Goal: Task Accomplishment & Management: Use online tool/utility

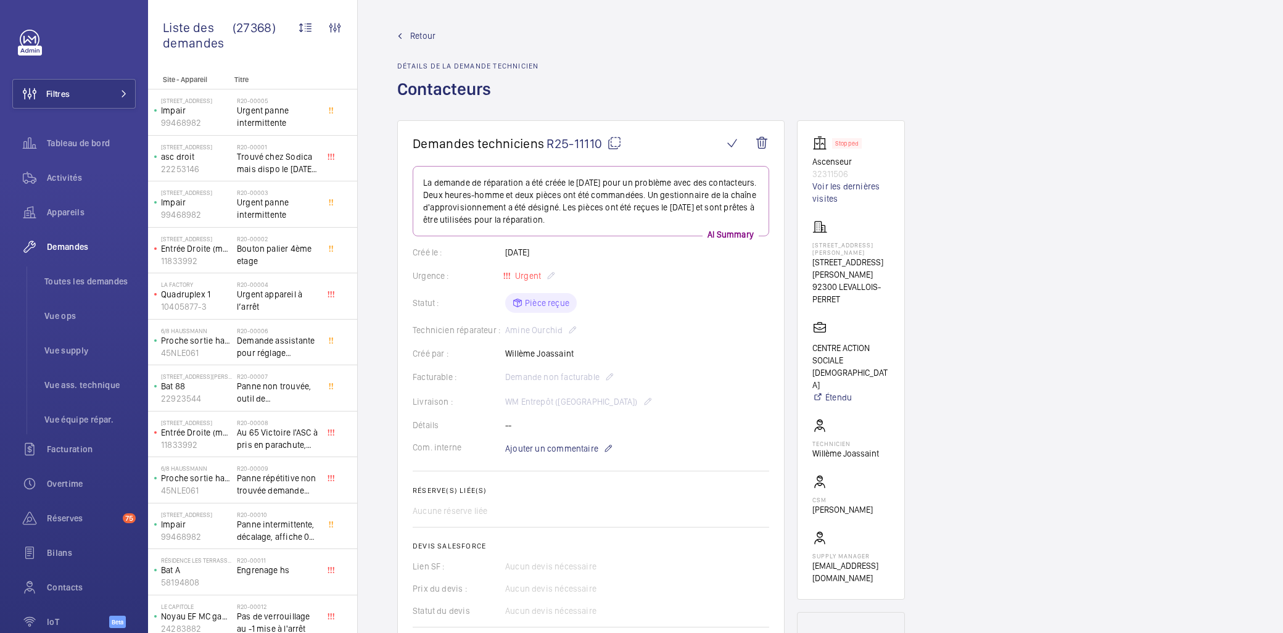
click at [617, 134] on wm-front-card "Demandes techniciens R25-11110 La demande de réparation a été créée le 19 août …" at bounding box center [590, 404] width 387 height 568
click at [617, 138] on mat-icon at bounding box center [614, 143] width 15 height 15
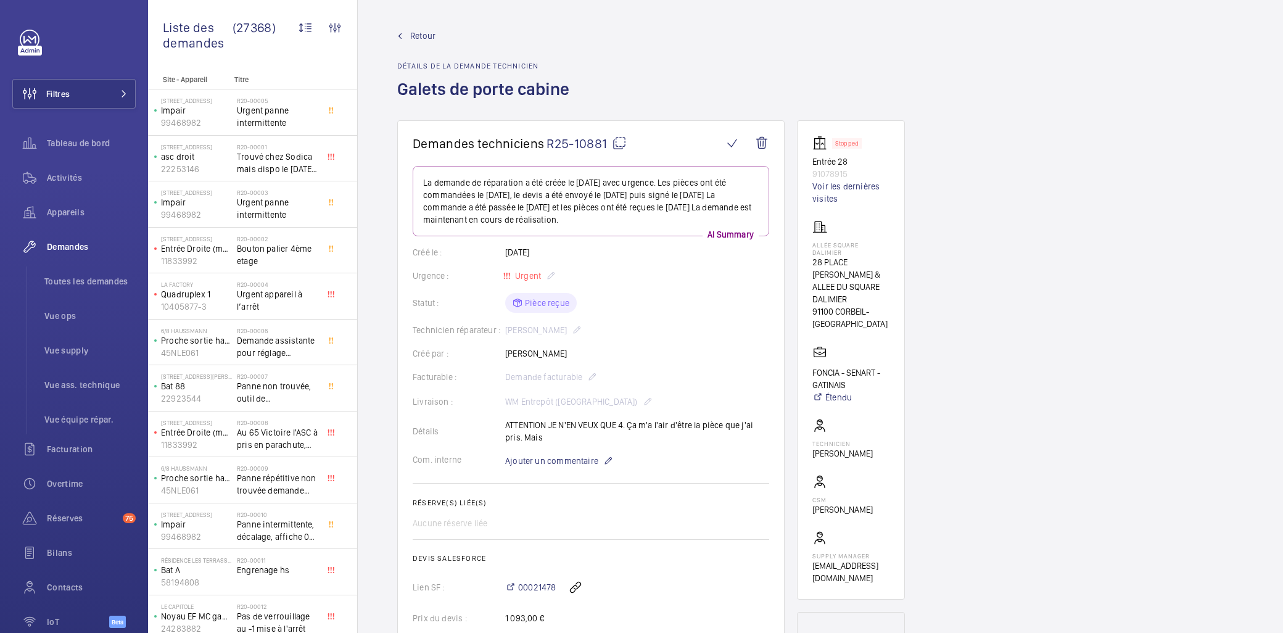
scroll to position [68, 0]
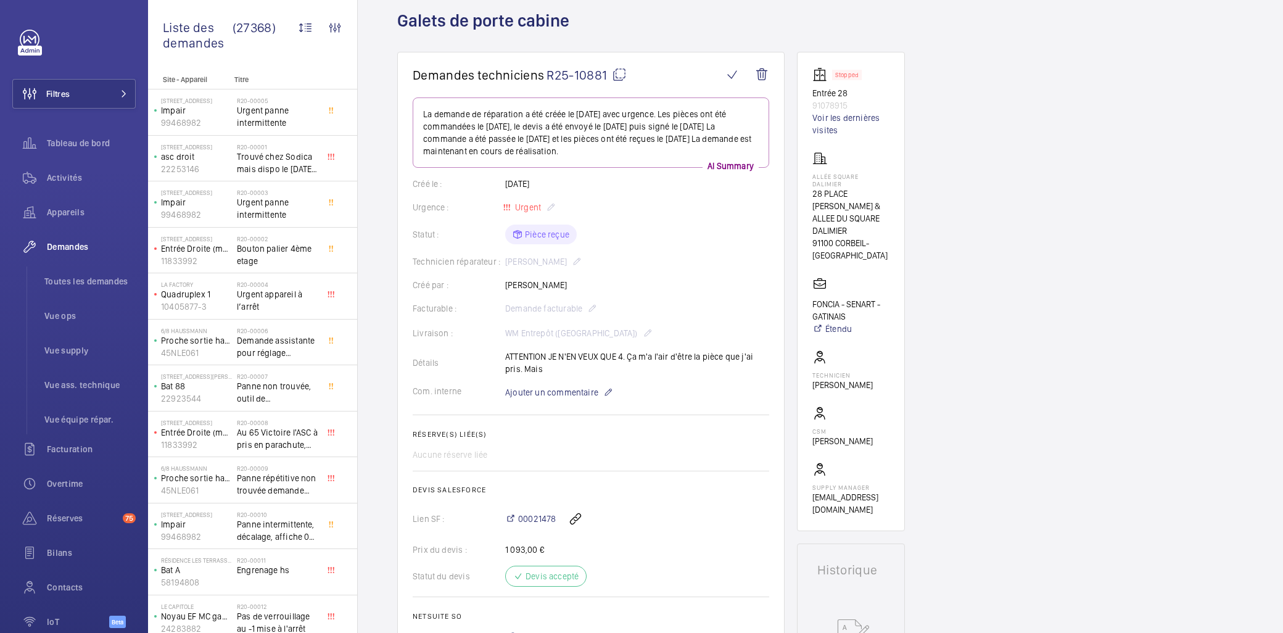
click at [618, 67] on mat-icon at bounding box center [619, 74] width 15 height 15
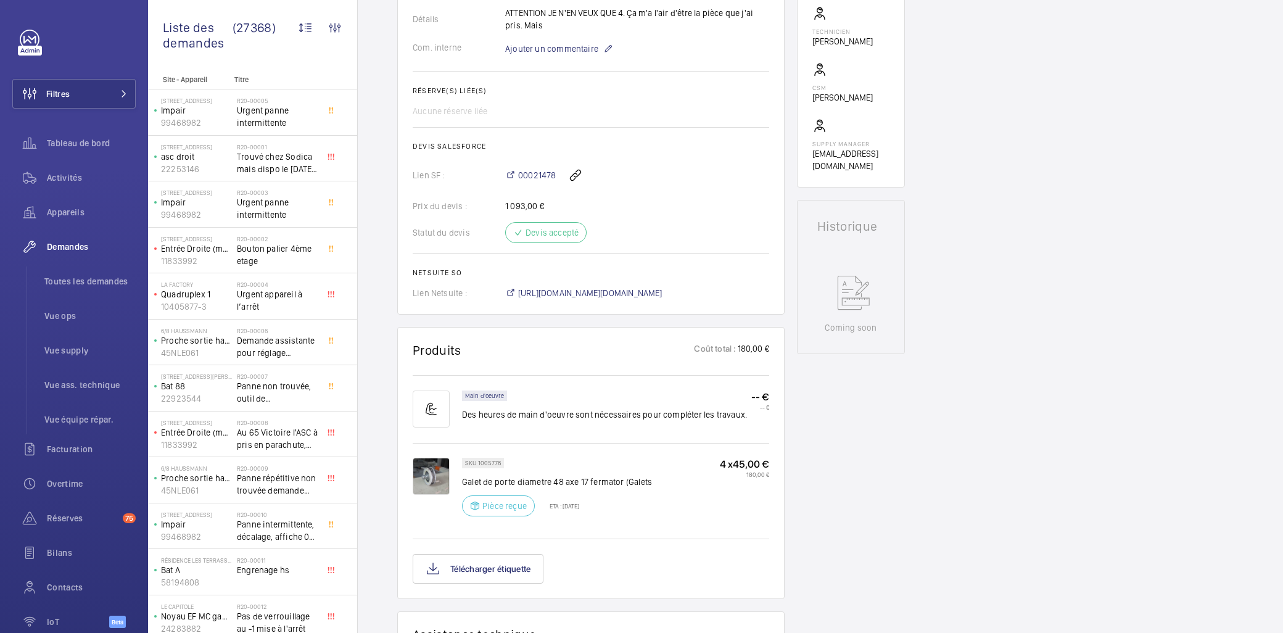
scroll to position [411, 0]
click at [531, 169] on div "00021478" at bounding box center [637, 177] width 264 height 30
click at [537, 176] on span "00021478" at bounding box center [537, 176] width 38 height 12
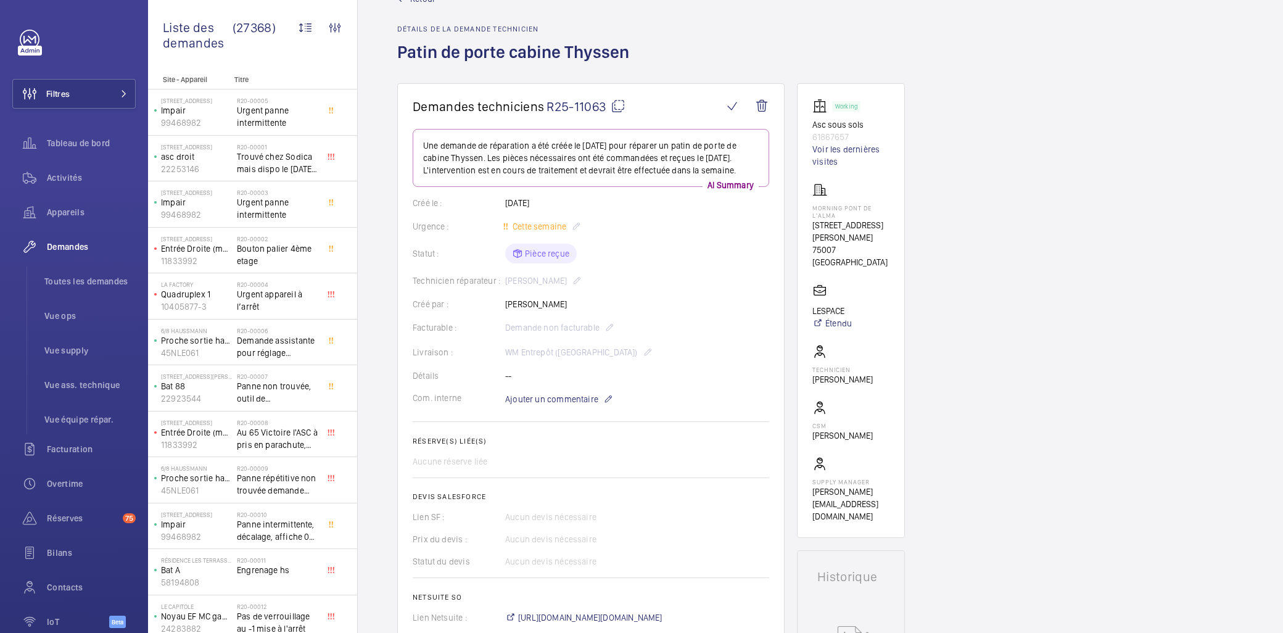
scroll to position [68, 0]
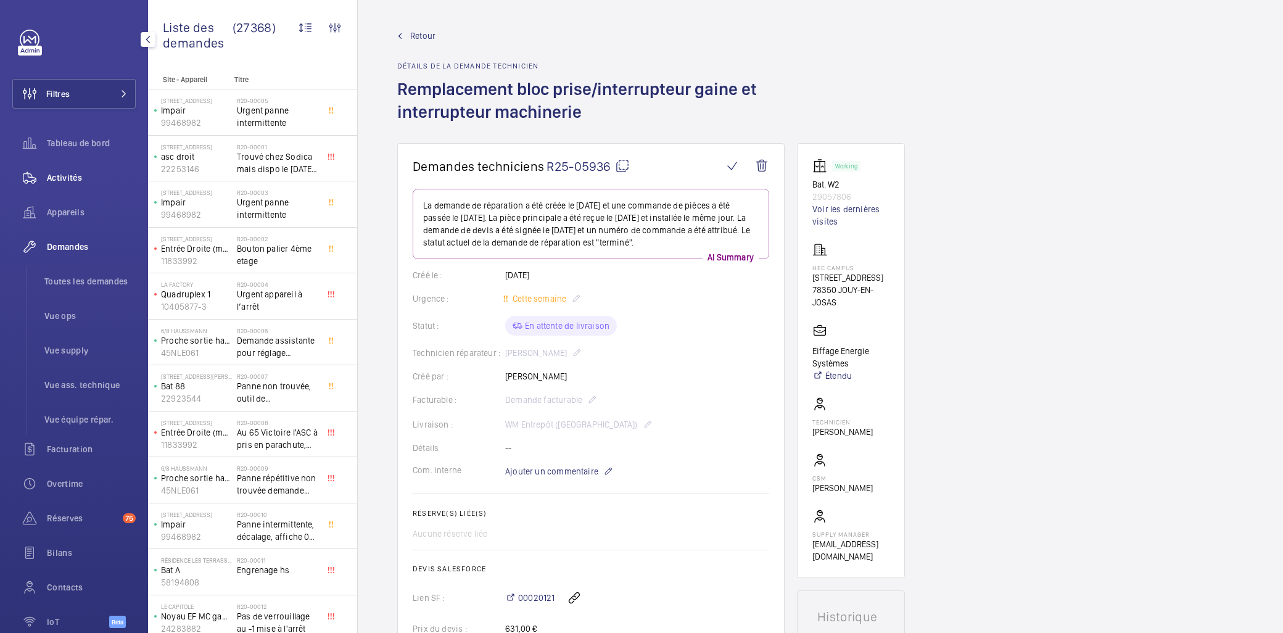
click at [59, 182] on span "Activités" at bounding box center [91, 177] width 89 height 12
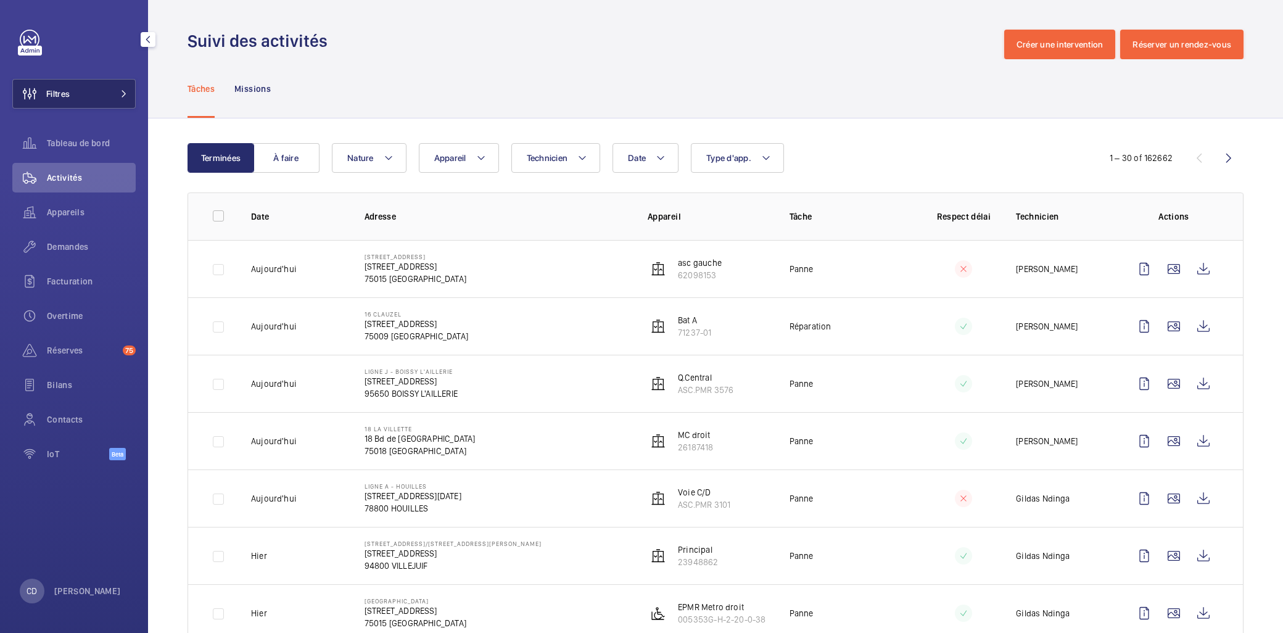
click at [84, 94] on button "Filtres" at bounding box center [73, 94] width 123 height 30
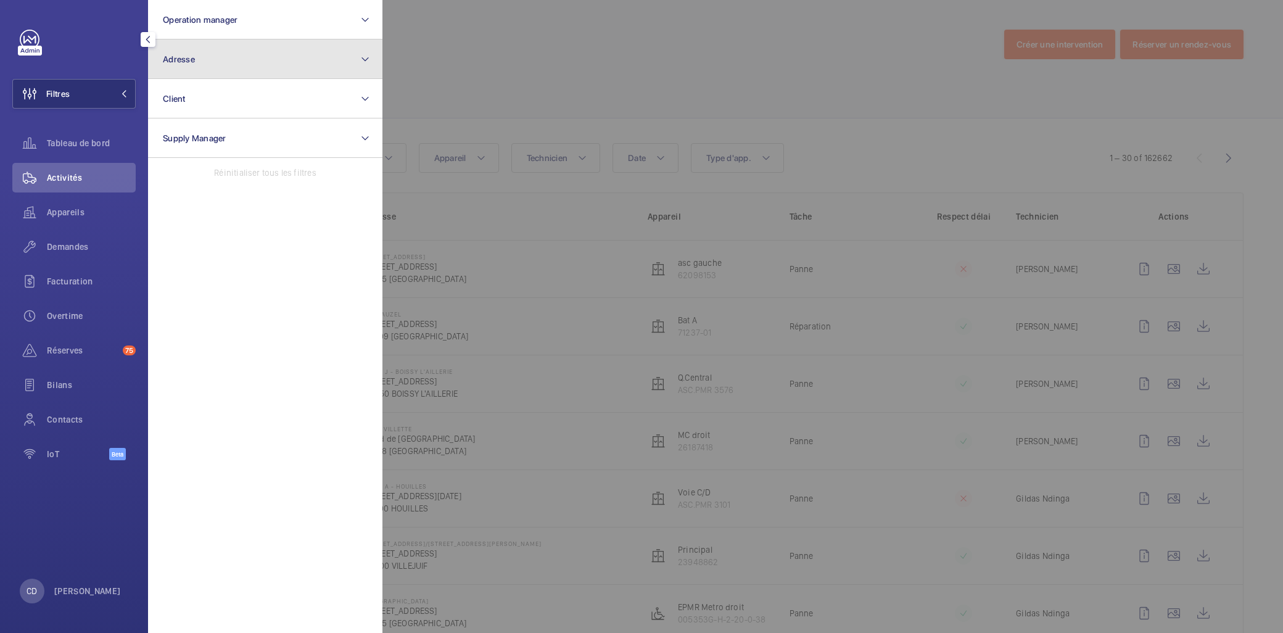
click at [213, 41] on button "Adresse" at bounding box center [265, 58] width 234 height 39
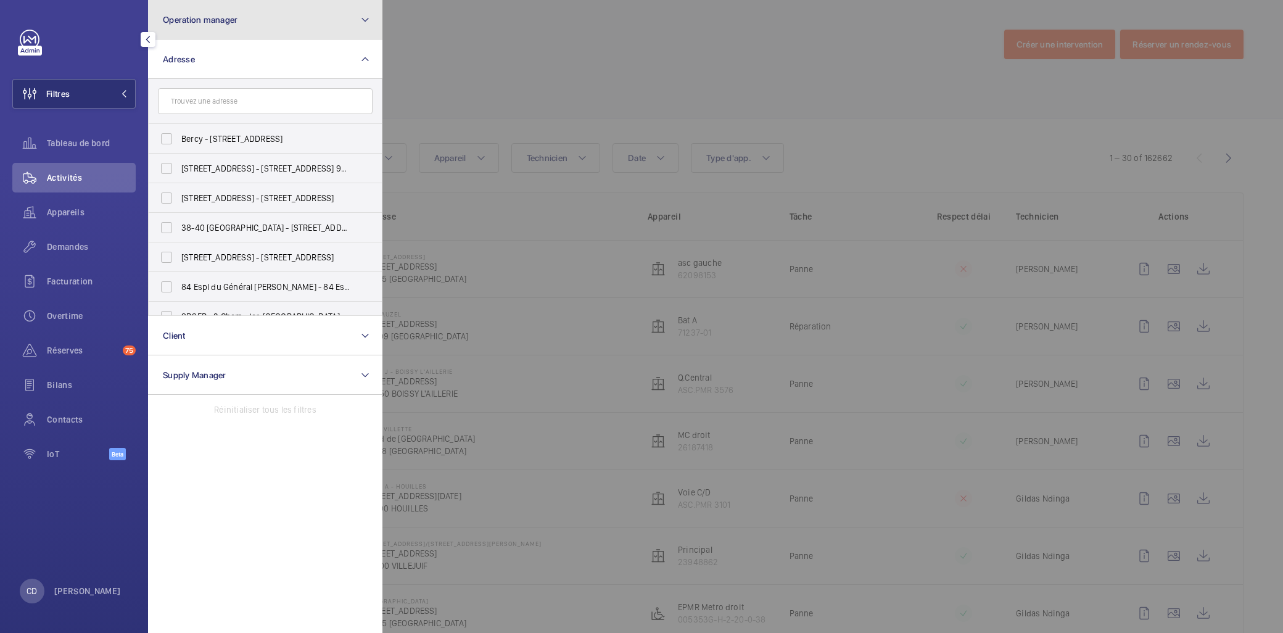
click at [214, 23] on span "Operation manager" at bounding box center [200, 20] width 75 height 10
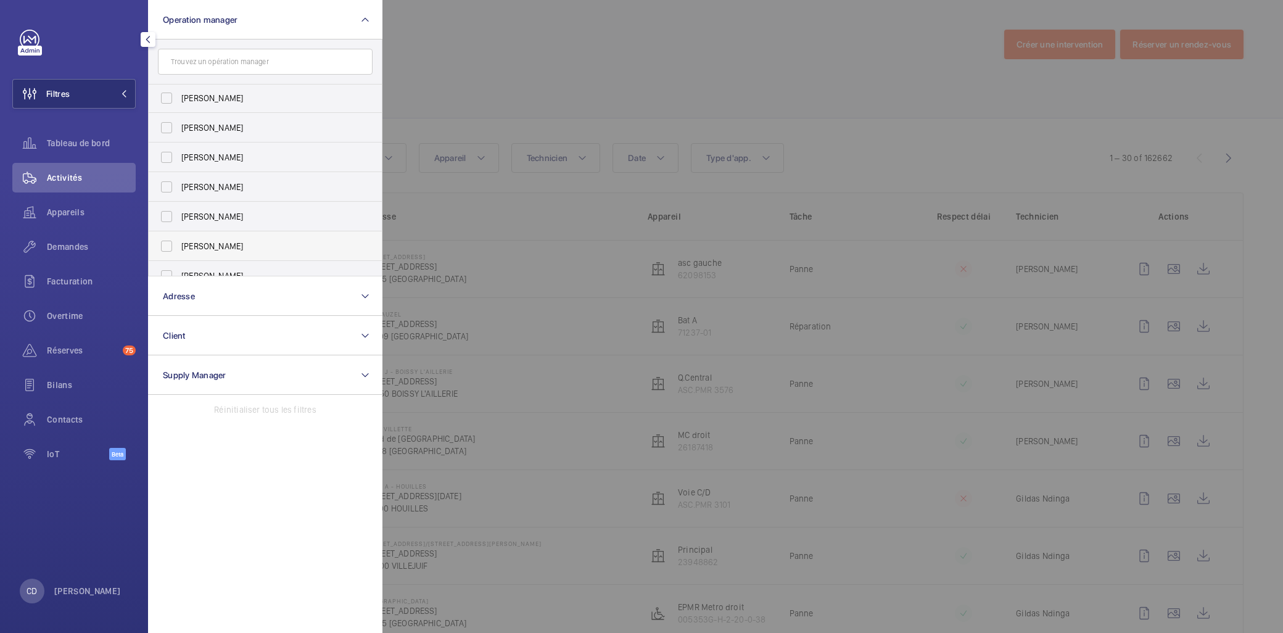
scroll to position [46, 0]
click at [229, 262] on span "[PERSON_NAME]" at bounding box center [266, 261] width 170 height 12
click at [179, 262] on input "[PERSON_NAME]" at bounding box center [166, 261] width 25 height 25
checkbox input "true"
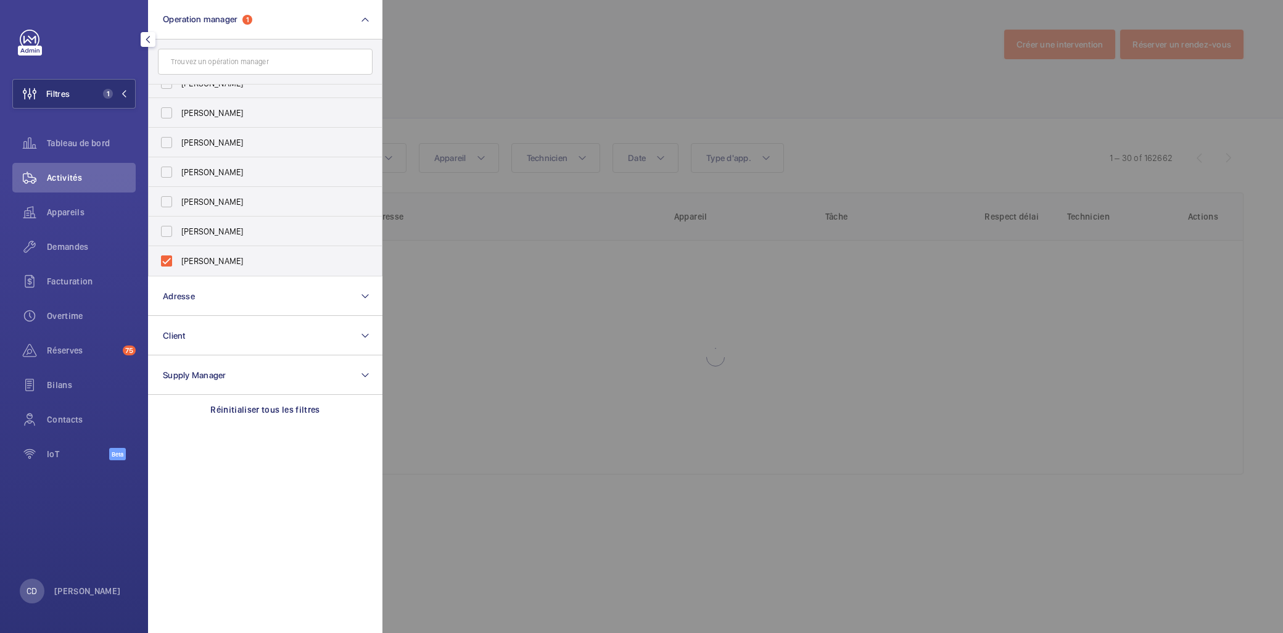
click at [509, 107] on div at bounding box center [1023, 316] width 1283 height 633
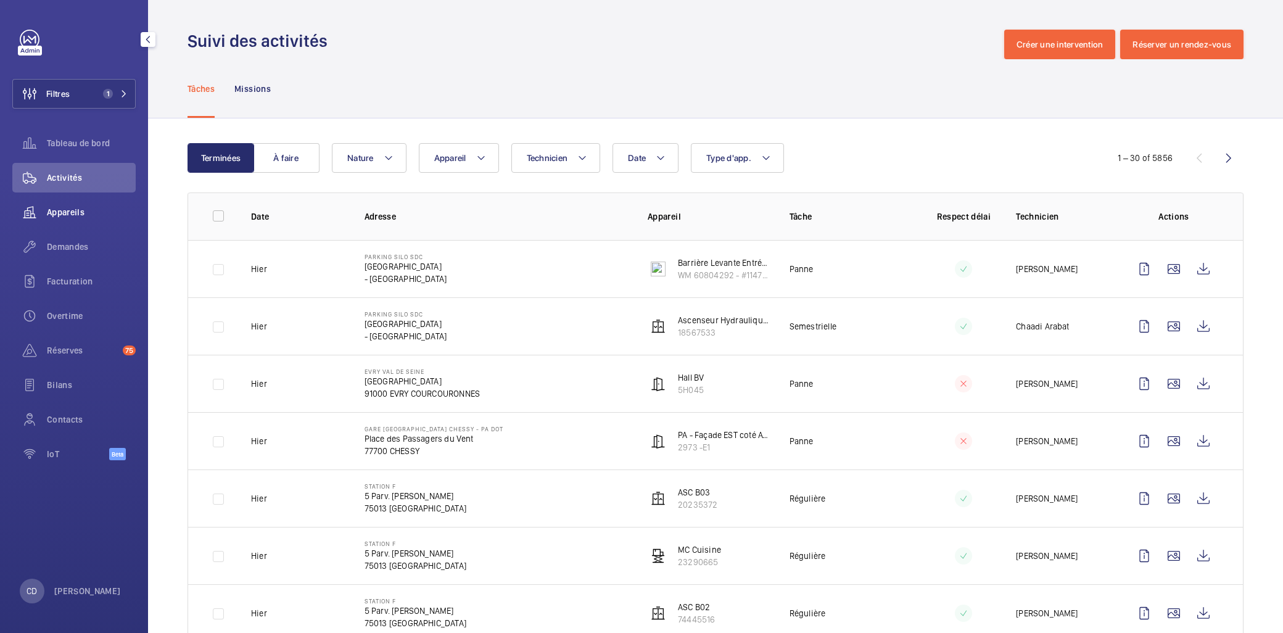
click at [60, 211] on span "Appareils" at bounding box center [91, 212] width 89 height 12
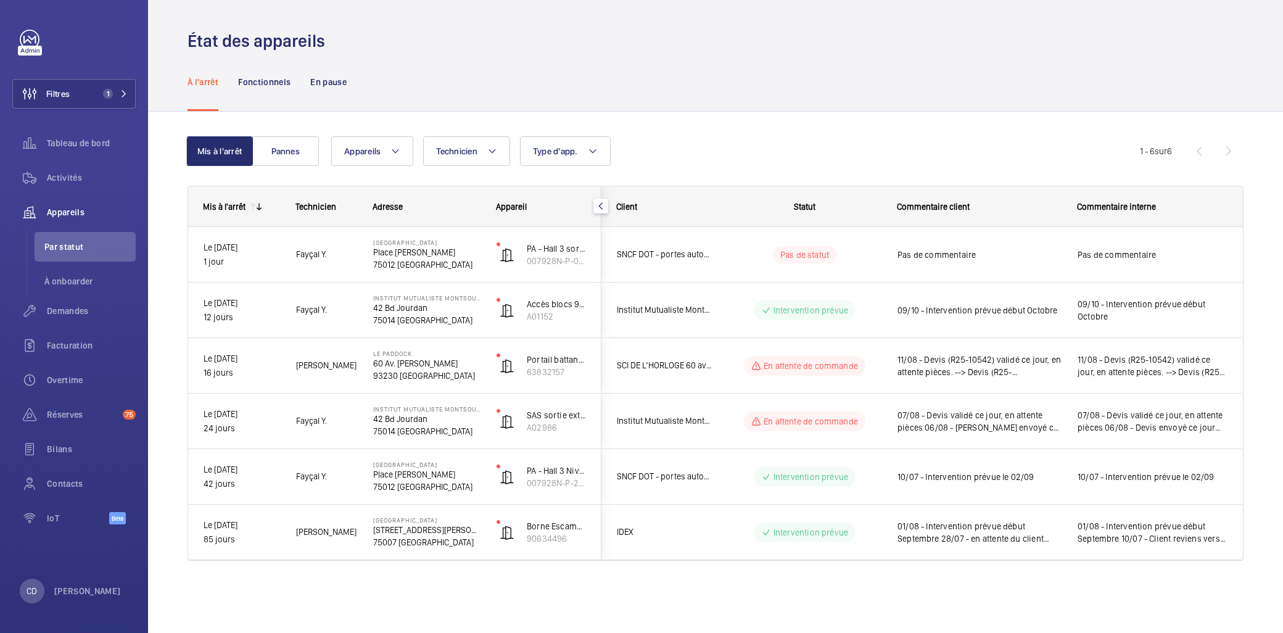
click at [294, 168] on wm-front-shared-table-view-engine "Mis à l'arrêt Pannes Appareils Technicien Type d'app. Plus de filtres Réinitial…" at bounding box center [716, 363] width 1056 height 454
click at [295, 163] on button "Pannes" at bounding box center [285, 151] width 67 height 30
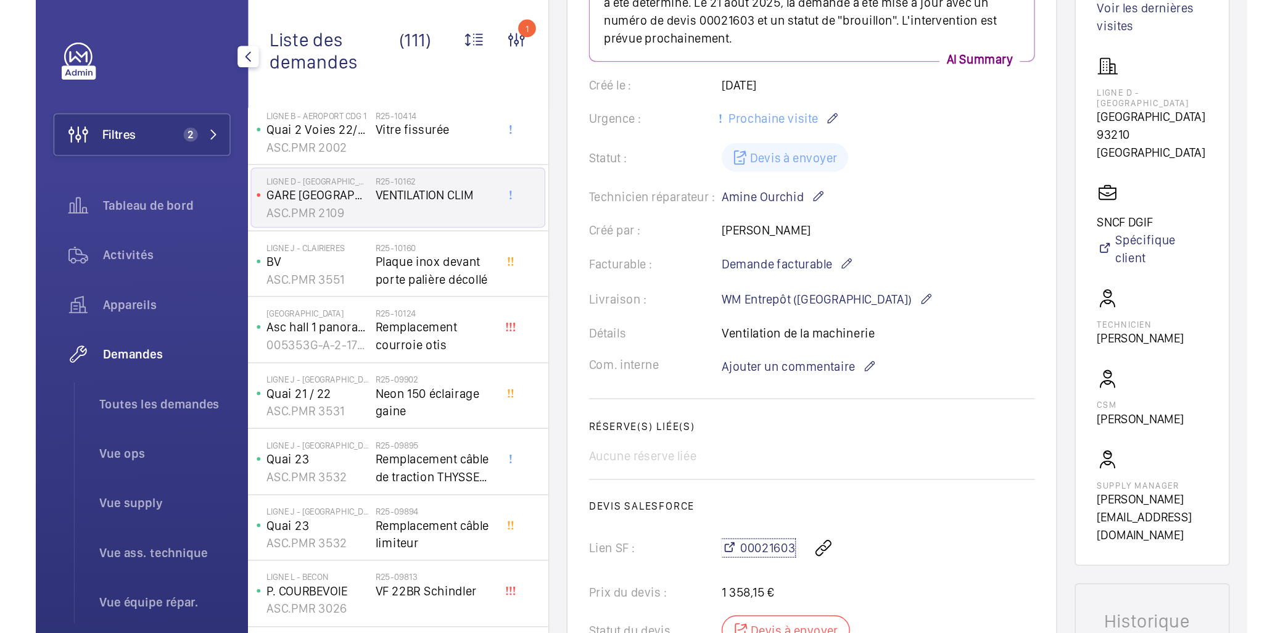
scroll to position [205, 0]
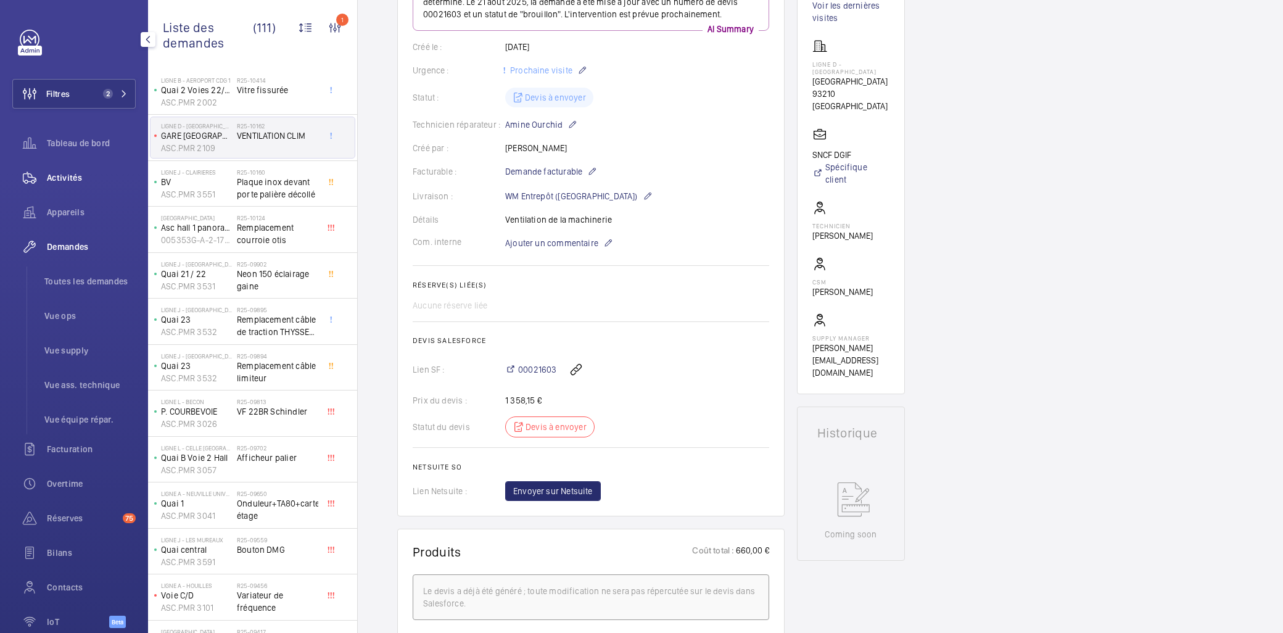
click at [60, 168] on div "Activités" at bounding box center [73, 178] width 123 height 30
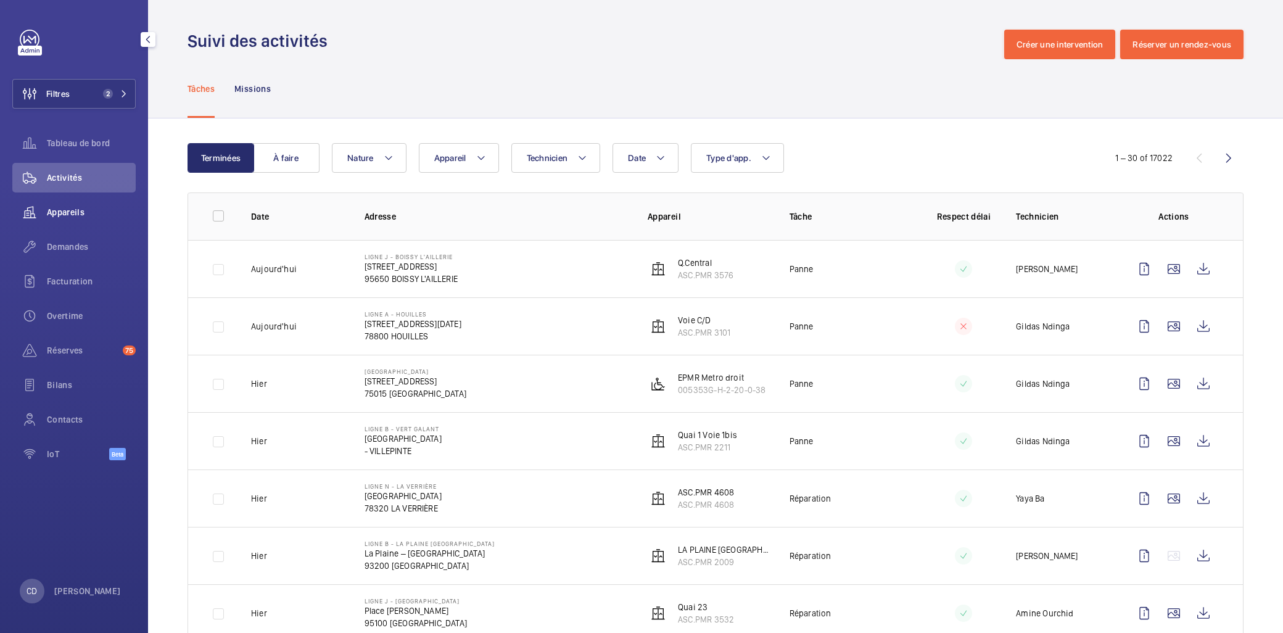
click at [71, 220] on div "Appareils" at bounding box center [73, 212] width 123 height 30
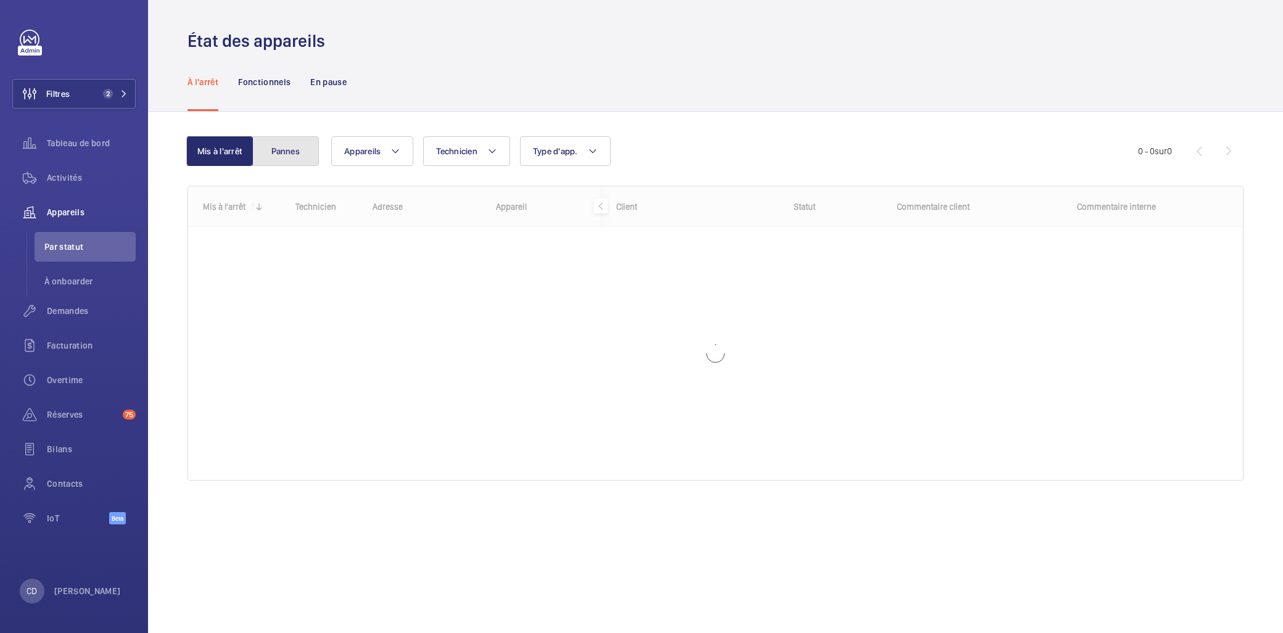
click at [294, 147] on button "Pannes" at bounding box center [285, 151] width 67 height 30
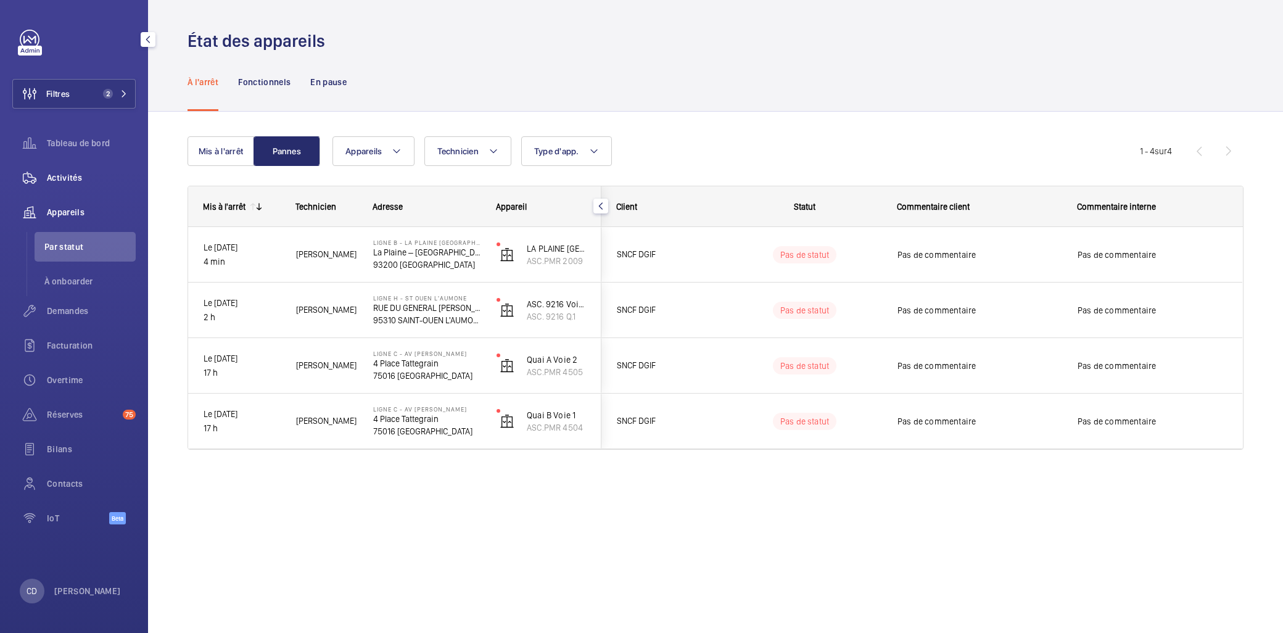
click at [87, 173] on span "Activités" at bounding box center [91, 177] width 89 height 12
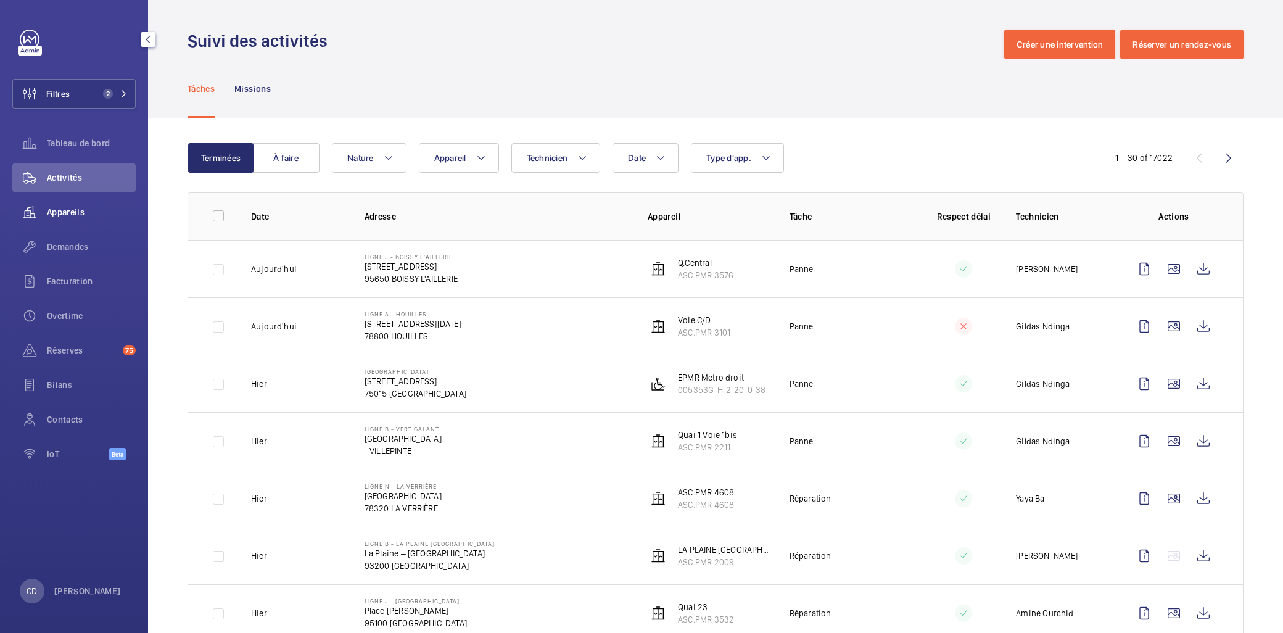
click at [60, 218] on div "Appareils" at bounding box center [73, 212] width 123 height 30
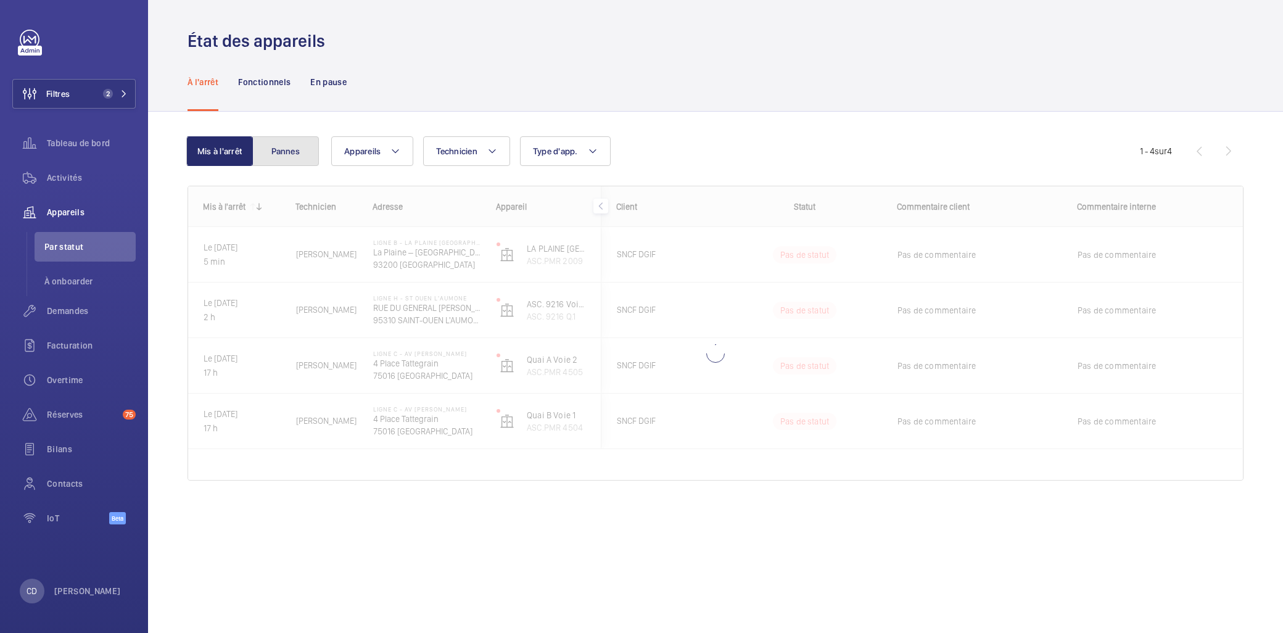
click at [301, 157] on button "Pannes" at bounding box center [285, 151] width 67 height 30
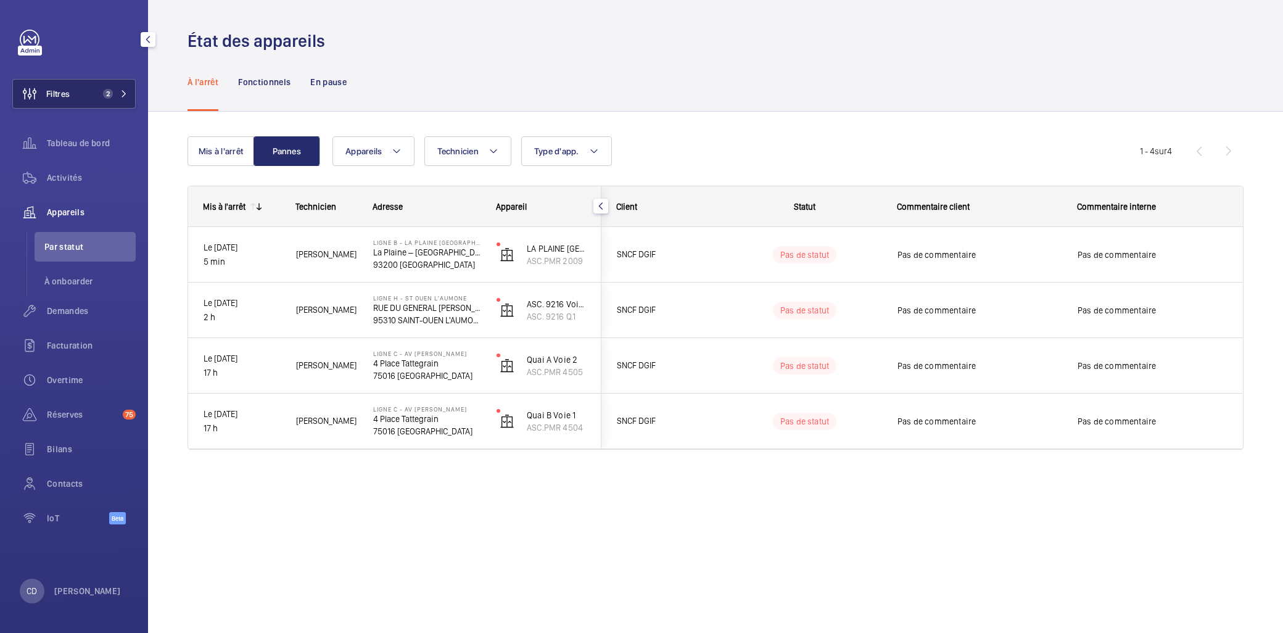
click at [115, 102] on button "Filtres 2" at bounding box center [73, 94] width 123 height 30
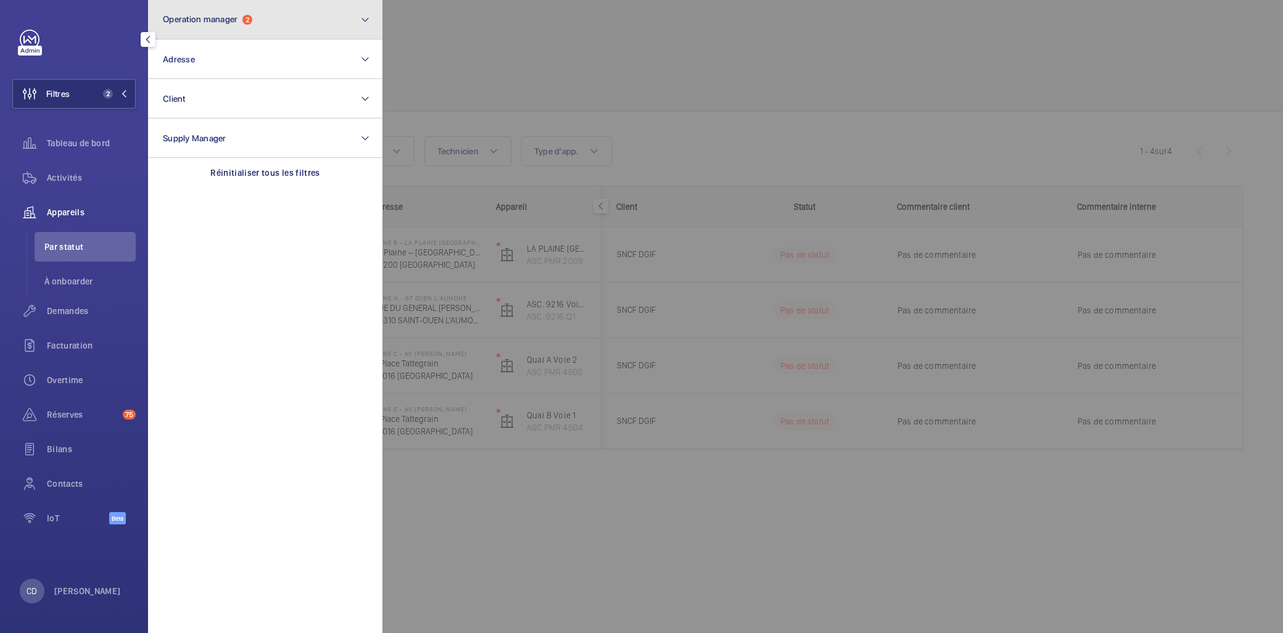
click at [318, 31] on button "Operation manager 2" at bounding box center [265, 19] width 234 height 39
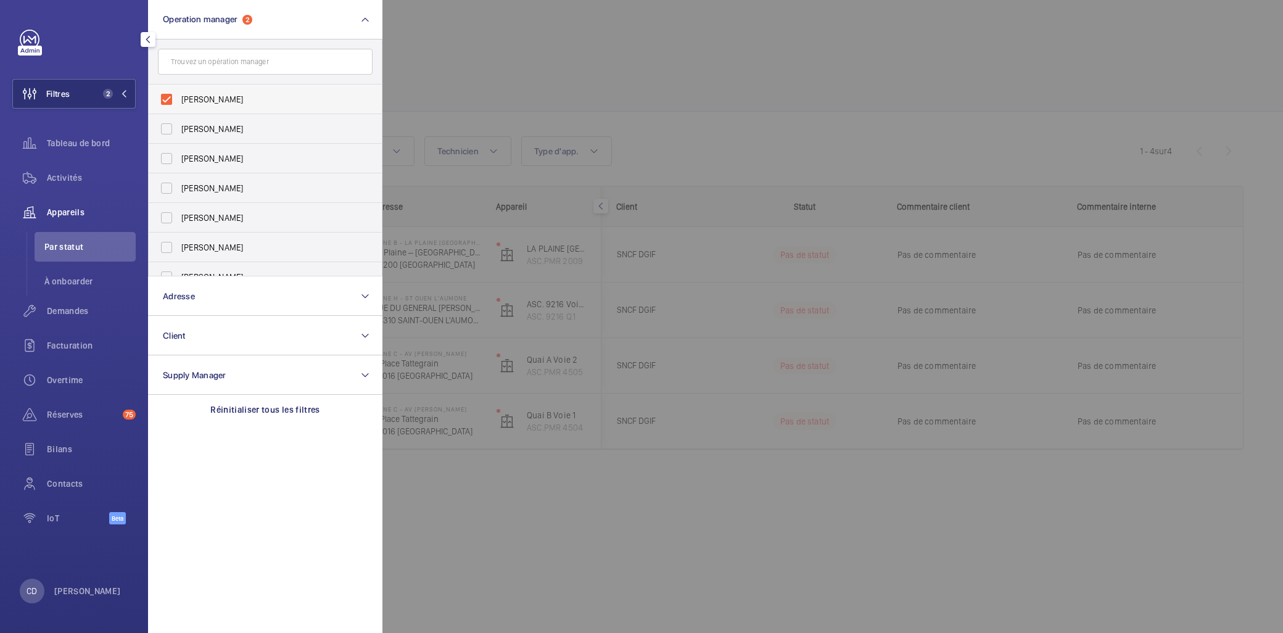
click at [267, 88] on label "[PERSON_NAME]" at bounding box center [256, 100] width 215 height 30
click at [179, 88] on input "[PERSON_NAME]" at bounding box center [166, 99] width 25 height 25
checkbox input "false"
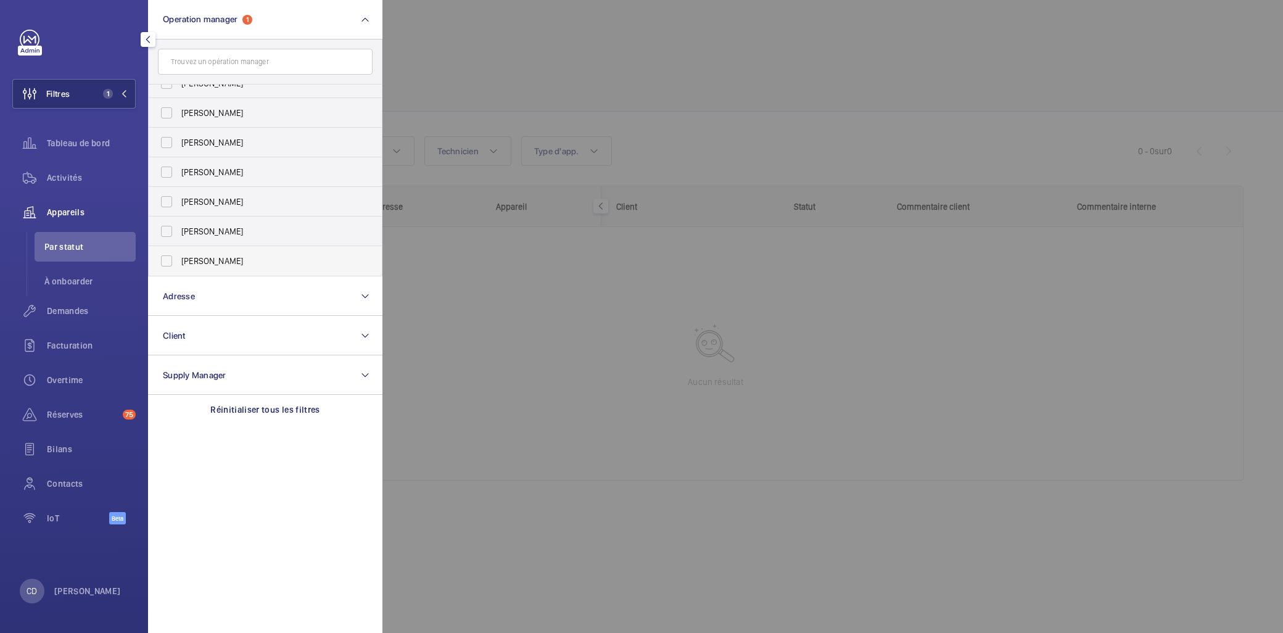
click at [248, 274] on label "[PERSON_NAME]" at bounding box center [256, 261] width 215 height 30
click at [179, 273] on input "[PERSON_NAME]" at bounding box center [166, 261] width 25 height 25
checkbox input "true"
click at [575, 427] on div at bounding box center [1023, 316] width 1283 height 633
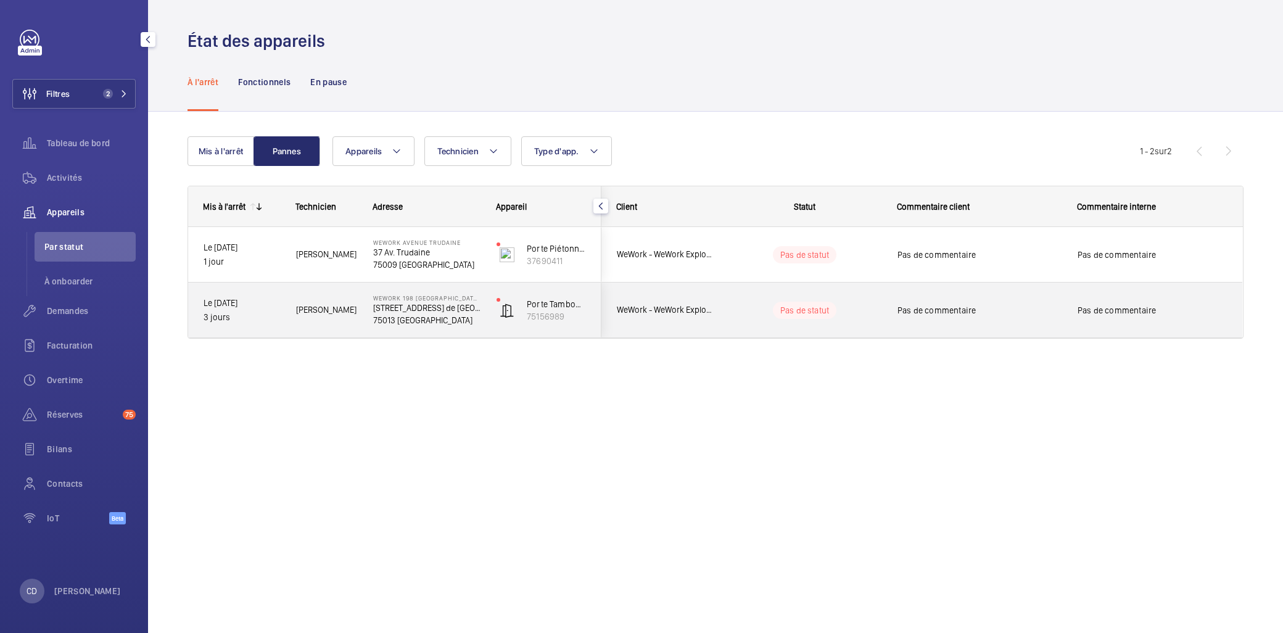
click at [323, 320] on div "[PERSON_NAME]" at bounding box center [319, 310] width 76 height 39
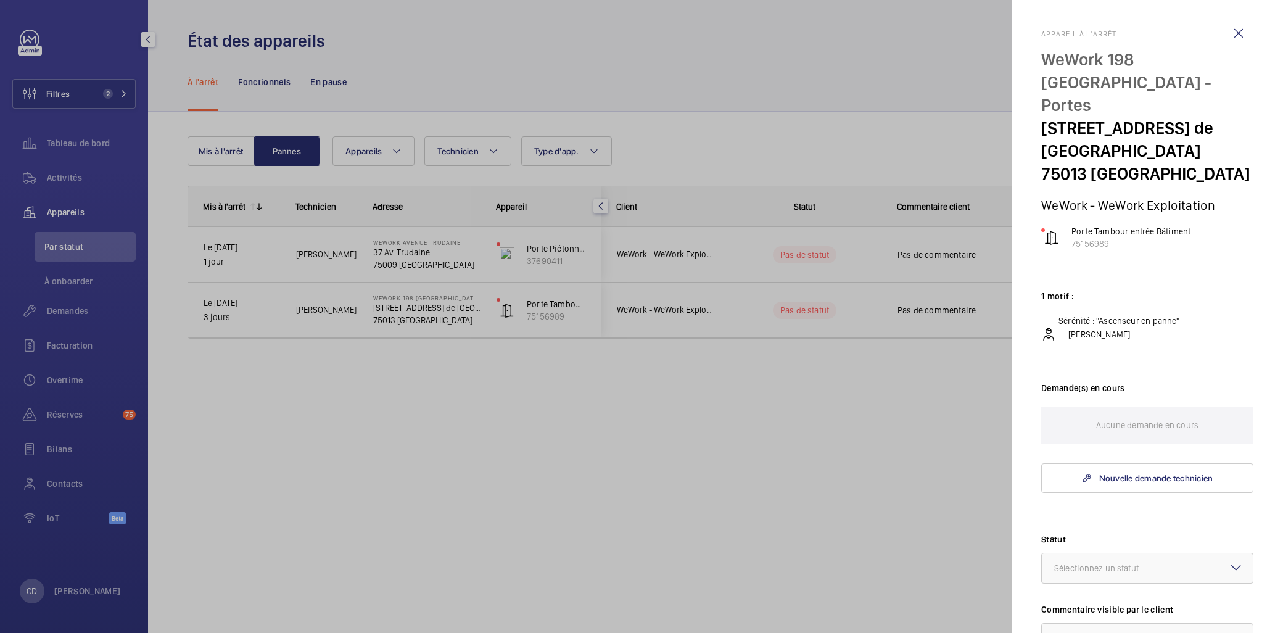
click at [56, 87] on div at bounding box center [641, 316] width 1283 height 633
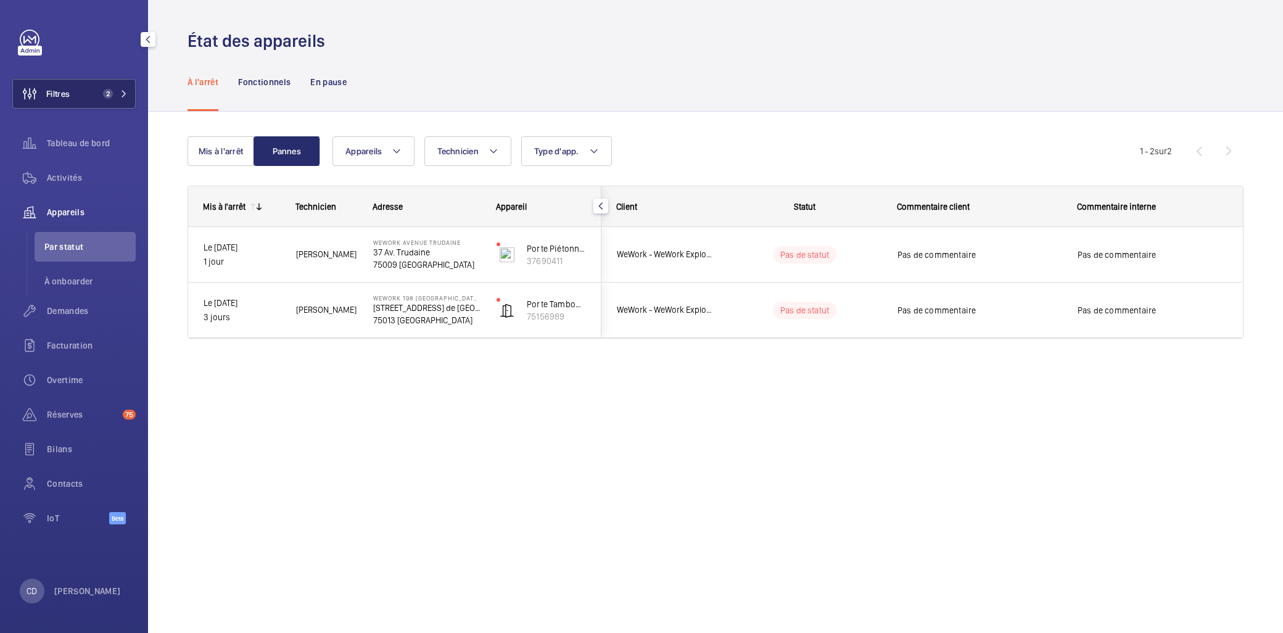
click at [121, 90] on mat-icon at bounding box center [123, 93] width 7 height 7
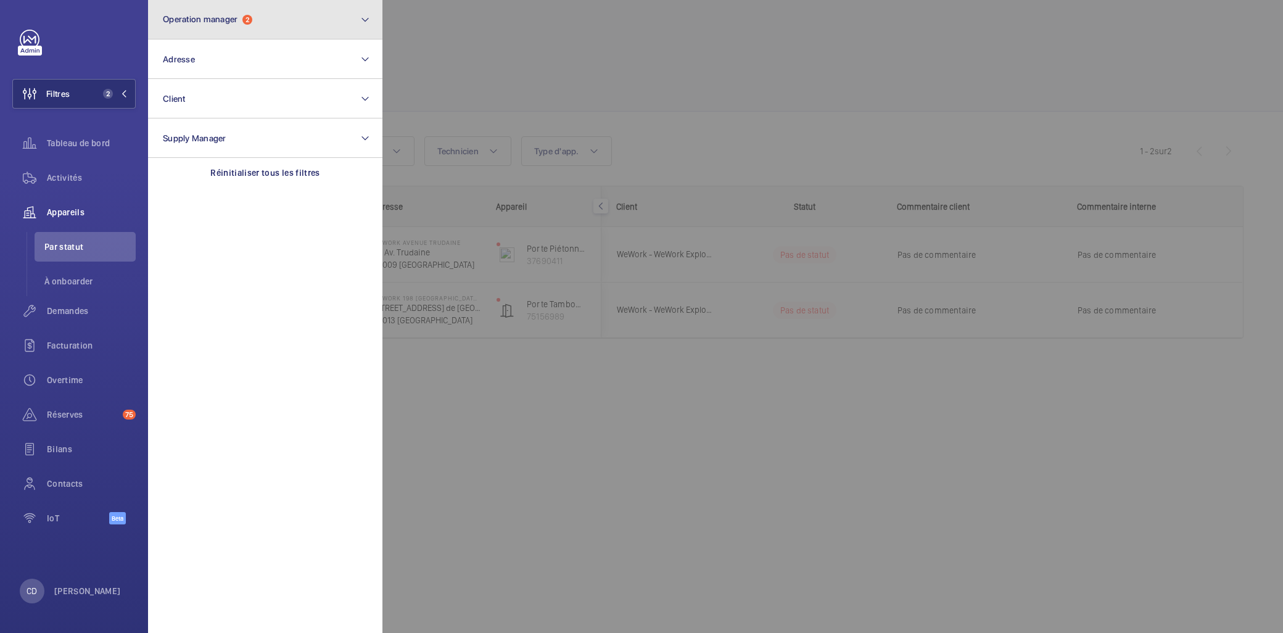
click at [233, 10] on button "Operation manager 2" at bounding box center [265, 19] width 234 height 39
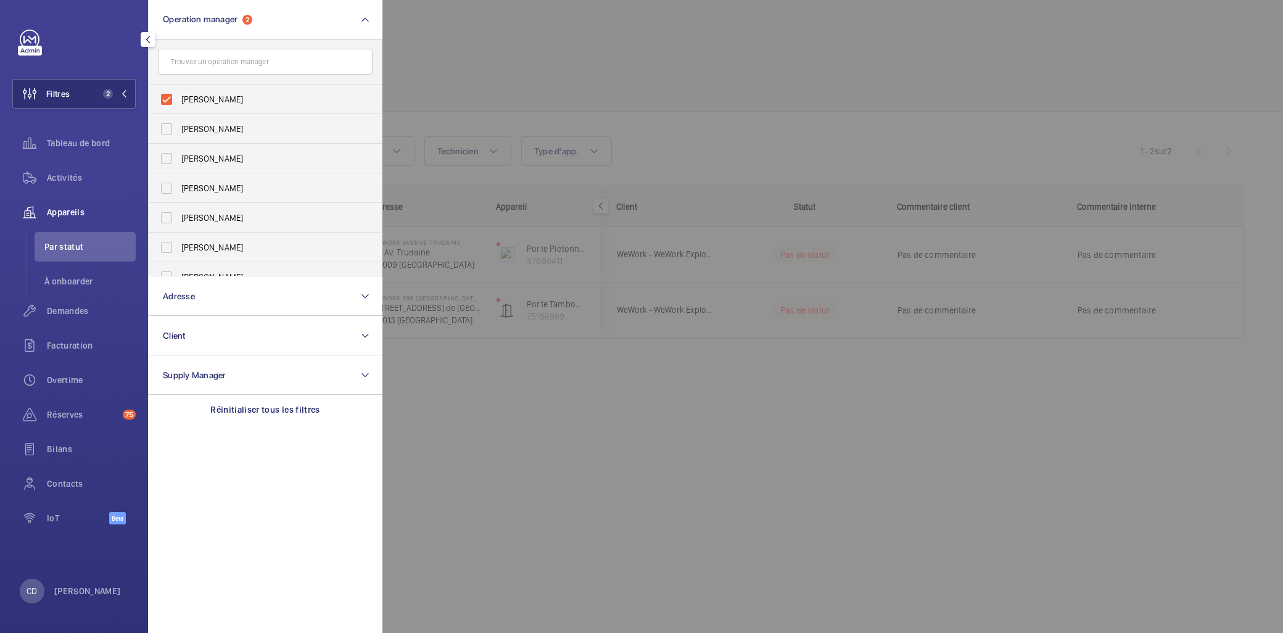
click at [481, 81] on div at bounding box center [1023, 316] width 1283 height 633
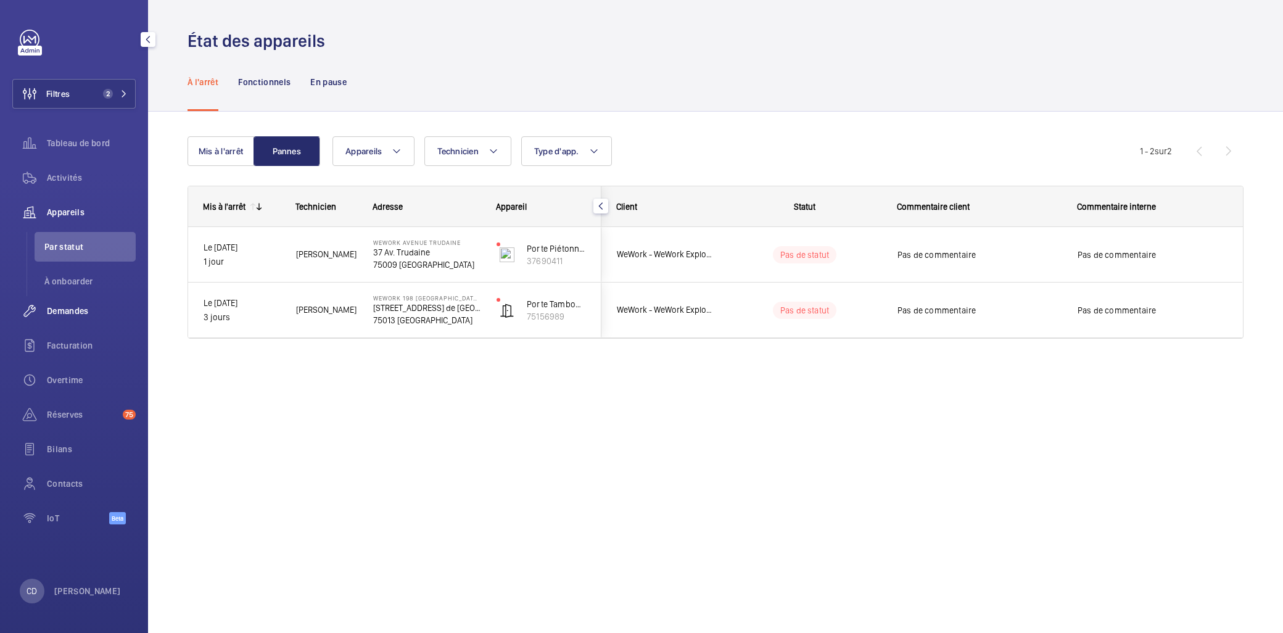
click at [75, 315] on span "Demandes" at bounding box center [91, 311] width 89 height 12
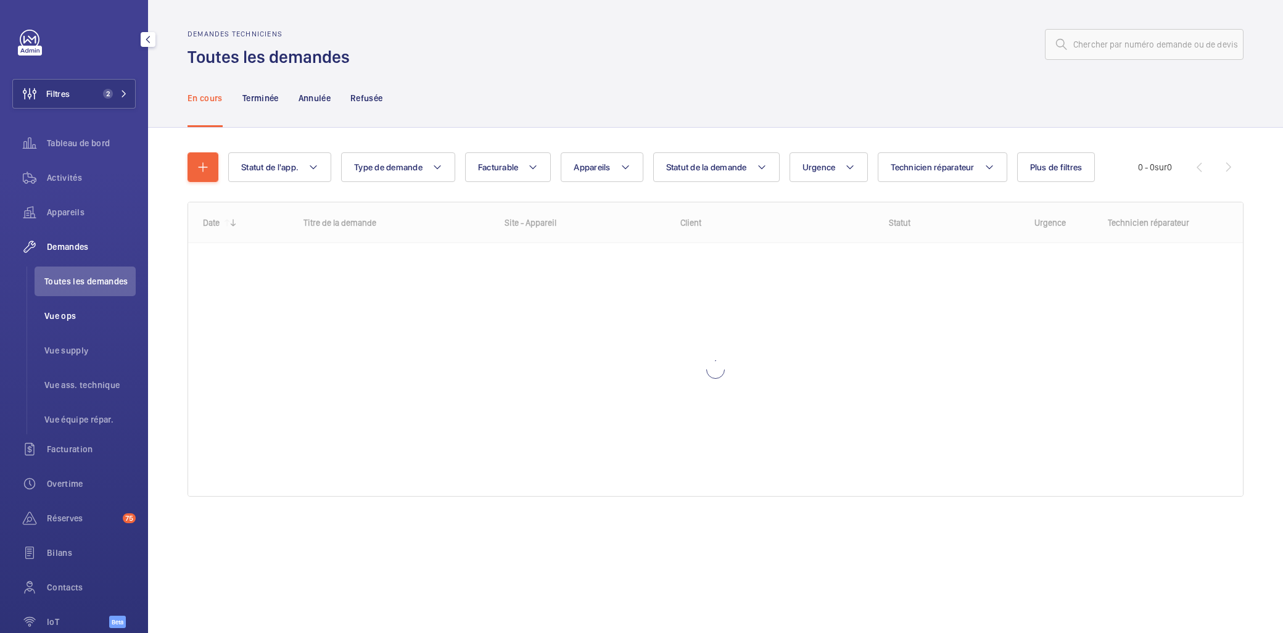
click at [111, 323] on li "Vue ops" at bounding box center [85, 316] width 101 height 30
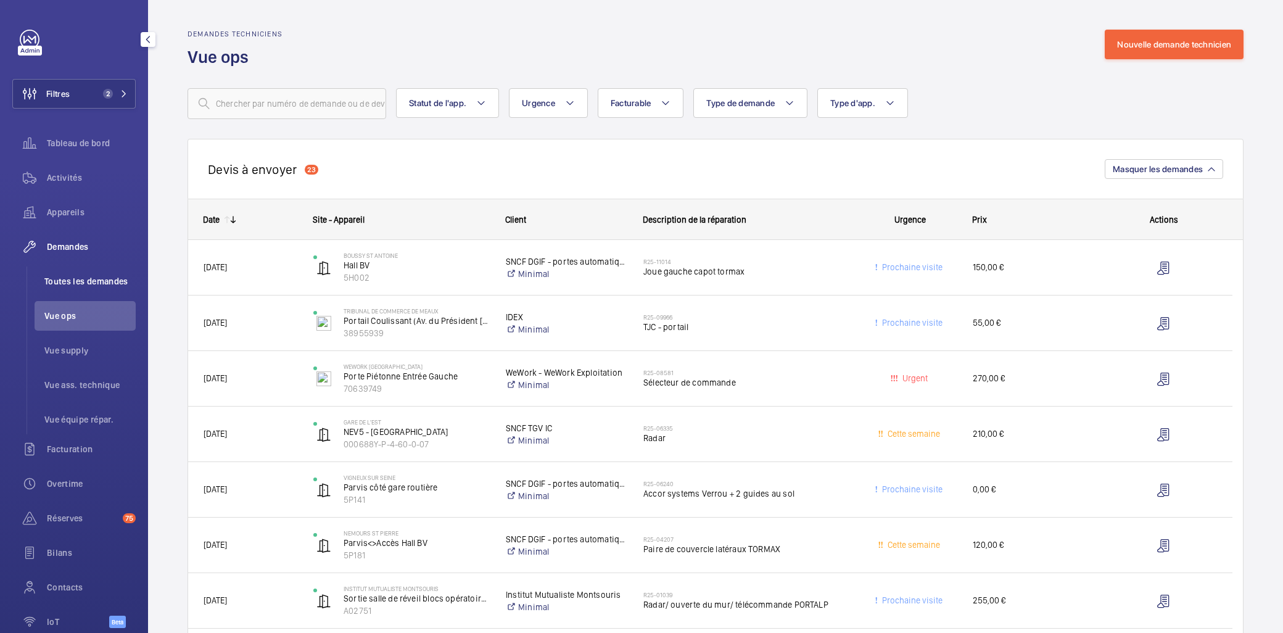
click at [64, 286] on span "Toutes les demandes" at bounding box center [89, 281] width 91 height 12
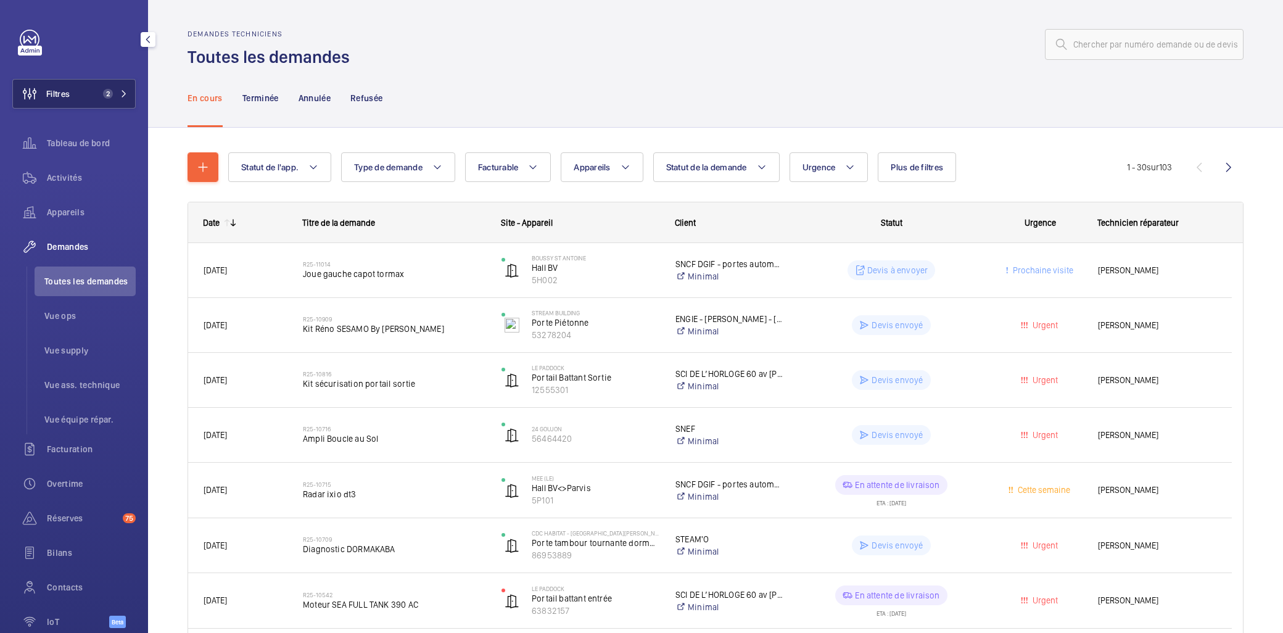
click at [98, 96] on span "2" at bounding box center [105, 94] width 15 height 10
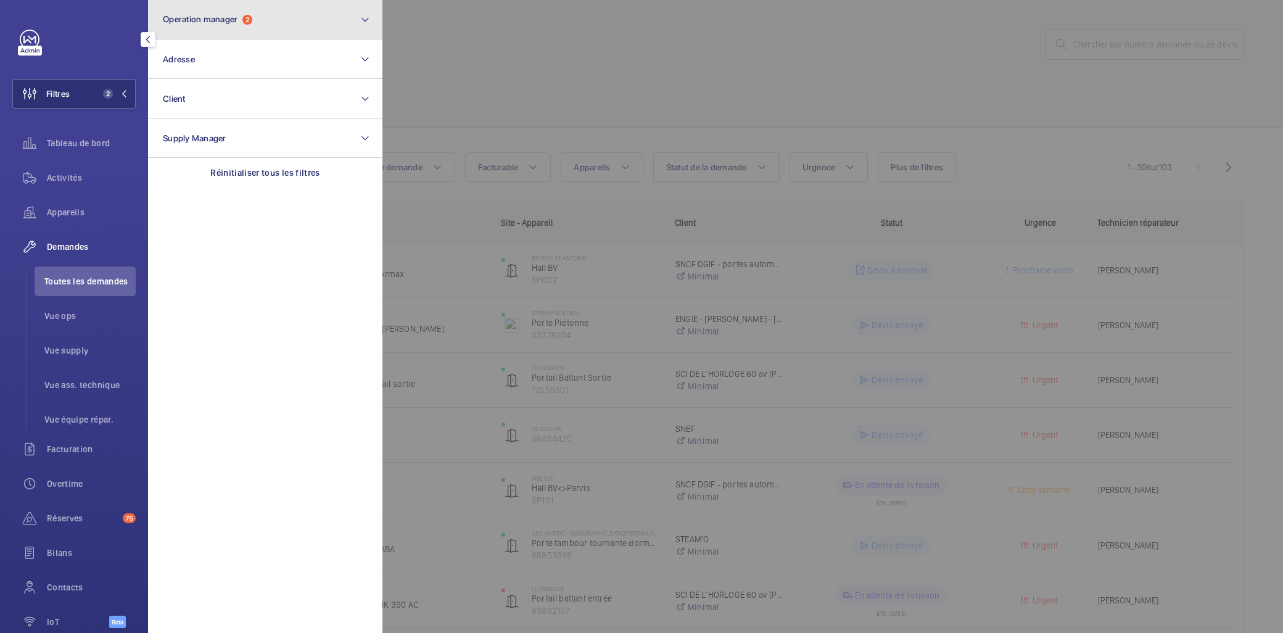
click at [218, 17] on span "Operation manager" at bounding box center [200, 19] width 75 height 10
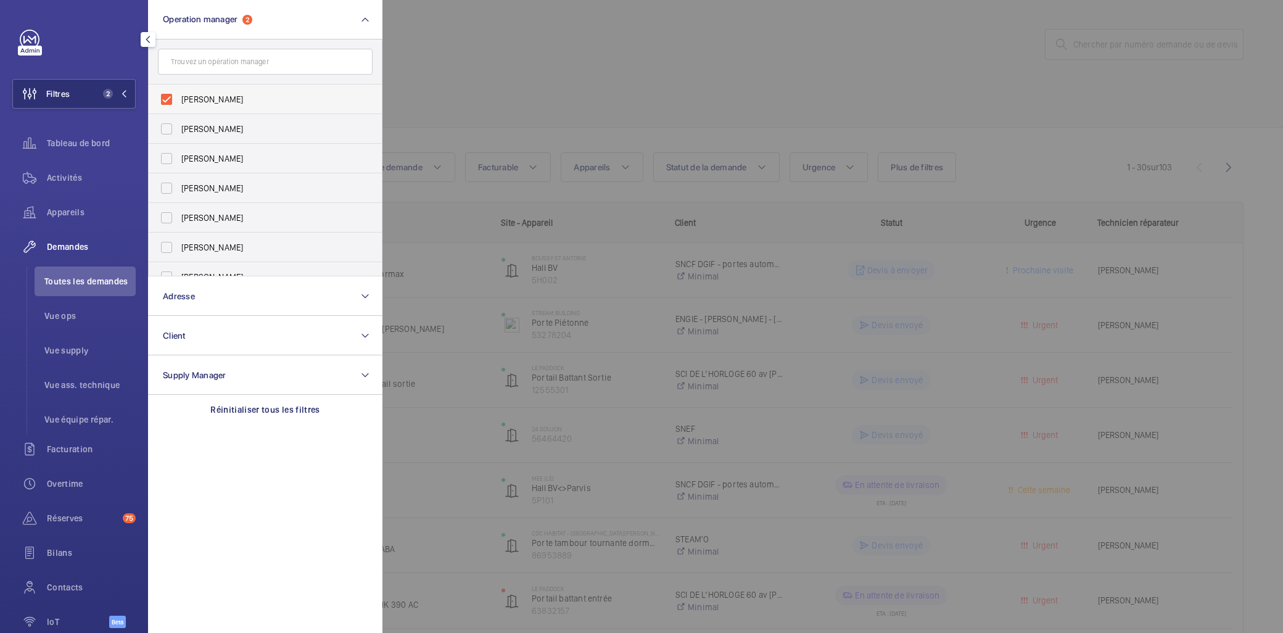
click at [232, 94] on span "[PERSON_NAME]" at bounding box center [266, 99] width 170 height 12
click at [179, 94] on input "[PERSON_NAME]" at bounding box center [166, 99] width 25 height 25
checkbox input "false"
click at [242, 161] on span "[PERSON_NAME]" at bounding box center [266, 158] width 170 height 12
click at [179, 161] on input "[PERSON_NAME]" at bounding box center [166, 158] width 25 height 25
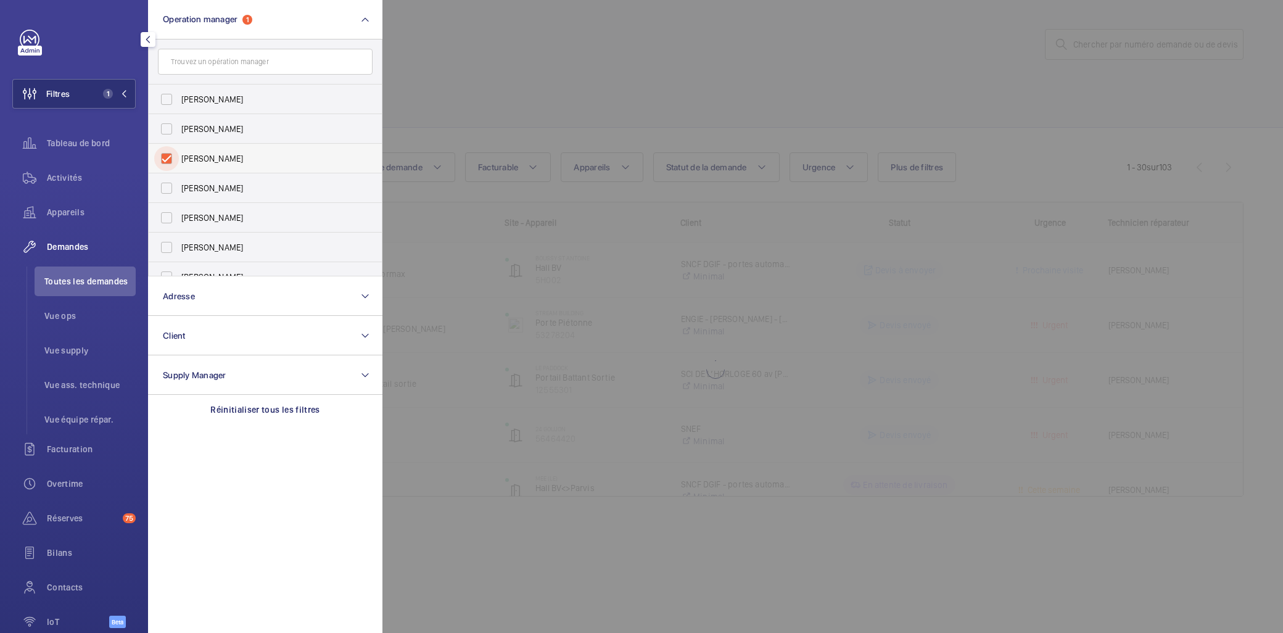
checkbox input "true"
click at [588, 399] on div at bounding box center [1023, 316] width 1283 height 633
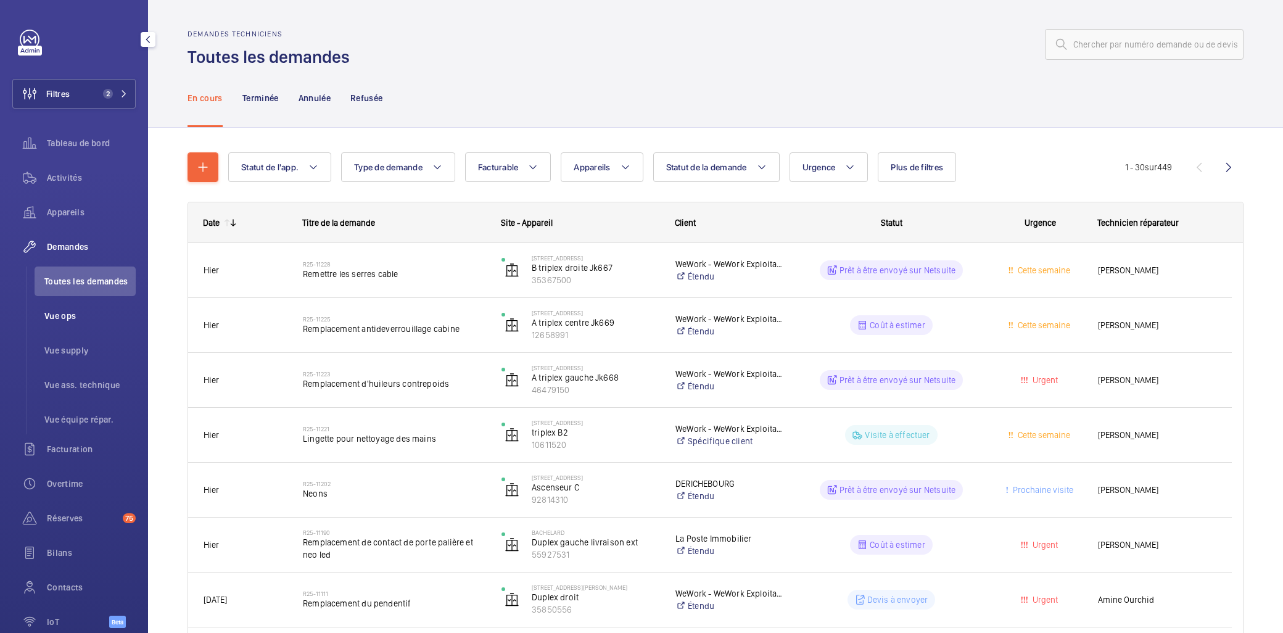
click at [67, 307] on li "Vue ops" at bounding box center [85, 316] width 101 height 30
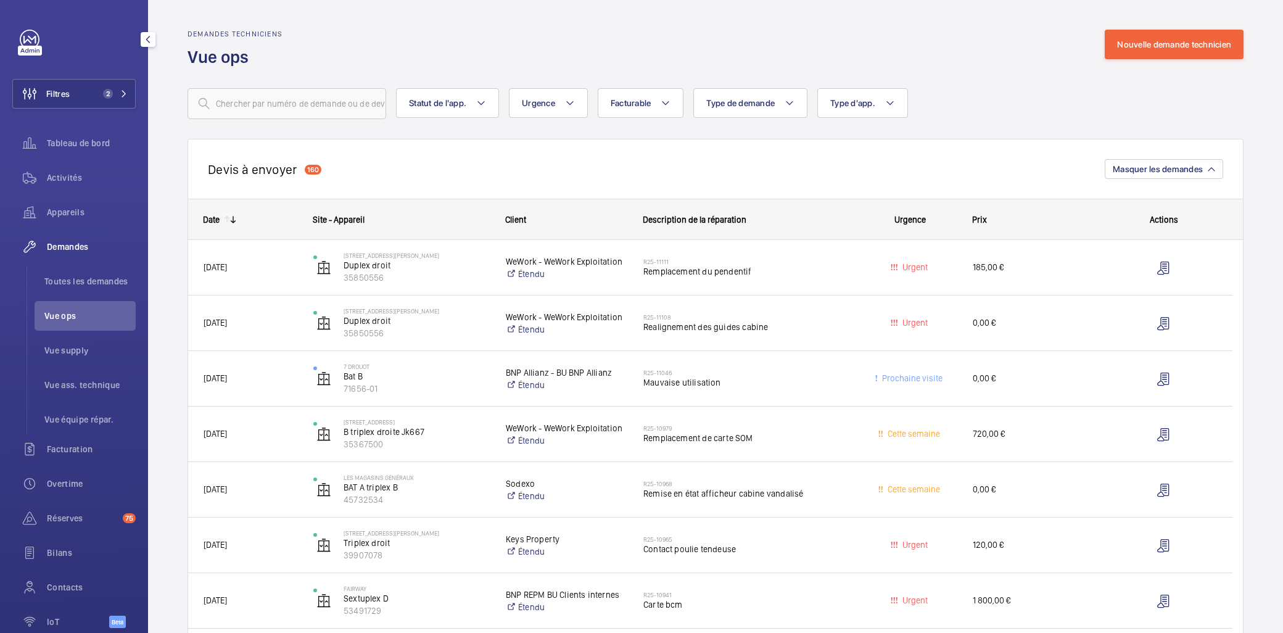
click at [97, 71] on div "Filtres 2 Tableau de bord Activités Appareils Demandes Toutes les demandes Vue …" at bounding box center [73, 336] width 123 height 612
click at [101, 87] on button "Filtres 2" at bounding box center [73, 94] width 123 height 30
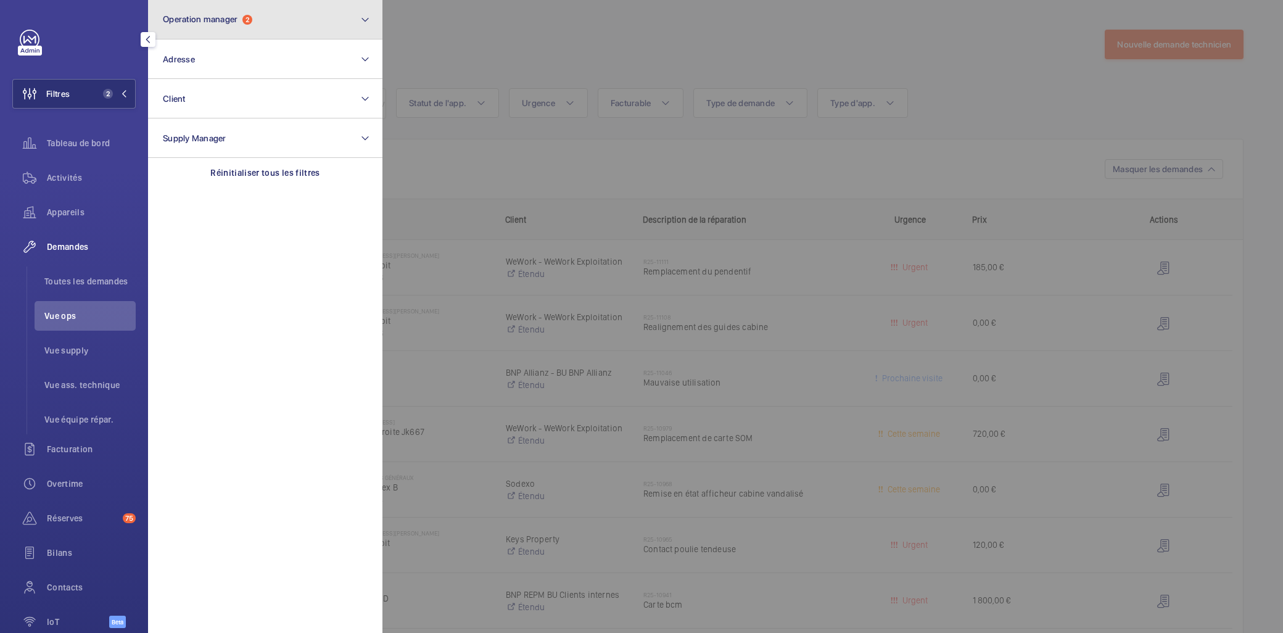
click at [189, 14] on span "Operation manager" at bounding box center [200, 19] width 75 height 10
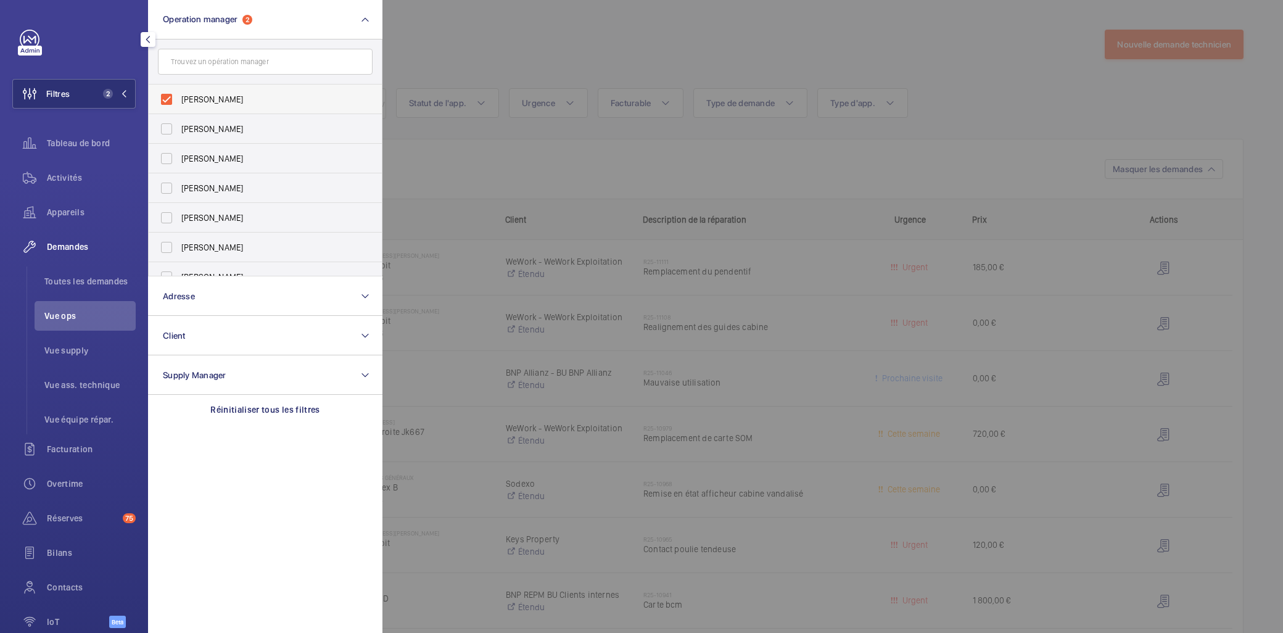
click at [231, 102] on span "[PERSON_NAME]" at bounding box center [266, 99] width 170 height 12
click at [179, 102] on input "[PERSON_NAME]" at bounding box center [166, 99] width 25 height 25
checkbox input "false"
click at [228, 225] on label "[PERSON_NAME]" at bounding box center [256, 218] width 215 height 30
click at [179, 225] on input "[PERSON_NAME]" at bounding box center [166, 217] width 25 height 25
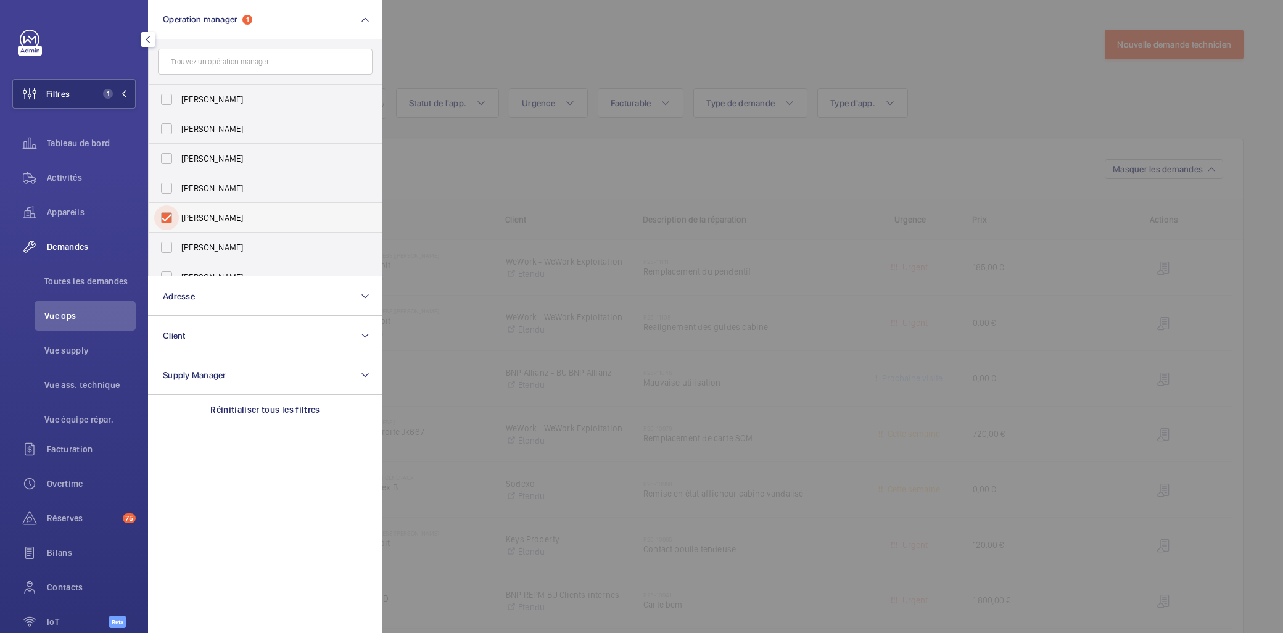
checkbox input "true"
click at [594, 142] on div at bounding box center [1023, 316] width 1283 height 633
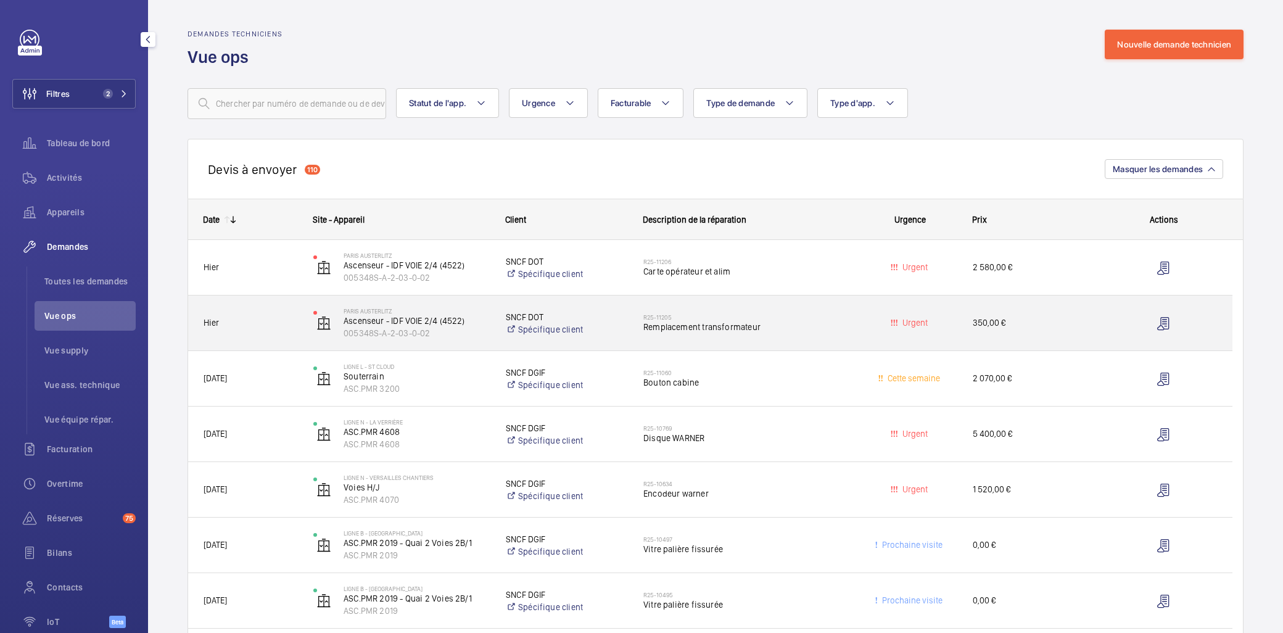
click at [728, 327] on span "Remplacement transformateur" at bounding box center [745, 327] width 204 height 12
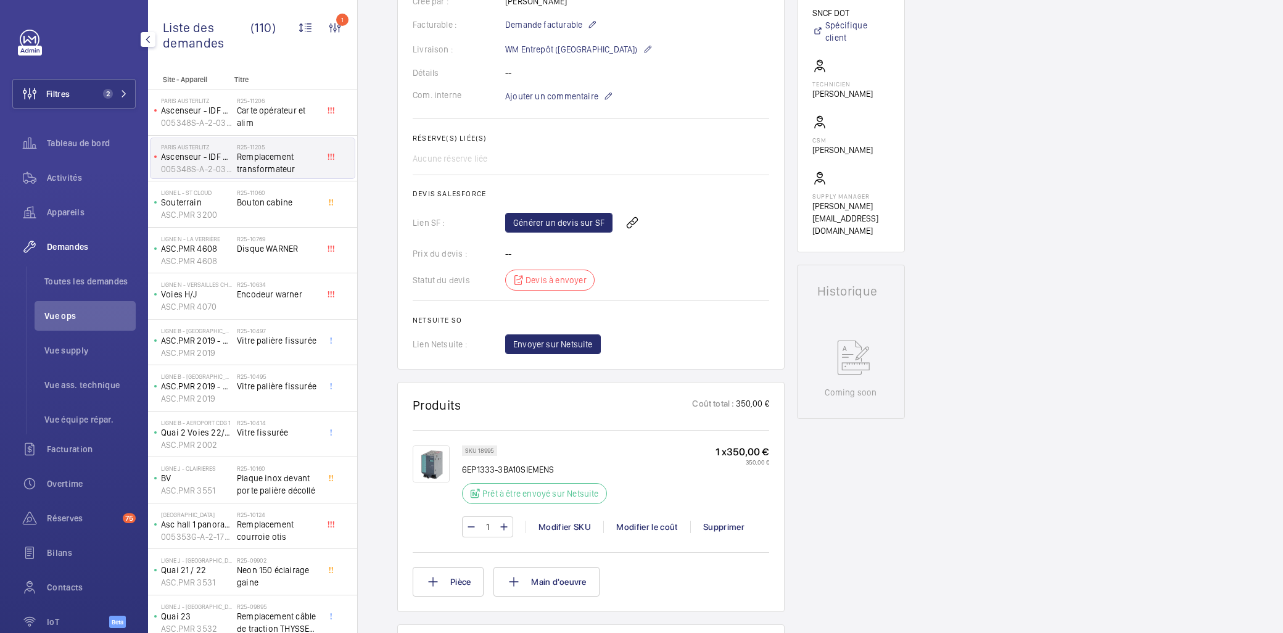
scroll to position [342, 0]
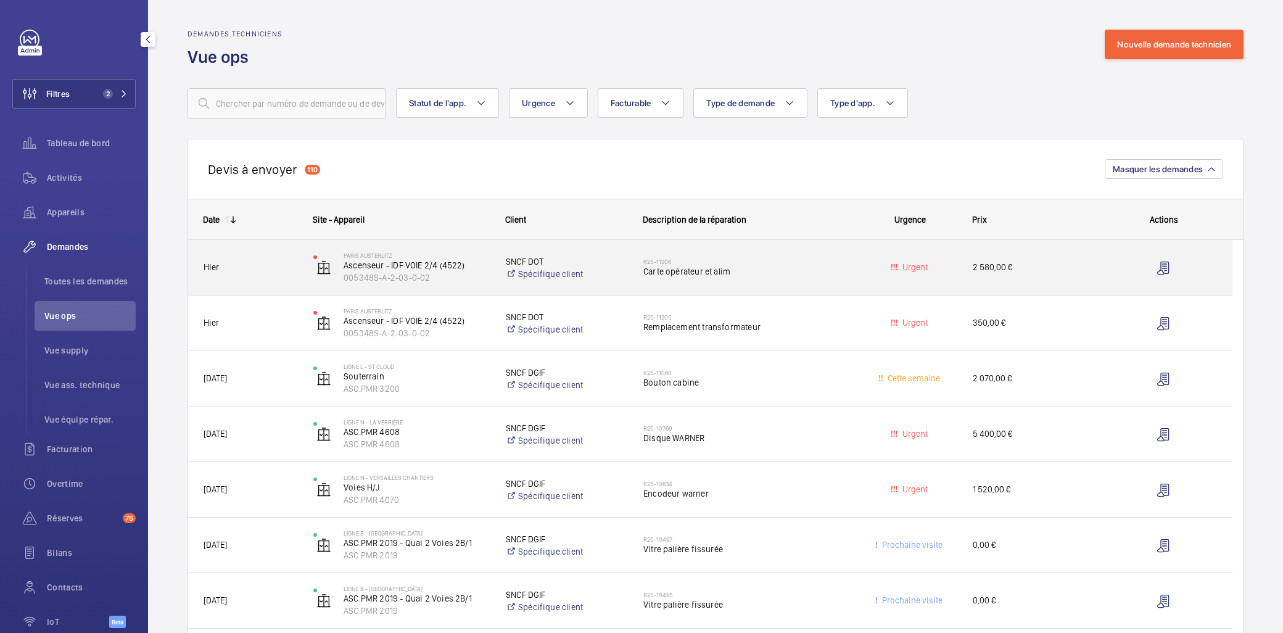
click at [799, 260] on h2 "R25-11206" at bounding box center [745, 261] width 204 height 7
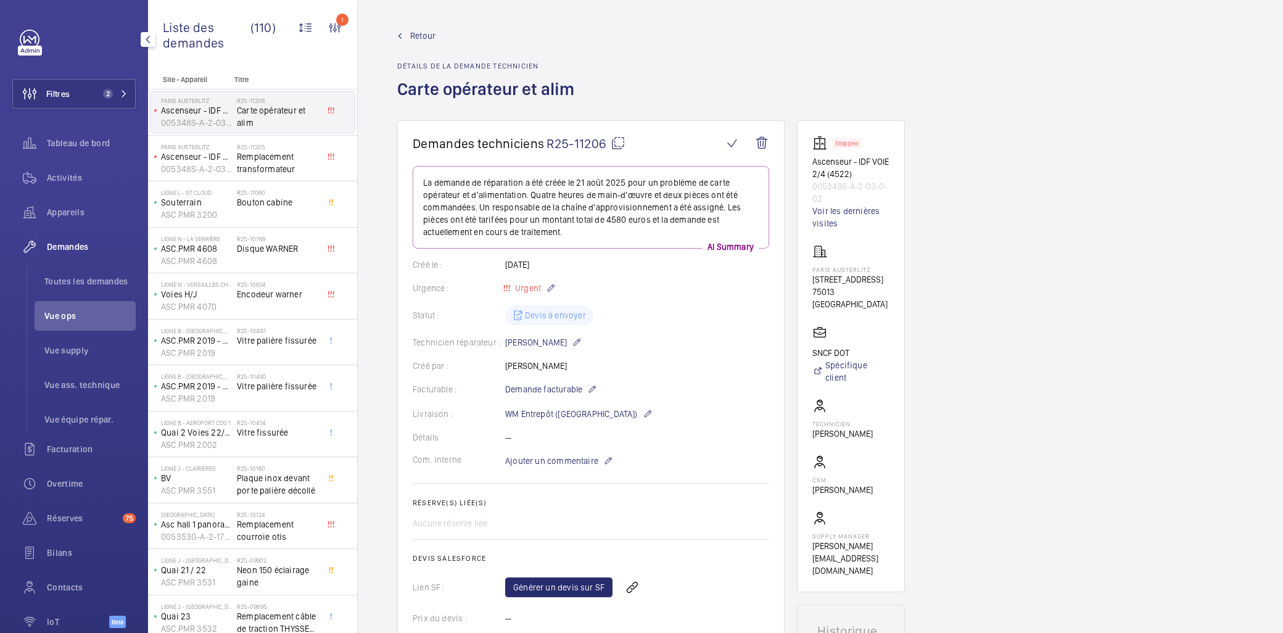
click at [621, 145] on mat-icon at bounding box center [618, 143] width 15 height 15
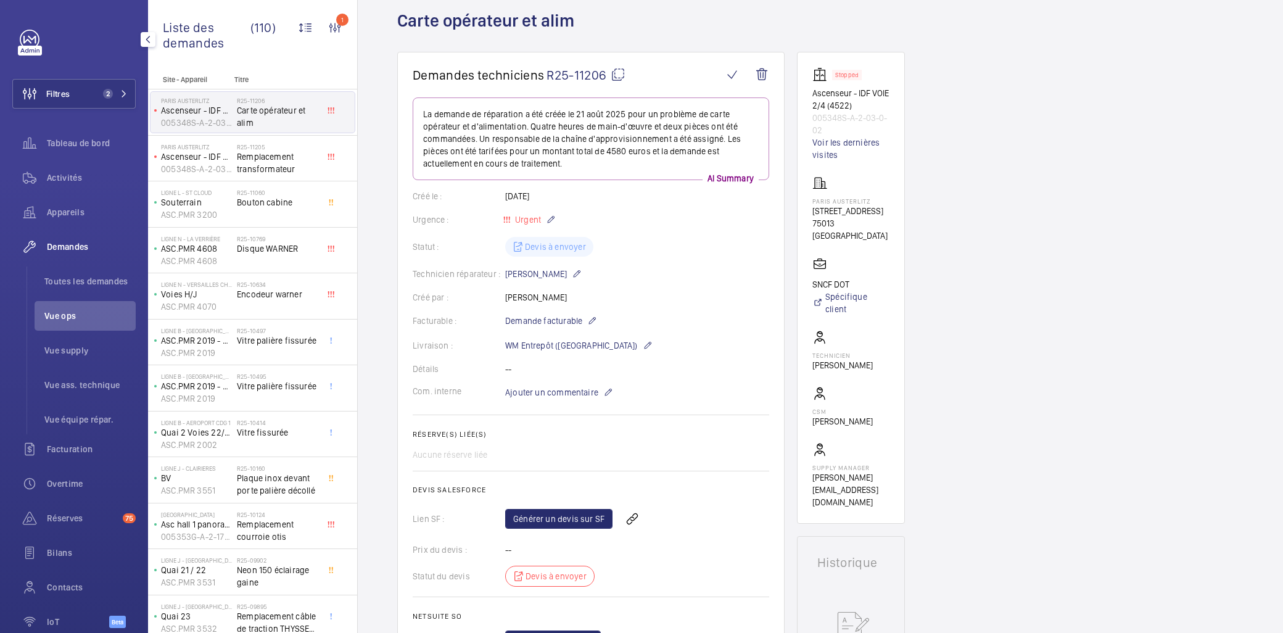
drag, startPoint x: 614, startPoint y: 426, endPoint x: 625, endPoint y: 413, distance: 16.6
click at [614, 426] on wm-front-card-body "La demande de réparation a été créée le [DATE] pour un problème de carte opérat…" at bounding box center [591, 373] width 357 height 553
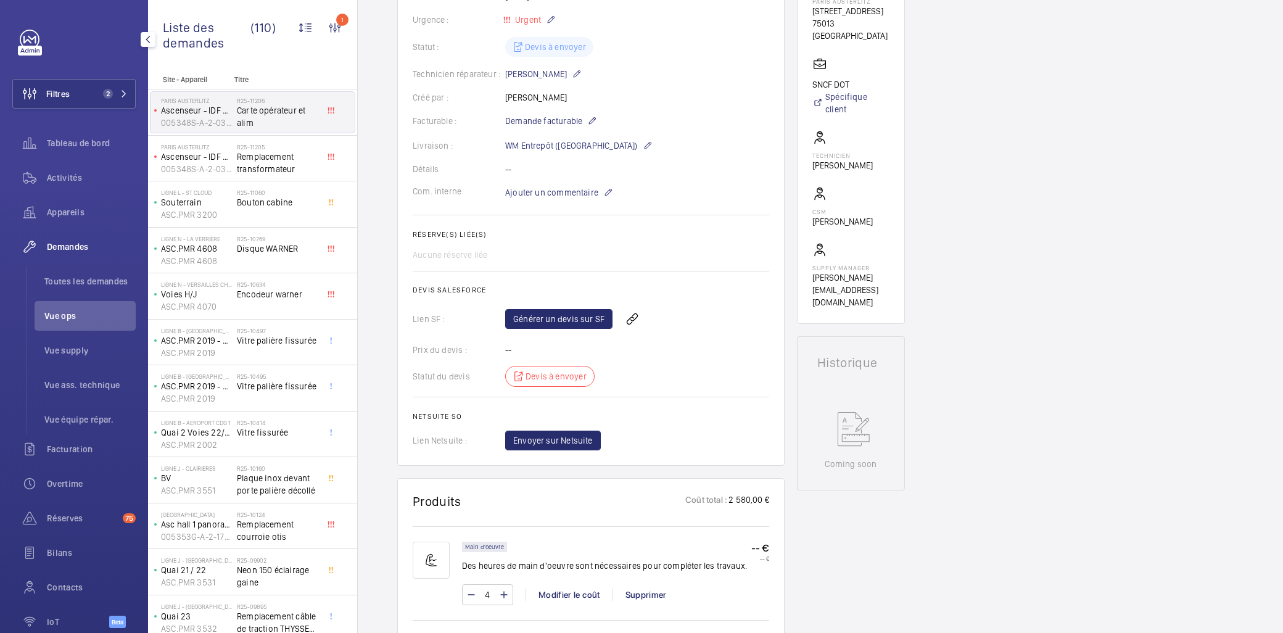
scroll to position [548, 0]
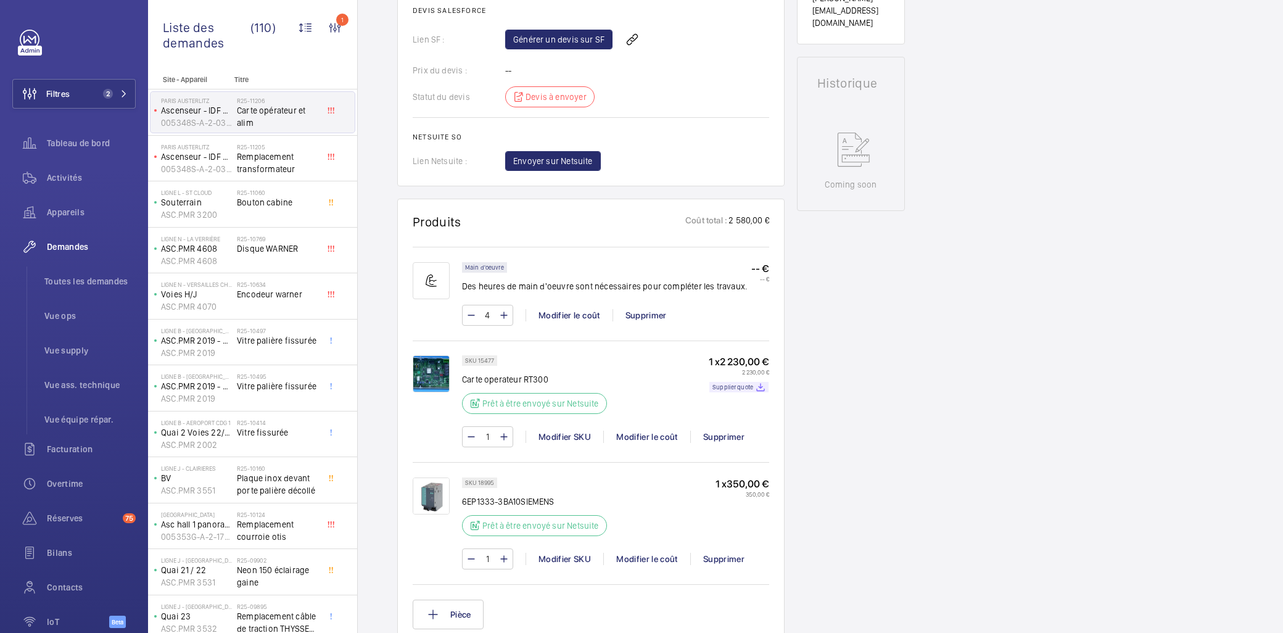
click at [429, 440] on img at bounding box center [431, 495] width 37 height 37
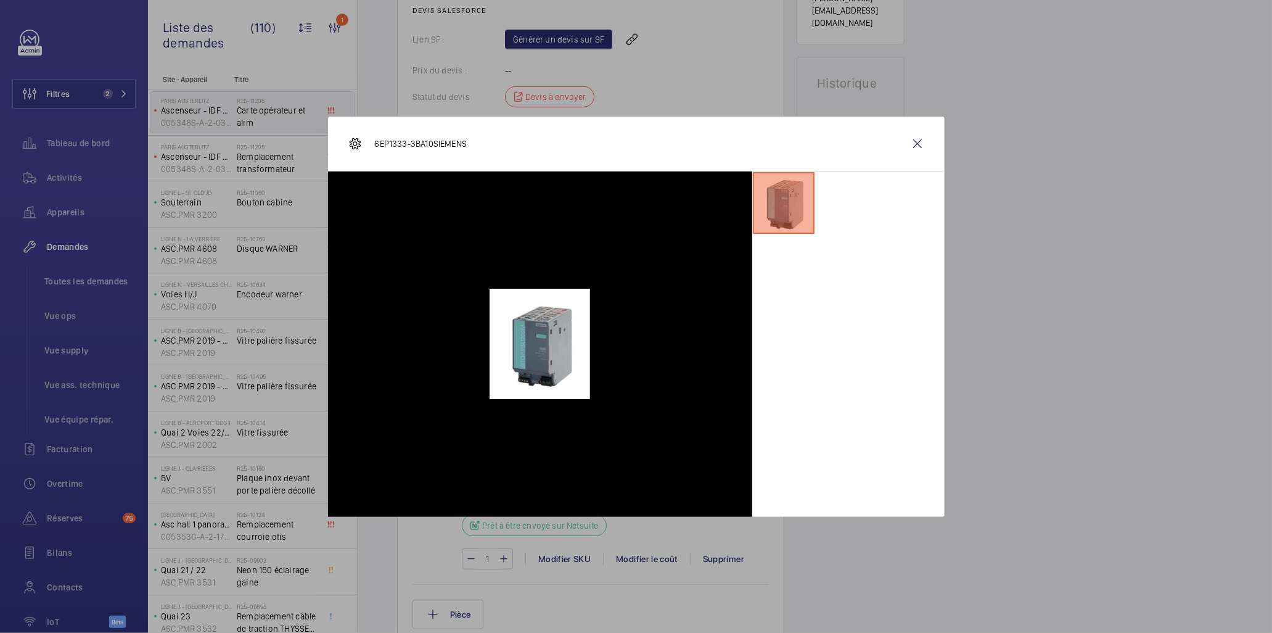
click at [844, 211] on div at bounding box center [636, 316] width 1272 height 633
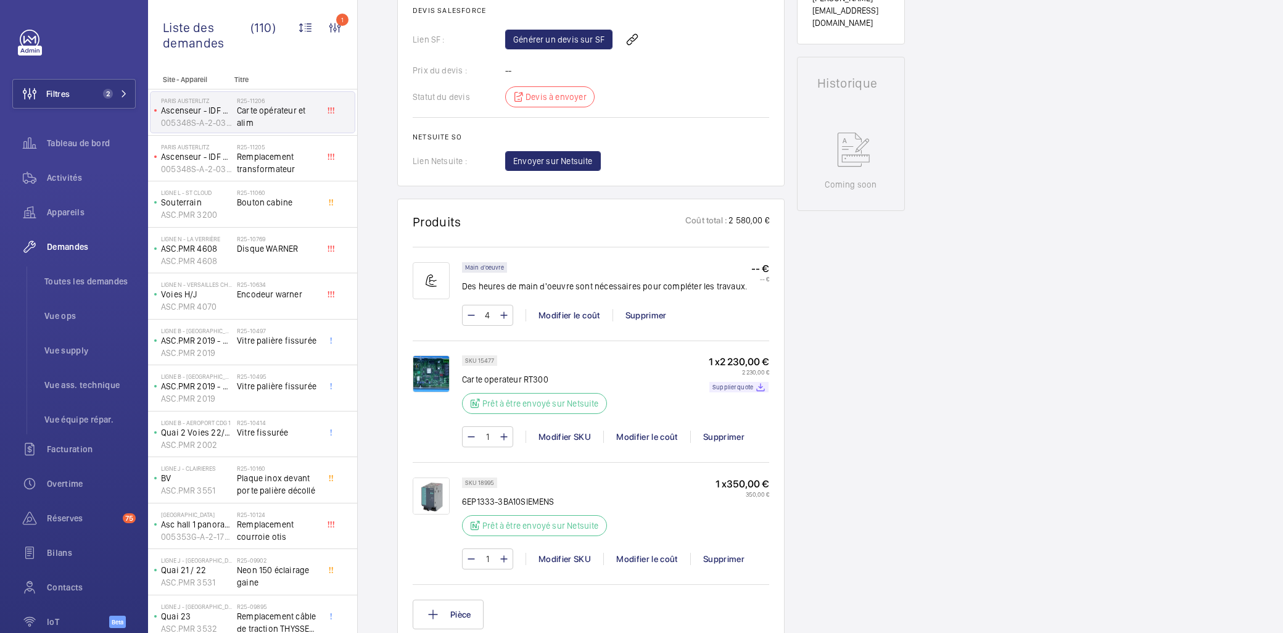
scroll to position [0, 0]
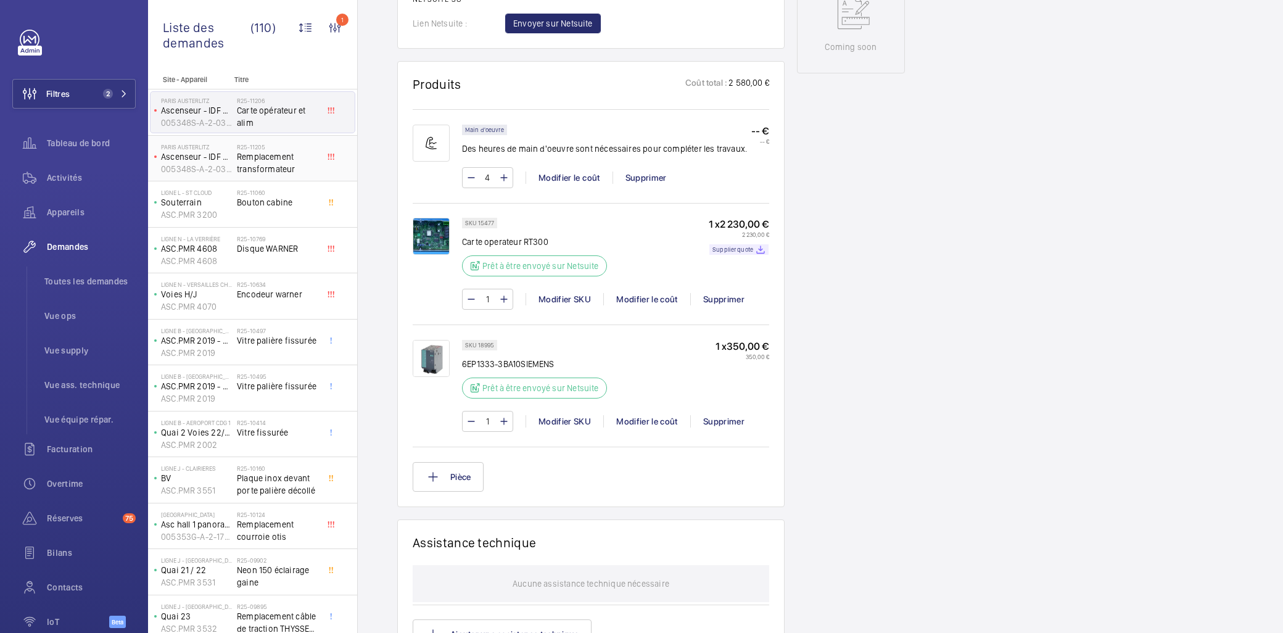
click at [274, 160] on span "Remplacement transformateur" at bounding box center [277, 163] width 81 height 25
click at [274, 158] on span "Remplacement transformateur" at bounding box center [277, 163] width 81 height 25
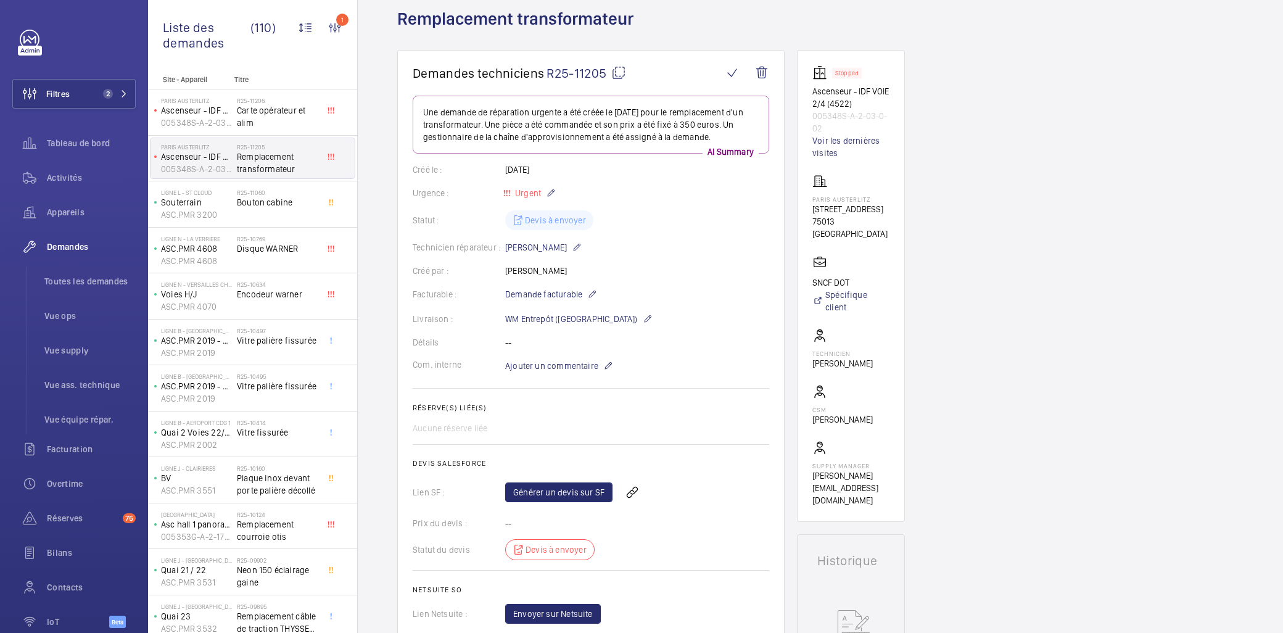
scroll to position [68, 0]
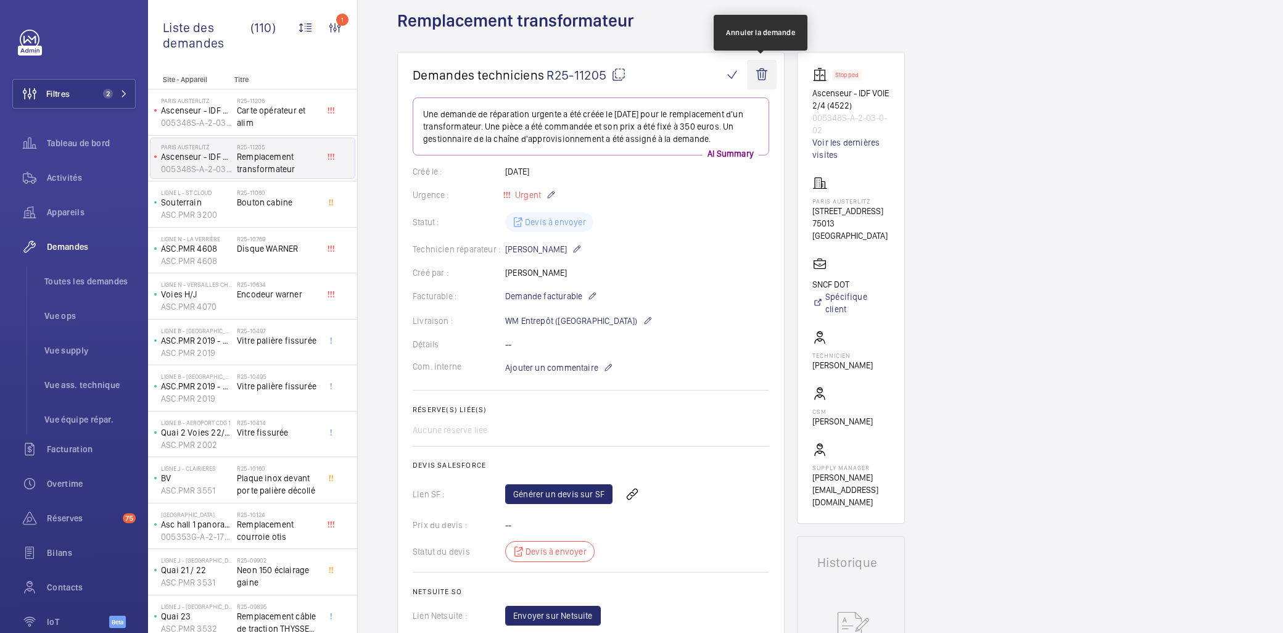
click at [767, 62] on wm-front-icon-button at bounding box center [762, 75] width 30 height 30
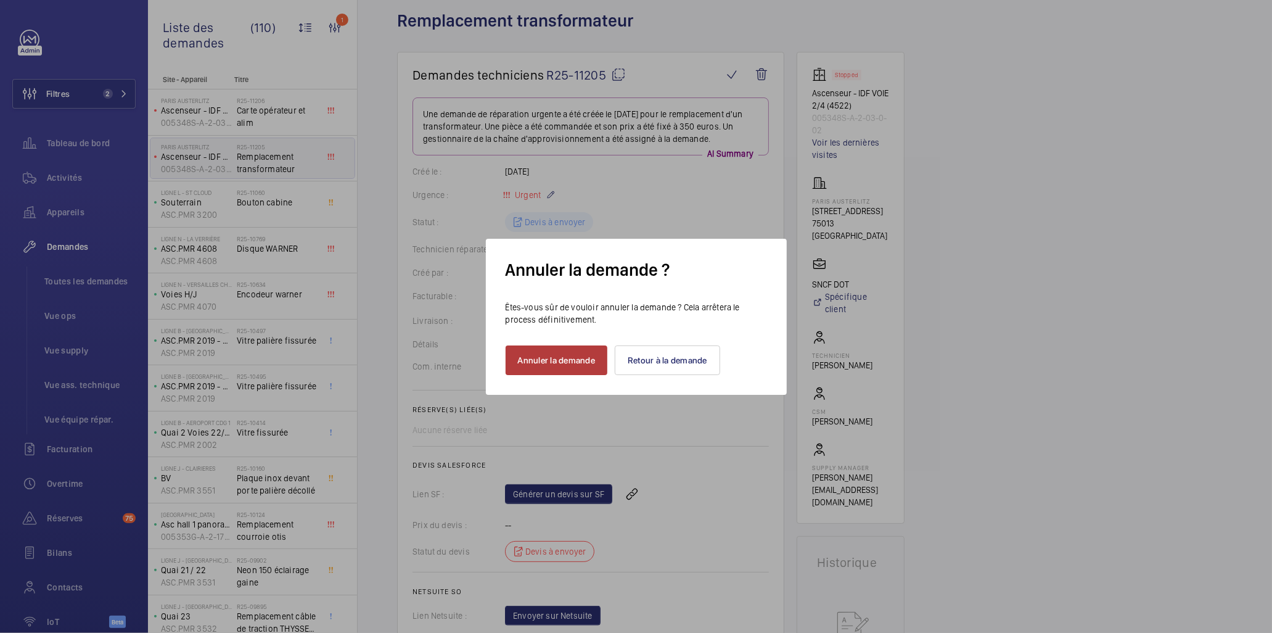
click at [596, 358] on button "Annuler la demande" at bounding box center [557, 360] width 102 height 30
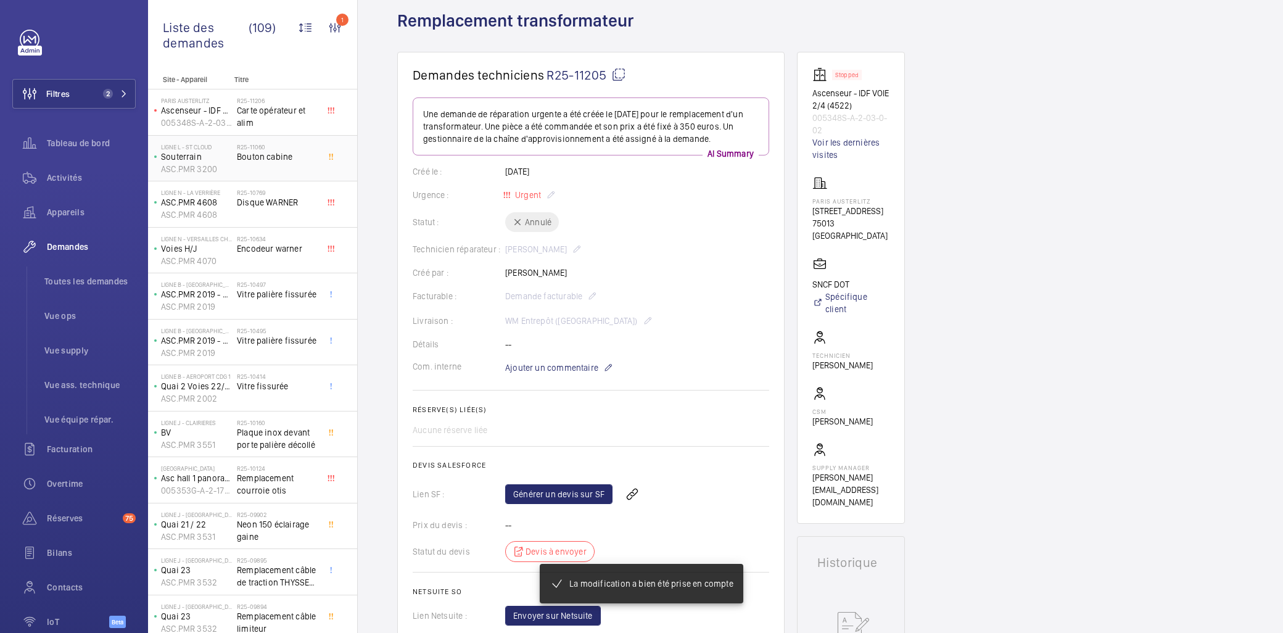
click at [264, 159] on span "Bouton cabine" at bounding box center [277, 157] width 81 height 12
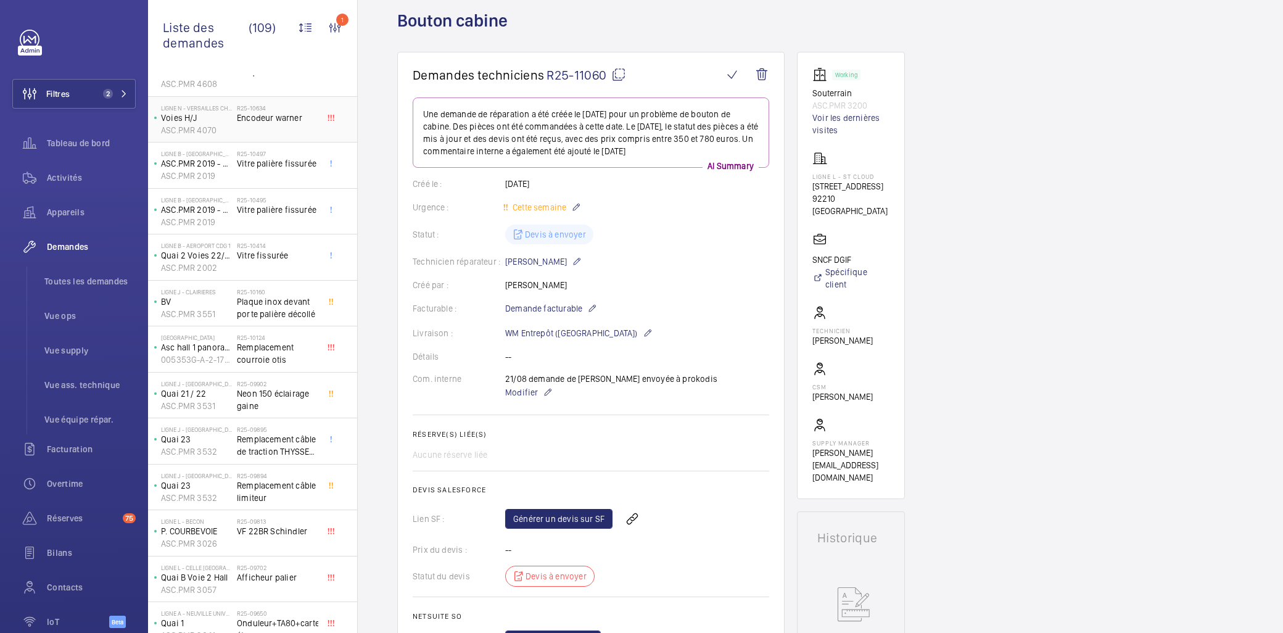
scroll to position [137, 0]
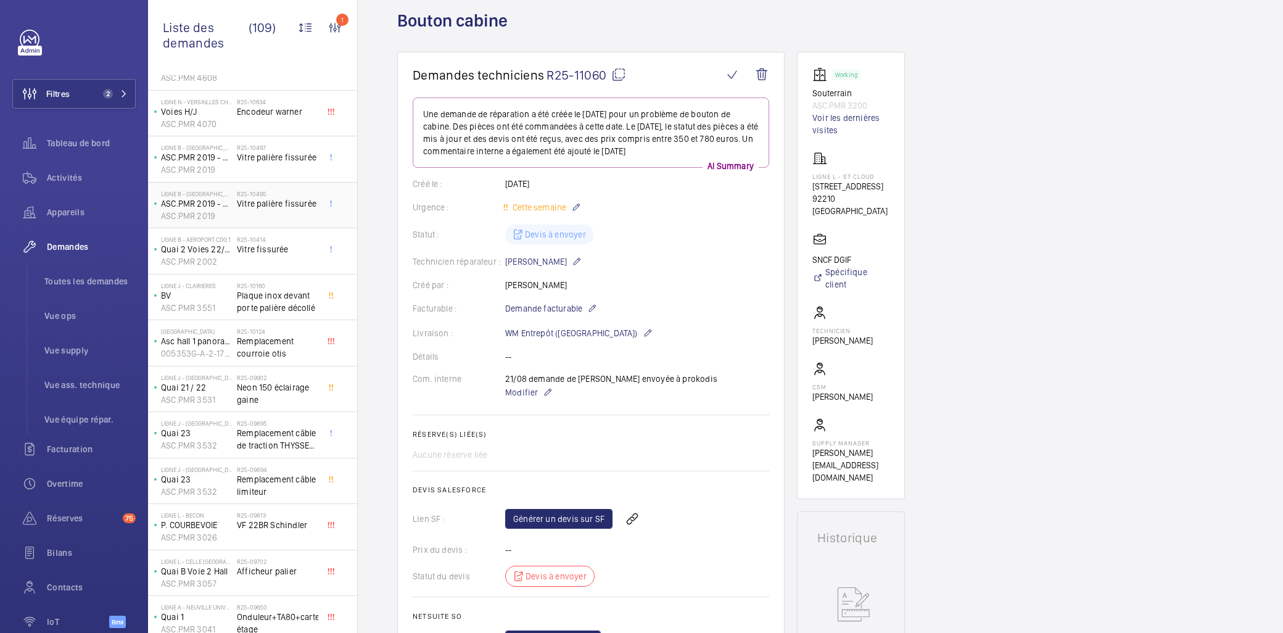
click at [268, 215] on div "R25-10495 Vitre palière fissurée" at bounding box center [277, 208] width 81 height 36
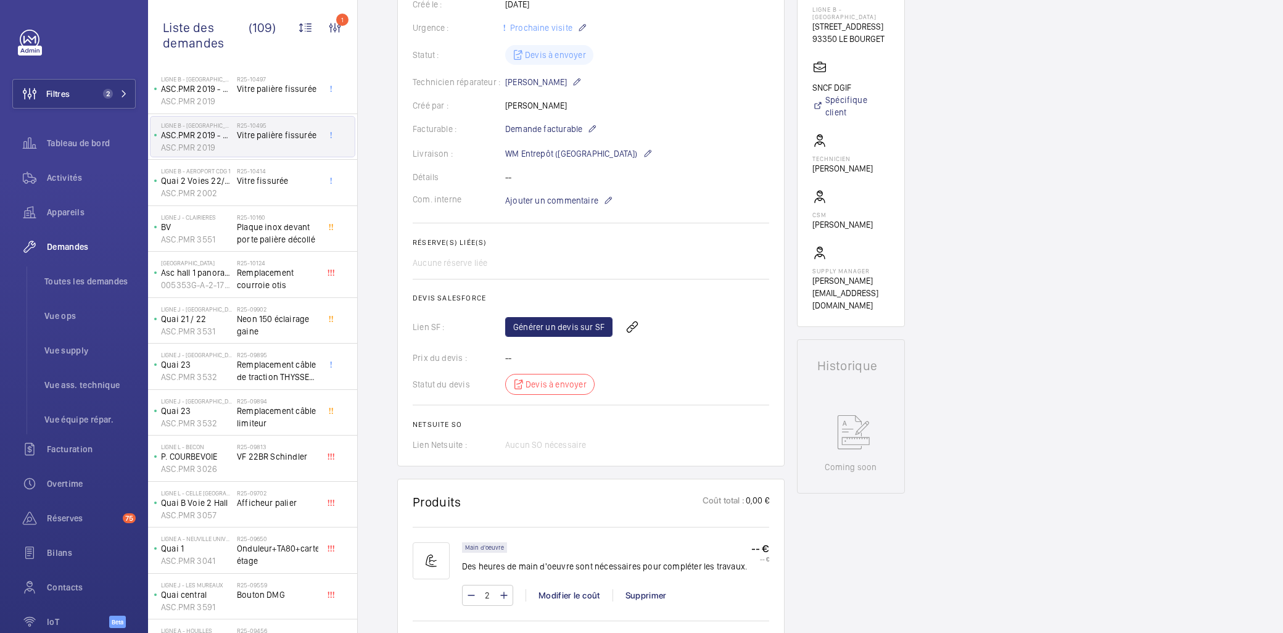
scroll to position [247, 0]
click at [257, 229] on span "Plaque inox devant porte palière décollé" at bounding box center [277, 233] width 81 height 25
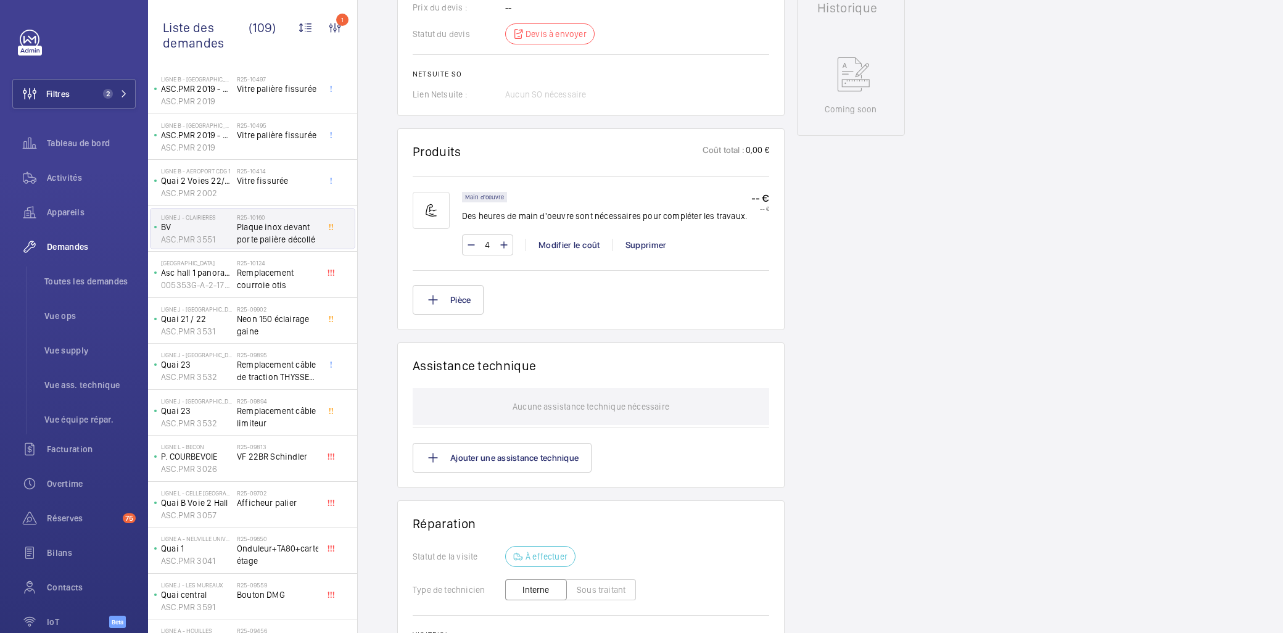
scroll to position [617, 0]
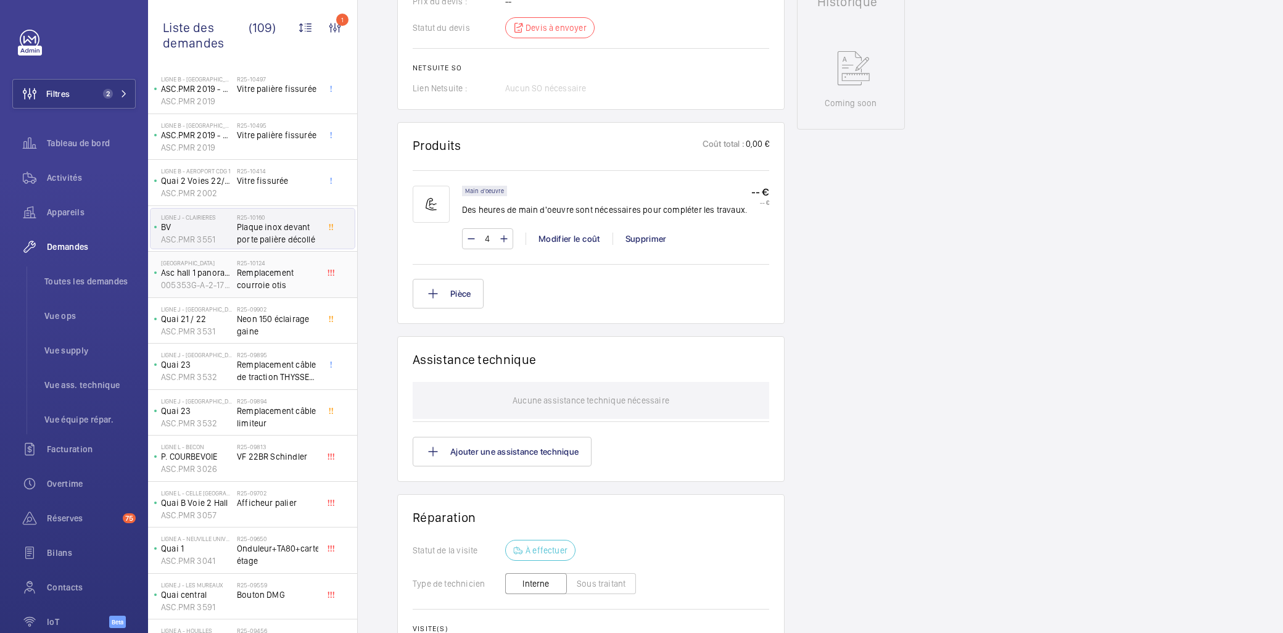
click at [239, 270] on span "Remplacement courroie otis" at bounding box center [277, 278] width 81 height 25
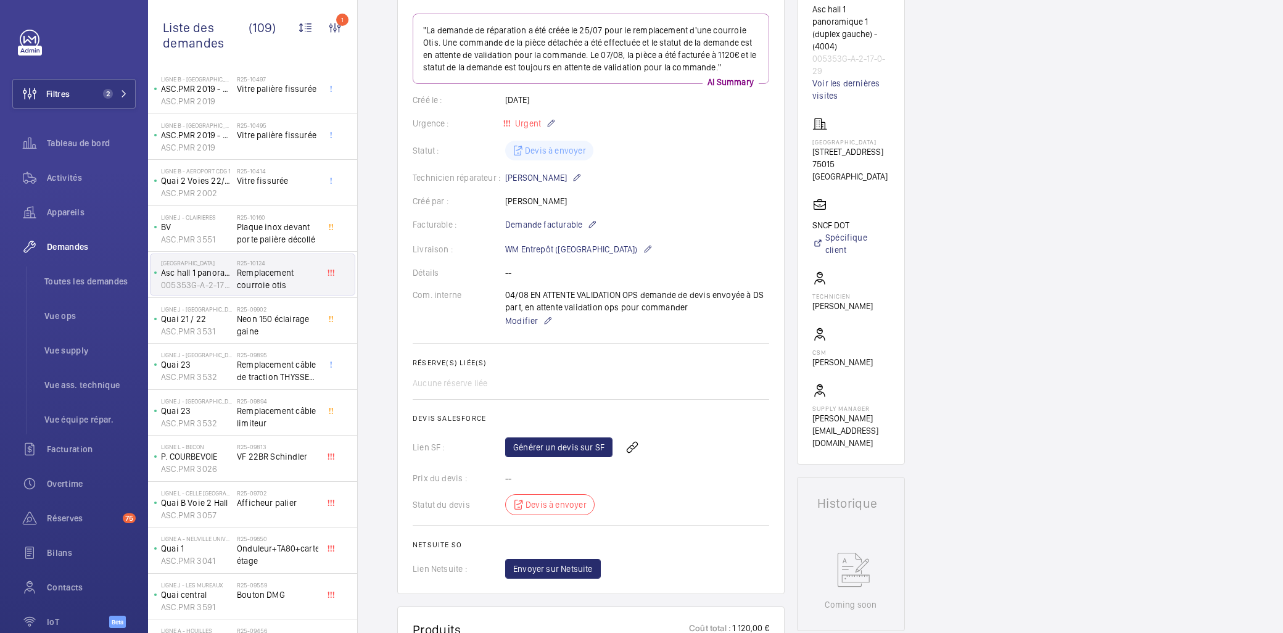
scroll to position [411, 0]
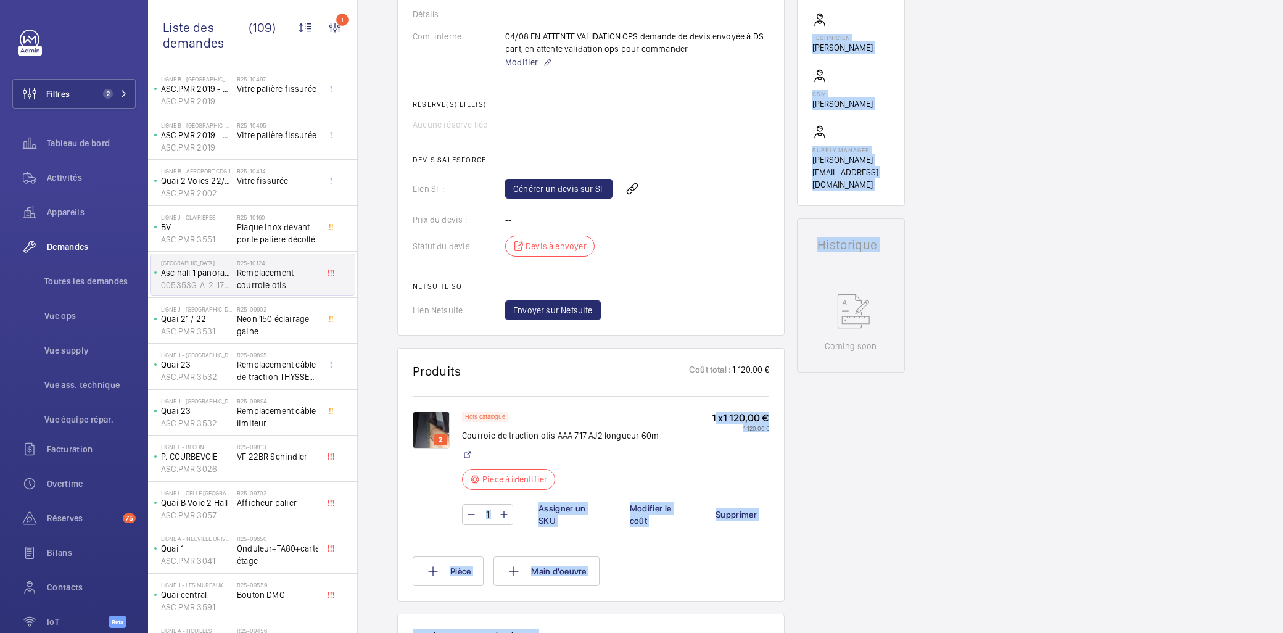
drag, startPoint x: 745, startPoint y: 439, endPoint x: 809, endPoint y: 446, distance: 65.2
click at [809, 440] on div "Demandes techniciens R25-10124 "La demande de réparation a été créée le 25/07 p…" at bounding box center [820, 402] width 925 height 1387
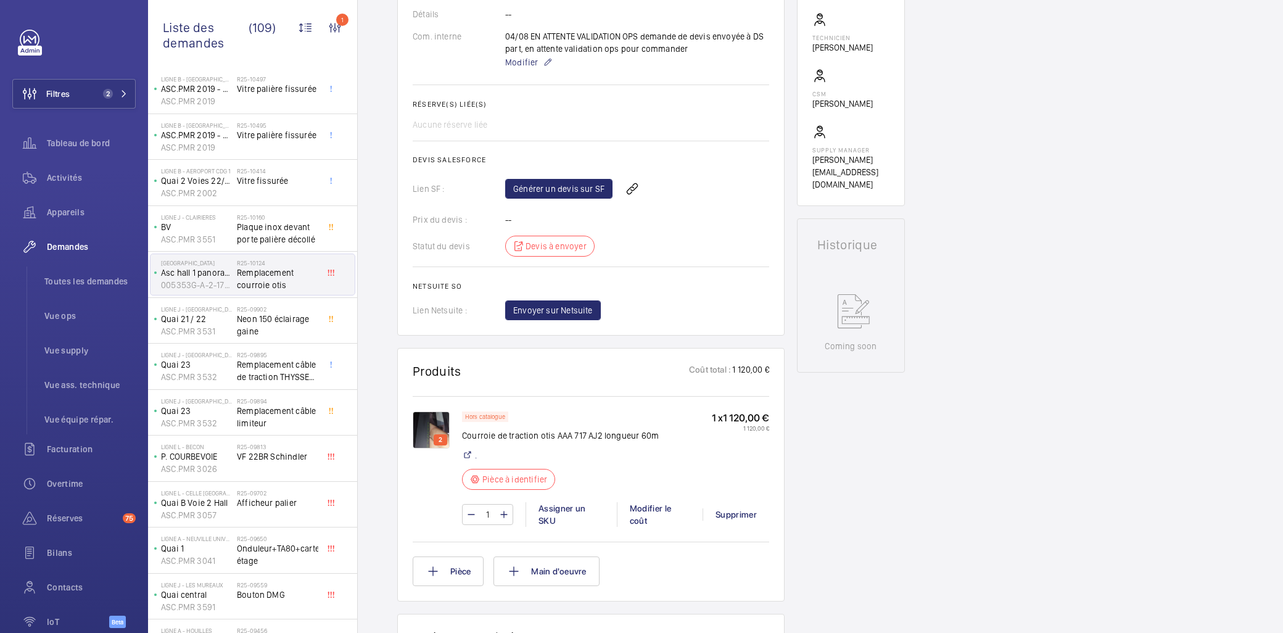
click at [561, 421] on div "Hors catalogue Courroie de traction otis AAA 717 AJ2 longueur 60m . Pièce à ide…" at bounding box center [560, 454] width 197 height 86
click at [251, 339] on div "R25-09902 Neon 150 éclairage gaine" at bounding box center [277, 323] width 81 height 36
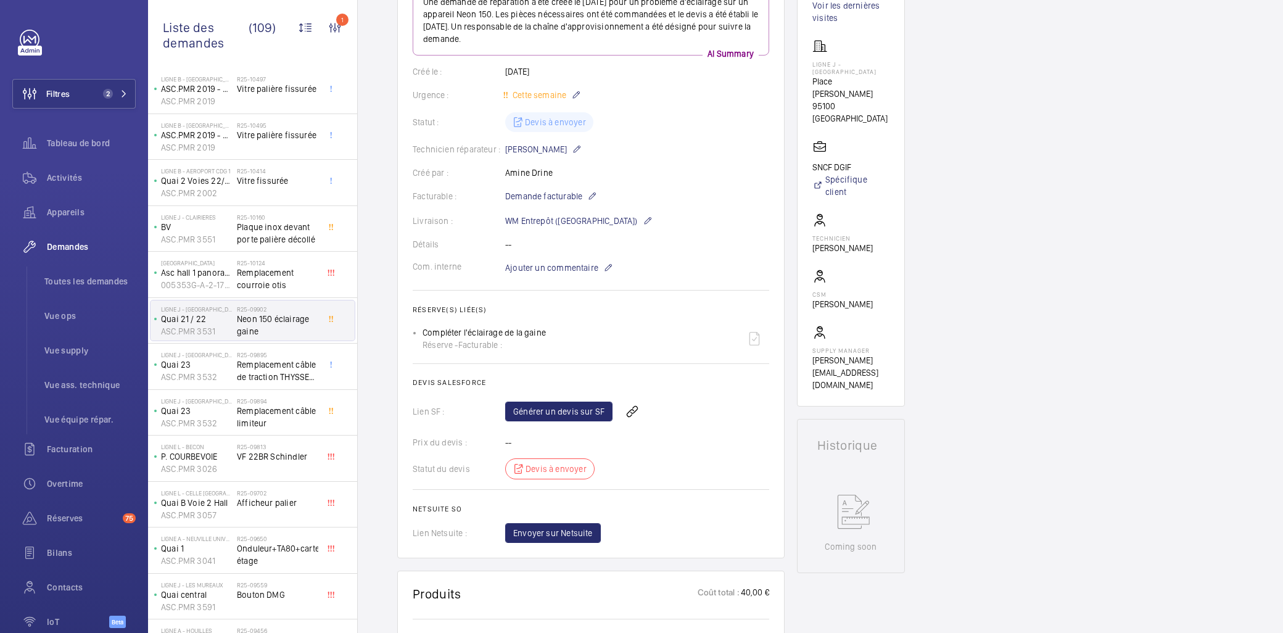
scroll to position [205, 0]
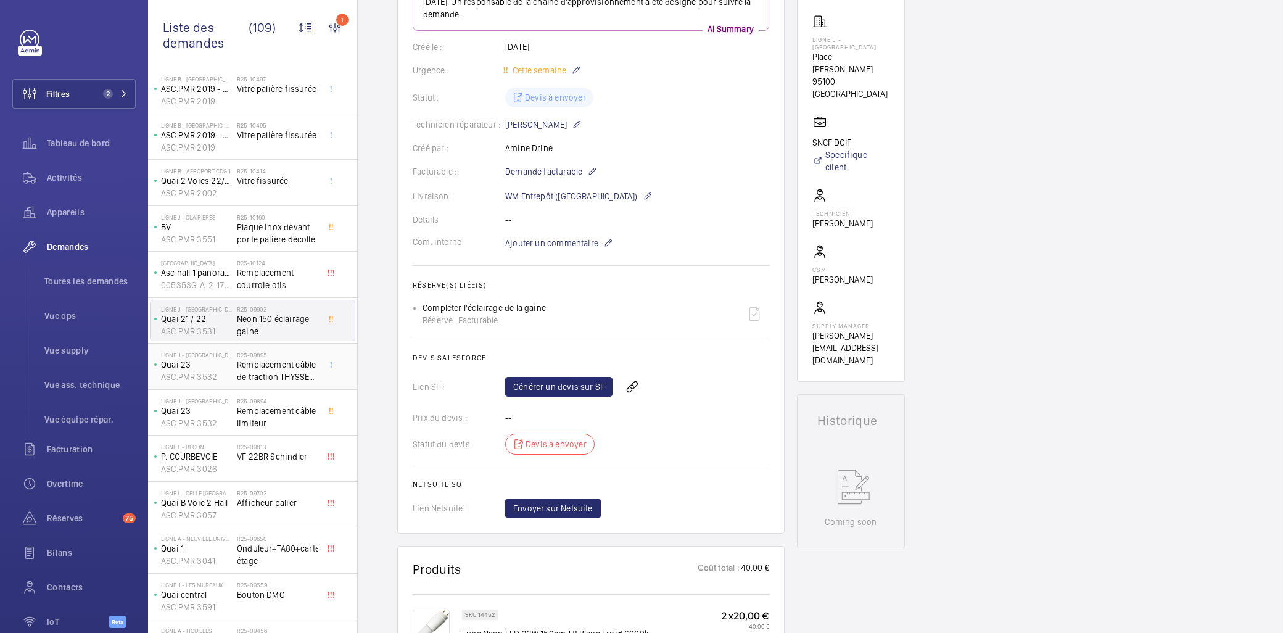
click at [274, 366] on span "Remplacement câble de traction THYSSEN 2 niveau Diamètre 7*9 60metre" at bounding box center [277, 370] width 81 height 25
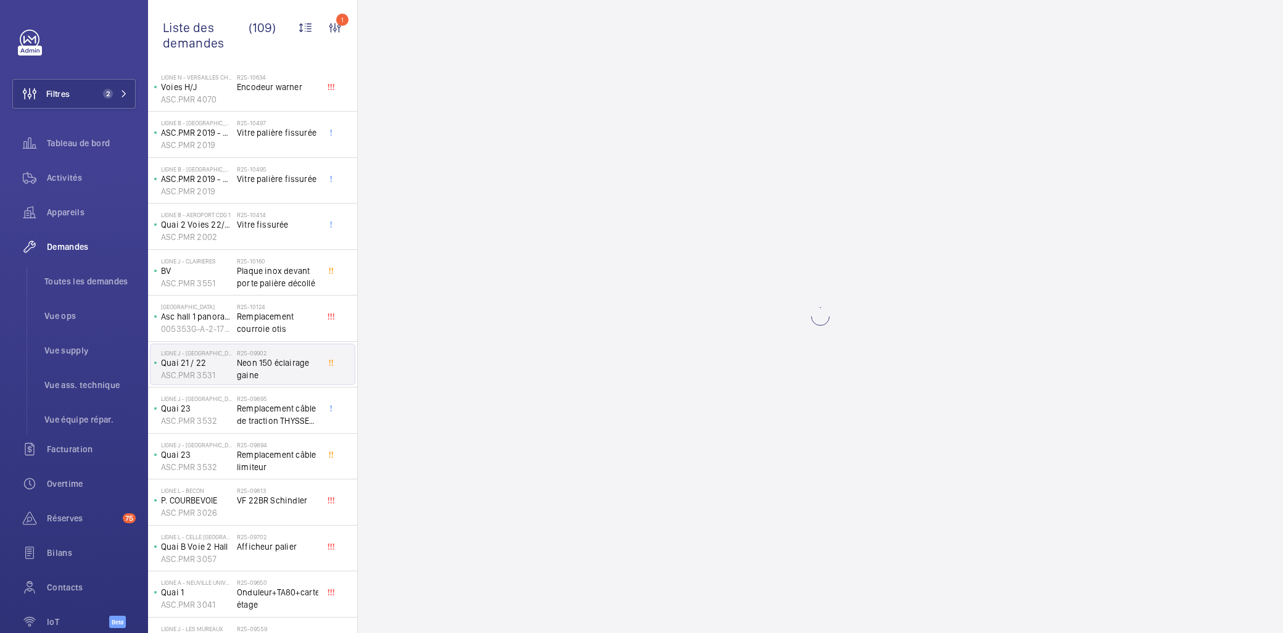
scroll to position [137, 0]
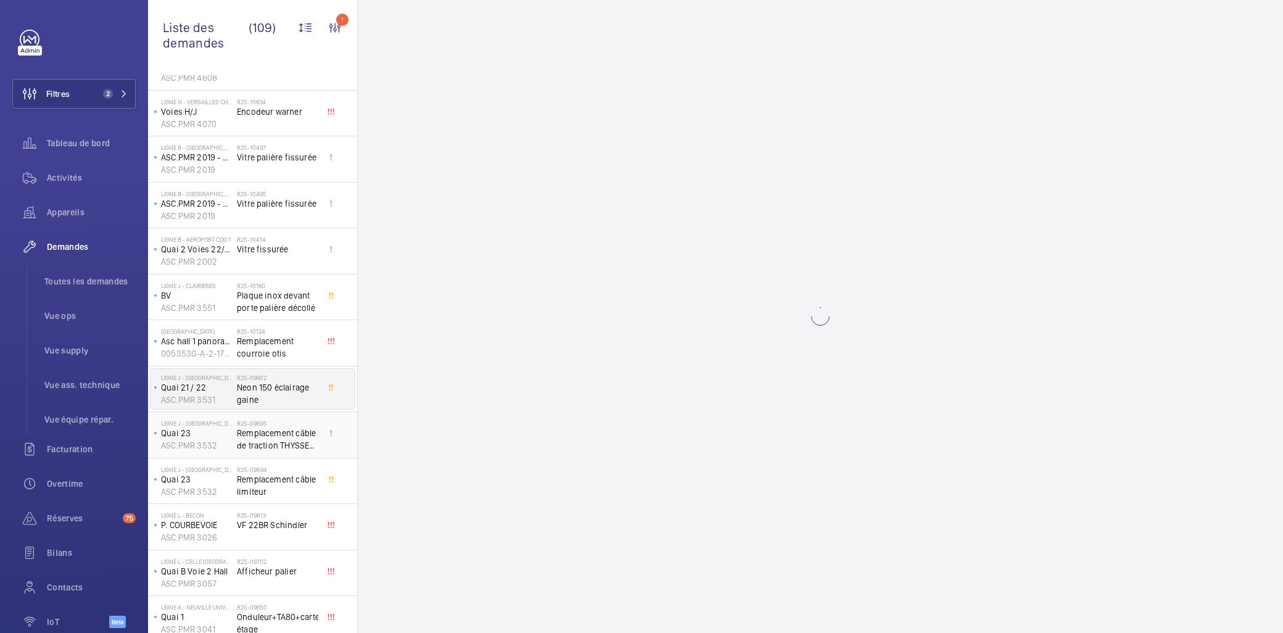
click at [291, 435] on span "Remplacement câble de traction THYSSEN 2 niveau Diamètre 7*9 60metre" at bounding box center [277, 439] width 81 height 25
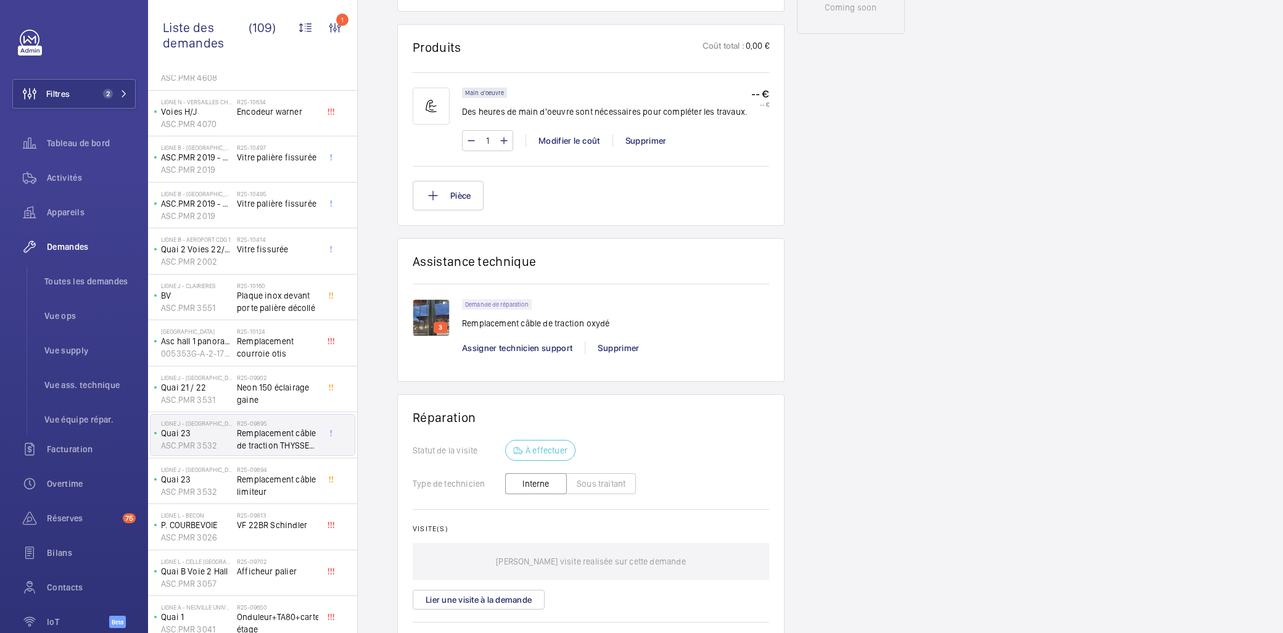
scroll to position [754, 0]
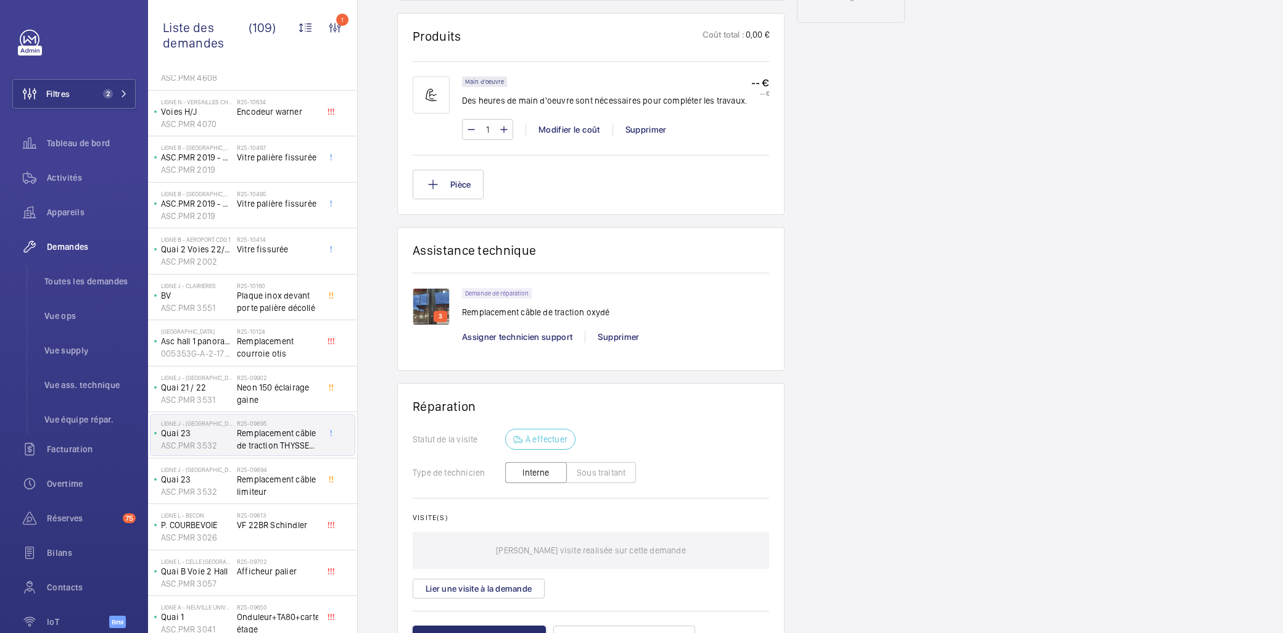
click at [426, 307] on img at bounding box center [431, 306] width 37 height 37
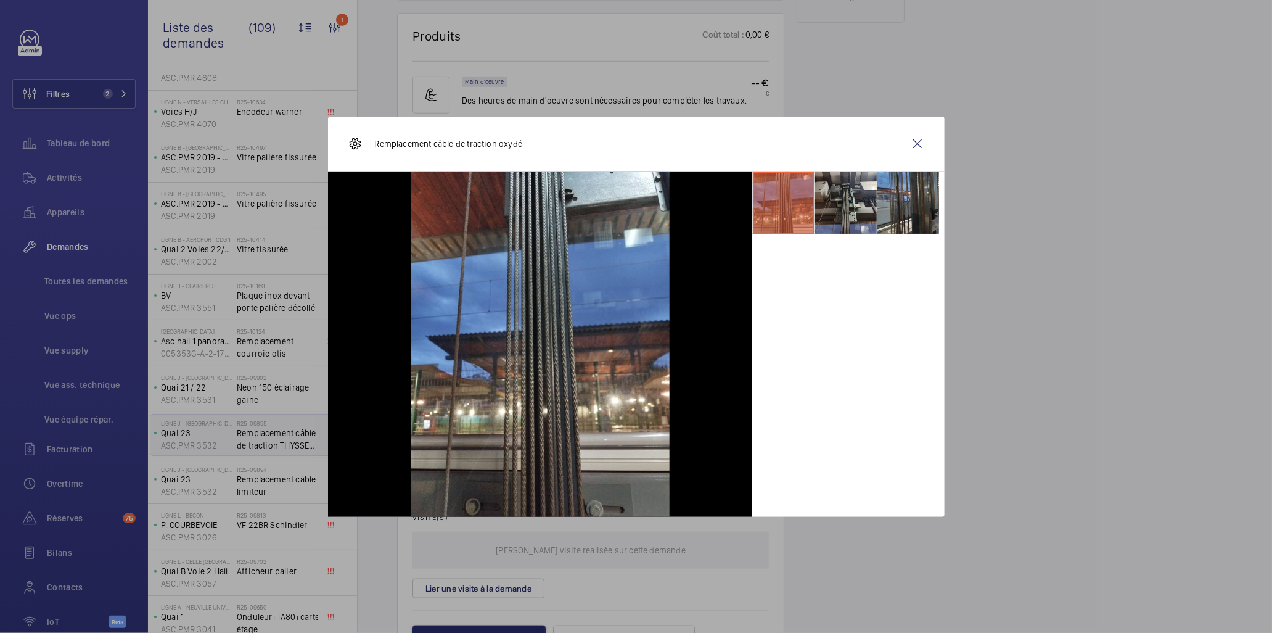
click at [844, 174] on li at bounding box center [909, 203] width 62 height 62
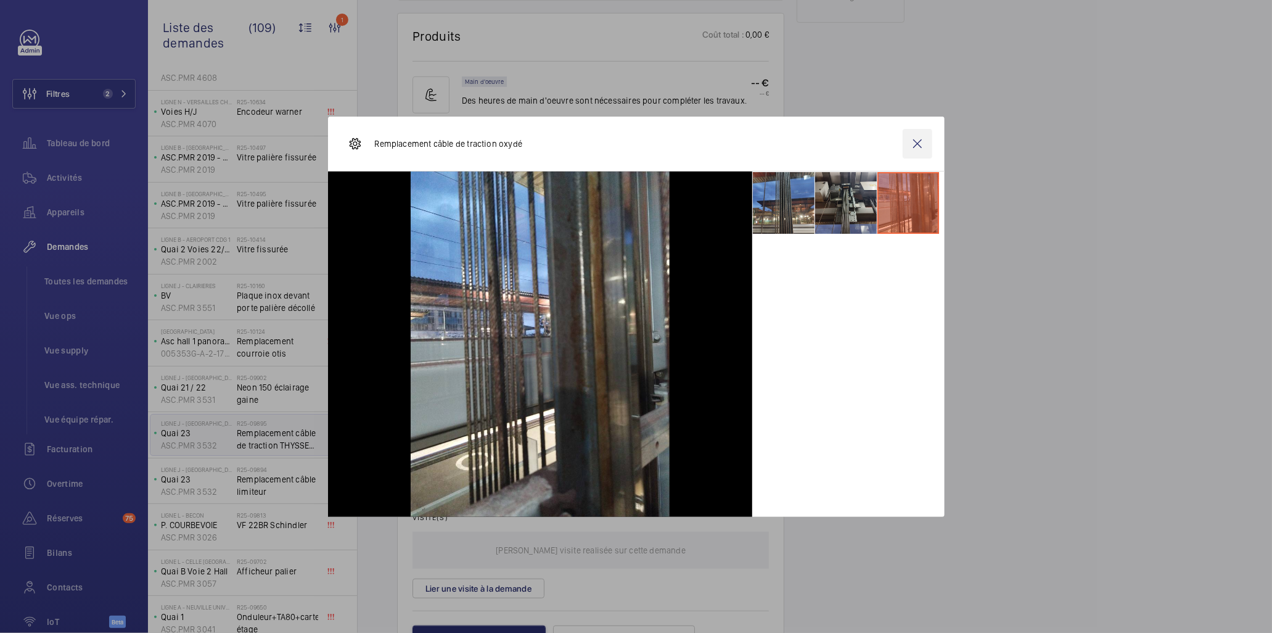
click at [844, 139] on wm-front-icon-button at bounding box center [918, 144] width 30 height 30
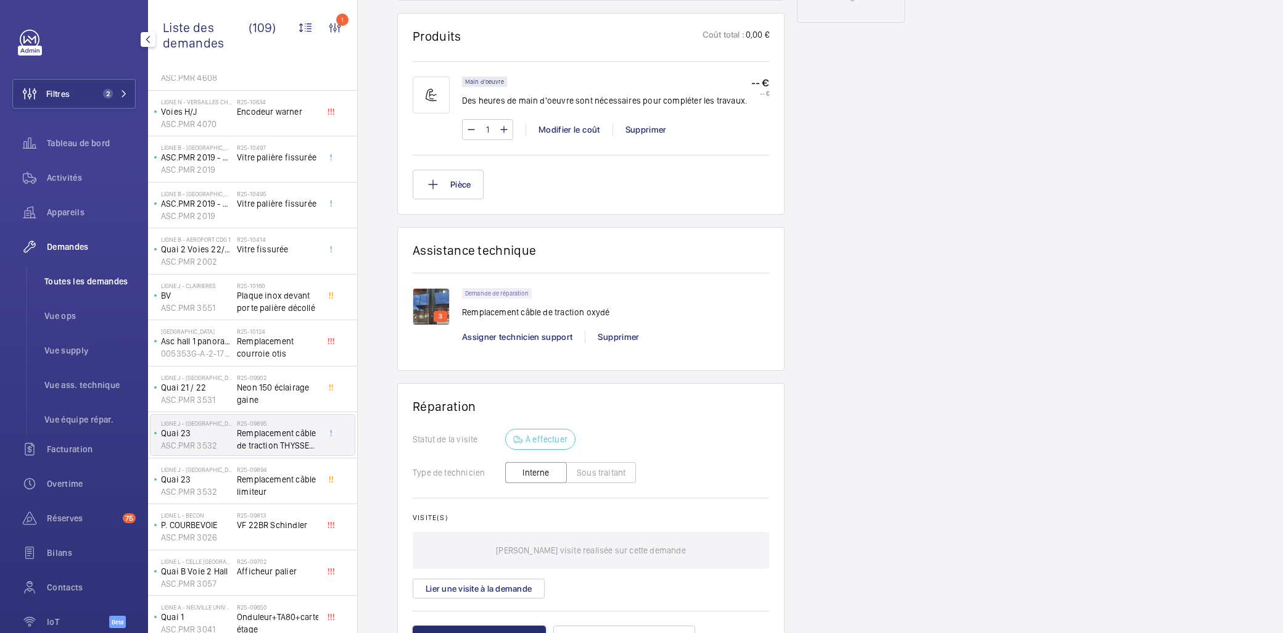
click at [75, 288] on li "Toutes les demandes" at bounding box center [85, 281] width 101 height 30
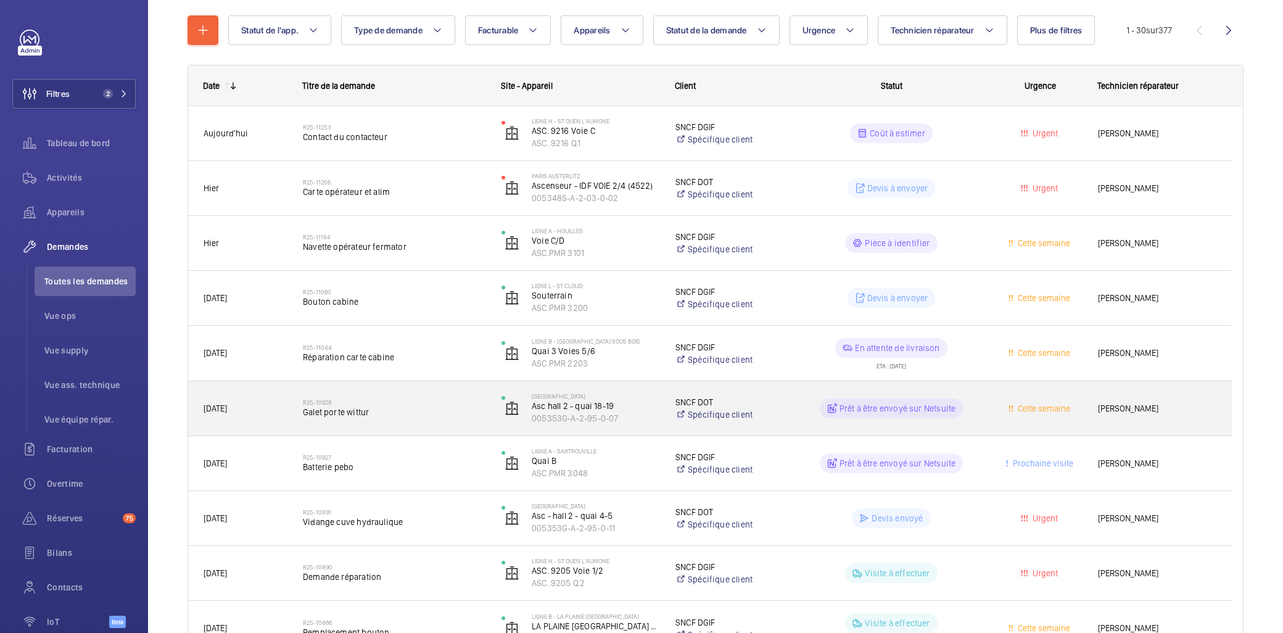
scroll to position [205, 0]
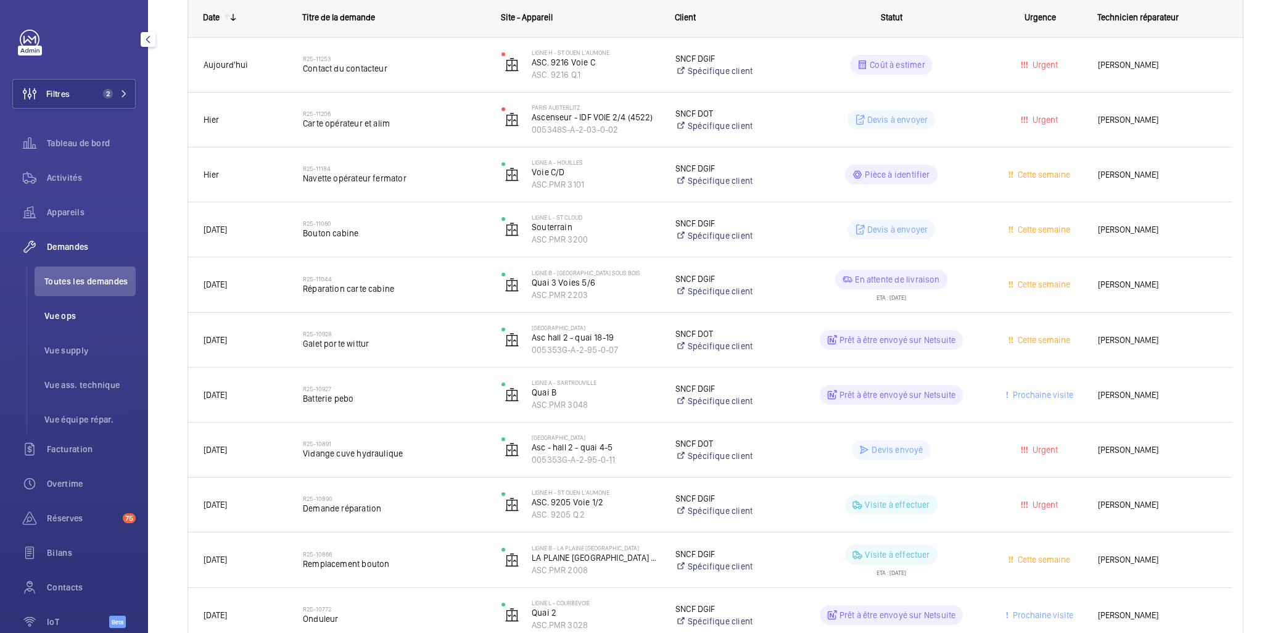
click at [75, 321] on span "Vue ops" at bounding box center [89, 316] width 91 height 12
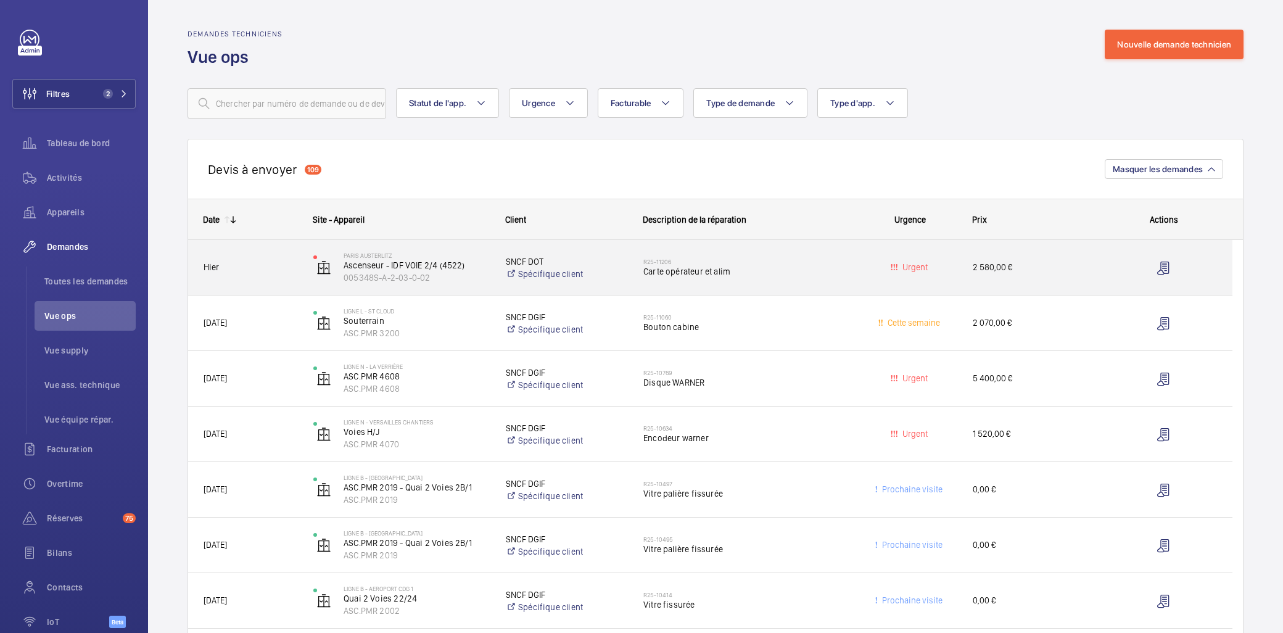
click at [818, 263] on h2 "R25-11206" at bounding box center [745, 261] width 204 height 7
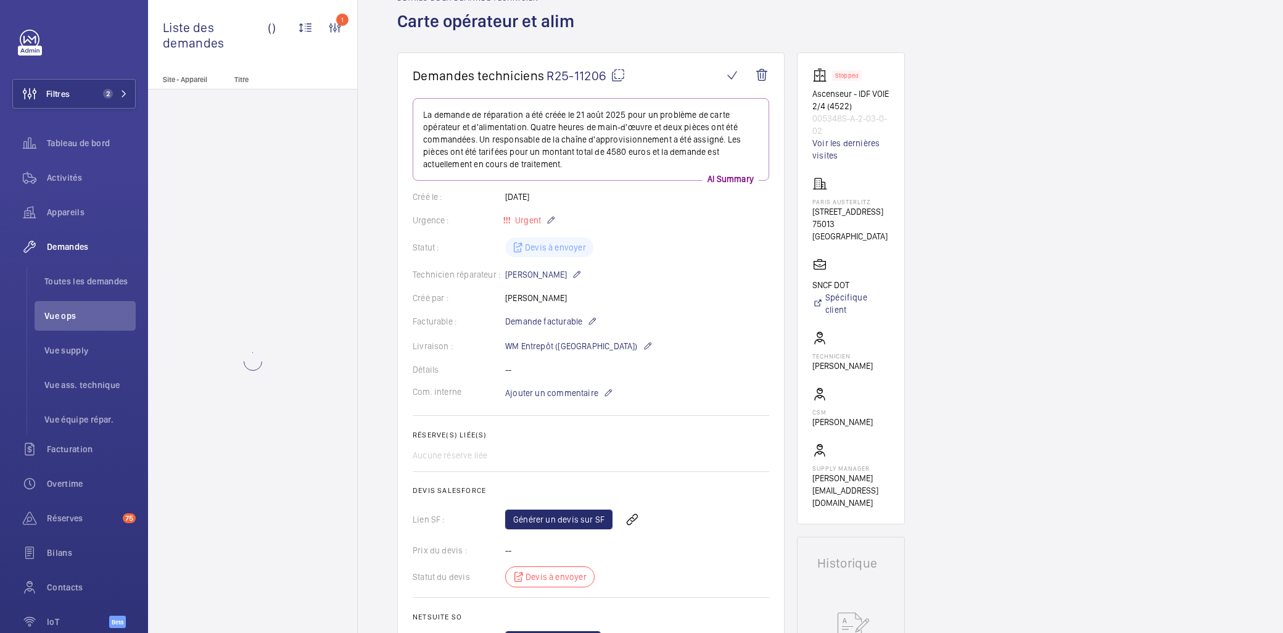
scroll to position [205, 0]
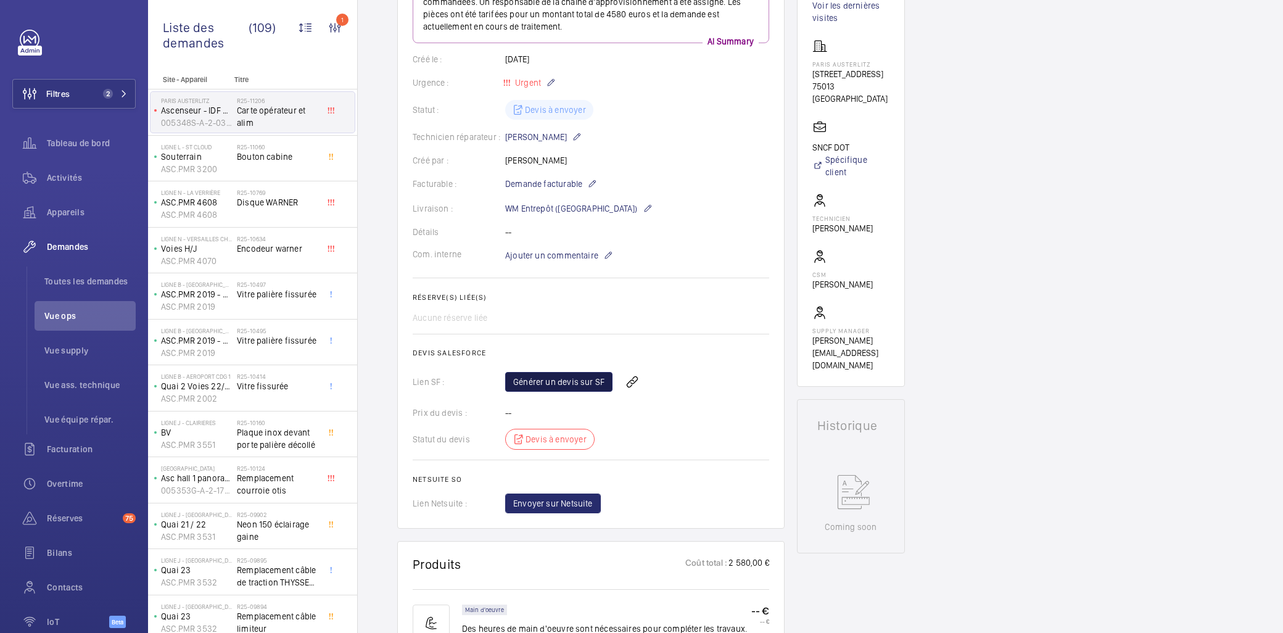
click at [584, 383] on link "Générer un devis sur SF" at bounding box center [558, 382] width 107 height 20
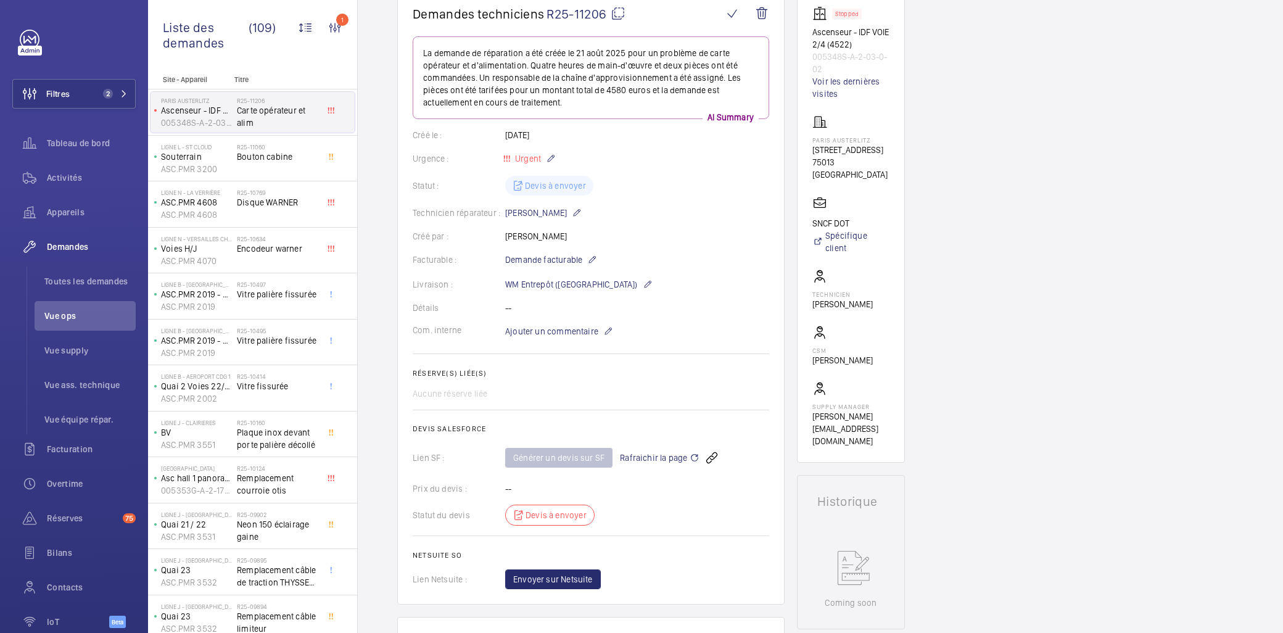
scroll to position [0, 0]
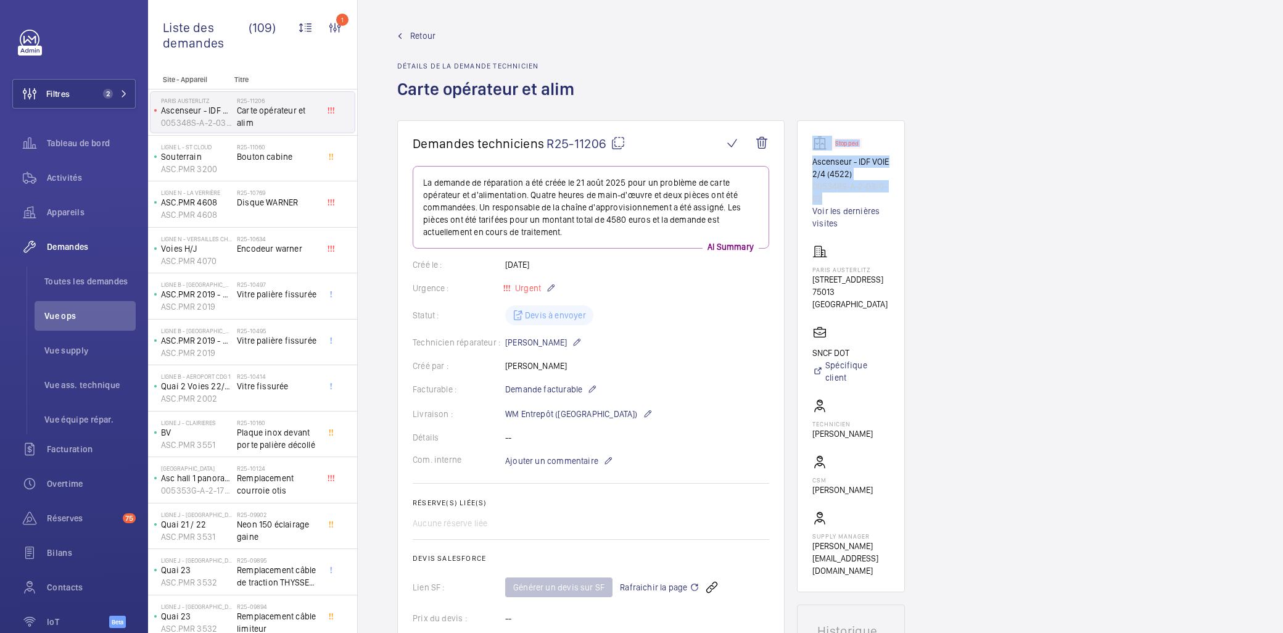
drag, startPoint x: 835, startPoint y: 198, endPoint x: 792, endPoint y: 155, distance: 60.6
drag, startPoint x: 792, startPoint y: 155, endPoint x: 857, endPoint y: 194, distance: 76.4
click at [844, 192] on p "005348S-A-2-03-0-02" at bounding box center [850, 192] width 77 height 25
drag, startPoint x: 831, startPoint y: 194, endPoint x: 803, endPoint y: 160, distance: 43.8
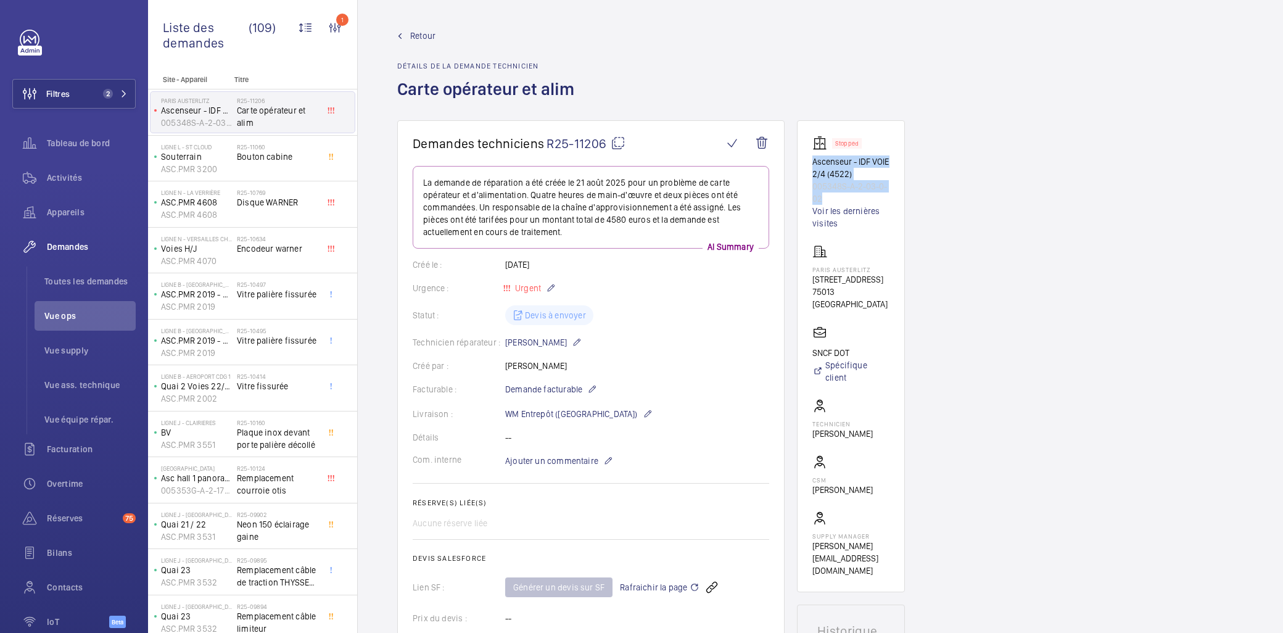
click at [803, 160] on wm-front-card "Stopped Ascenseur - IDF VOIE 2/4 (4522) 005348S-A-2-03-0-02 Voir les dernières …" at bounding box center [851, 356] width 108 height 472
copy div "Ascenseur - IDF VOIE 2/4 (4522) 005348S-A-2-03-0-02"
click at [65, 210] on span "Appareils" at bounding box center [91, 212] width 89 height 12
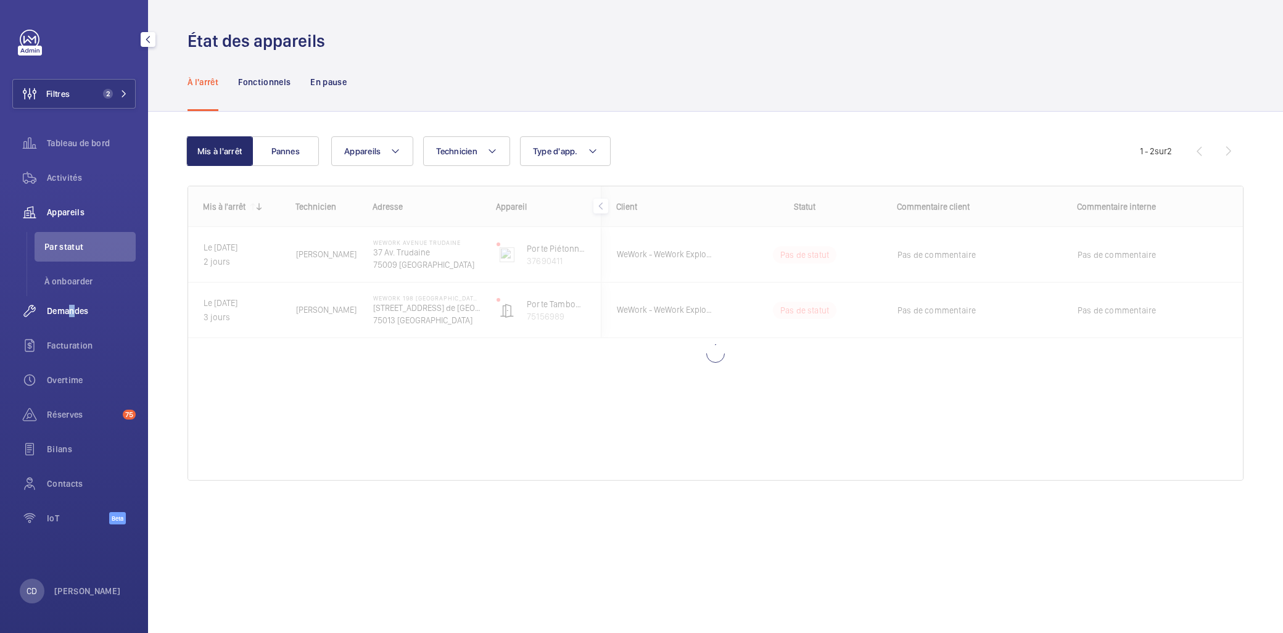
click at [68, 315] on span "Demandes" at bounding box center [91, 311] width 89 height 12
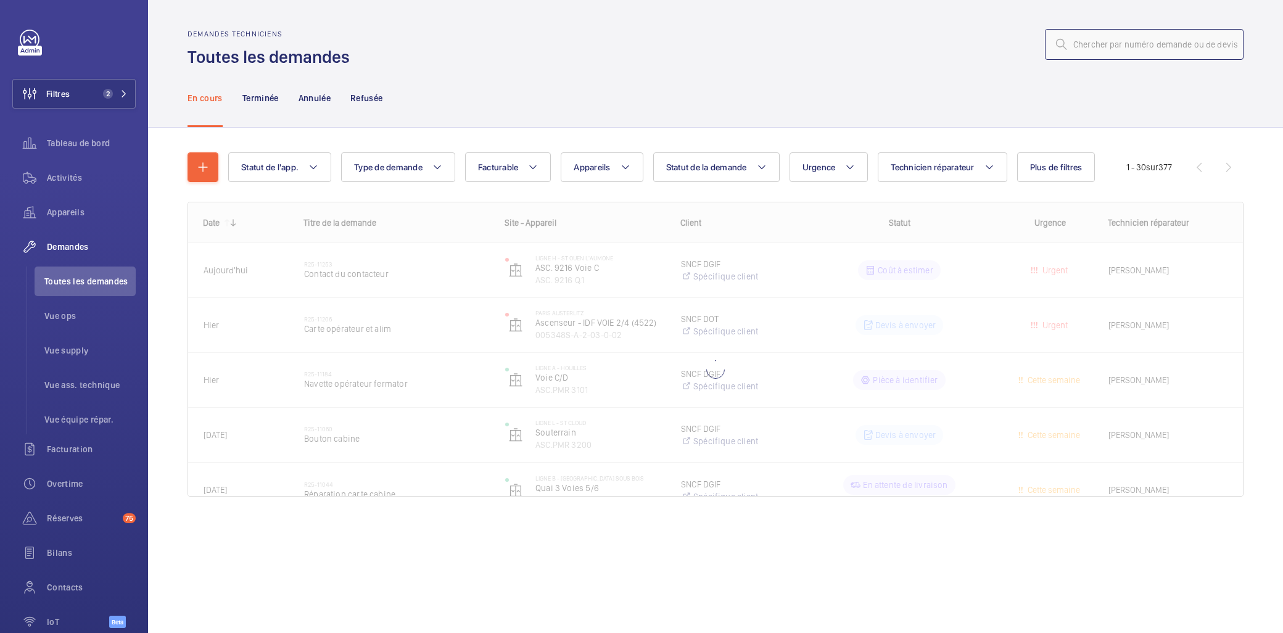
click at [844, 46] on input "text" at bounding box center [1144, 44] width 199 height 31
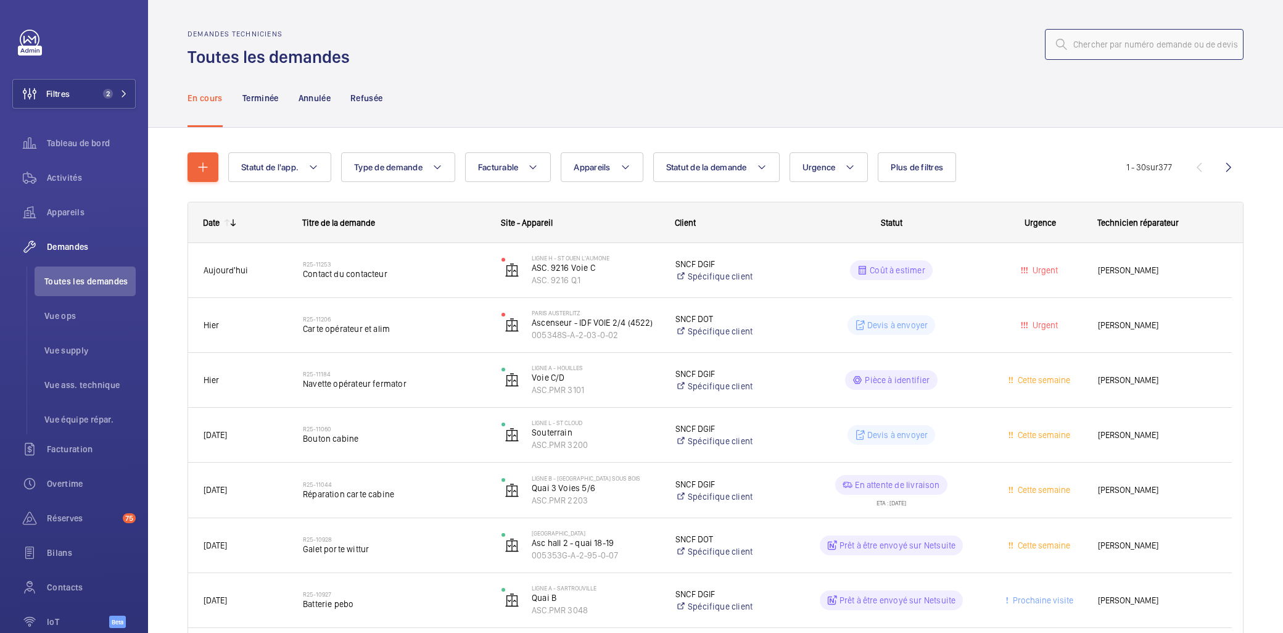
click at [844, 51] on input "text" at bounding box center [1144, 44] width 199 height 31
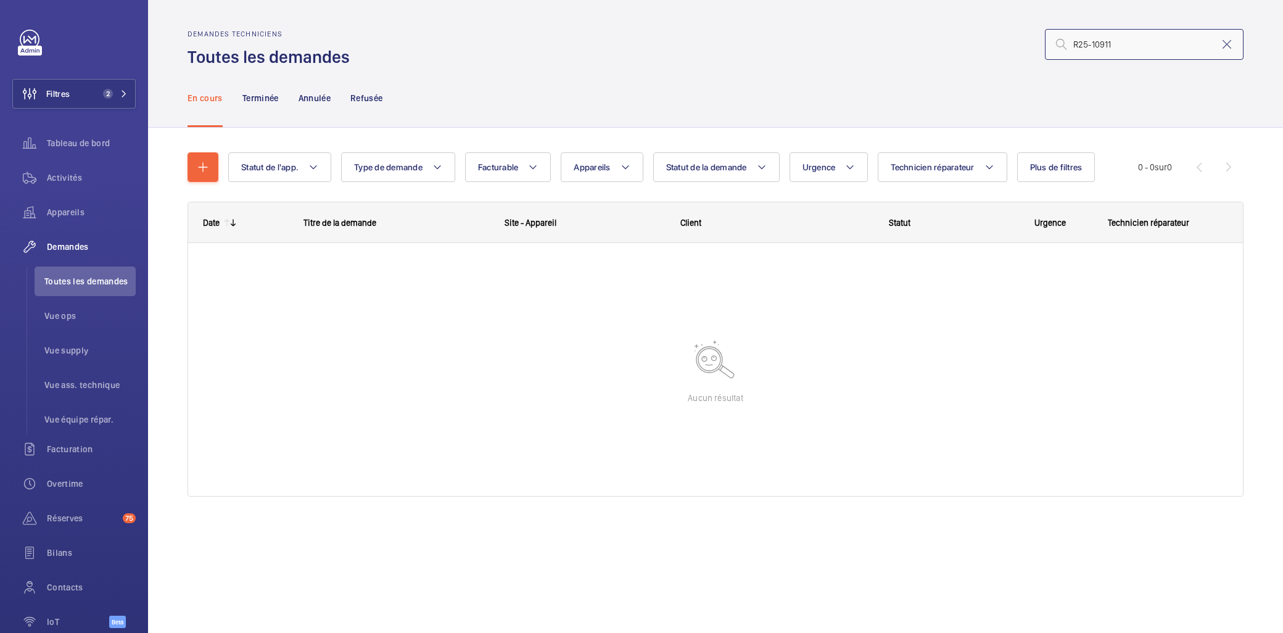
type input "R25-10911"
click at [106, 80] on button "Filtres 2" at bounding box center [73, 94] width 123 height 30
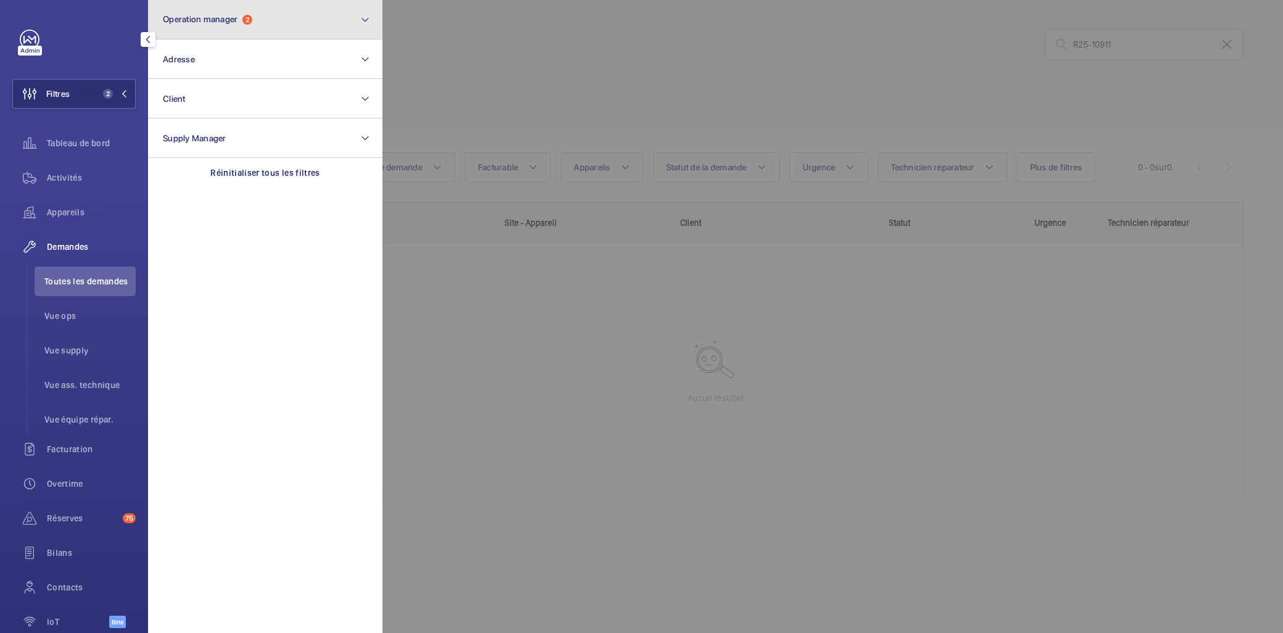
click at [220, 7] on button "Operation manager 2" at bounding box center [265, 19] width 234 height 39
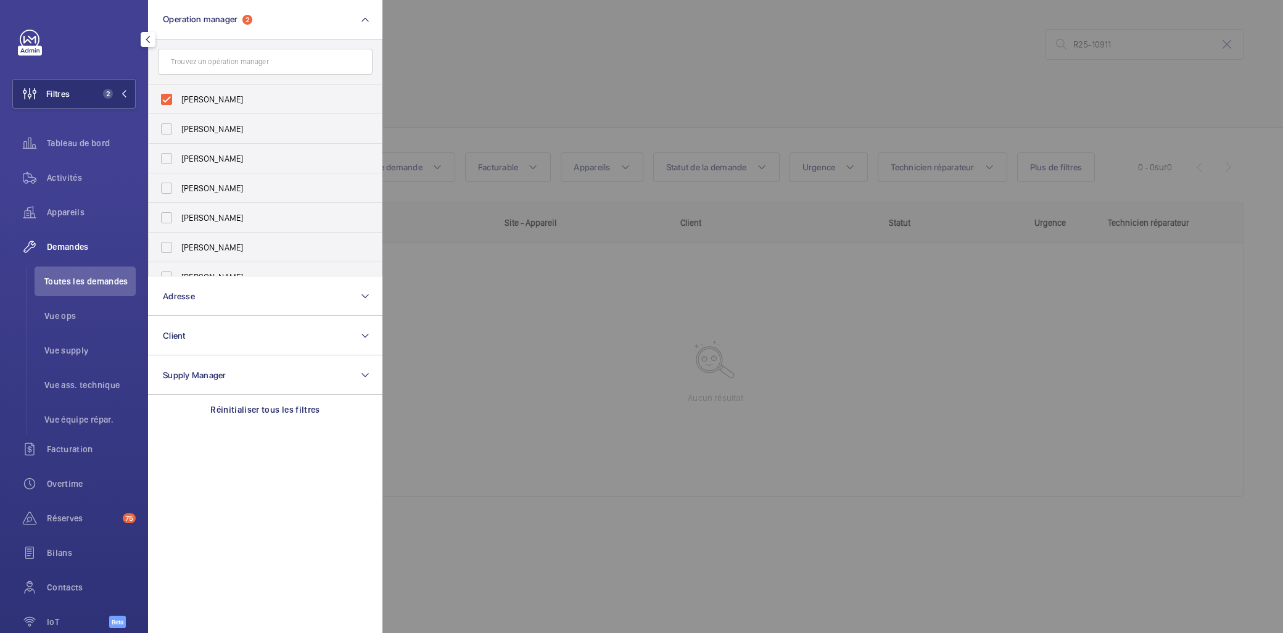
click at [741, 402] on div at bounding box center [1023, 316] width 1283 height 633
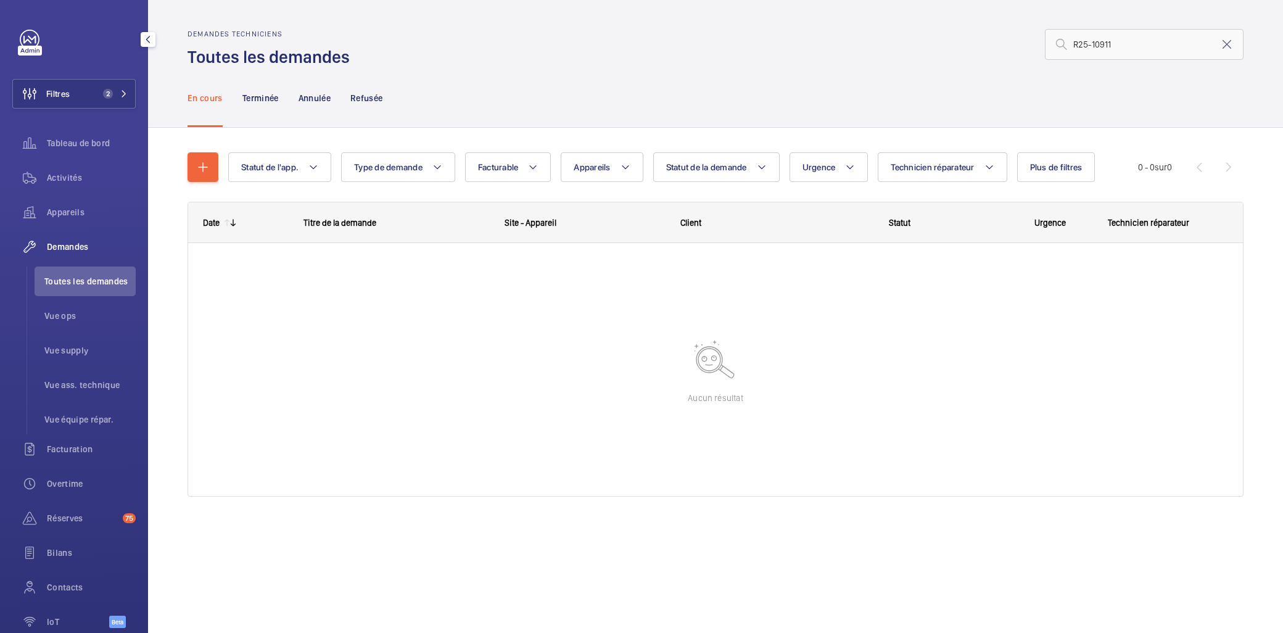
click at [85, 284] on span "Toutes les demandes" at bounding box center [89, 281] width 91 height 12
click at [59, 320] on span "Vue ops" at bounding box center [89, 316] width 91 height 12
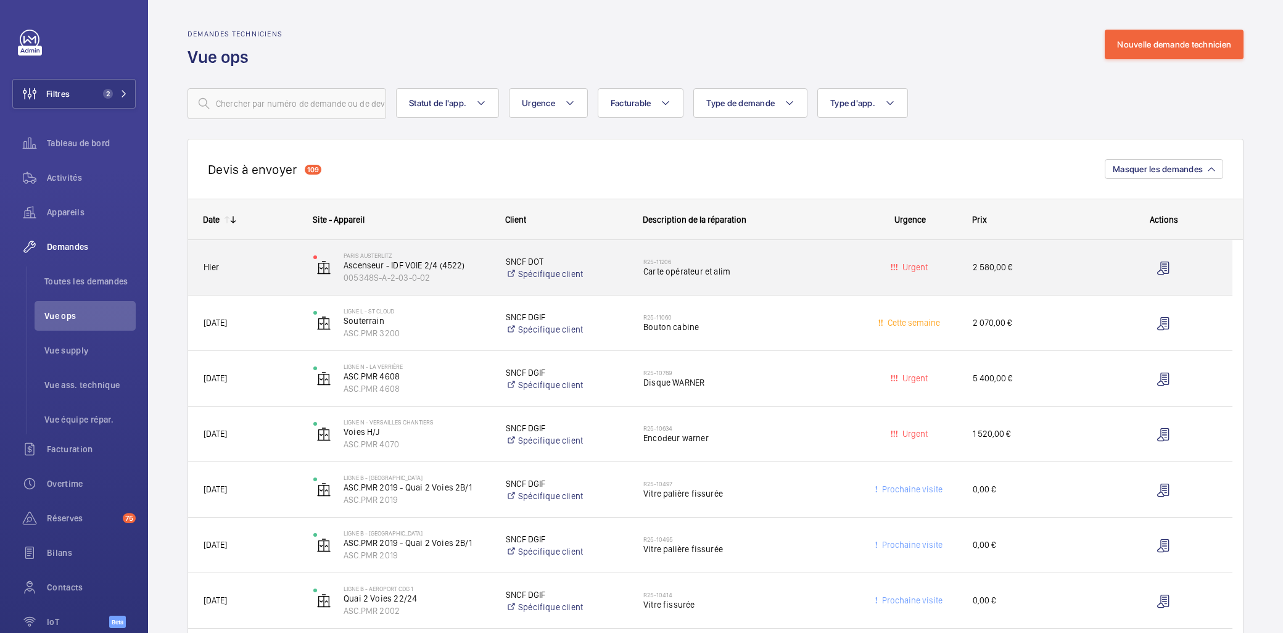
click at [653, 262] on h2 "R25-11206" at bounding box center [745, 261] width 204 height 7
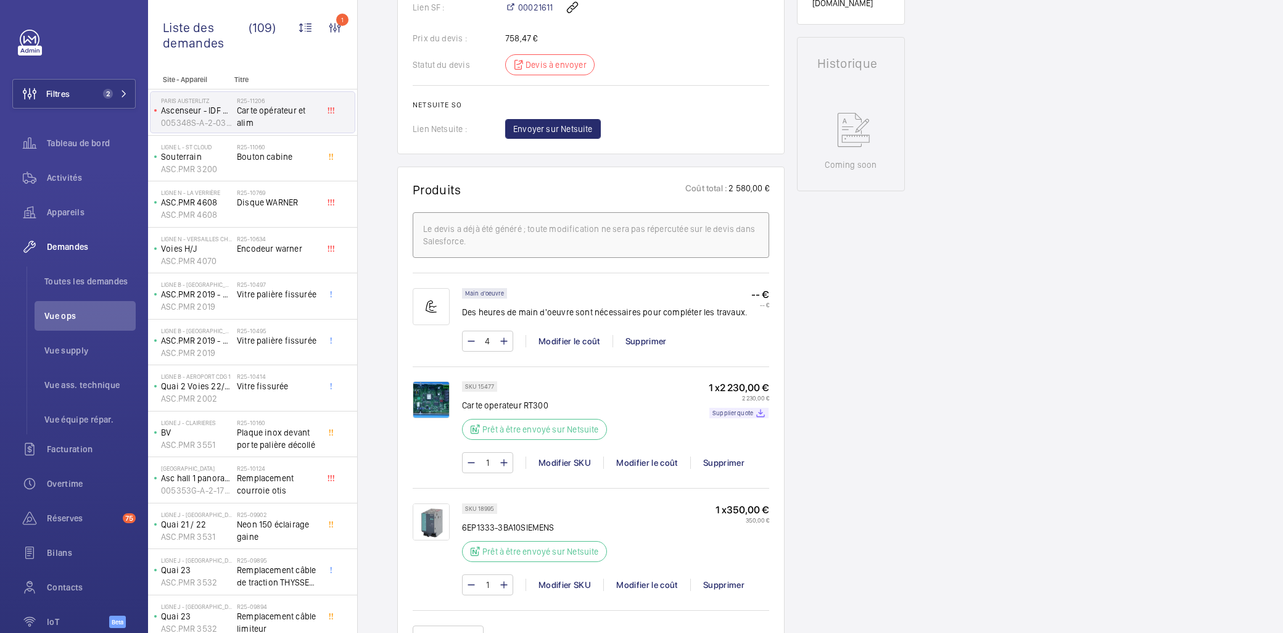
scroll to position [572, 0]
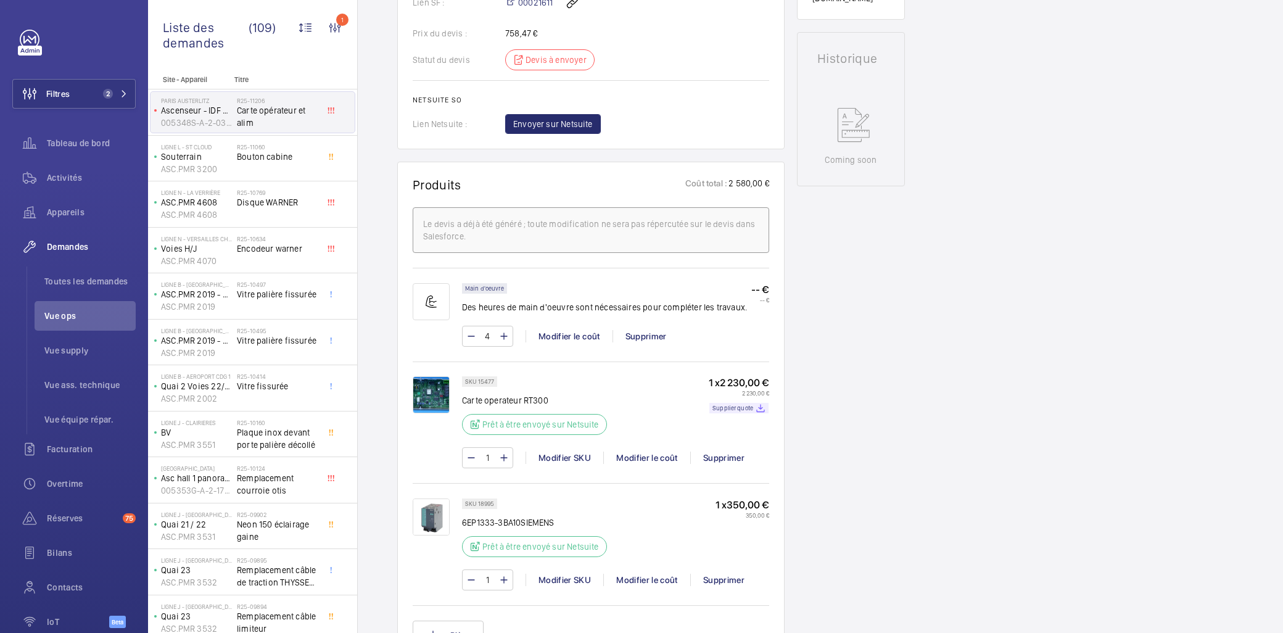
click at [751, 398] on div "1 x 2 230,00 € 2 230,00 € Supplier quote" at bounding box center [739, 409] width 60 height 66
click at [754, 402] on div "1 x 2 230,00 € 2 230,00 € Supplier quote" at bounding box center [739, 409] width 60 height 66
click at [754, 405] on div "Supplier quote" at bounding box center [738, 408] width 59 height 10
click at [432, 400] on img at bounding box center [431, 394] width 37 height 37
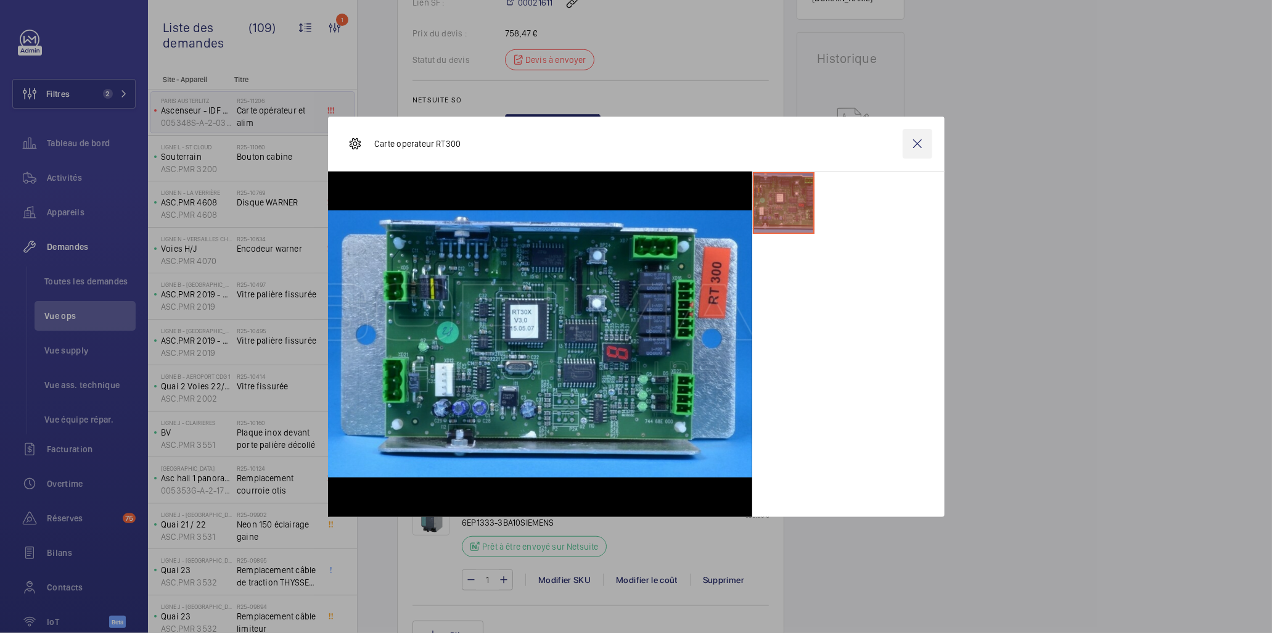
click at [844, 144] on wm-front-icon-button at bounding box center [918, 144] width 30 height 30
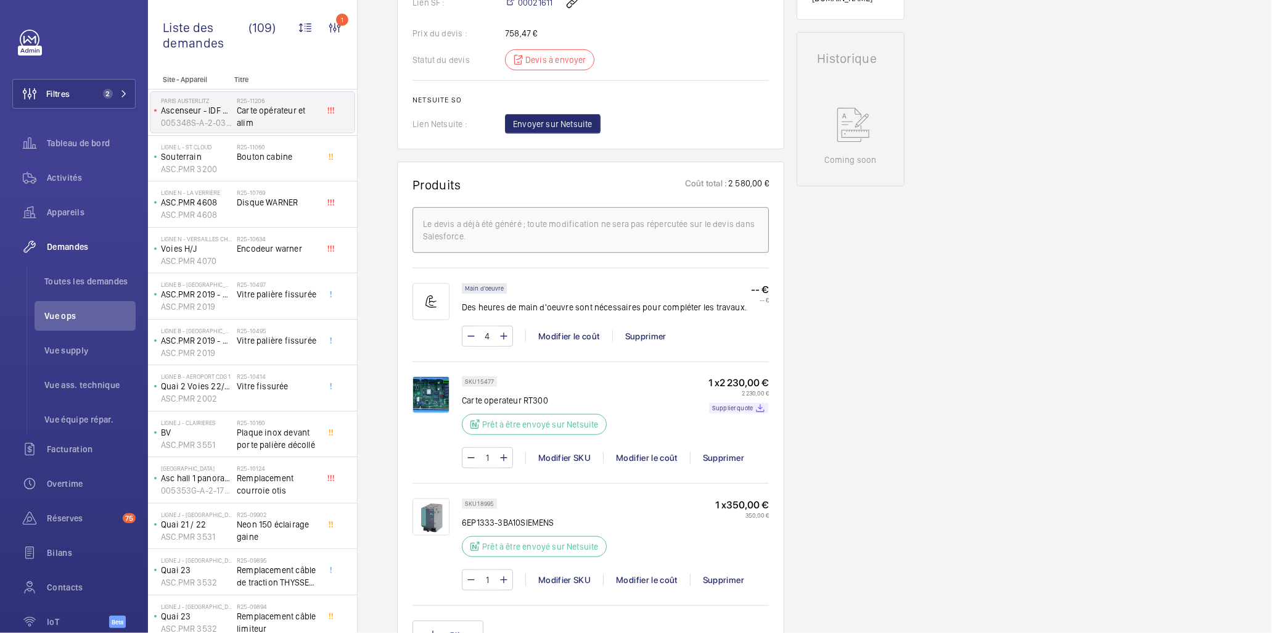
click at [426, 386] on div "SKU 15477 Carte operateur RT300 Prêt à être envoyé sur Netsuite 1 x 2 230,00 € …" at bounding box center [591, 428] width 357 height 104
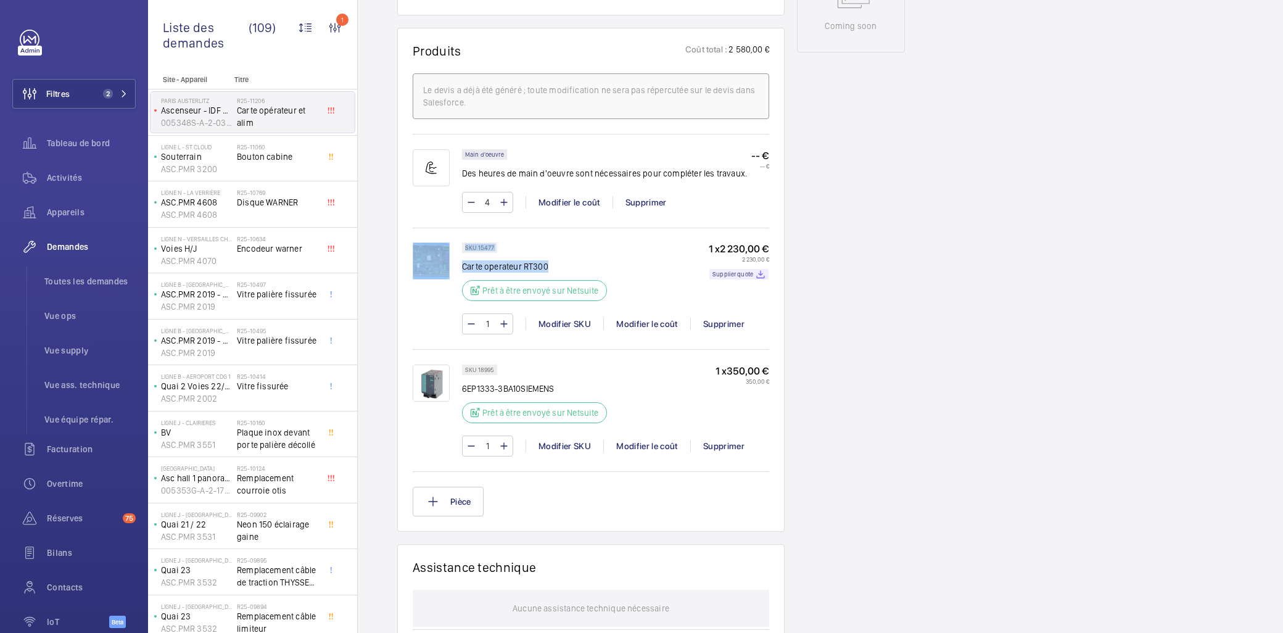
scroll to position [710, 0]
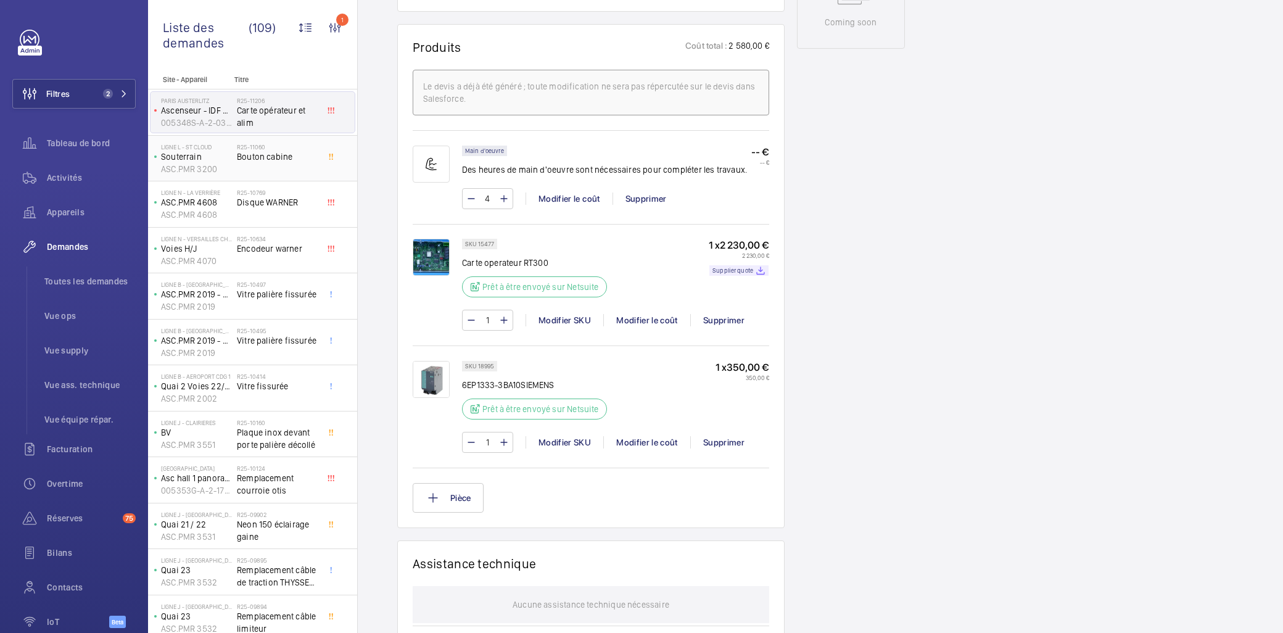
click at [266, 161] on span "Bouton cabine" at bounding box center [277, 157] width 81 height 12
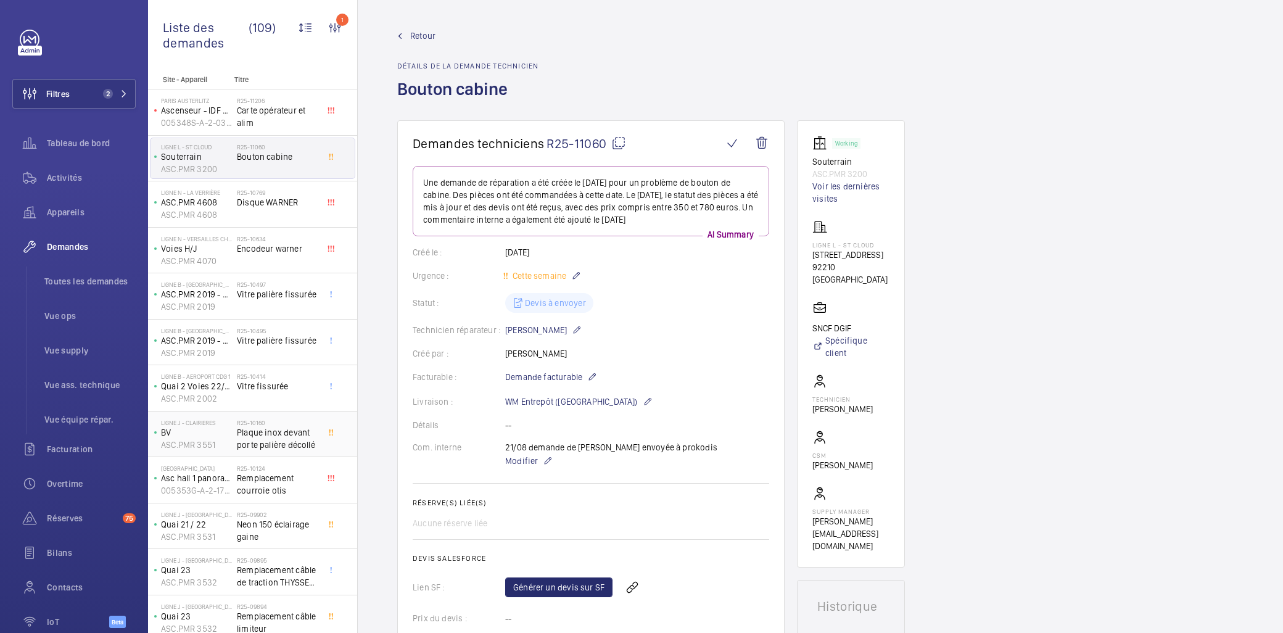
click at [276, 427] on span "Plaque inox devant porte palière décollé" at bounding box center [277, 438] width 81 height 25
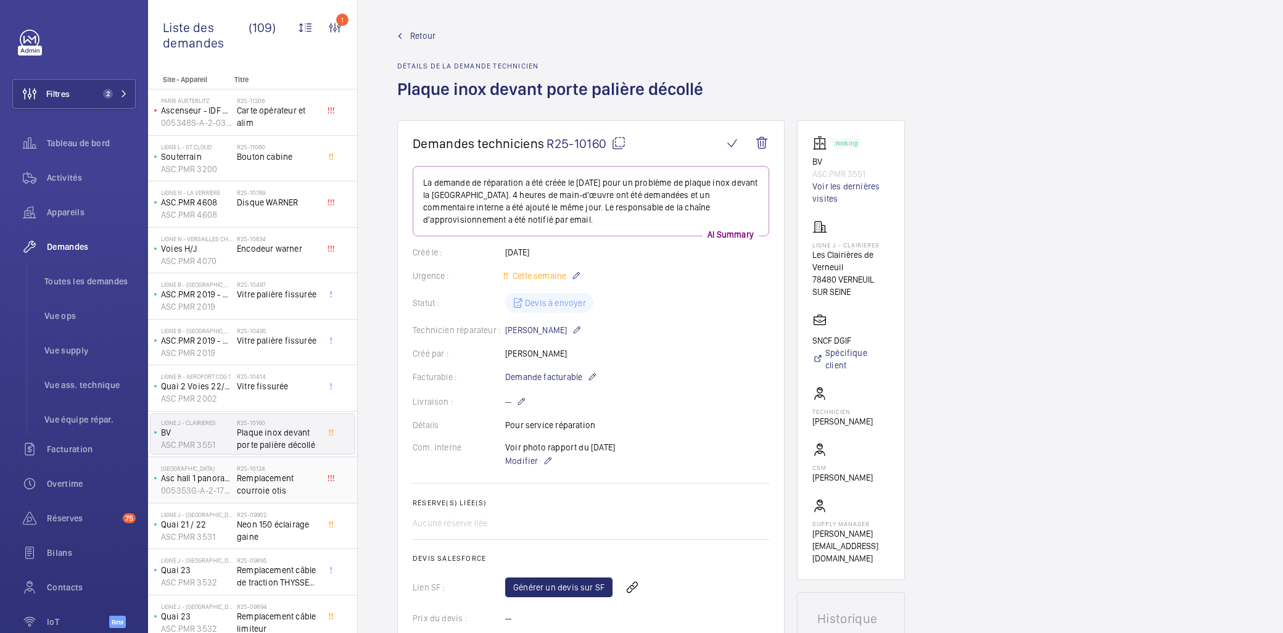
click at [274, 440] on span "Remplacement courroie otis" at bounding box center [277, 484] width 81 height 25
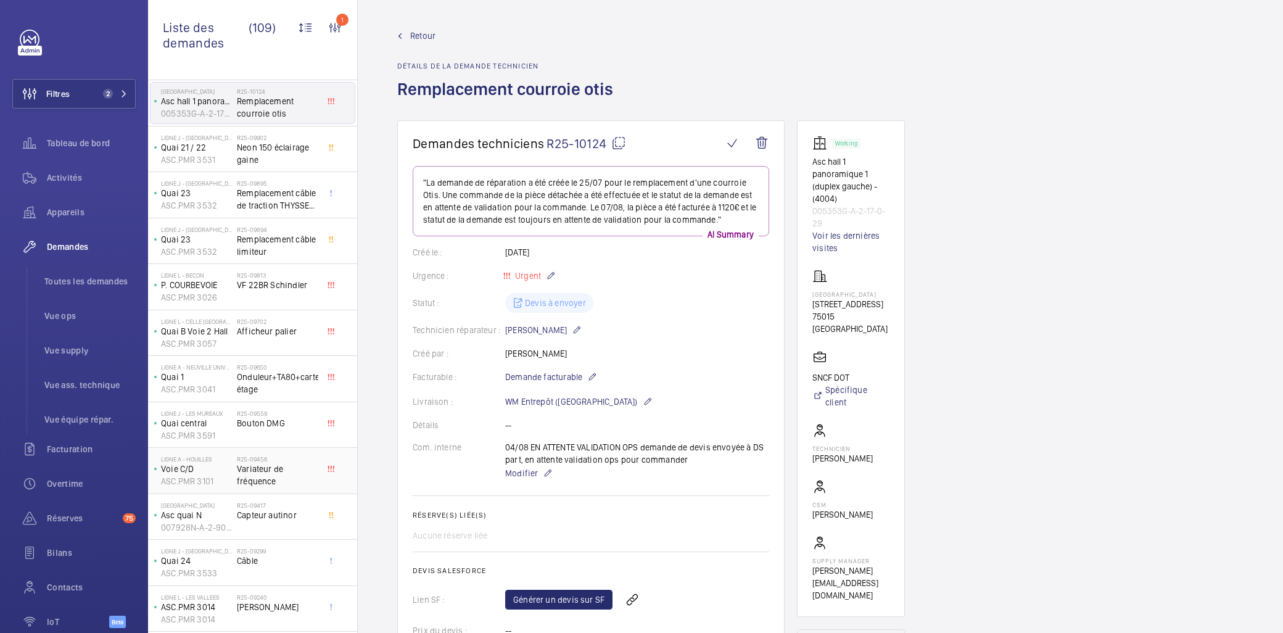
scroll to position [422, 0]
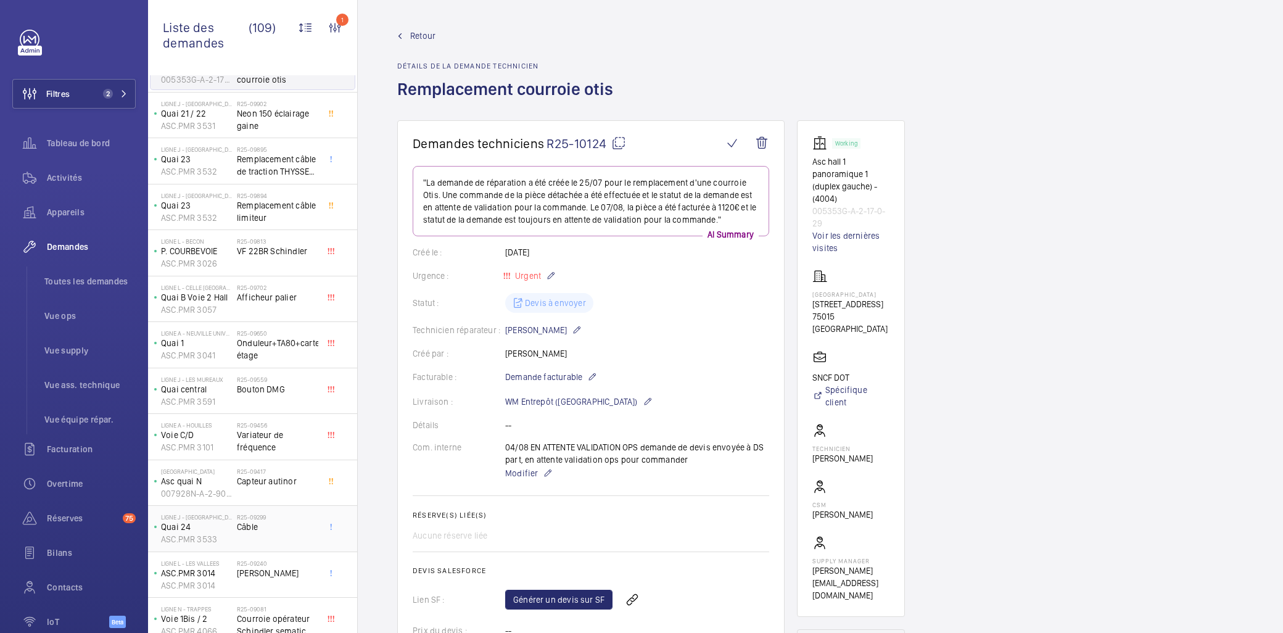
scroll to position [479, 0]
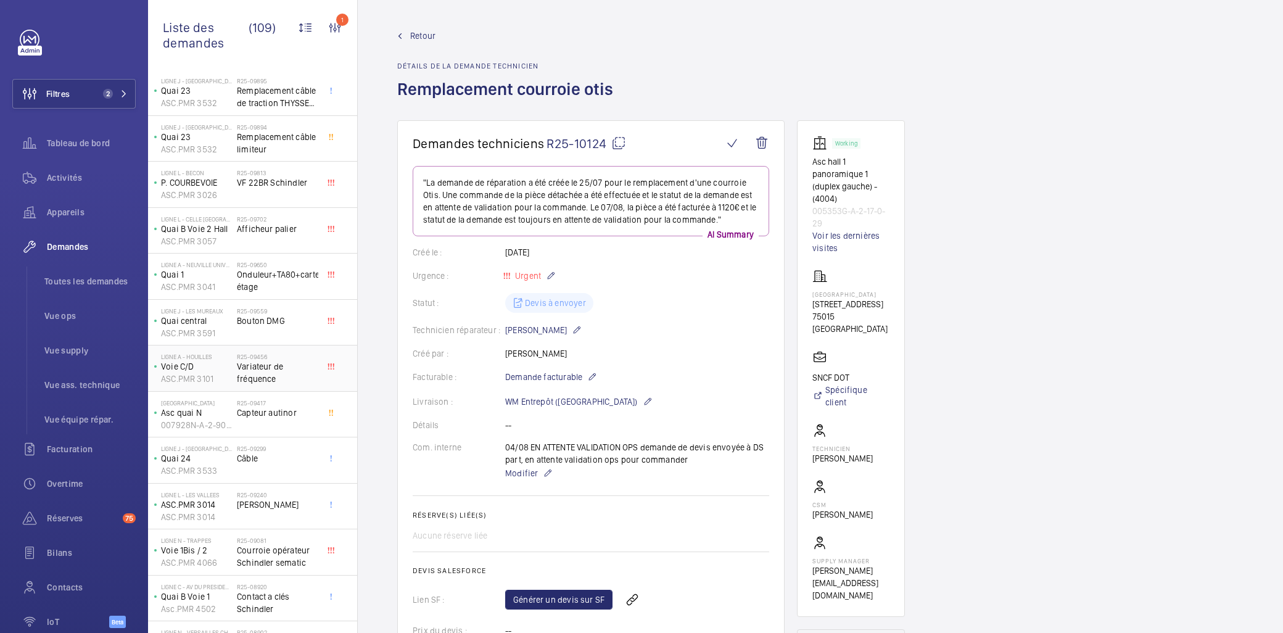
click at [259, 373] on span "Variateur de fréquence" at bounding box center [277, 372] width 81 height 25
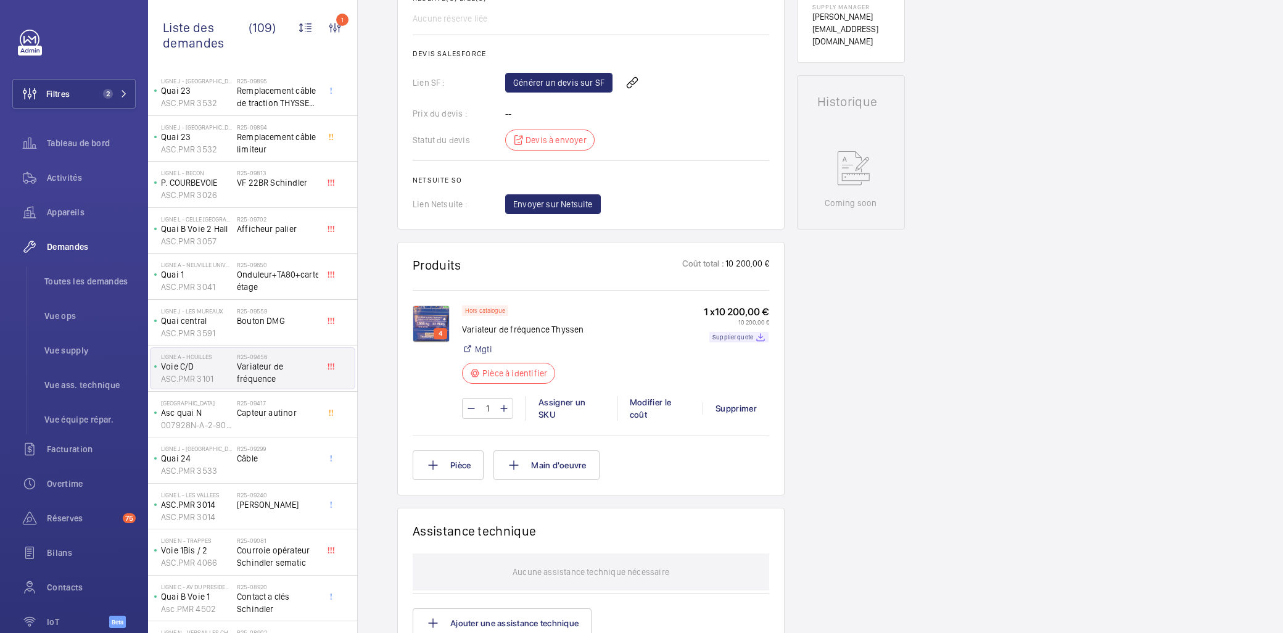
scroll to position [548, 0]
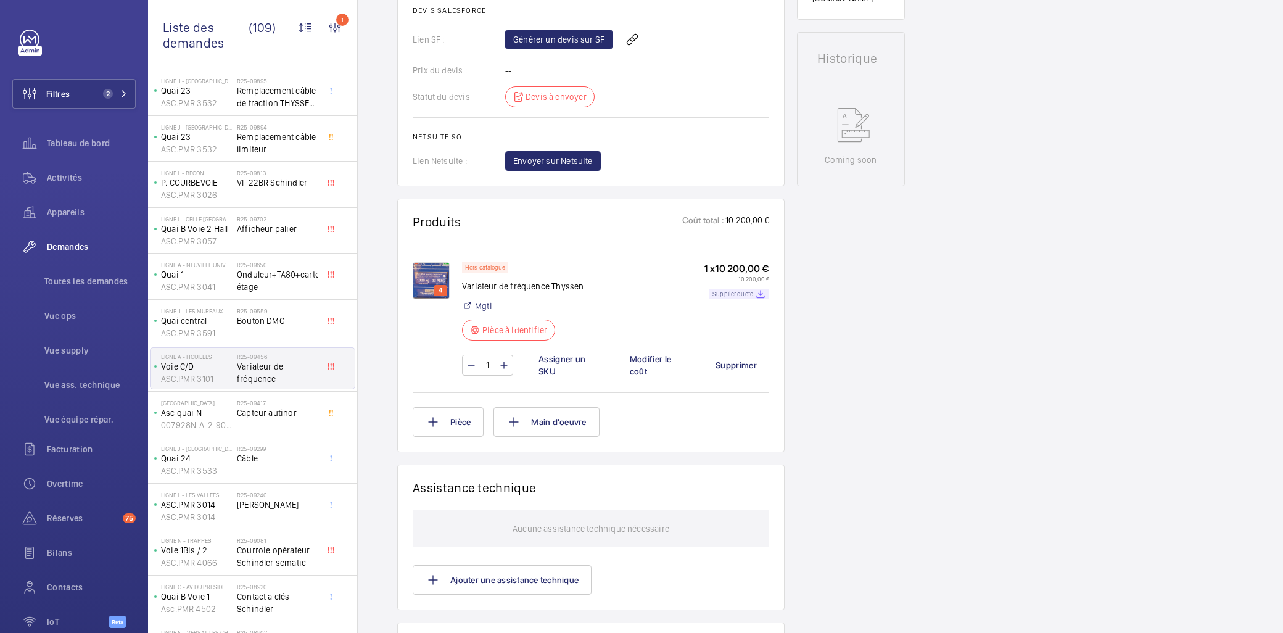
click at [754, 294] on div "Supplier quote" at bounding box center [738, 294] width 59 height 10
click at [43, 224] on wm-front-icon-button at bounding box center [29, 212] width 35 height 30
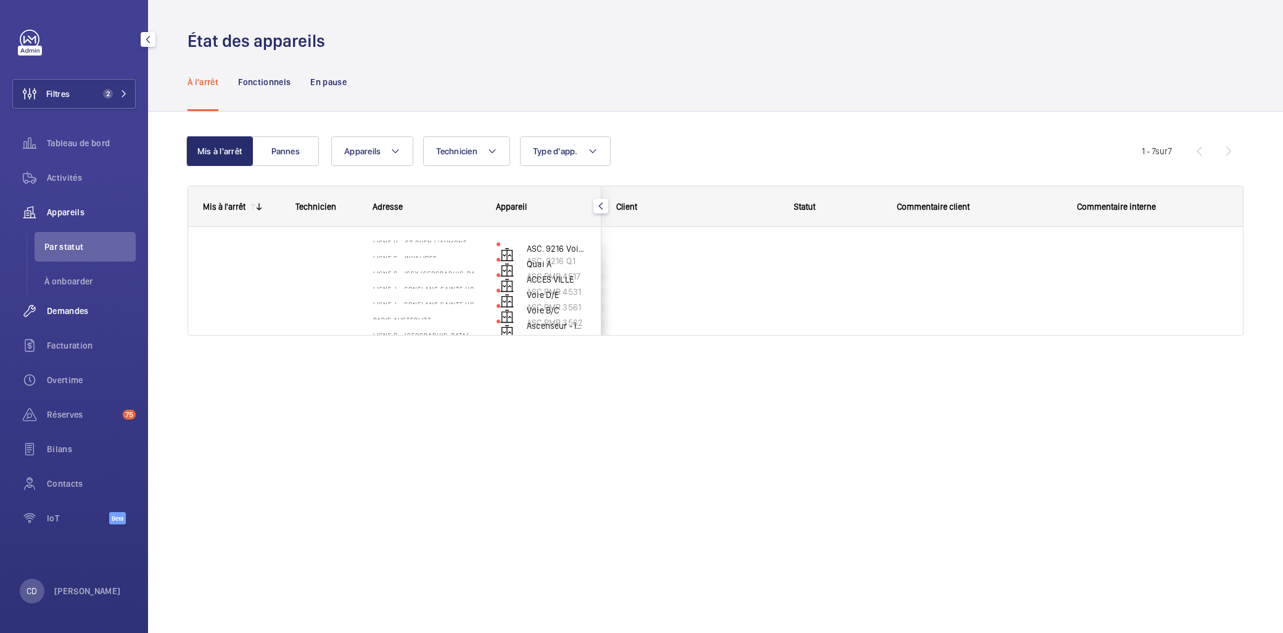
click at [65, 310] on span "Demandes" at bounding box center [91, 311] width 89 height 12
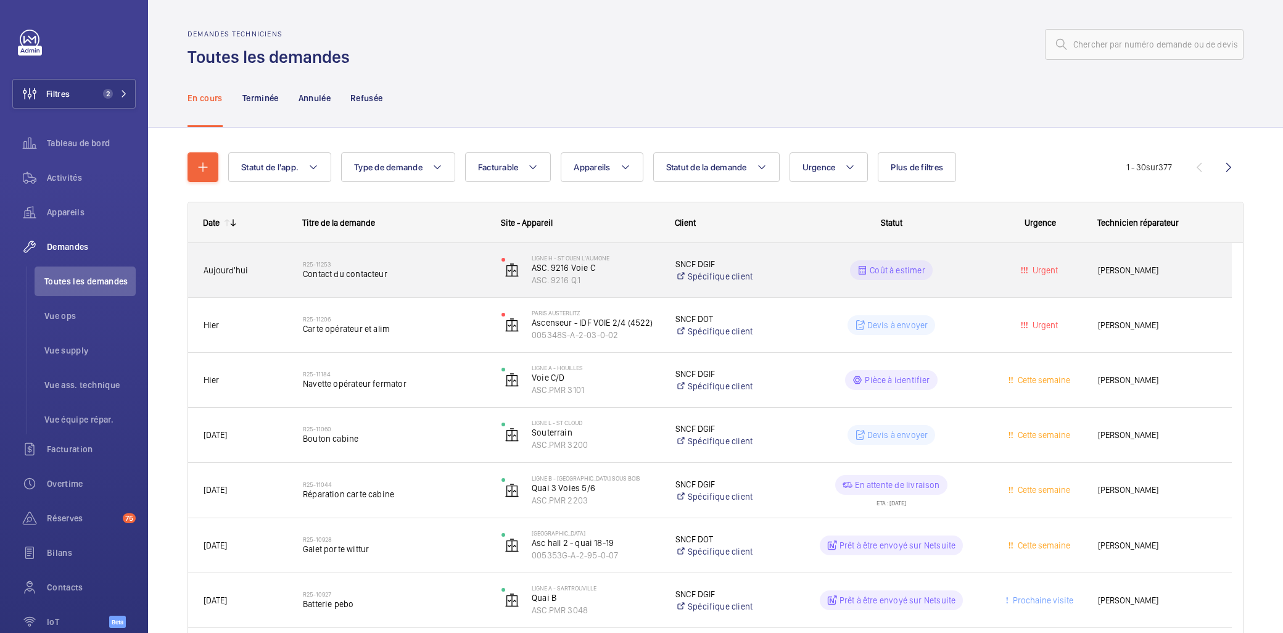
click at [422, 254] on div "R25-11253 Contact du contacteur" at bounding box center [394, 270] width 183 height 36
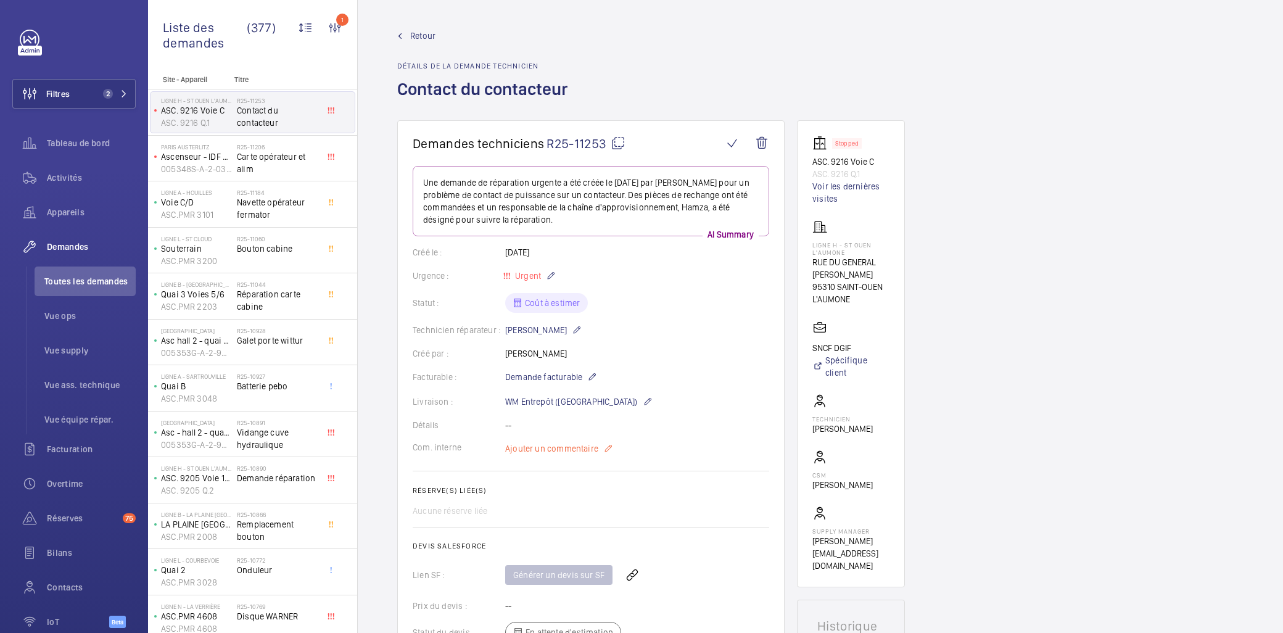
click at [609, 440] on mat-icon at bounding box center [608, 448] width 10 height 15
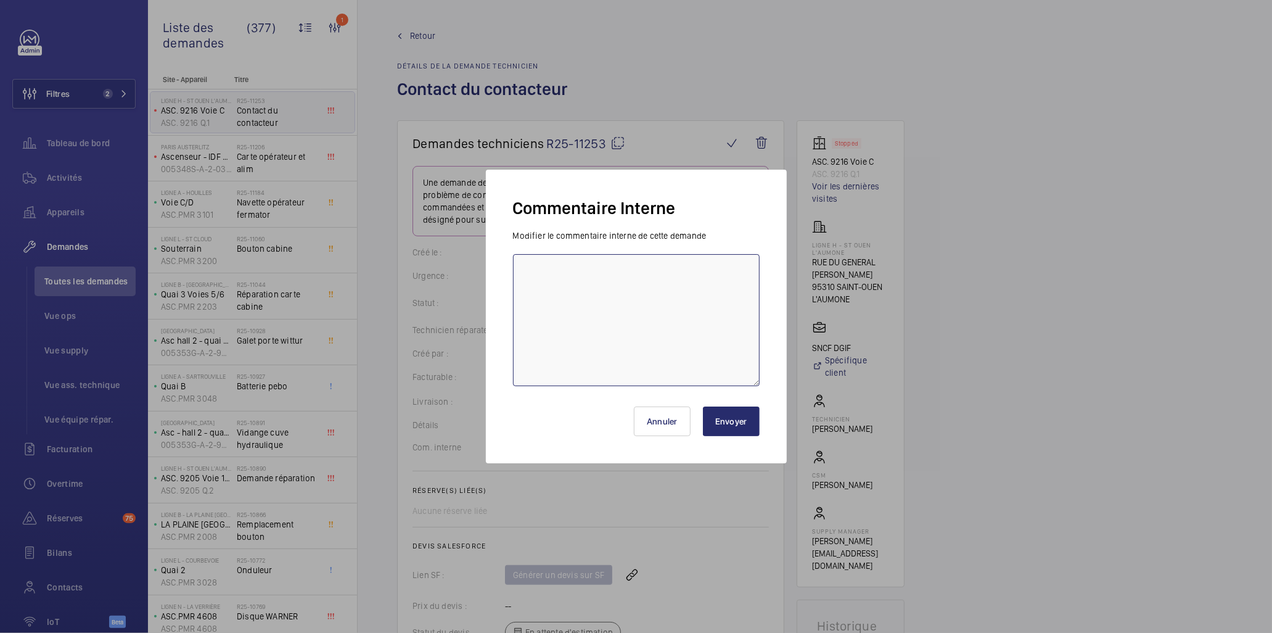
click at [580, 274] on textarea at bounding box center [636, 320] width 247 height 132
type textarea "CD : vieil appareil donc devis"
click at [748, 413] on button "Envoyer" at bounding box center [731, 421] width 57 height 30
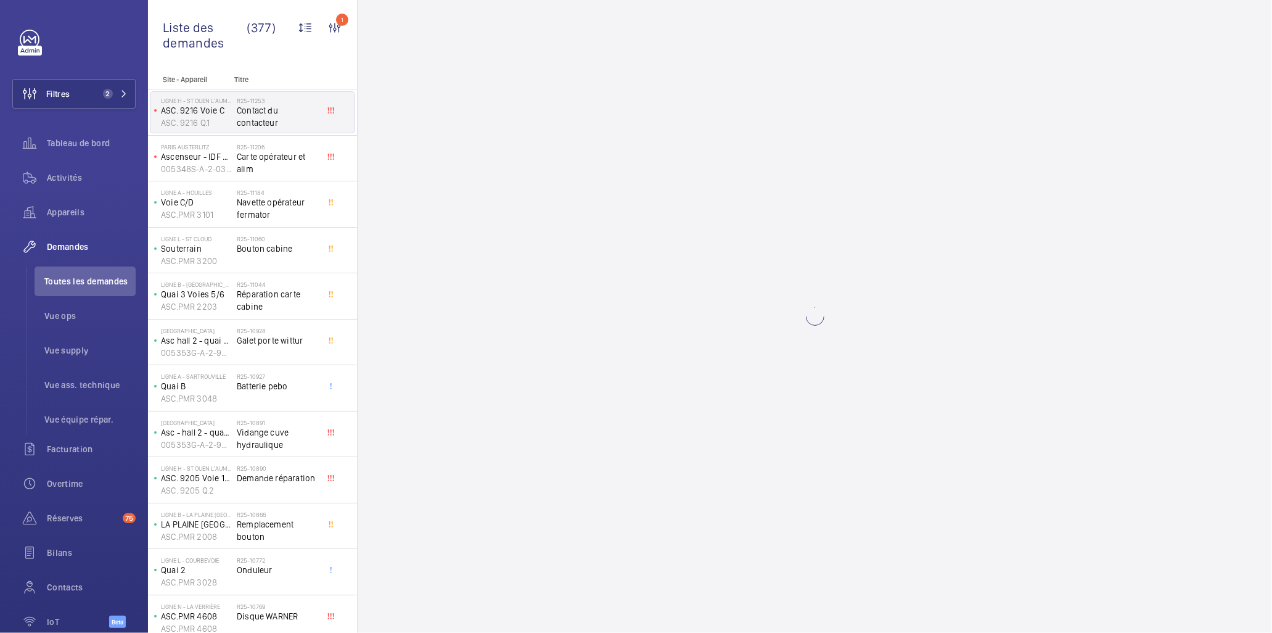
click at [274, 167] on span "Carte opérateur et alim" at bounding box center [277, 163] width 81 height 25
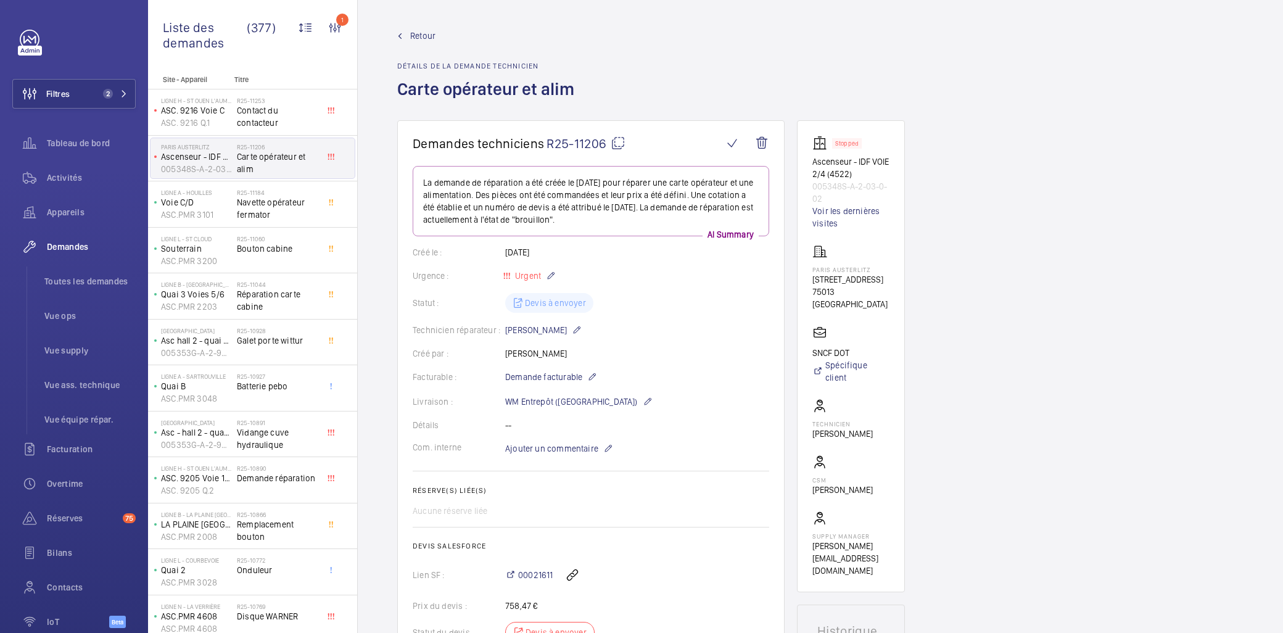
click at [270, 168] on span "Carte opérateur et alim" at bounding box center [277, 163] width 81 height 25
click at [263, 93] on div "R25-11253 Contact du contacteur" at bounding box center [280, 112] width 86 height 41
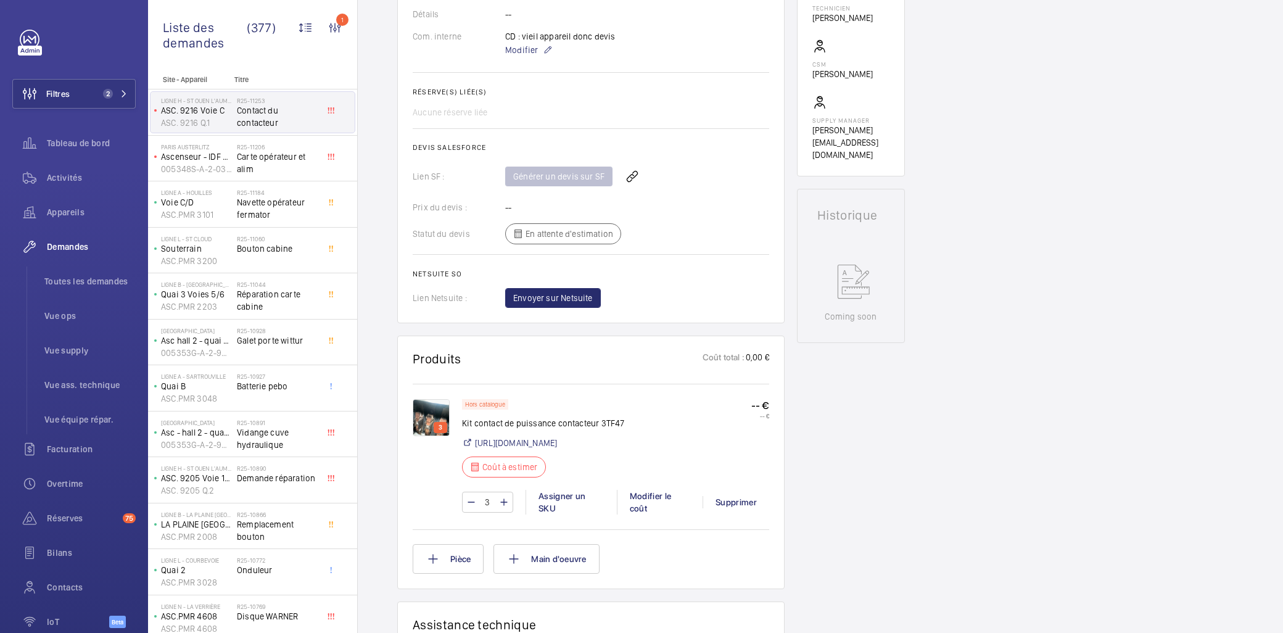
scroll to position [342, 0]
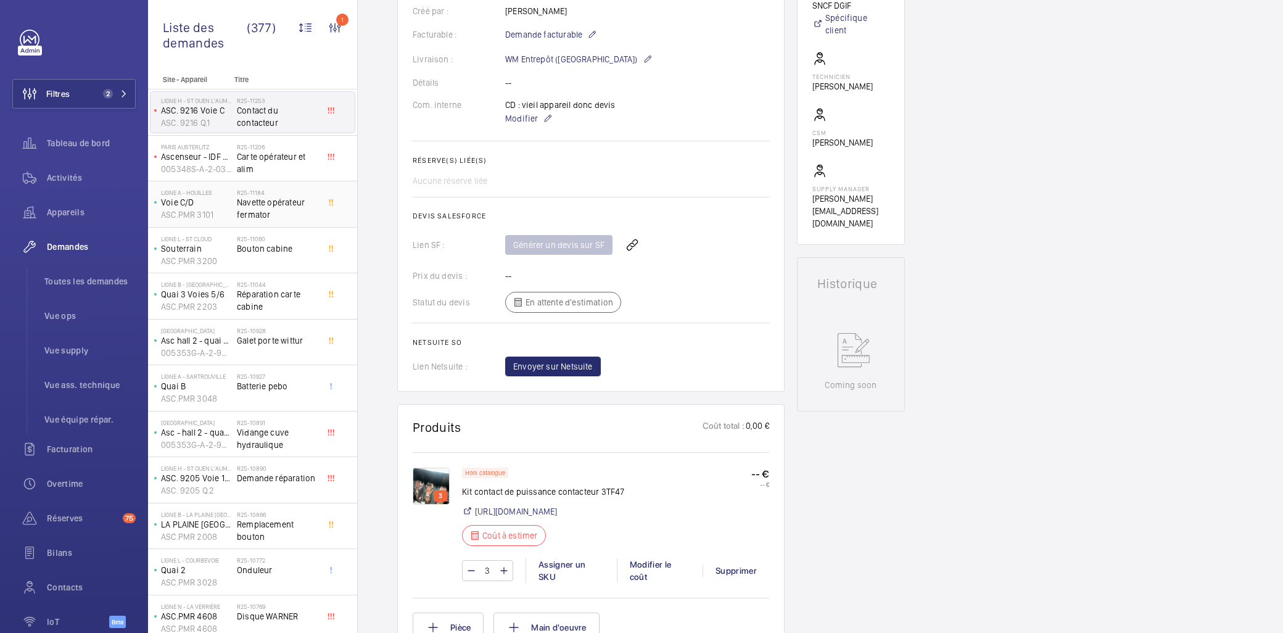
click at [291, 205] on span "Navette opérateur fermator" at bounding box center [277, 208] width 81 height 25
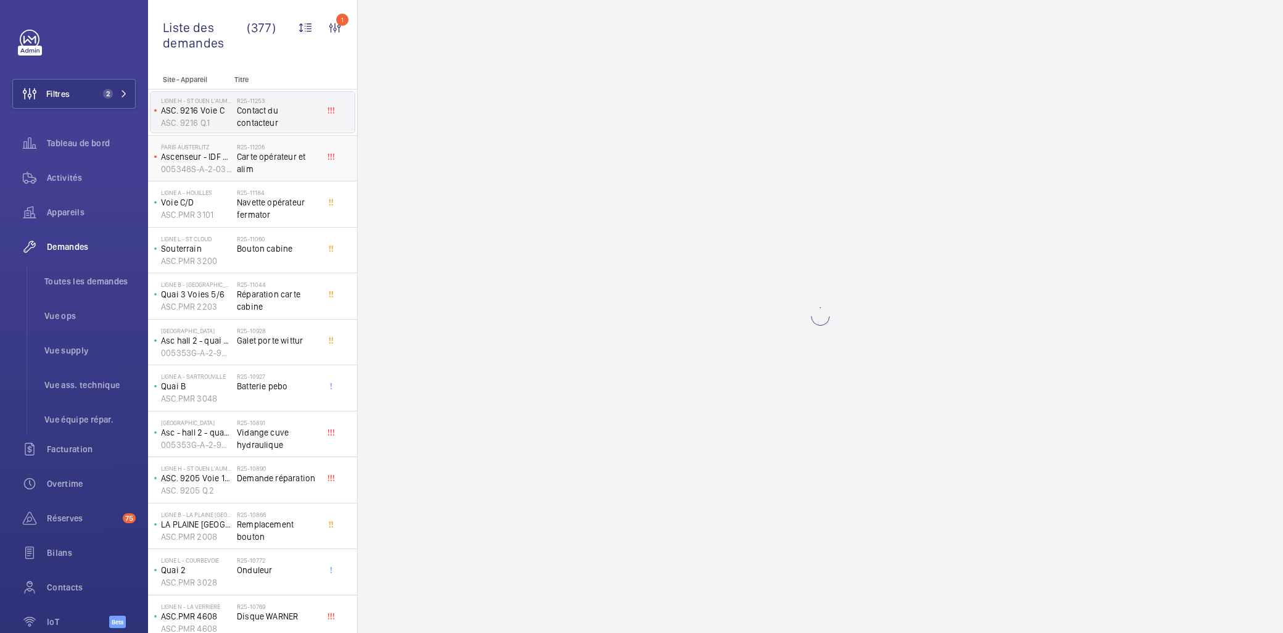
click at [281, 165] on span "Carte opérateur et alim" at bounding box center [277, 163] width 81 height 25
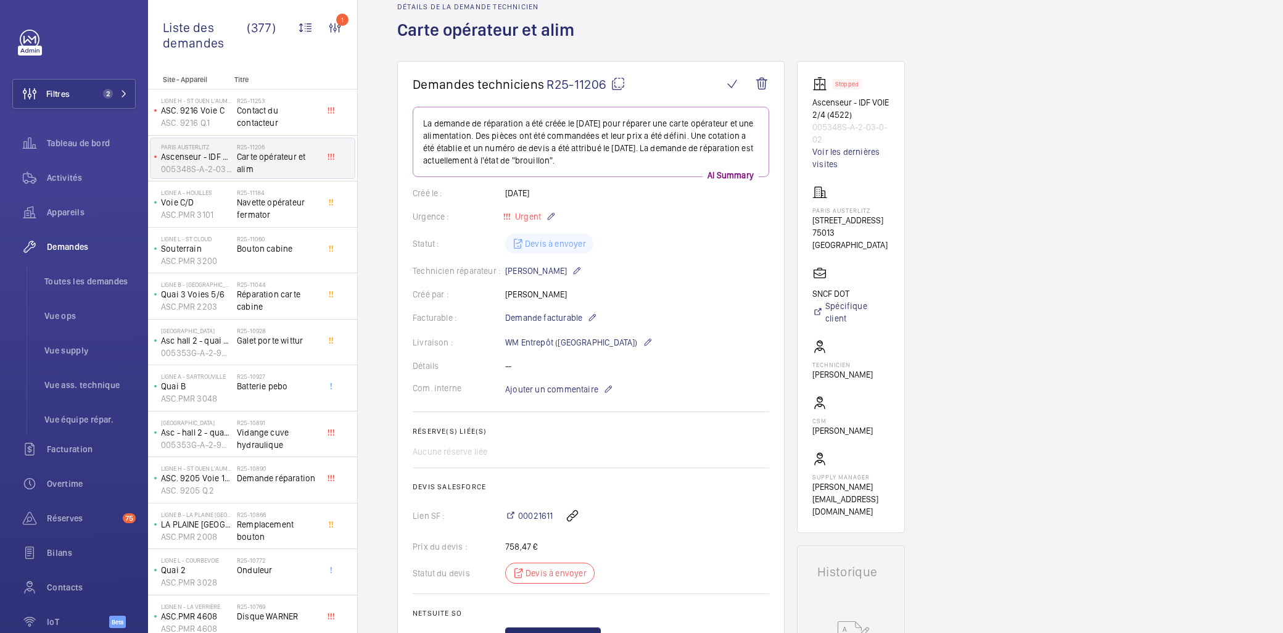
scroll to position [274, 0]
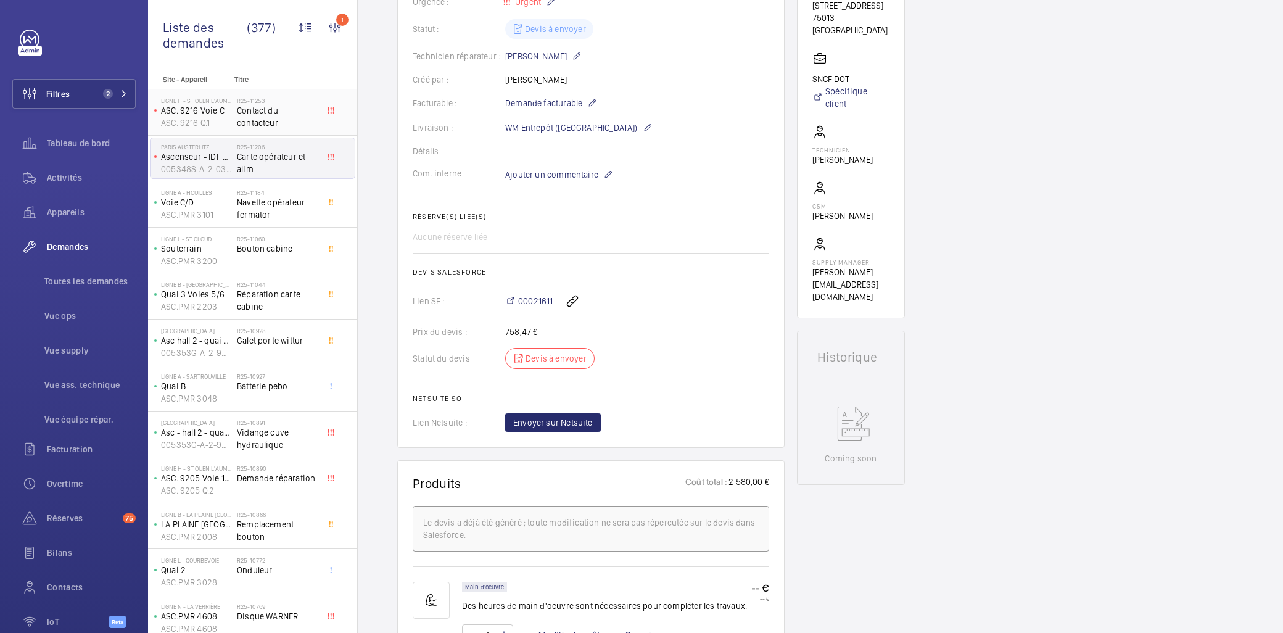
click at [285, 133] on div "Ligne H - ST OUEN L'AUMONE ASC. [STREET_ADDRESS] 9216 Q.1 R25-11253 Contact du …" at bounding box center [252, 112] width 209 height 46
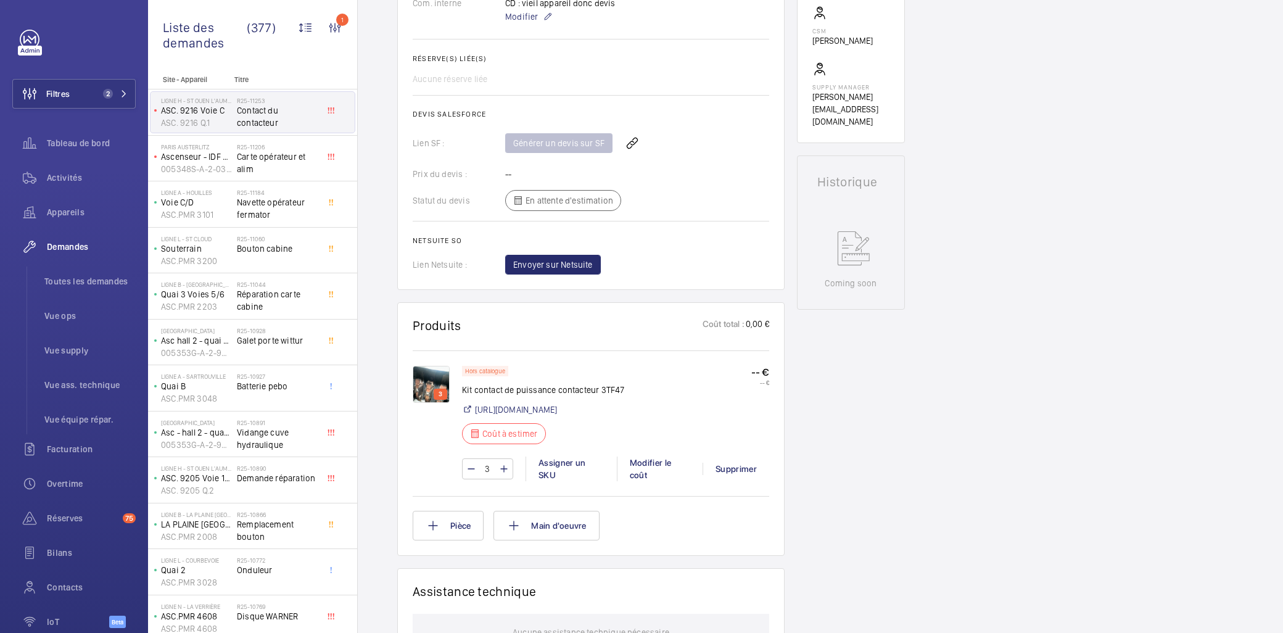
scroll to position [479, 0]
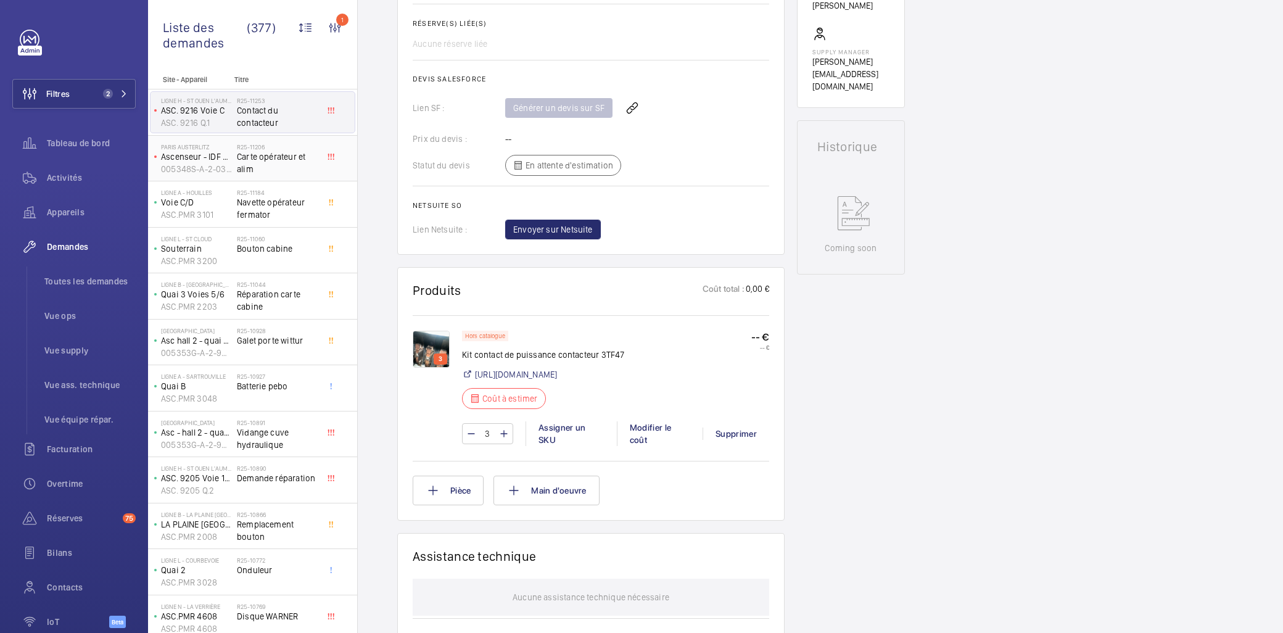
click at [280, 163] on span "Carte opérateur et alim" at bounding box center [277, 163] width 81 height 25
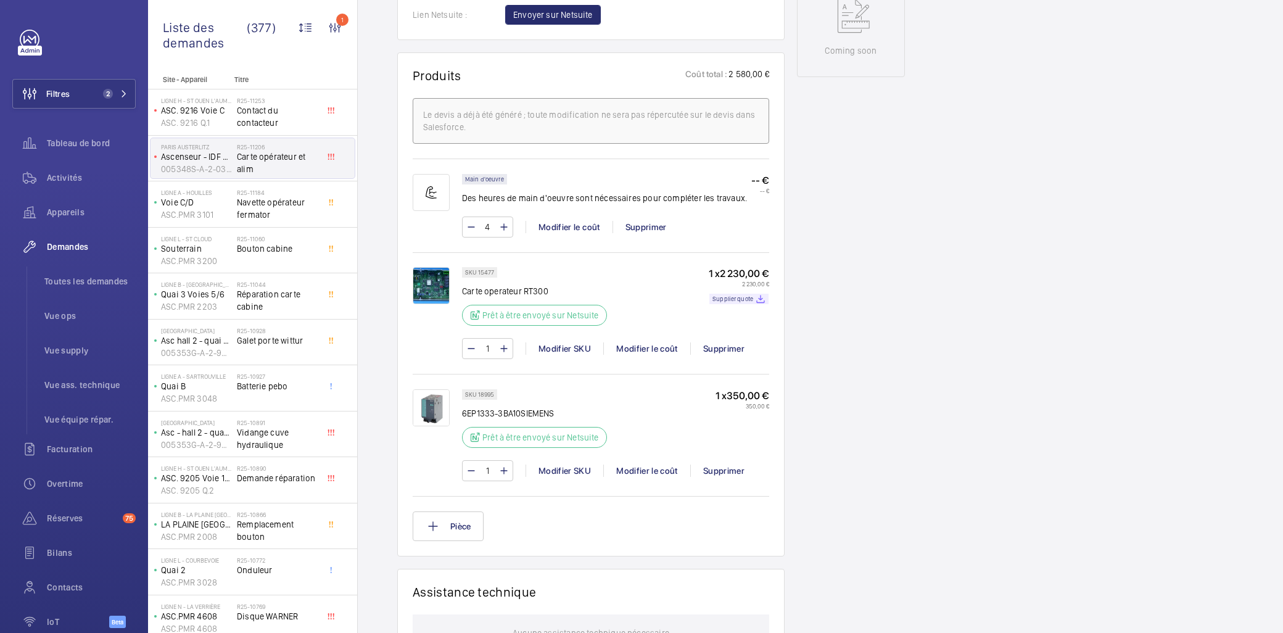
scroll to position [685, 0]
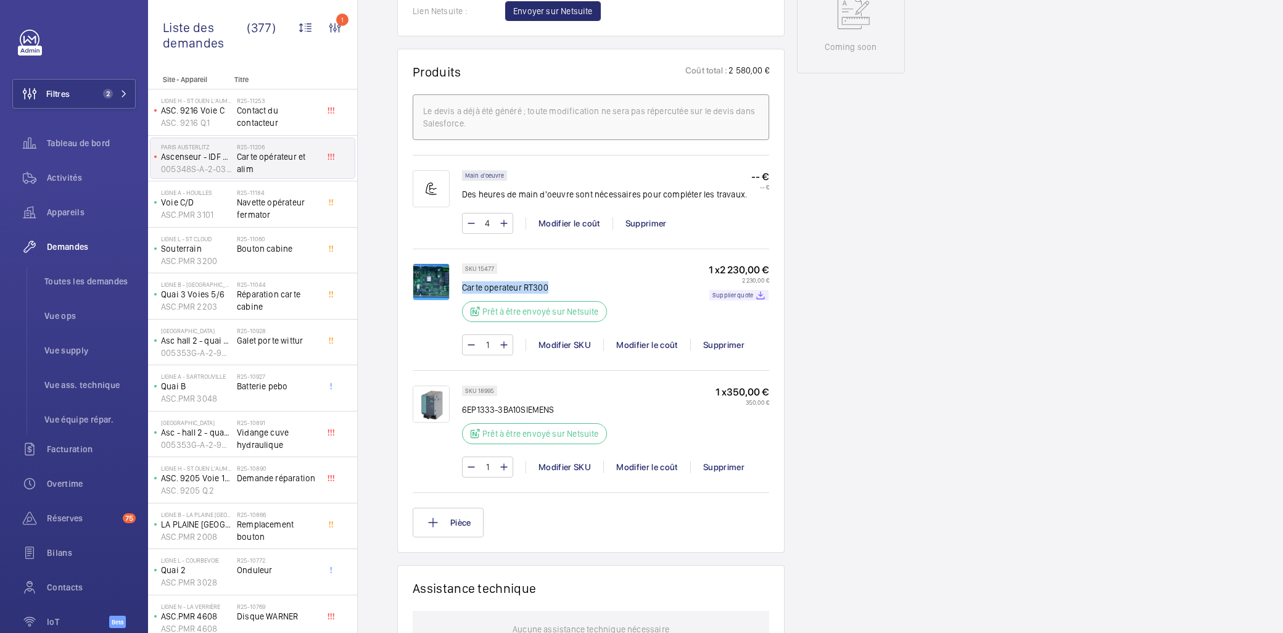
drag, startPoint x: 566, startPoint y: 294, endPoint x: 464, endPoint y: 291, distance: 101.2
click at [464, 291] on p "Carte operateur RT300" at bounding box center [538, 287] width 152 height 12
drag, startPoint x: 464, startPoint y: 291, endPoint x: 424, endPoint y: 284, distance: 41.3
click at [424, 284] on img at bounding box center [431, 281] width 37 height 37
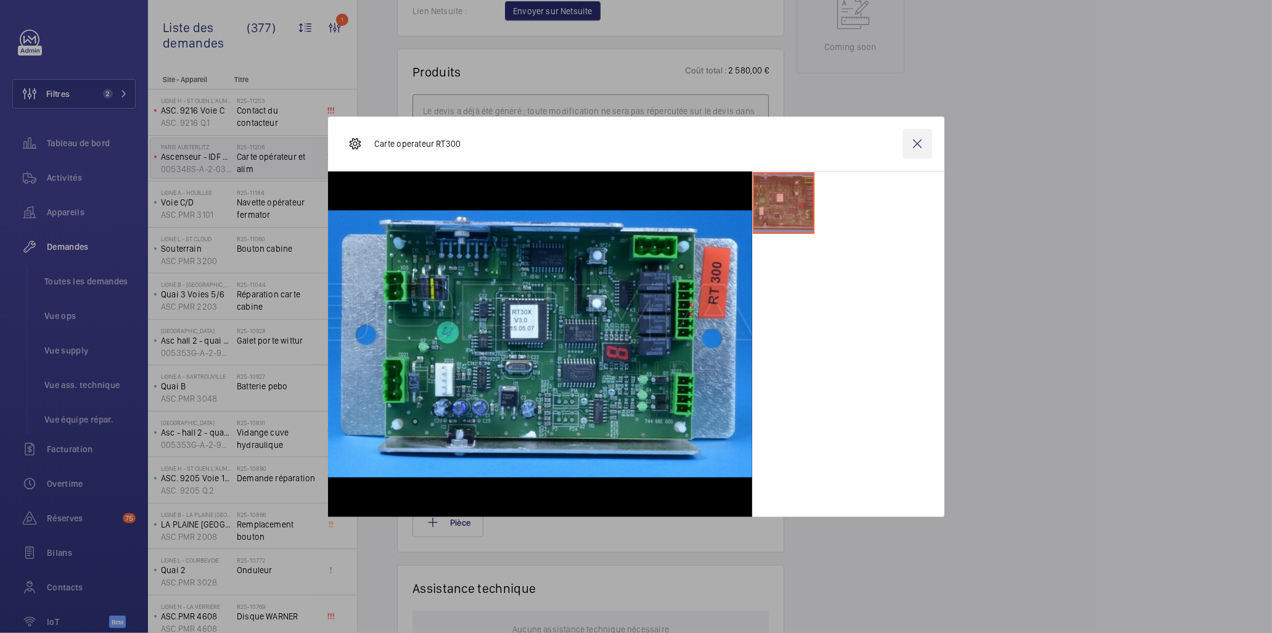
click at [844, 142] on wm-front-icon-button at bounding box center [918, 144] width 30 height 30
click at [468, 287] on p "Carte operateur RT300" at bounding box center [538, 287] width 152 height 12
click at [601, 286] on div "SKU 15477 Carte operateur RT300 Prêt à être envoyé sur Netsuite 1 x 2 230,00 € …" at bounding box center [591, 315] width 357 height 104
click at [519, 288] on p "Carte operateur RT300" at bounding box center [538, 287] width 152 height 12
click at [518, 288] on p "Carte operateur RT300" at bounding box center [538, 287] width 152 height 12
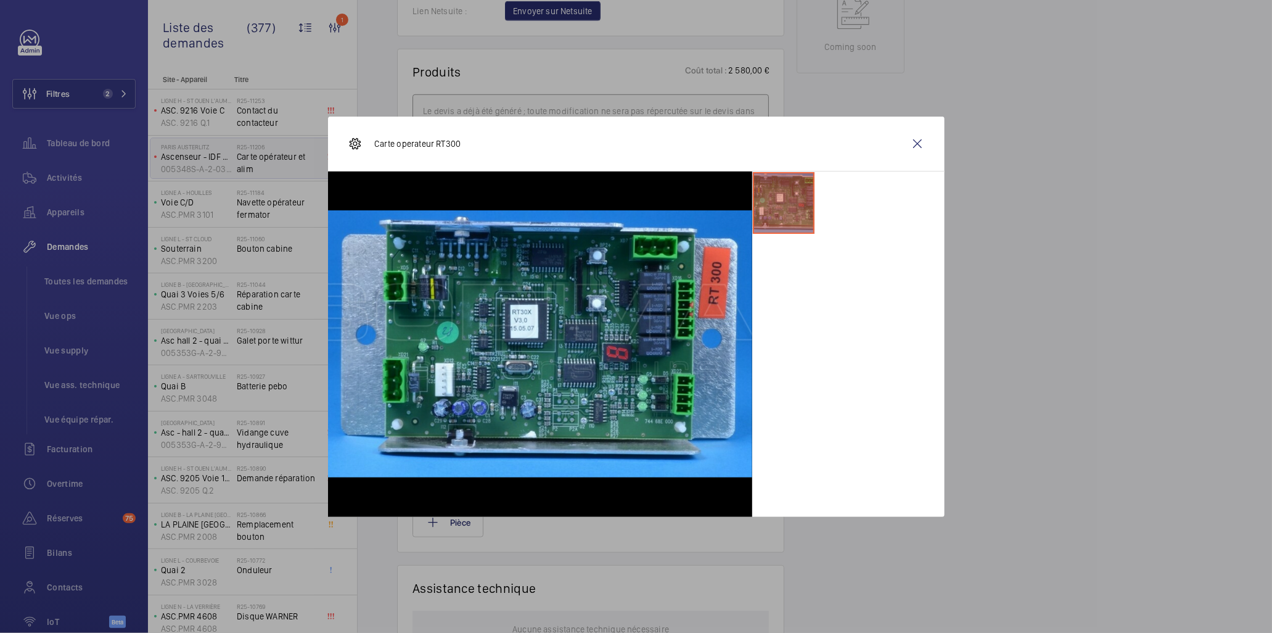
click at [518, 288] on p "Carte operateur RT300" at bounding box center [538, 287] width 152 height 12
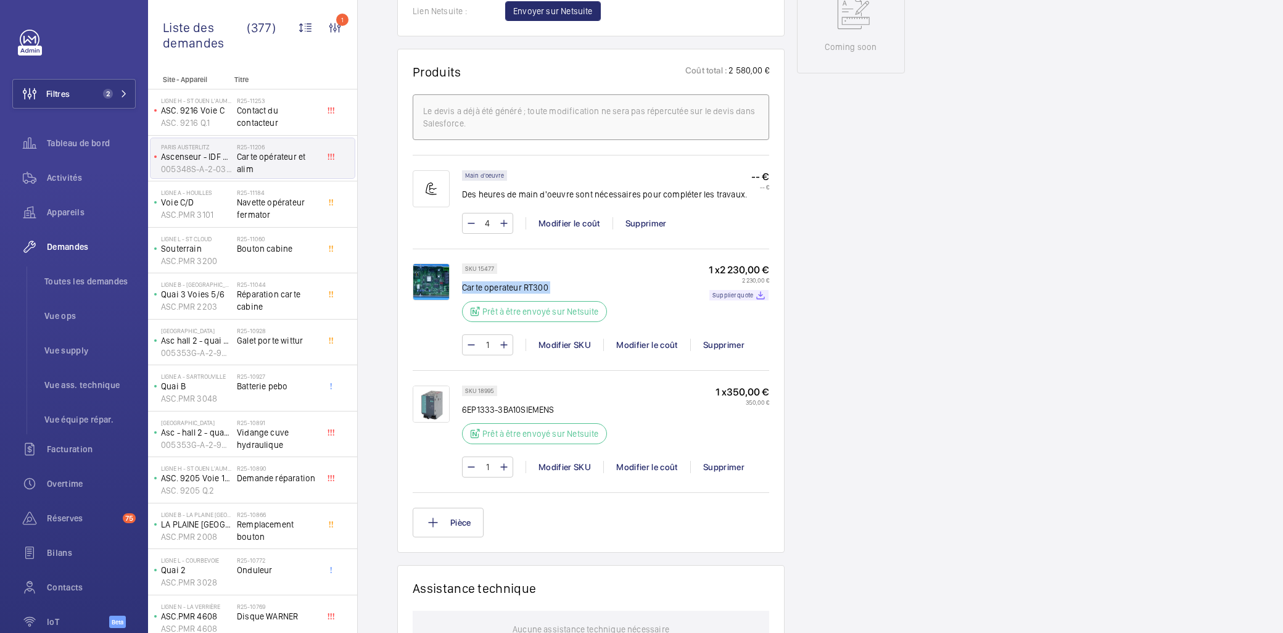
copy div "Carte operateur RT300"
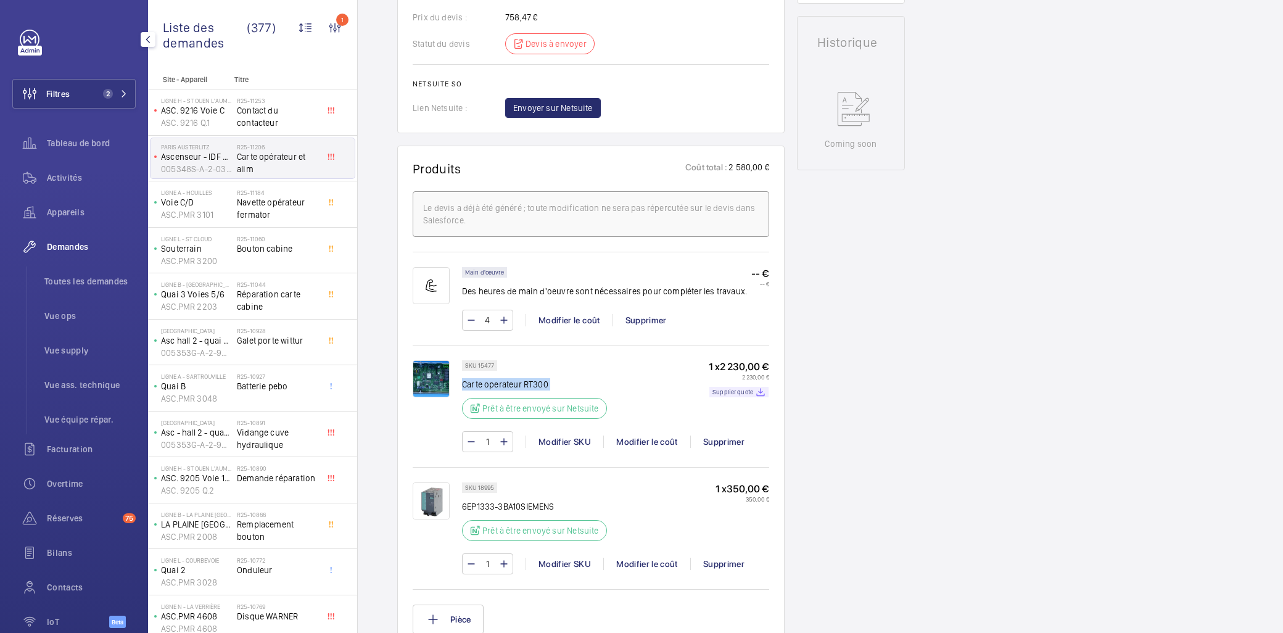
scroll to position [411, 0]
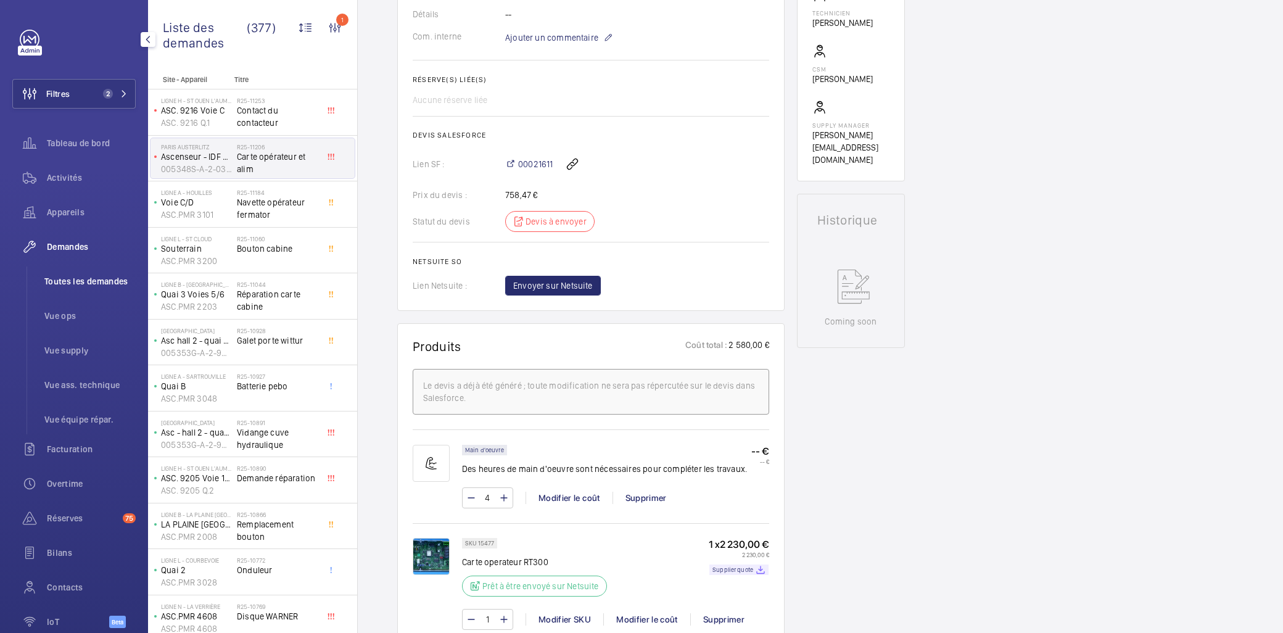
click at [76, 276] on span "Toutes les demandes" at bounding box center [89, 281] width 91 height 12
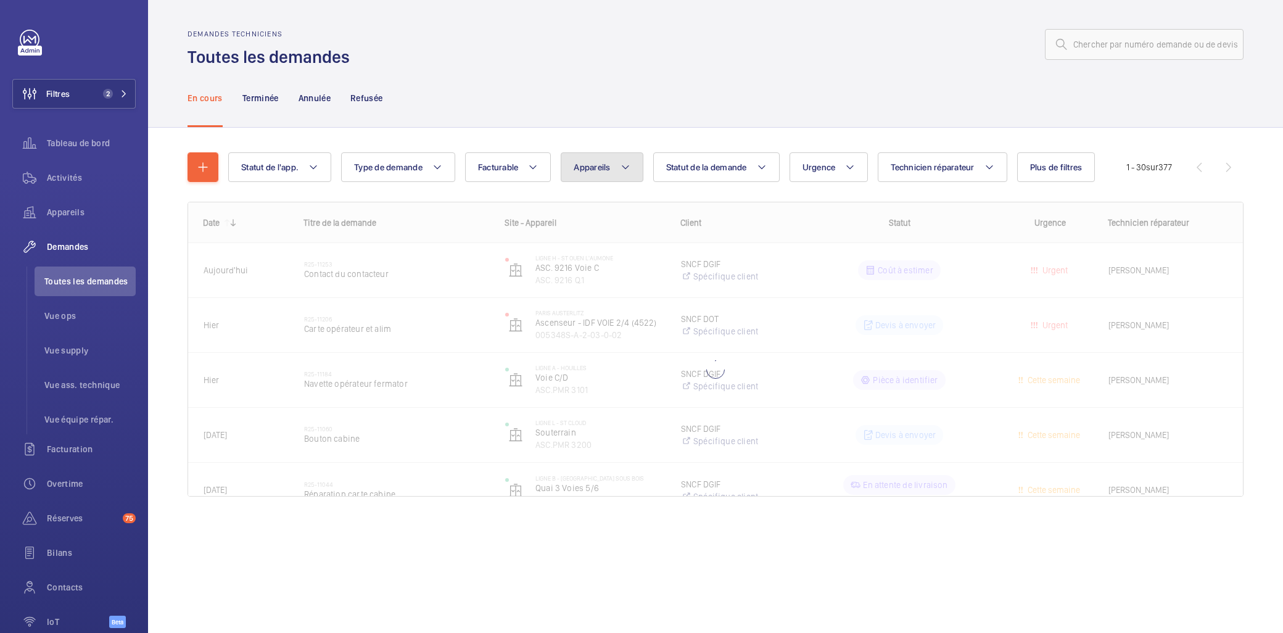
click at [628, 173] on mat-icon at bounding box center [626, 167] width 10 height 15
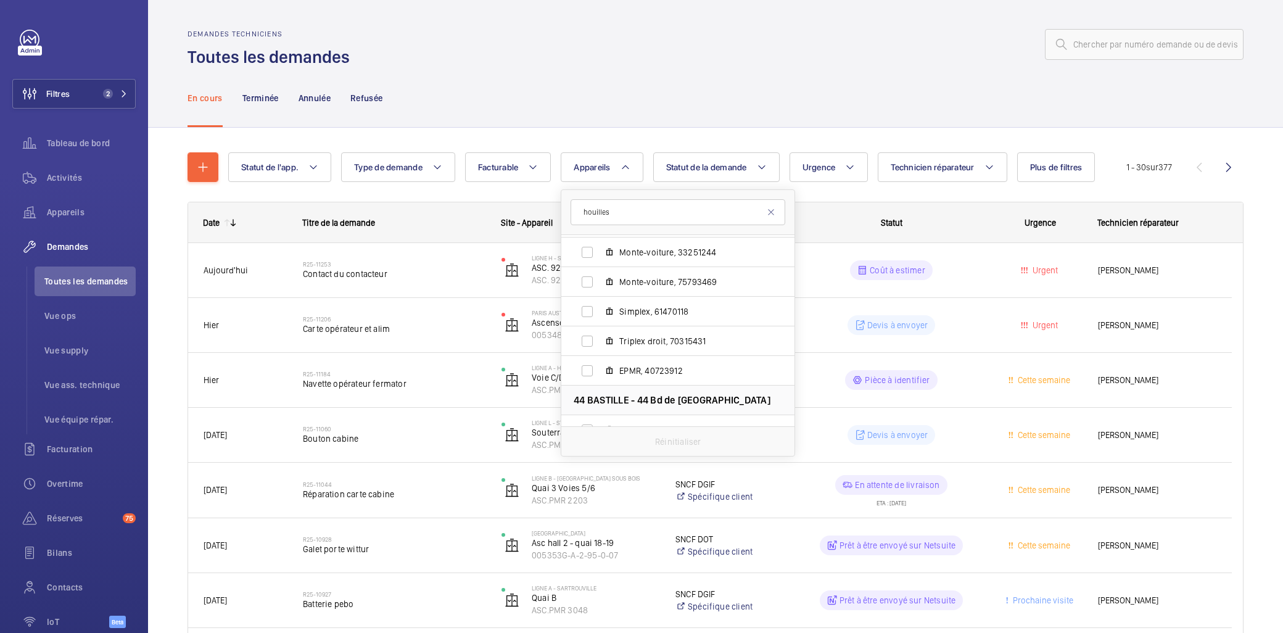
scroll to position [1685, 0]
click at [584, 212] on input "houilles" at bounding box center [678, 212] width 215 height 26
click at [645, 216] on input "houilles" at bounding box center [678, 212] width 215 height 26
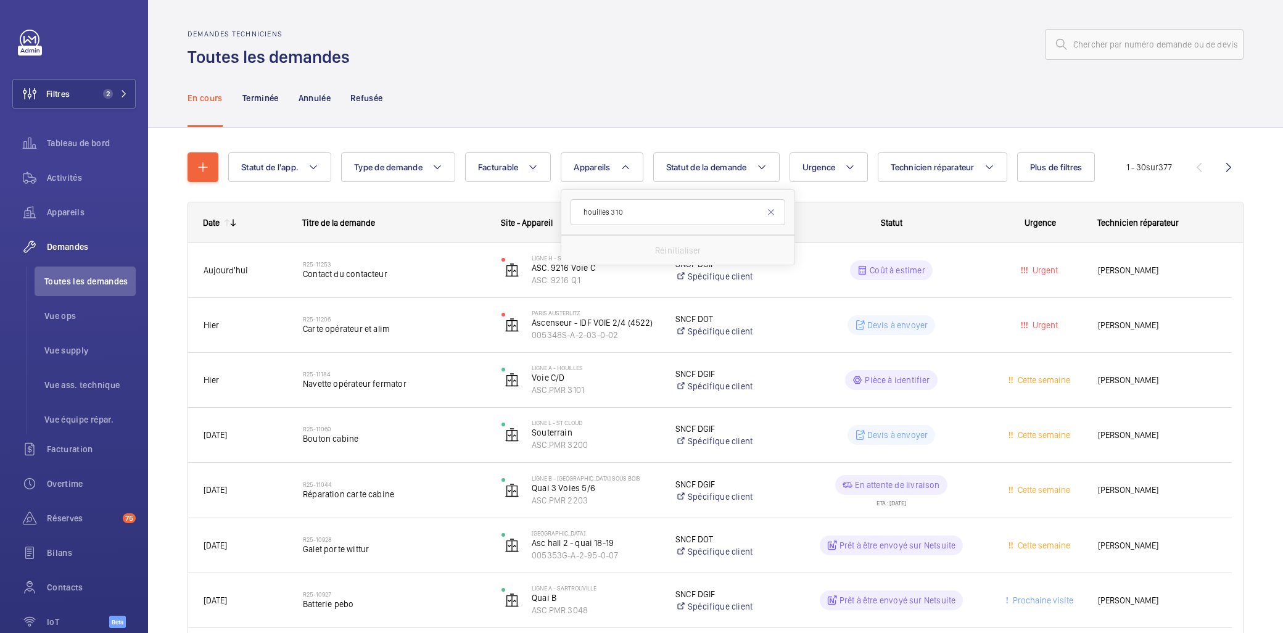
type input "houilles 3100"
drag, startPoint x: 650, startPoint y: 213, endPoint x: 485, endPoint y: 171, distance: 169.5
click at [485, 171] on div "Statut de l'app. Type de demande Facturable Appareils houilles 3100 Réinitialis…" at bounding box center [677, 167] width 898 height 30
click at [698, 176] on button "Statut de la demande" at bounding box center [716, 167] width 126 height 30
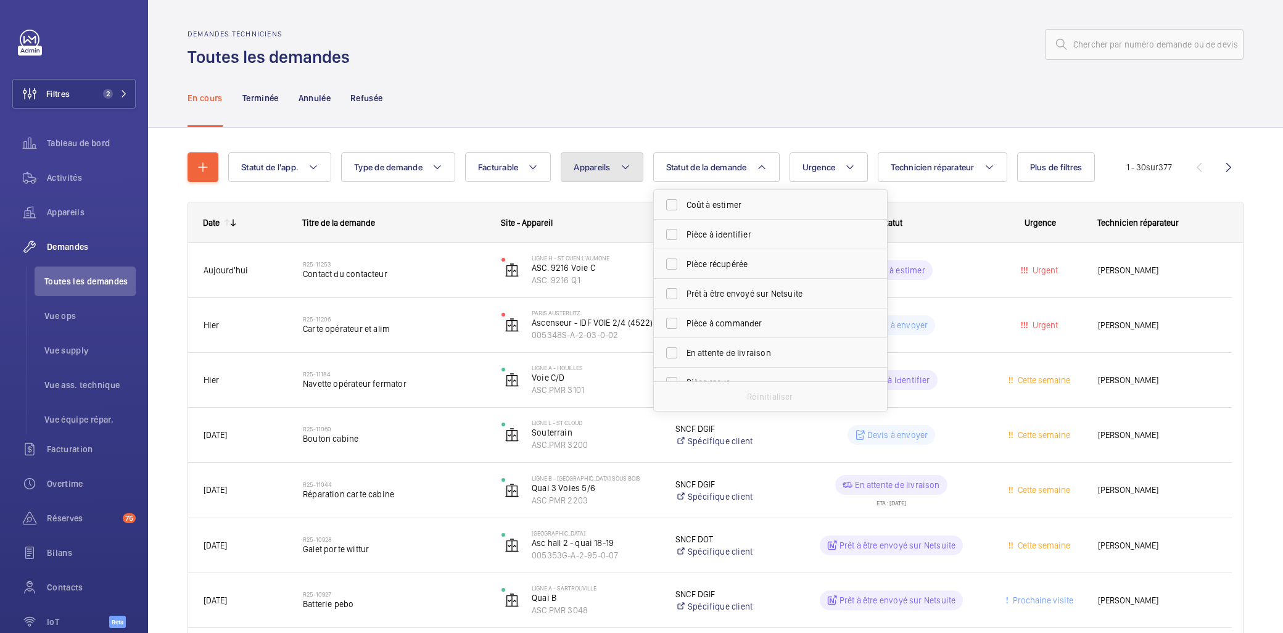
click at [610, 167] on span "Appareils" at bounding box center [592, 167] width 36 height 10
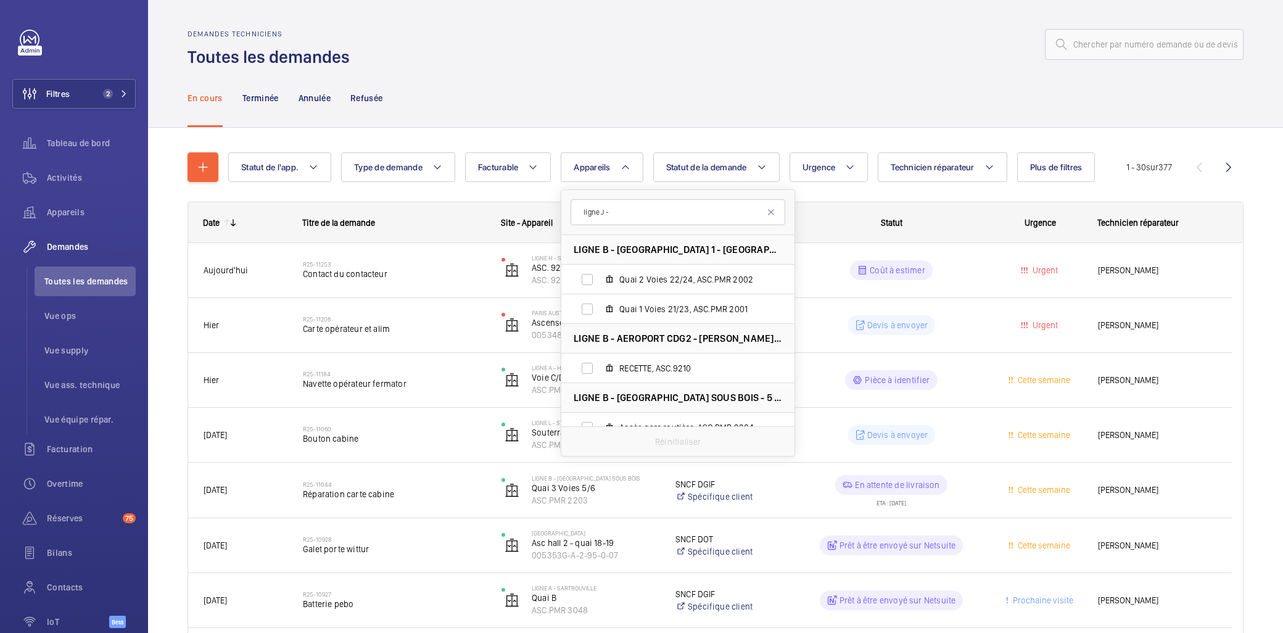
type input "ligne J -"
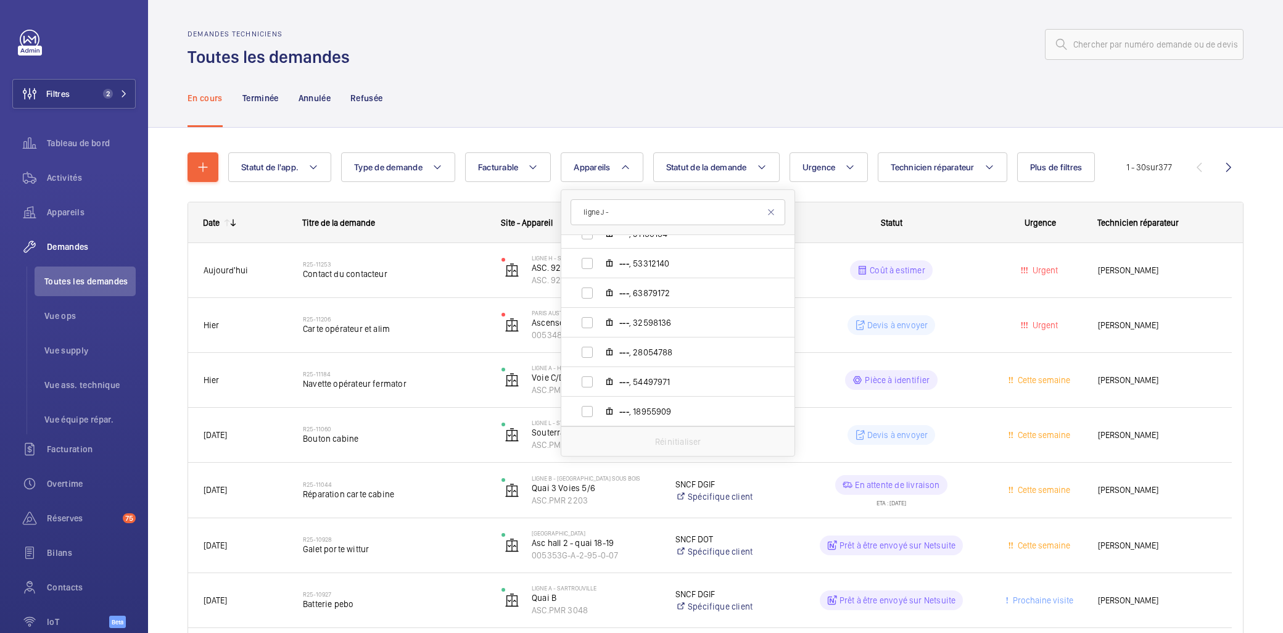
scroll to position [854, 0]
drag, startPoint x: 638, startPoint y: 216, endPoint x: 527, endPoint y: 210, distance: 111.2
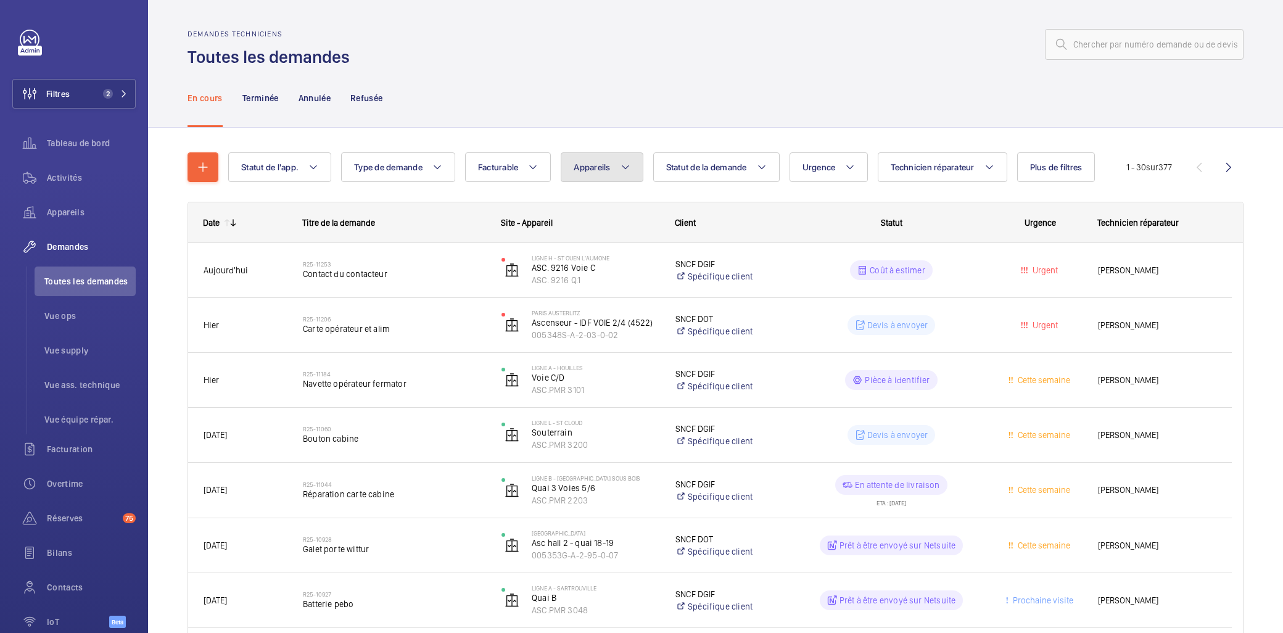
click at [628, 169] on mat-icon at bounding box center [626, 167] width 10 height 15
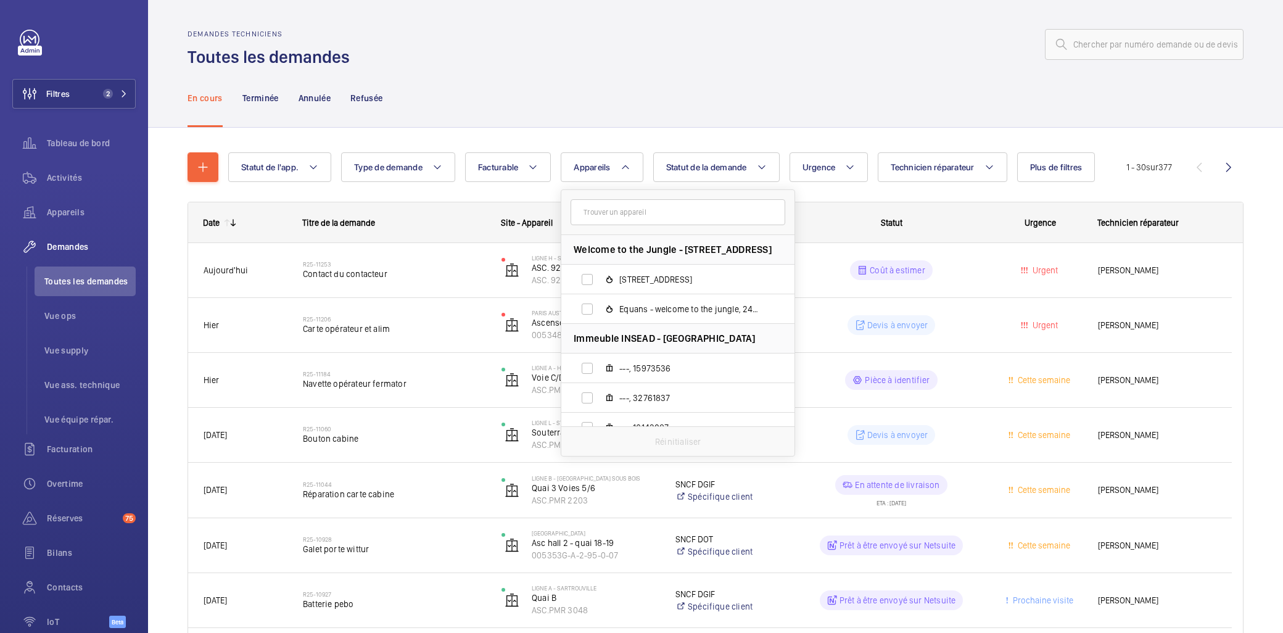
type input "G"
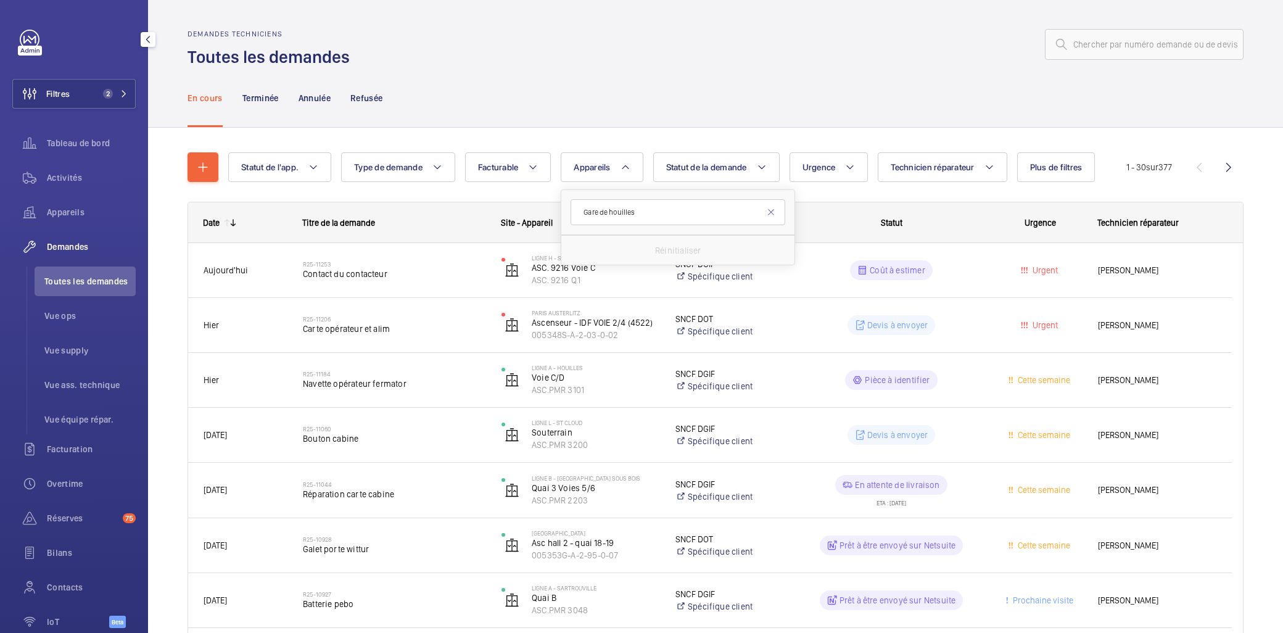
type input "Gare de houilles"
click at [132, 94] on div "Filtres 2 Tableau de bord Activités Appareils Demandes Toutes les demandes Vue …" at bounding box center [74, 316] width 148 height 633
click at [122, 94] on mat-icon at bounding box center [123, 93] width 7 height 7
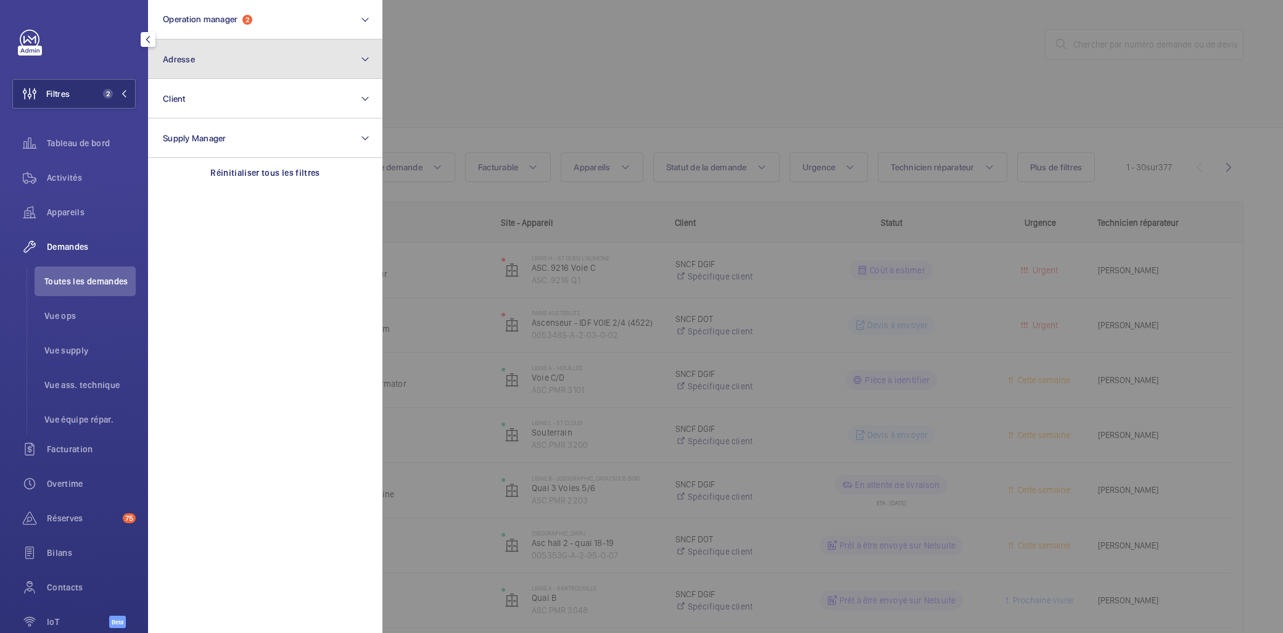
click at [217, 47] on button "Adresse" at bounding box center [265, 58] width 234 height 39
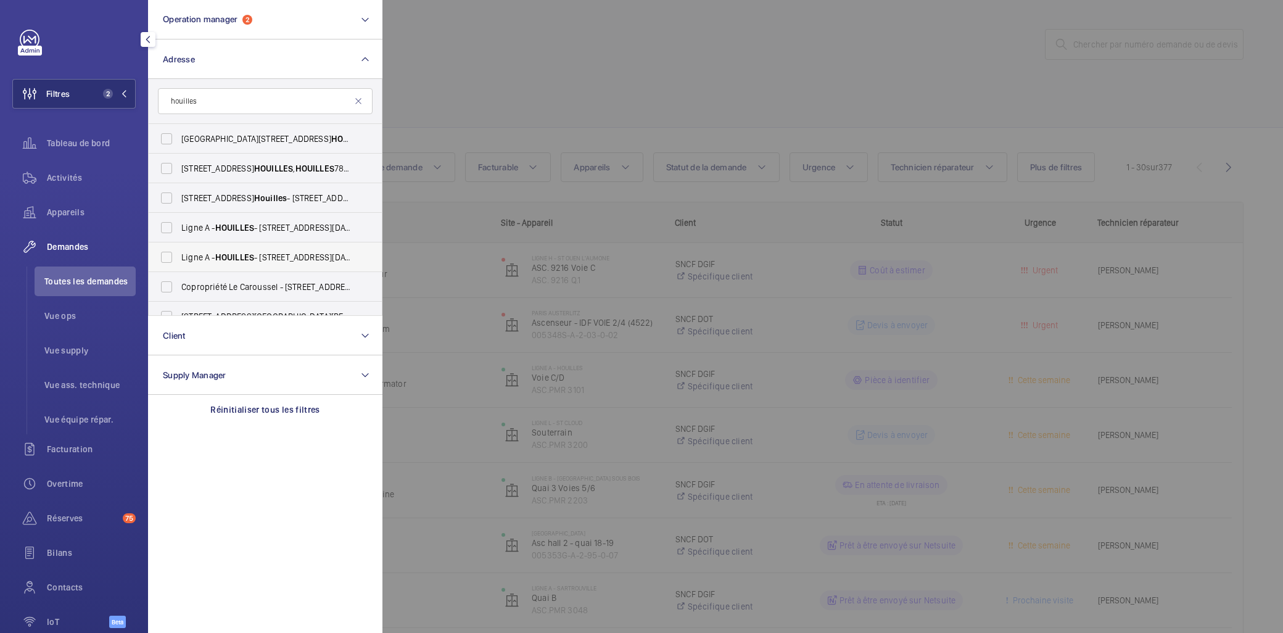
type input "houilles"
click at [223, 254] on span "HOUILLES" at bounding box center [234, 257] width 39 height 10
click at [179, 254] on input "Ligne A - HOUILLES - 1 rue du 4 septembre, HOUILLES 78800" at bounding box center [166, 257] width 25 height 25
checkbox input "true"
click at [228, 225] on span "HOUILLES" at bounding box center [234, 228] width 39 height 10
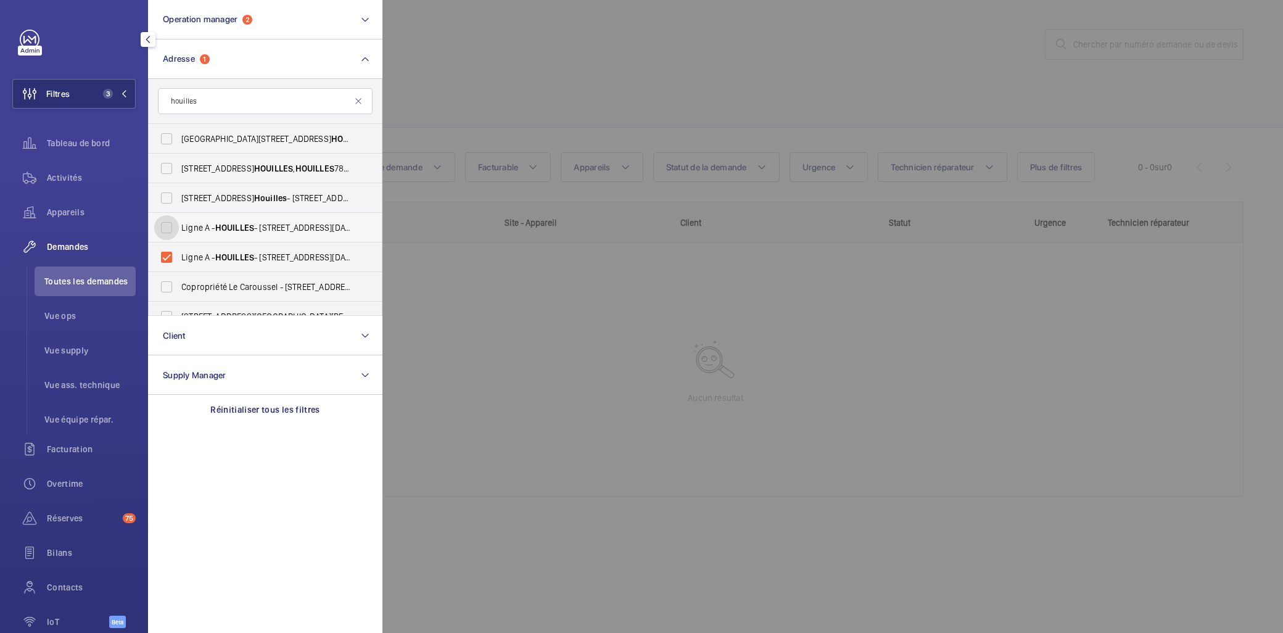
click at [179, 225] on input "Ligne A - HOUILLES - 1 rue du 4 septembre, HOUILLES 78800" at bounding box center [166, 227] width 25 height 25
checkbox input "true"
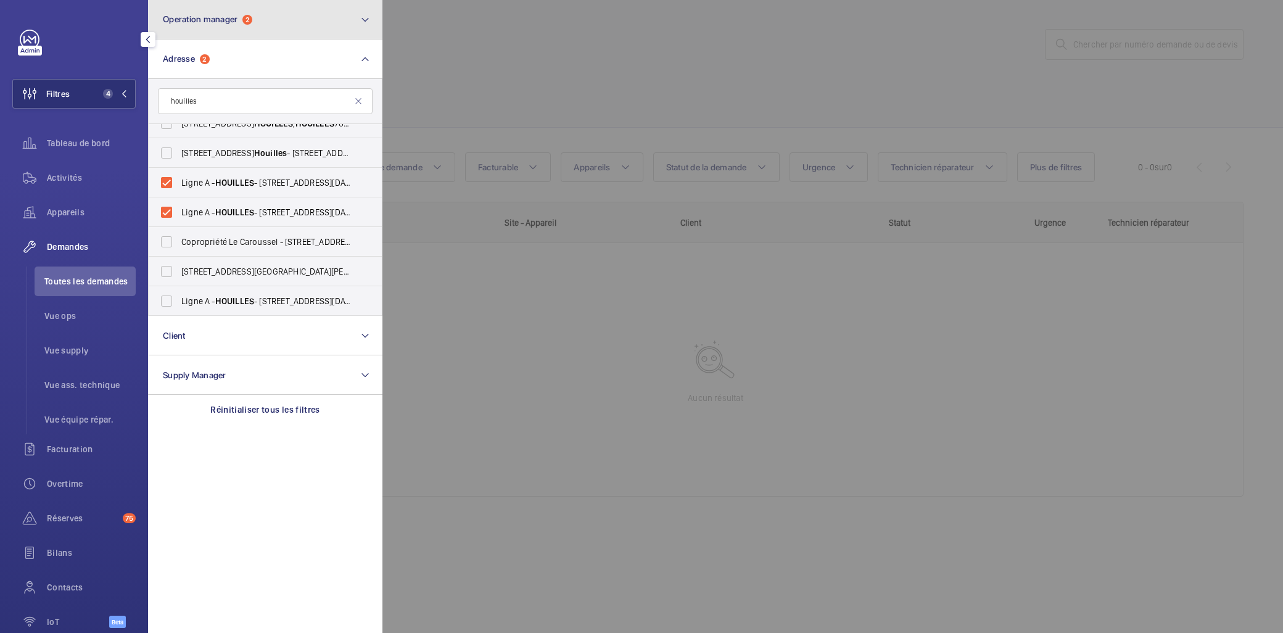
click at [253, 31] on button "Operation manager 2" at bounding box center [265, 19] width 234 height 39
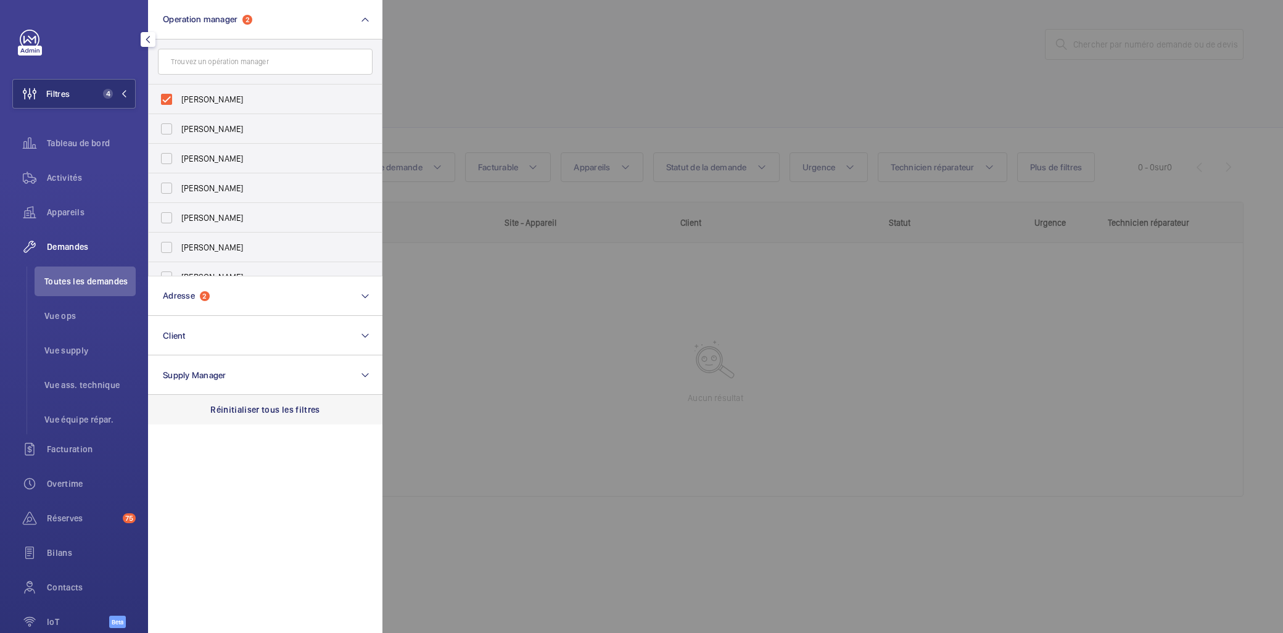
click at [243, 402] on div "Réinitialiser tous les filtres" at bounding box center [265, 410] width 234 height 30
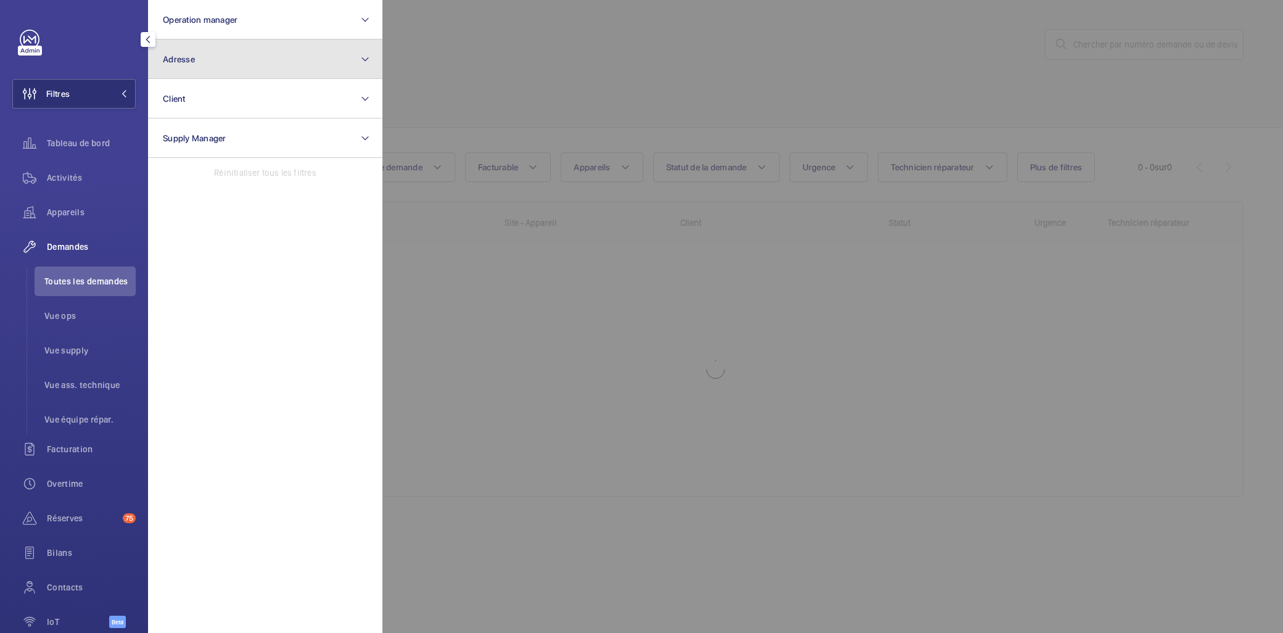
click at [256, 52] on button "Adresse" at bounding box center [265, 58] width 234 height 39
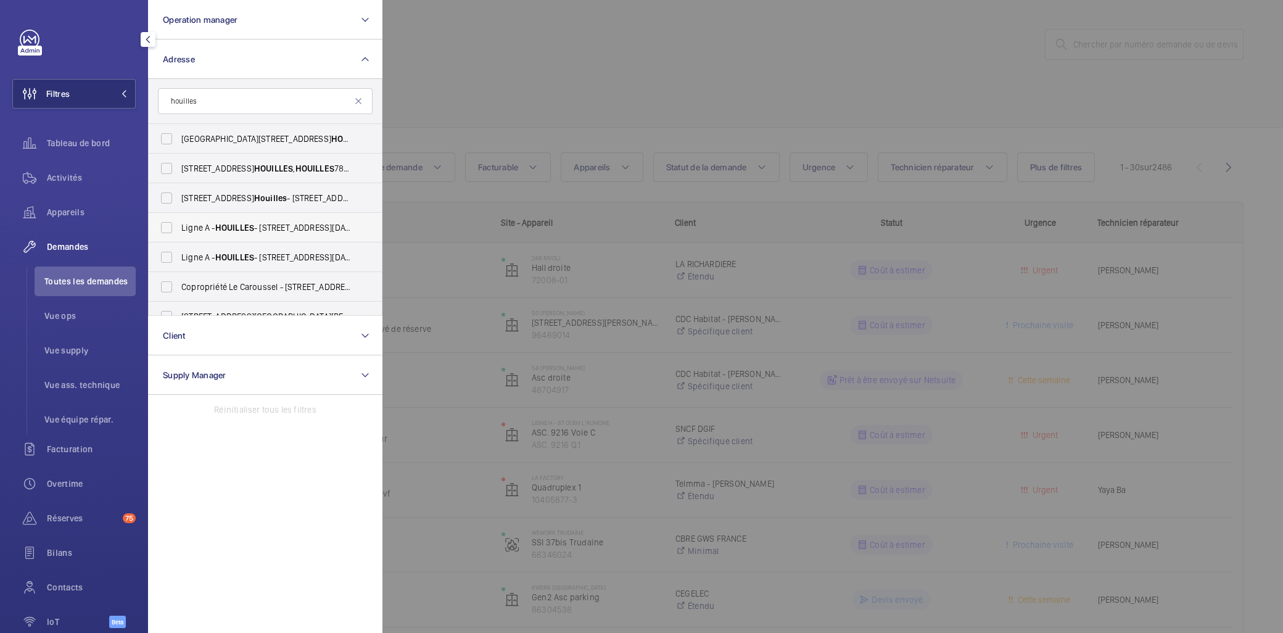
type input "houilles"
drag, startPoint x: 247, startPoint y: 223, endPoint x: 247, endPoint y: 237, distance: 13.6
click at [247, 223] on span "HOUILLES" at bounding box center [234, 228] width 39 height 10
click at [179, 223] on input "Ligne A - HOUILLES - 1 rue du 4 septembre, HOUILLES 78800" at bounding box center [166, 227] width 25 height 25
checkbox input "true"
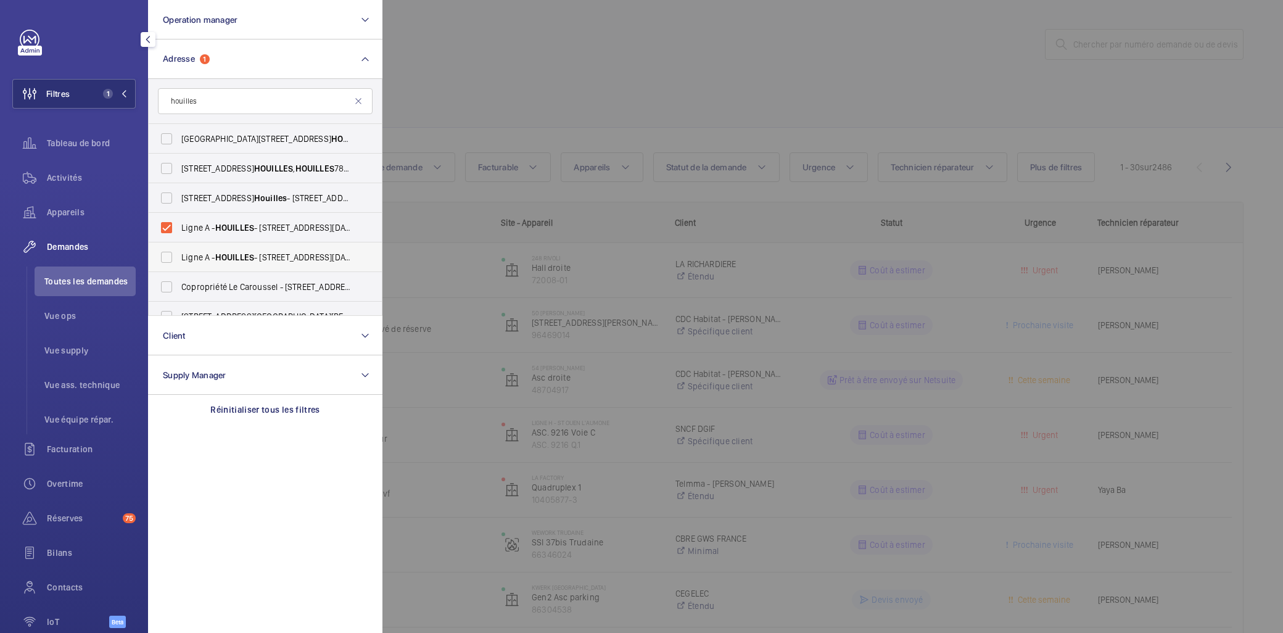
click at [247, 247] on label "Ligne A - HOUILLES - 1 rue du 4 septembre, HOUILLES 78800" at bounding box center [256, 257] width 215 height 30
click at [179, 247] on input "Ligne A - HOUILLES - 1 rue du 4 septembre, HOUILLES 78800" at bounding box center [166, 257] width 25 height 25
checkbox input "true"
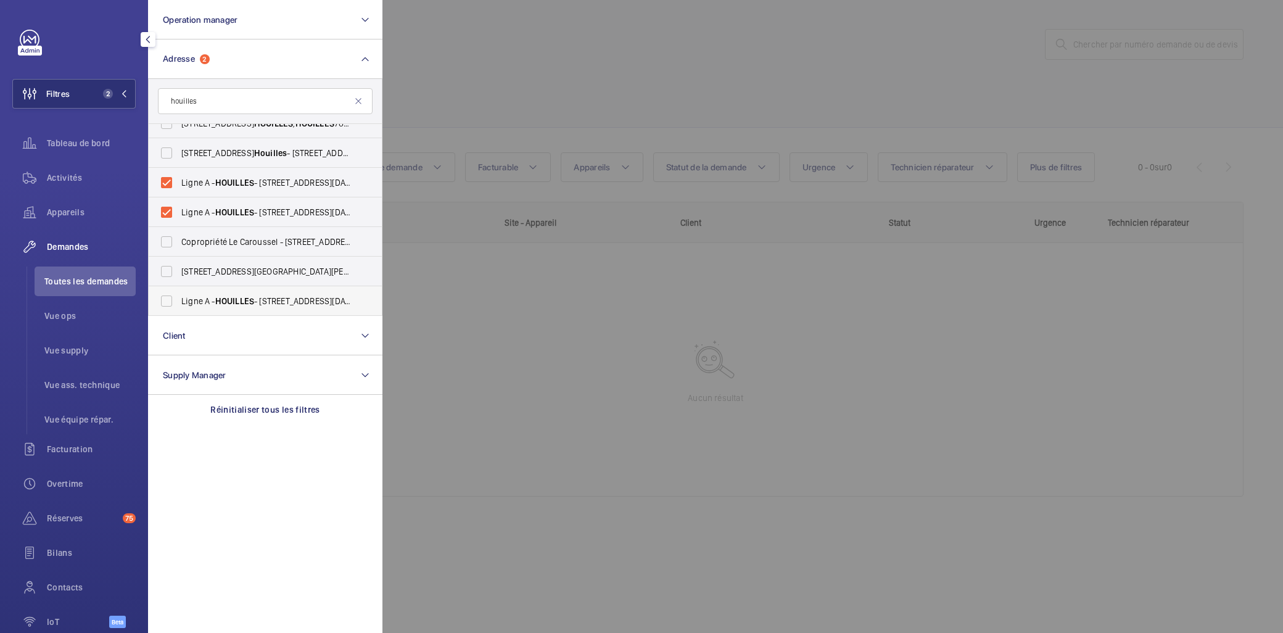
click at [288, 289] on label "Ligne A - HOUILLES - 1 rue du 4 septembre, HOUILLES 78800" at bounding box center [256, 301] width 215 height 30
click at [179, 289] on input "Ligne A - HOUILLES - 1 rue du 4 septembre, HOUILLES 78800" at bounding box center [166, 301] width 25 height 25
checkbox input "true"
click at [732, 380] on div at bounding box center [1023, 316] width 1283 height 633
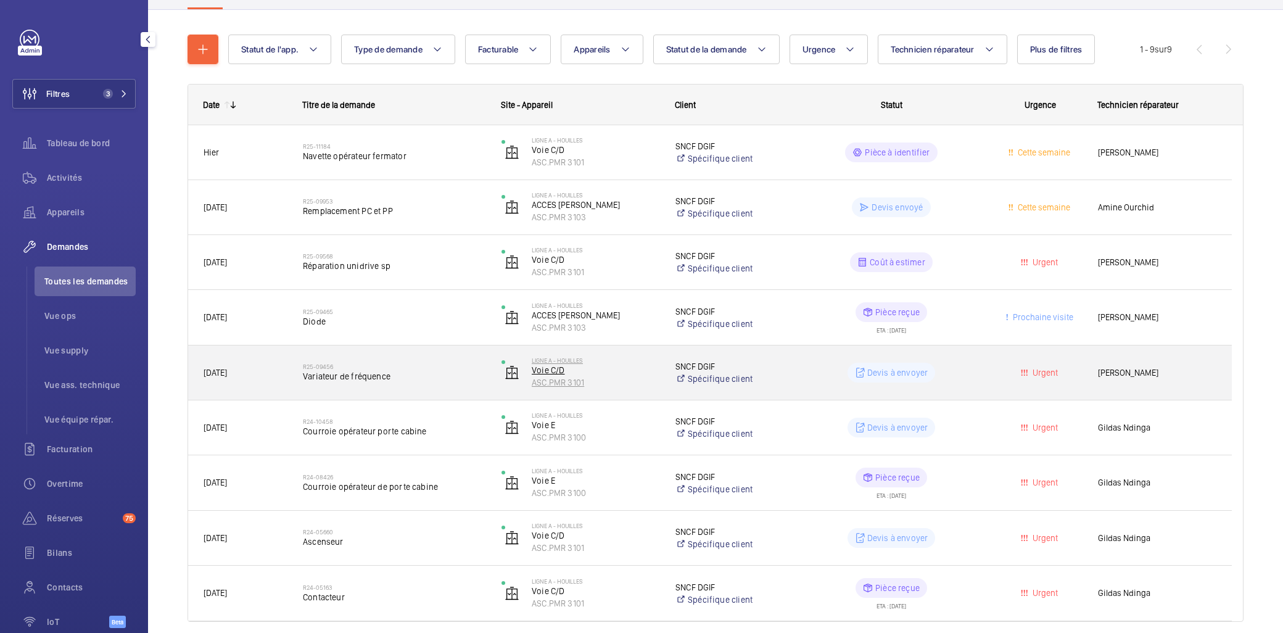
scroll to position [137, 0]
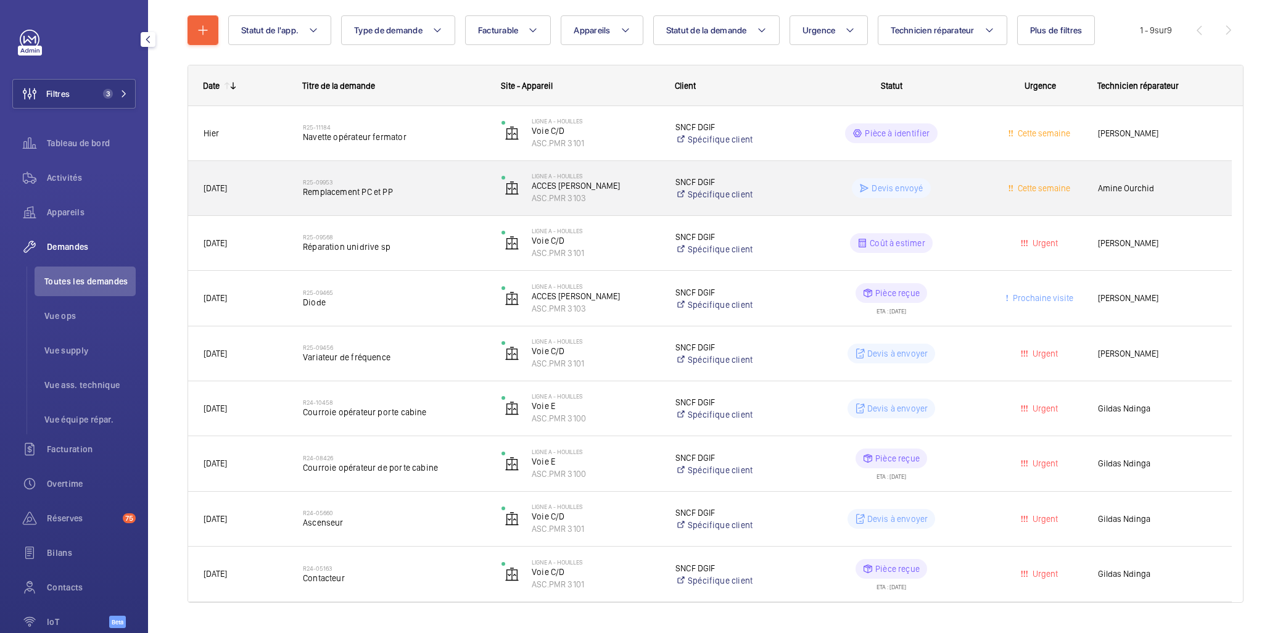
click at [405, 171] on div "R25-09953 Remplacement PC et PP" at bounding box center [394, 188] width 183 height 36
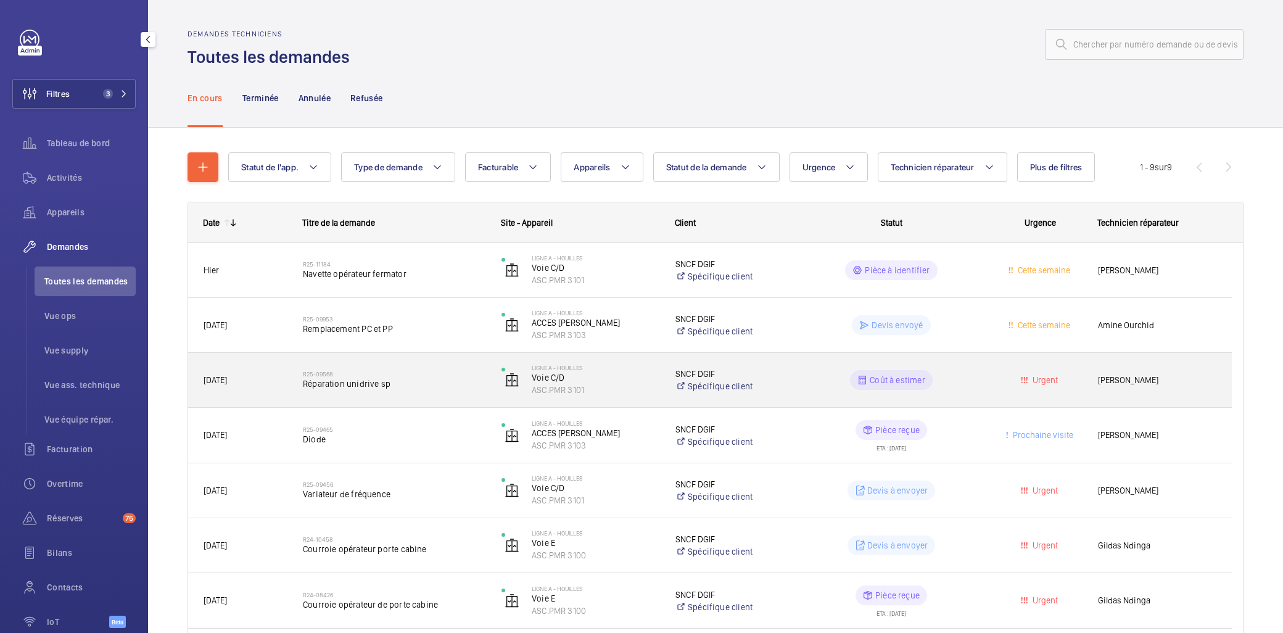
scroll to position [68, 0]
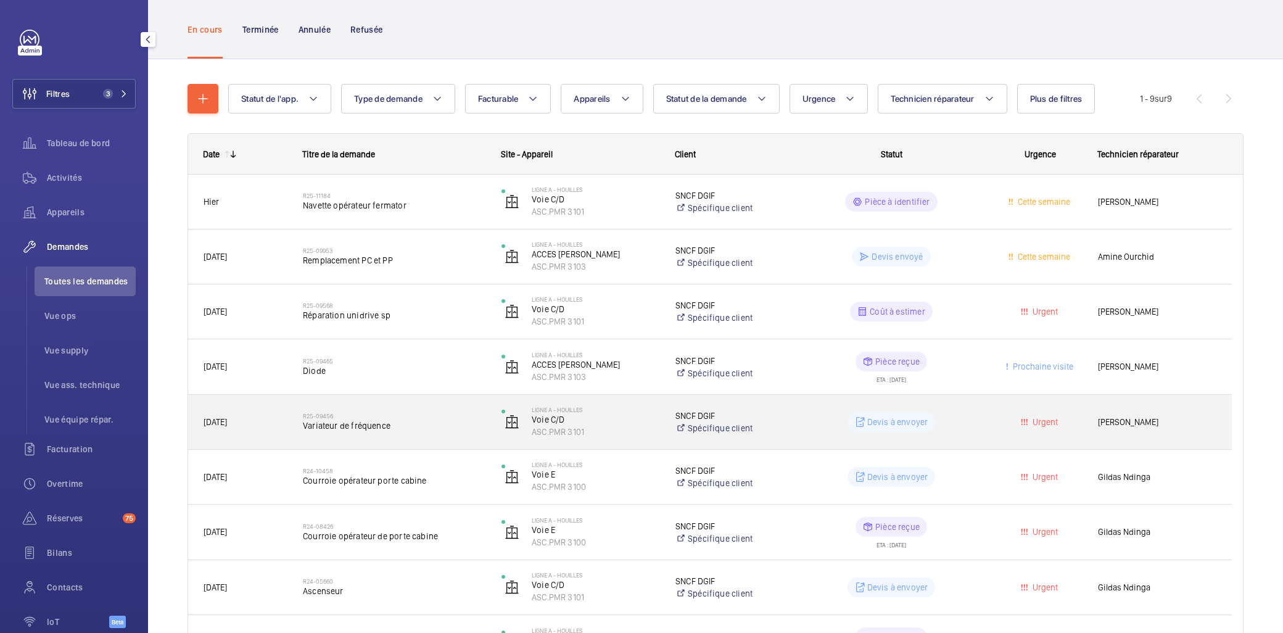
click at [361, 416] on h2 "R25-09456" at bounding box center [394, 415] width 183 height 7
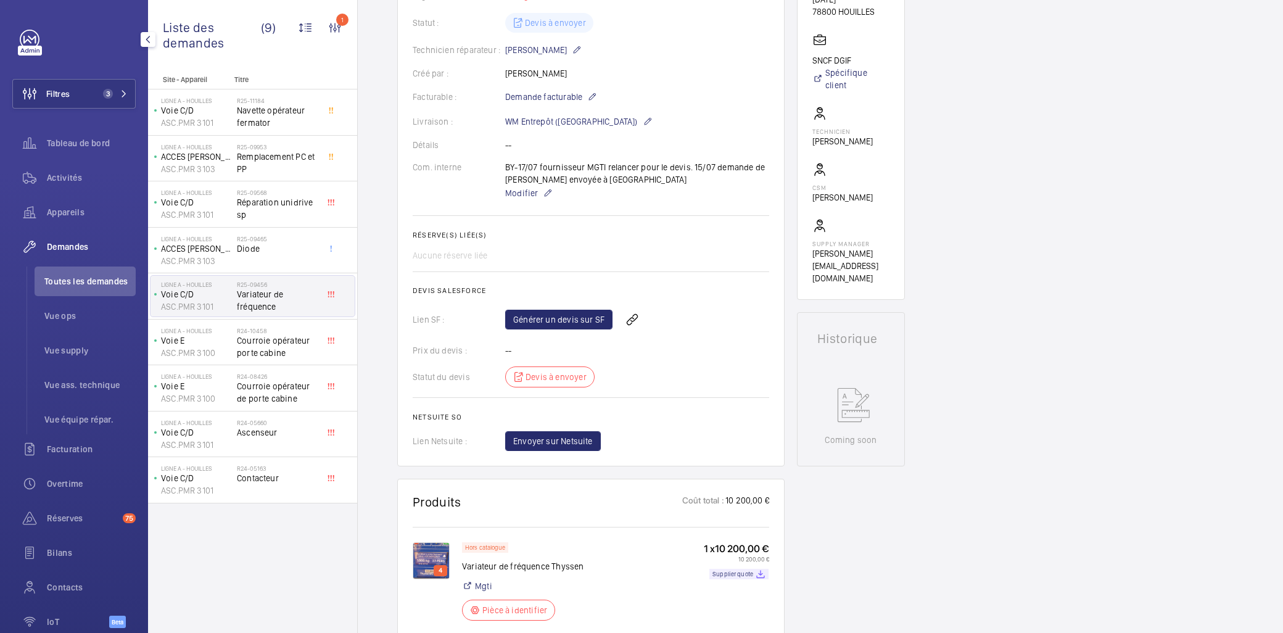
scroll to position [411, 0]
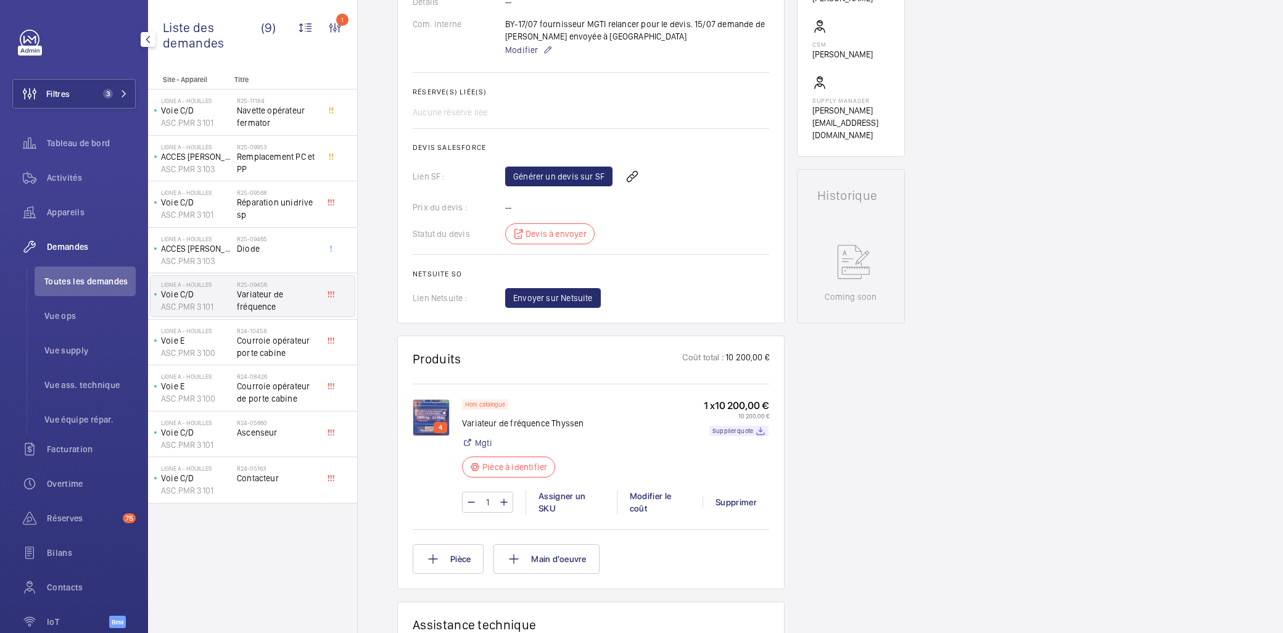
click at [741, 419] on p "10 200,00 €" at bounding box center [736, 415] width 65 height 7
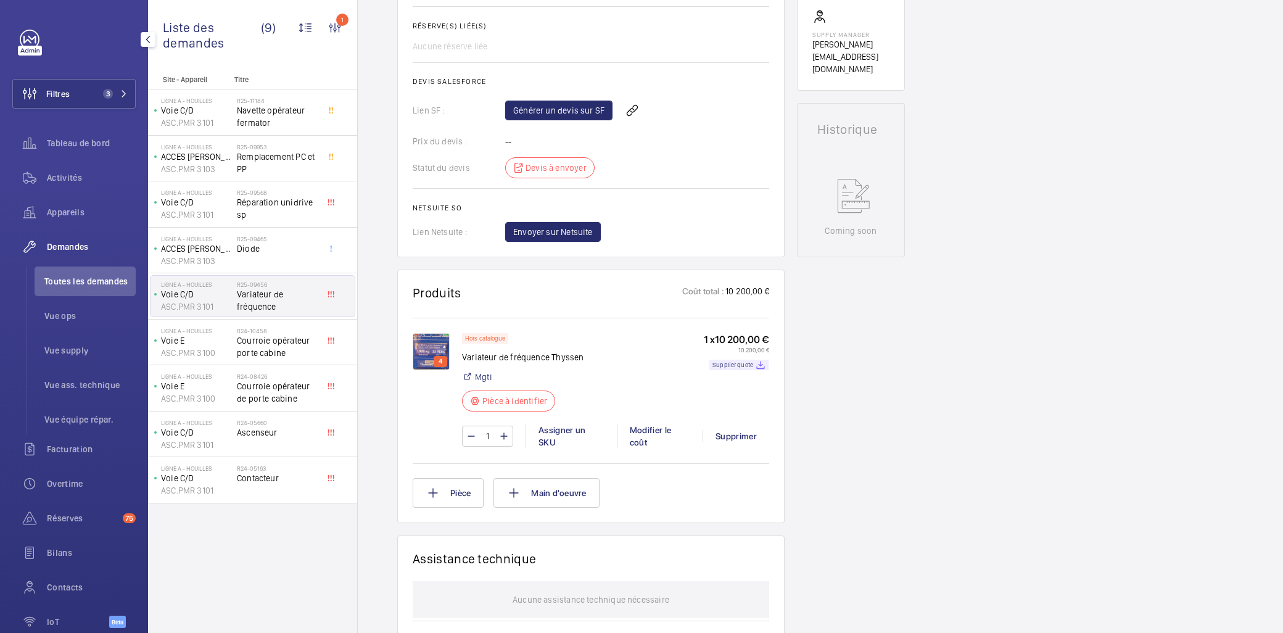
scroll to position [548, 0]
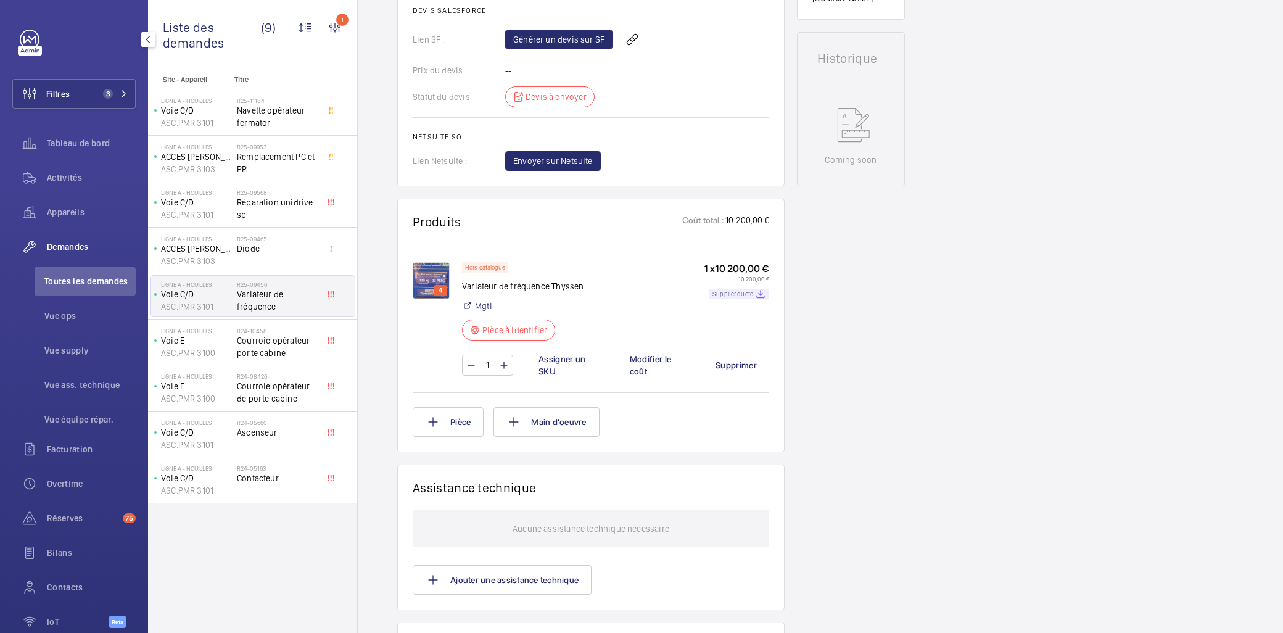
click at [738, 292] on p "Supplier quote" at bounding box center [732, 294] width 41 height 4
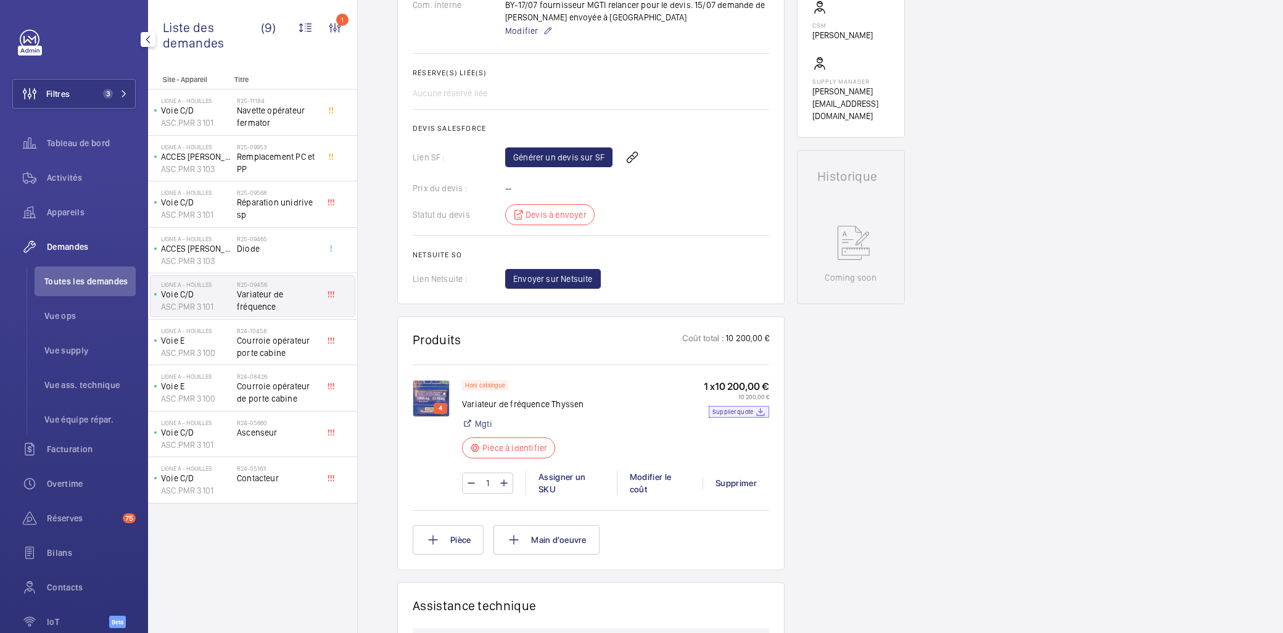
scroll to position [411, 0]
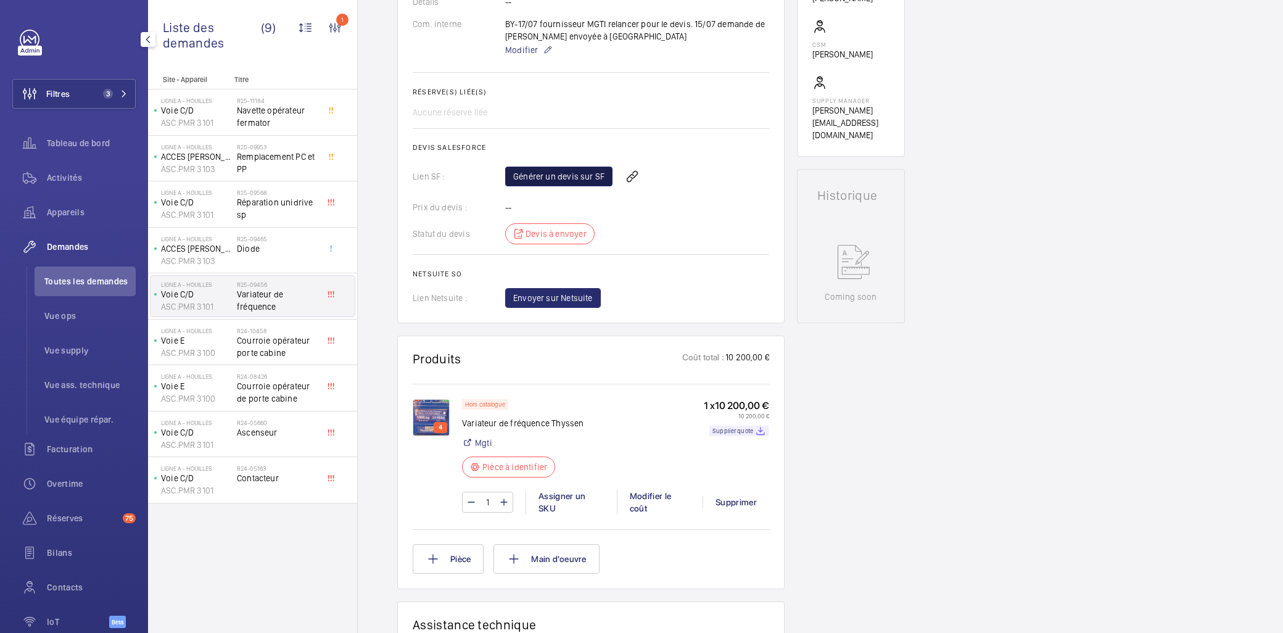
click at [567, 174] on link "Générer un devis sur SF" at bounding box center [558, 177] width 107 height 20
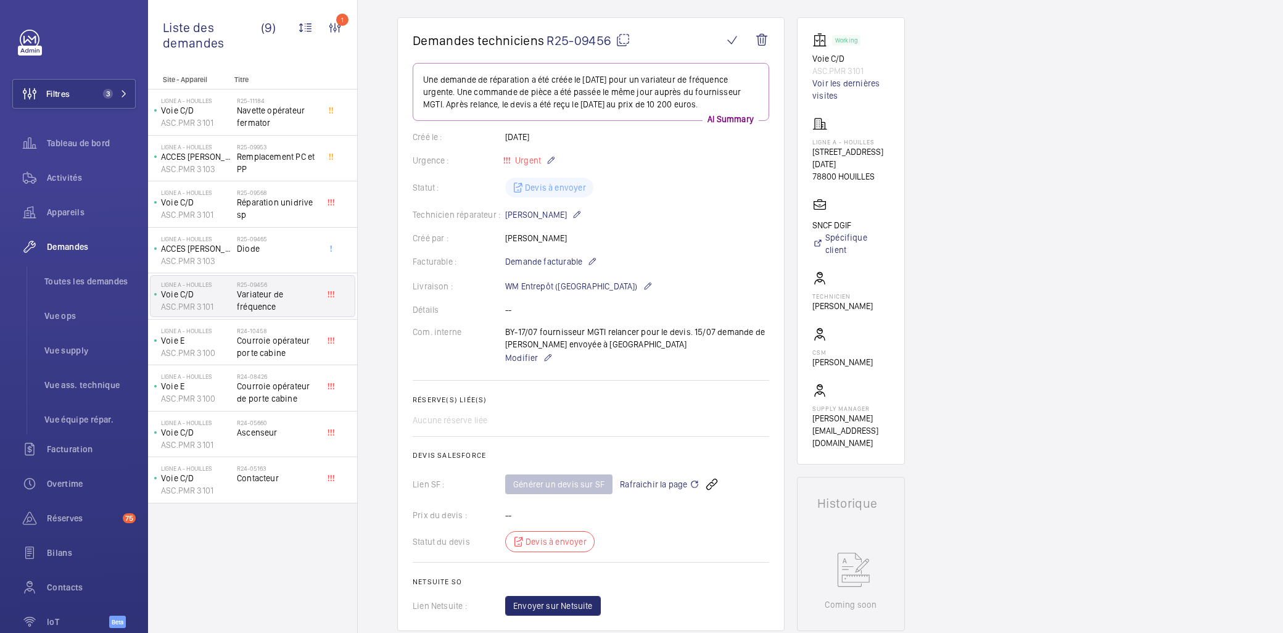
scroll to position [0, 0]
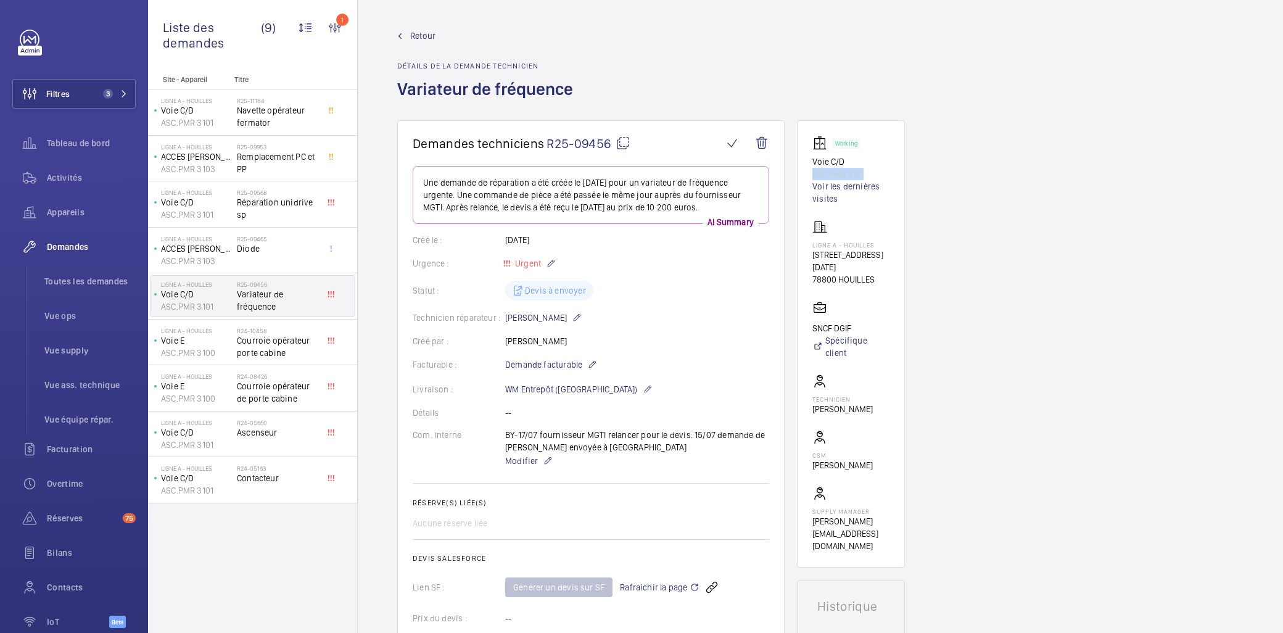
drag, startPoint x: 870, startPoint y: 171, endPoint x: 812, endPoint y: 168, distance: 58.7
click at [812, 168] on p "ASC.PMR 3101" at bounding box center [850, 174] width 77 height 12
drag, startPoint x: 812, startPoint y: 168, endPoint x: 820, endPoint y: 170, distance: 8.8
copy p "ASC.PMR 3101"
click at [79, 170] on div "Activités" at bounding box center [73, 178] width 123 height 30
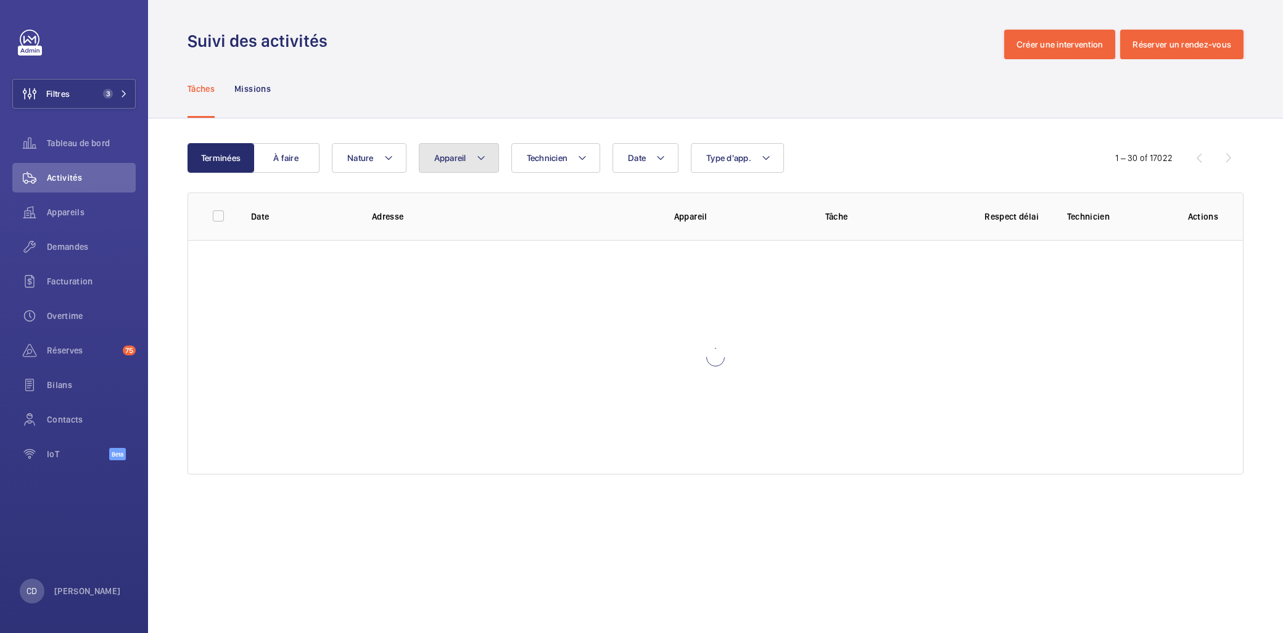
click at [453, 159] on span "Appareil" at bounding box center [450, 158] width 32 height 10
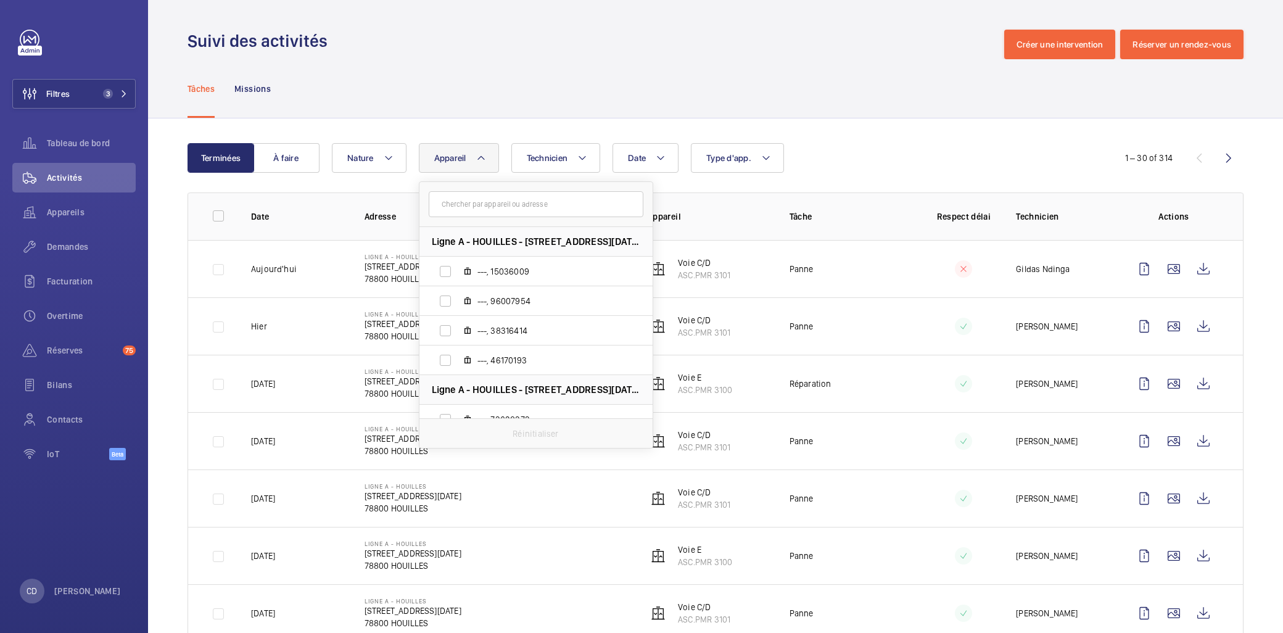
drag, startPoint x: 554, startPoint y: 214, endPoint x: 525, endPoint y: 210, distance: 29.2
click at [535, 221] on form at bounding box center [535, 204] width 233 height 45
click at [515, 200] on input "text" at bounding box center [536, 204] width 215 height 26
paste input "ASC.PMR 3101"
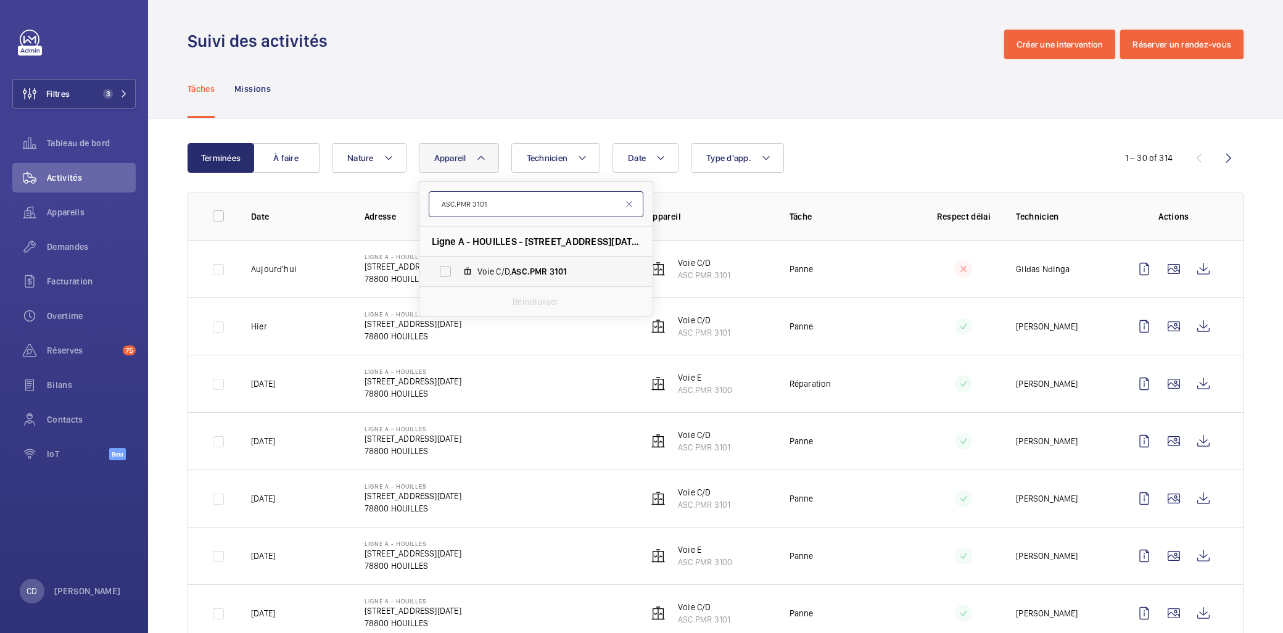
type input "ASC.PMR 3101"
click at [582, 266] on span "Voie C/D, ASC.PMR 3101" at bounding box center [548, 271] width 143 height 12
click at [458, 266] on input "Voie C/D, ASC.PMR 3101" at bounding box center [445, 271] width 25 height 25
checkbox input "true"
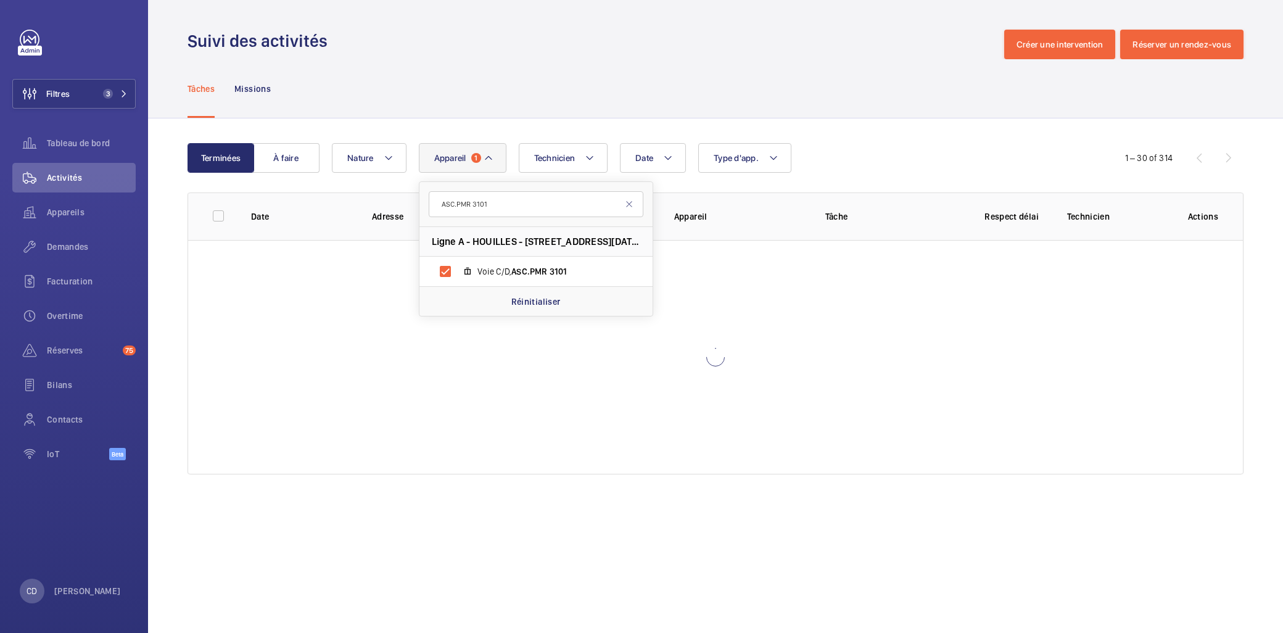
click at [1047, 128] on div "Terminées À faire Date Technicien Appareil 1 ASC.PMR 3101 Ligne A - HOUILLES - …" at bounding box center [715, 311] width 1135 height 386
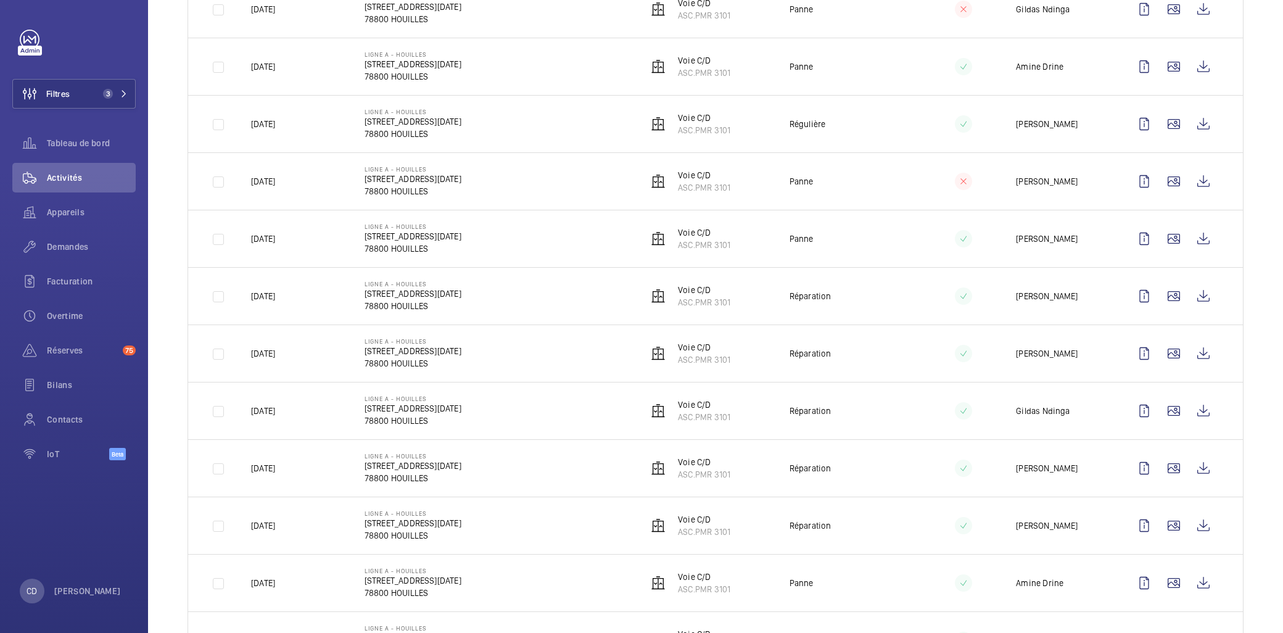
scroll to position [548, 0]
click at [1203, 358] on wm-front-icon-button at bounding box center [1204, 352] width 30 height 30
click at [1191, 287] on wm-front-icon-button at bounding box center [1204, 295] width 30 height 30
click at [97, 193] on div "Activités" at bounding box center [73, 180] width 123 height 35
click at [88, 207] on span "Appareils" at bounding box center [91, 212] width 89 height 12
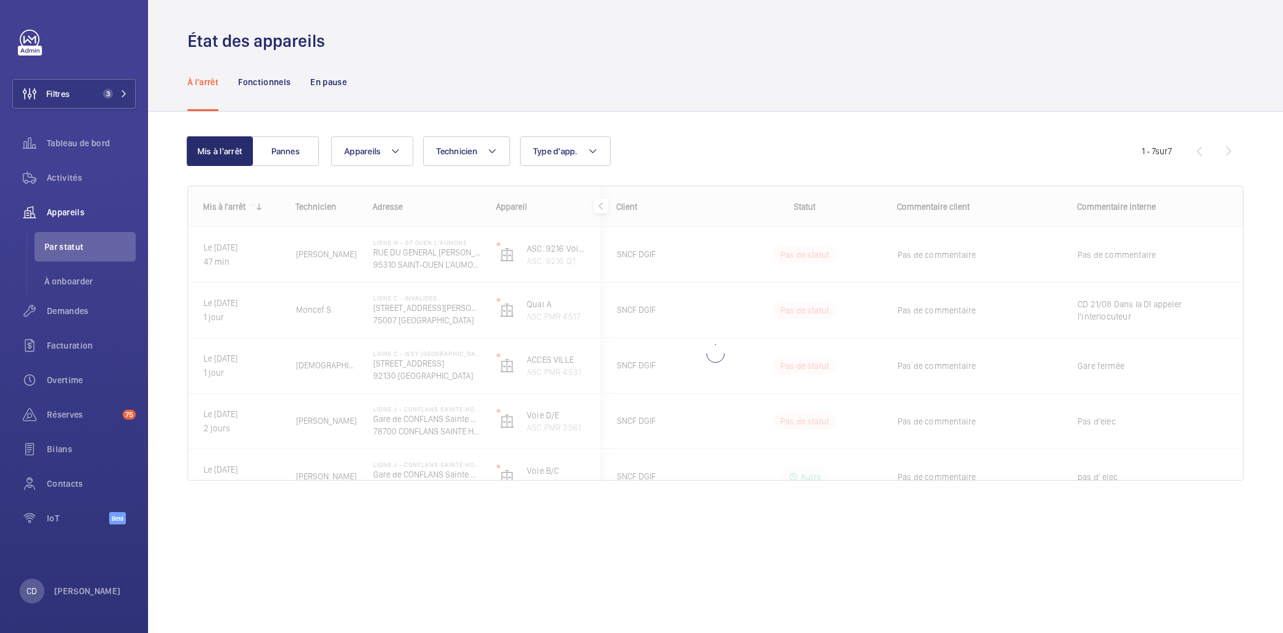
click at [368, 170] on wm-front-shared-table-view-engine "Mis à l'arrêt Pannes Appareils Technicien Type d'app. Plus de filtres Réinitial…" at bounding box center [716, 323] width 1056 height 374
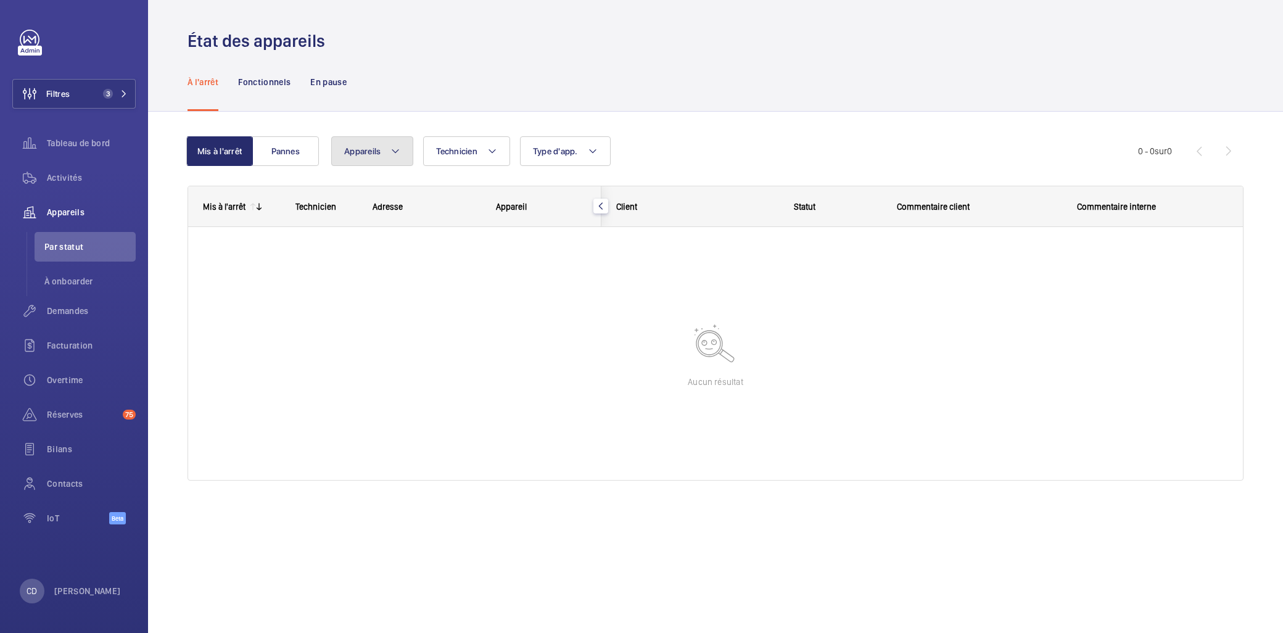
click at [397, 162] on button "Appareils" at bounding box center [372, 151] width 82 height 30
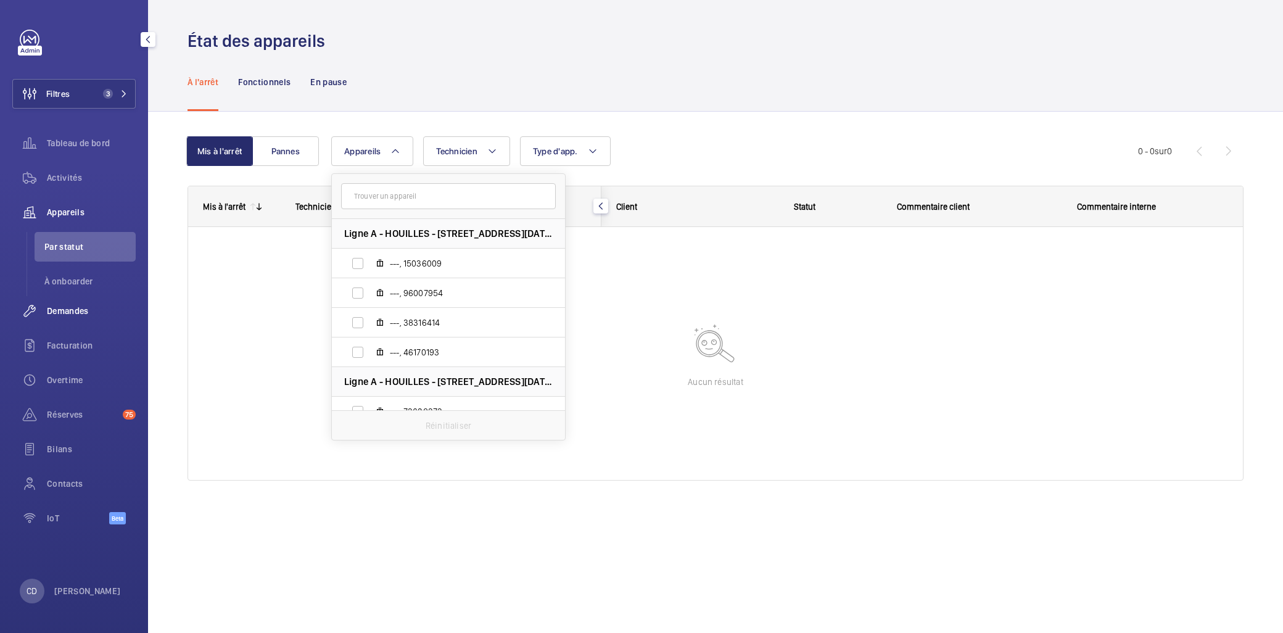
click at [72, 303] on div "Demandes" at bounding box center [73, 311] width 123 height 30
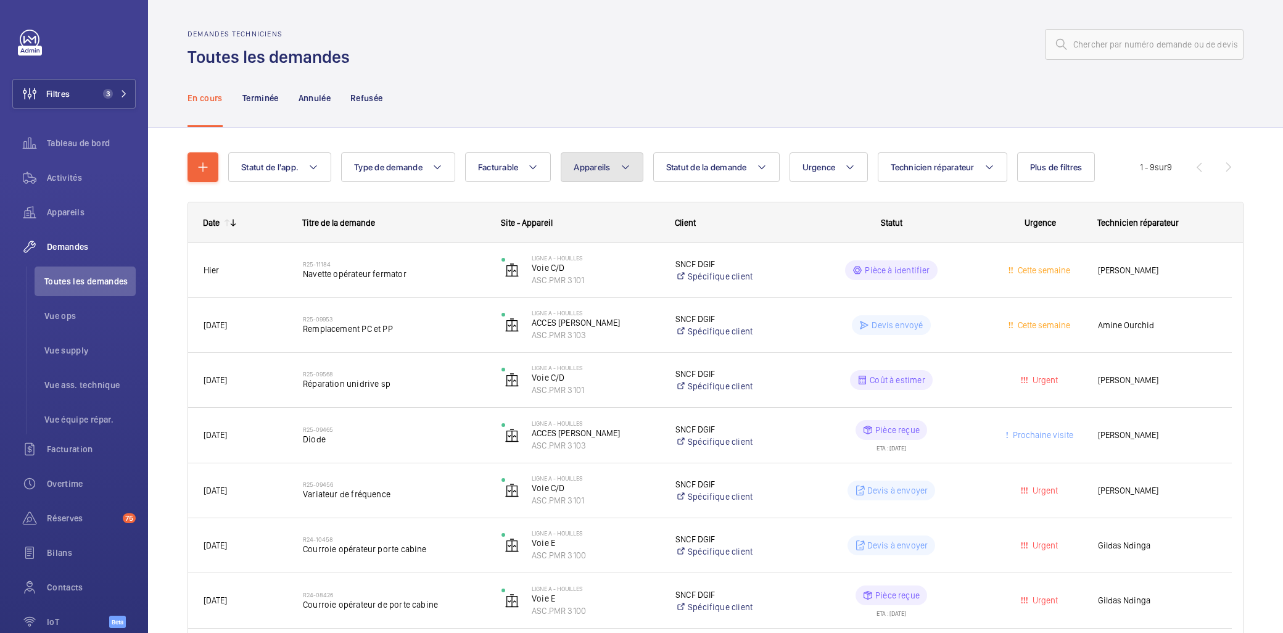
click at [607, 178] on button "Appareils" at bounding box center [602, 167] width 82 height 30
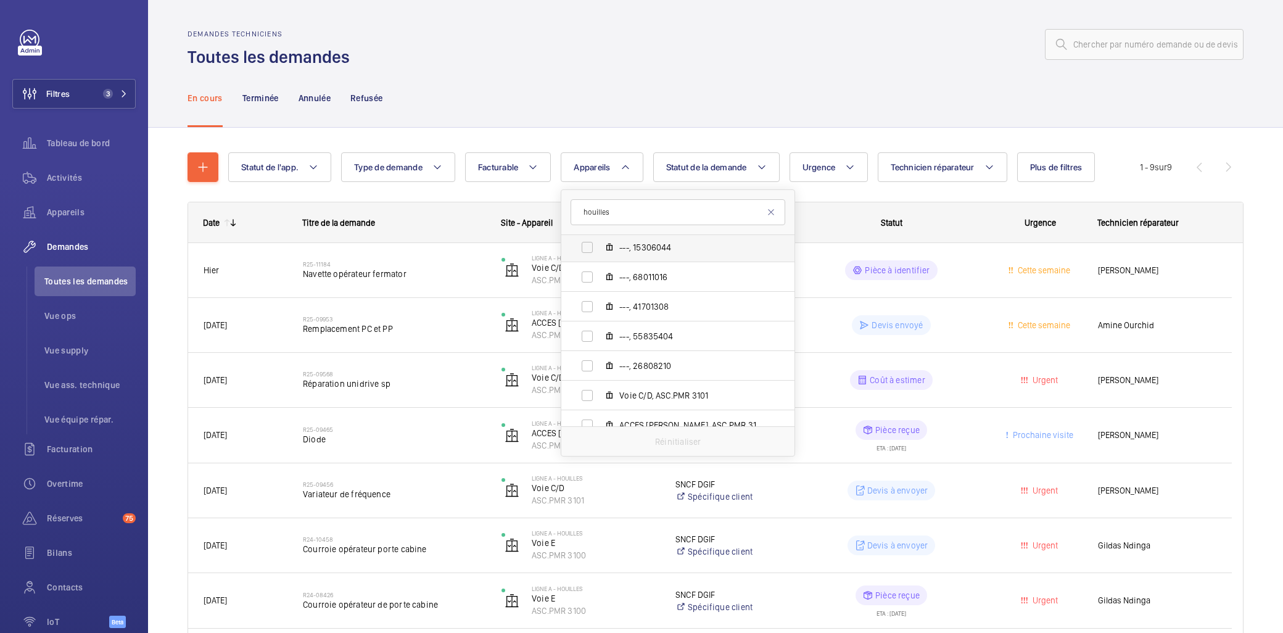
scroll to position [479, 0]
type input "houilles"
click at [683, 252] on label "Voie E, ASC.PMR 3100" at bounding box center [667, 244] width 213 height 30
click at [600, 252] on input "Voie E, ASC.PMR 3100" at bounding box center [587, 244] width 25 height 25
checkbox input "true"
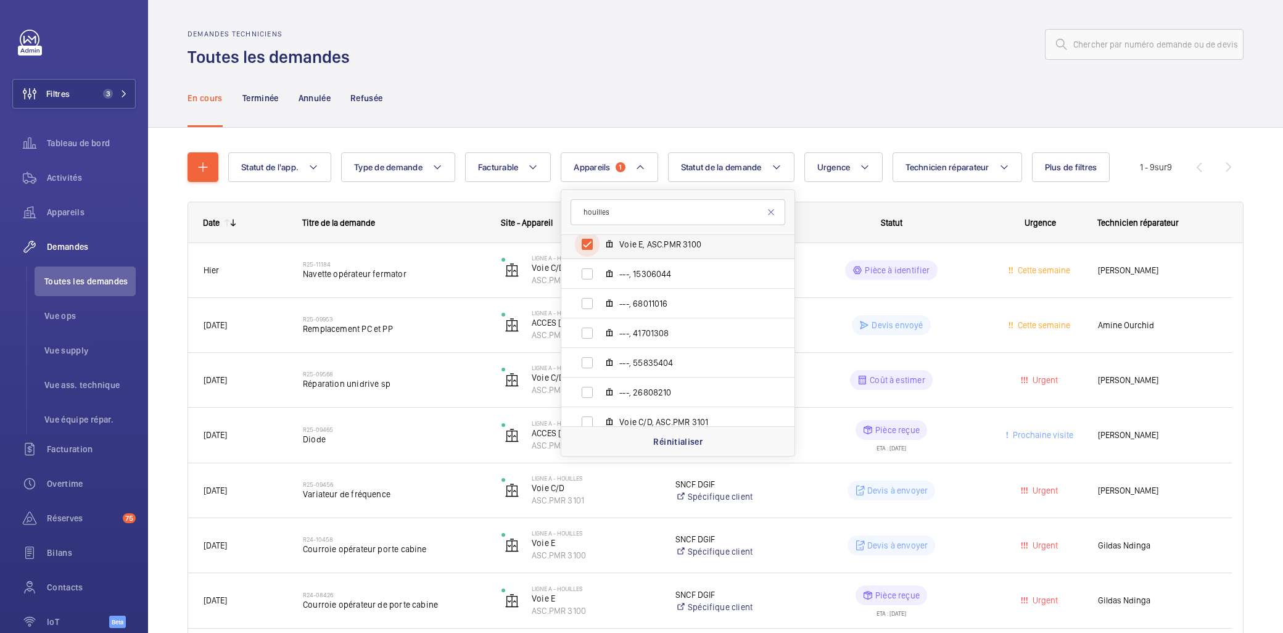
scroll to position [476, 0]
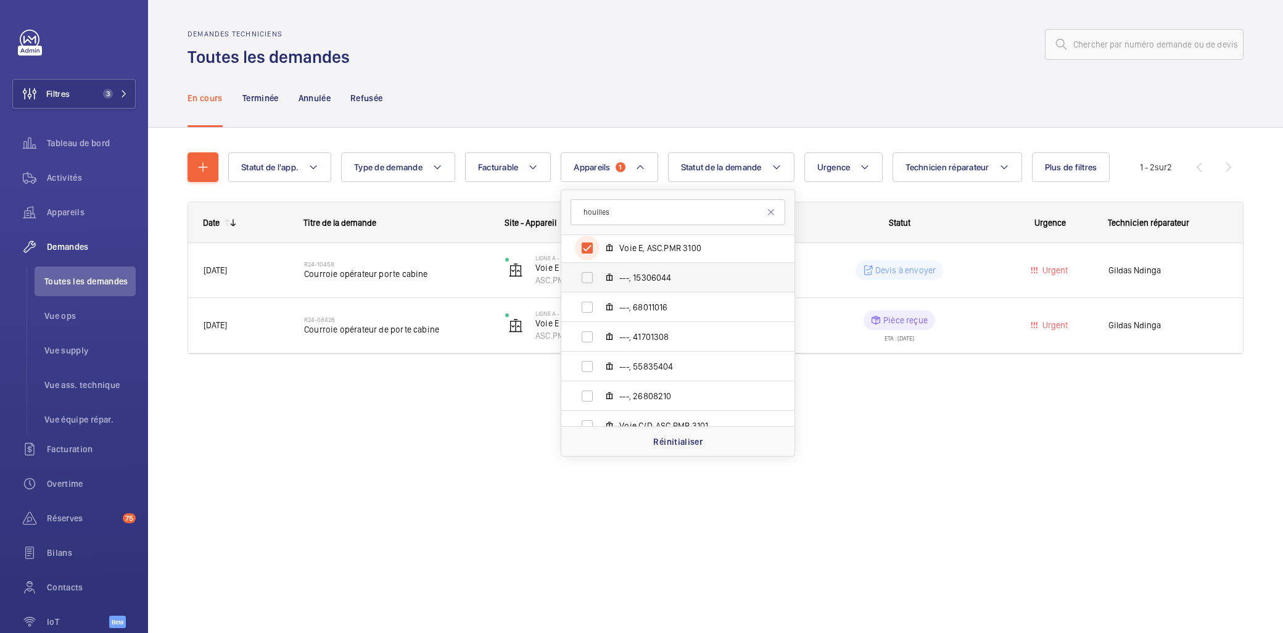
scroll to position [544, 0]
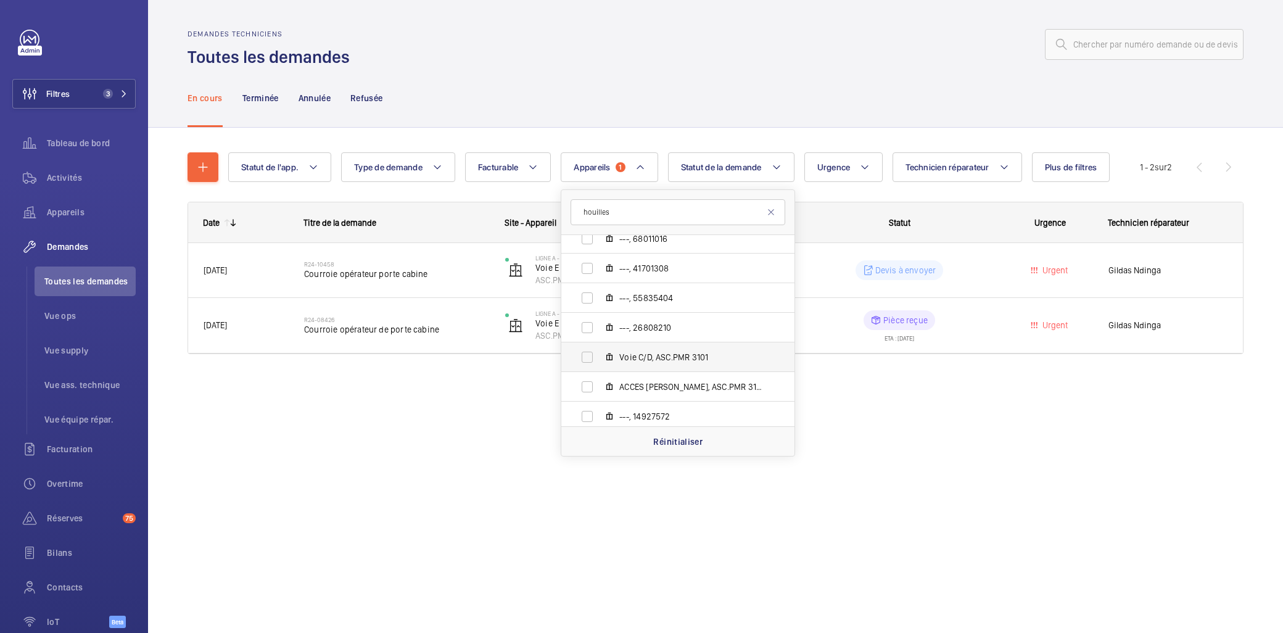
click at [661, 353] on span "Voie C/D, ASC.PMR 3101" at bounding box center [690, 357] width 143 height 12
click at [600, 353] on input "Voie C/D, ASC.PMR 3101" at bounding box center [587, 357] width 25 height 25
checkbox input "true"
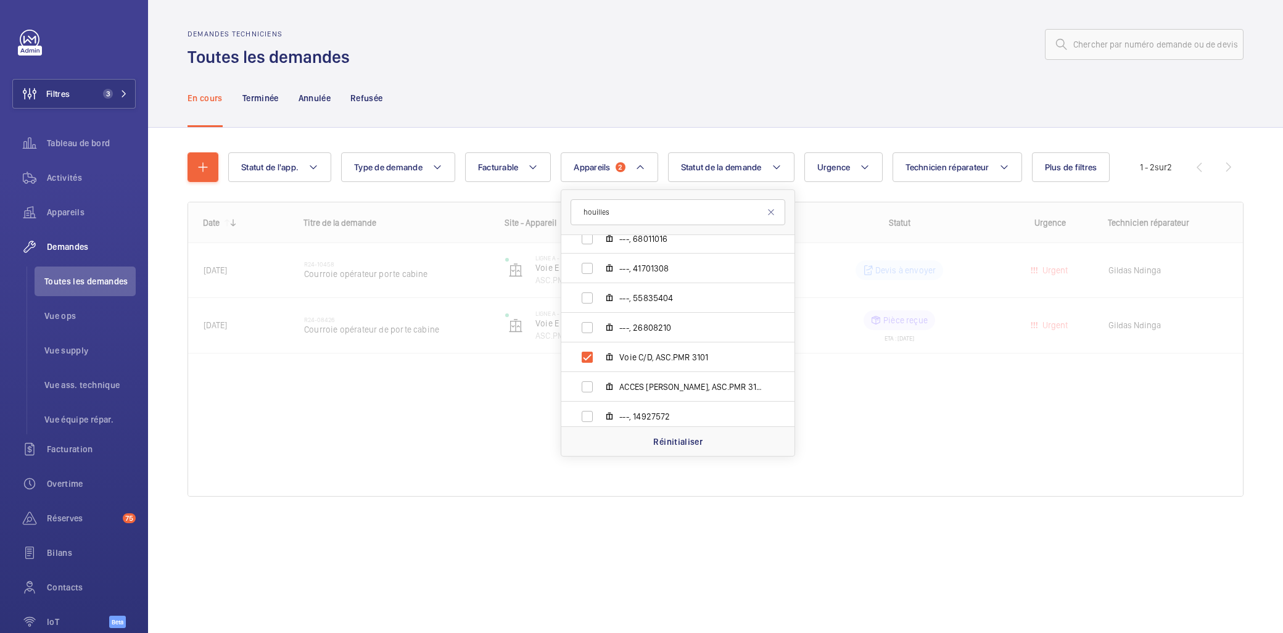
click at [397, 452] on div at bounding box center [715, 349] width 1055 height 294
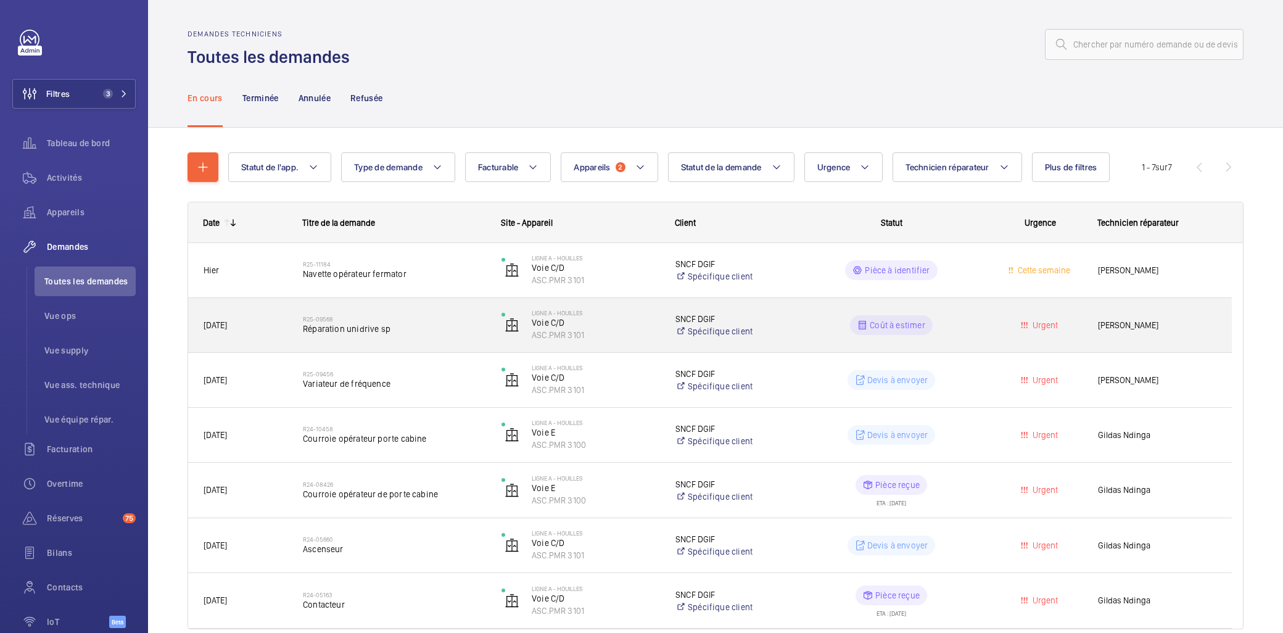
click at [429, 322] on h2 "R25-09568" at bounding box center [394, 318] width 183 height 7
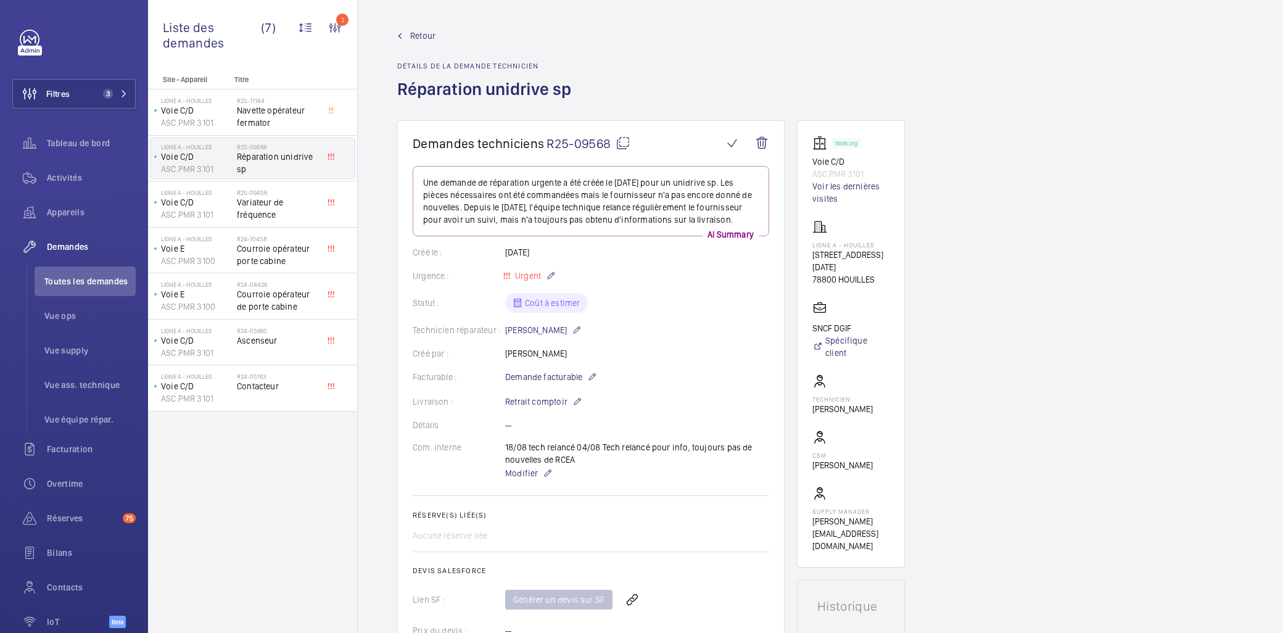
click at [620, 141] on mat-icon at bounding box center [623, 143] width 15 height 15
click at [44, 178] on wm-front-icon-button at bounding box center [29, 178] width 35 height 30
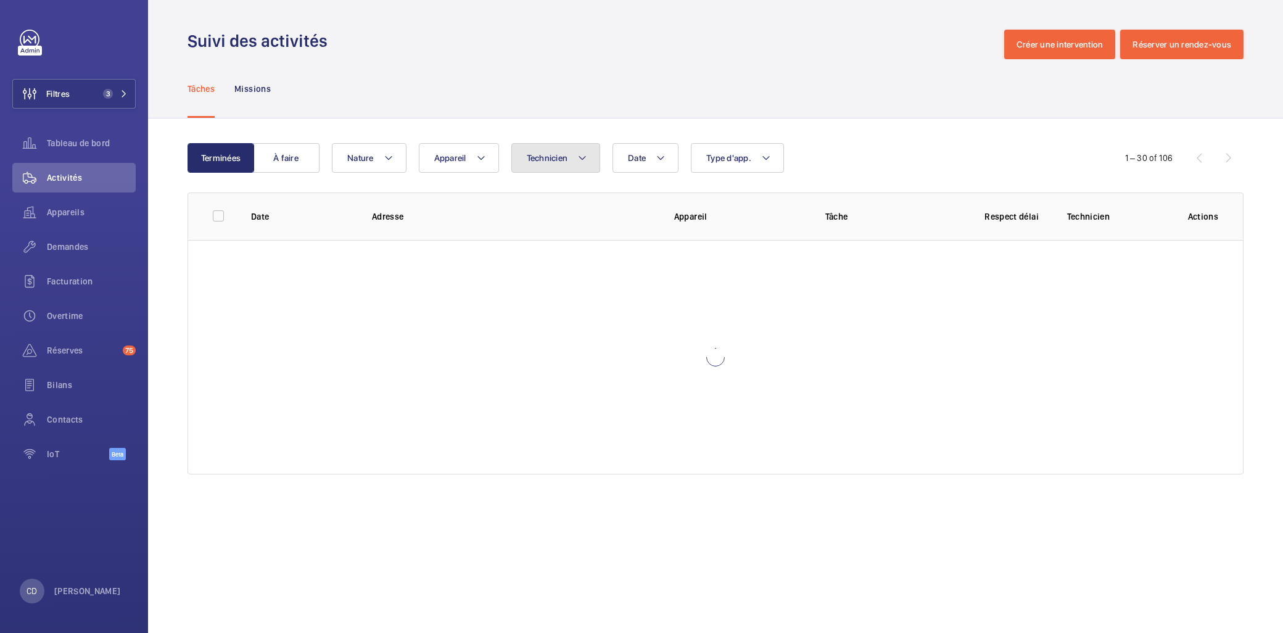
click at [548, 159] on span "Technicien" at bounding box center [547, 158] width 41 height 10
click at [72, 218] on span "Appareils" at bounding box center [91, 212] width 89 height 12
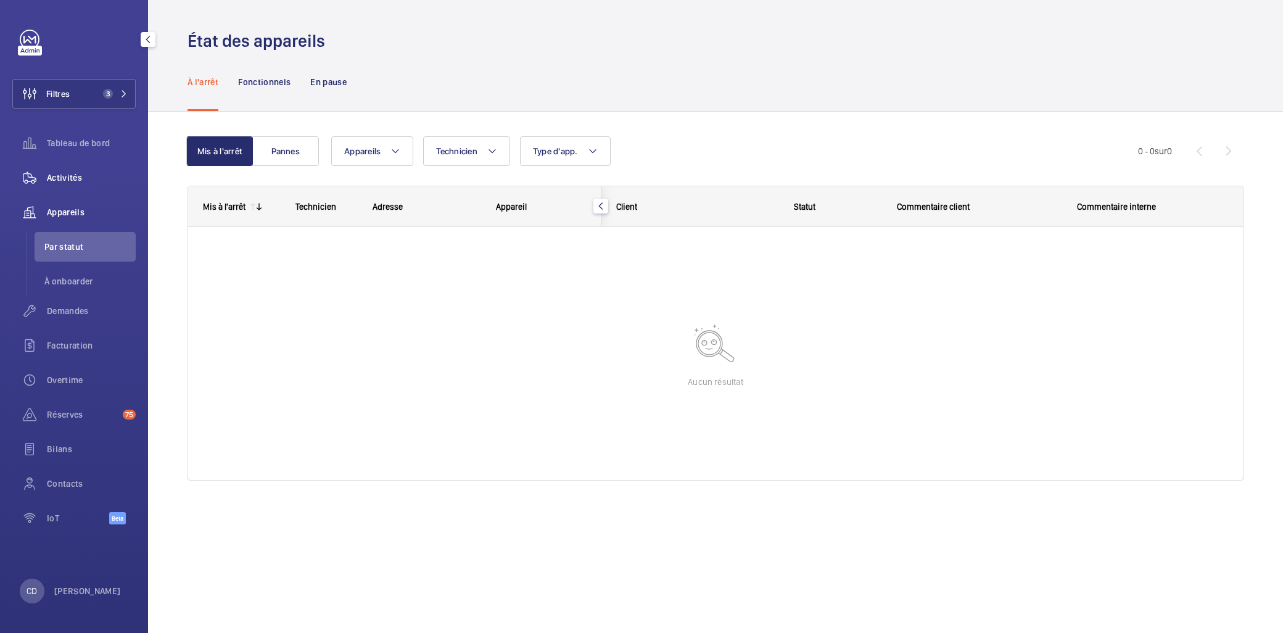
click at [59, 178] on span "Activités" at bounding box center [91, 177] width 89 height 12
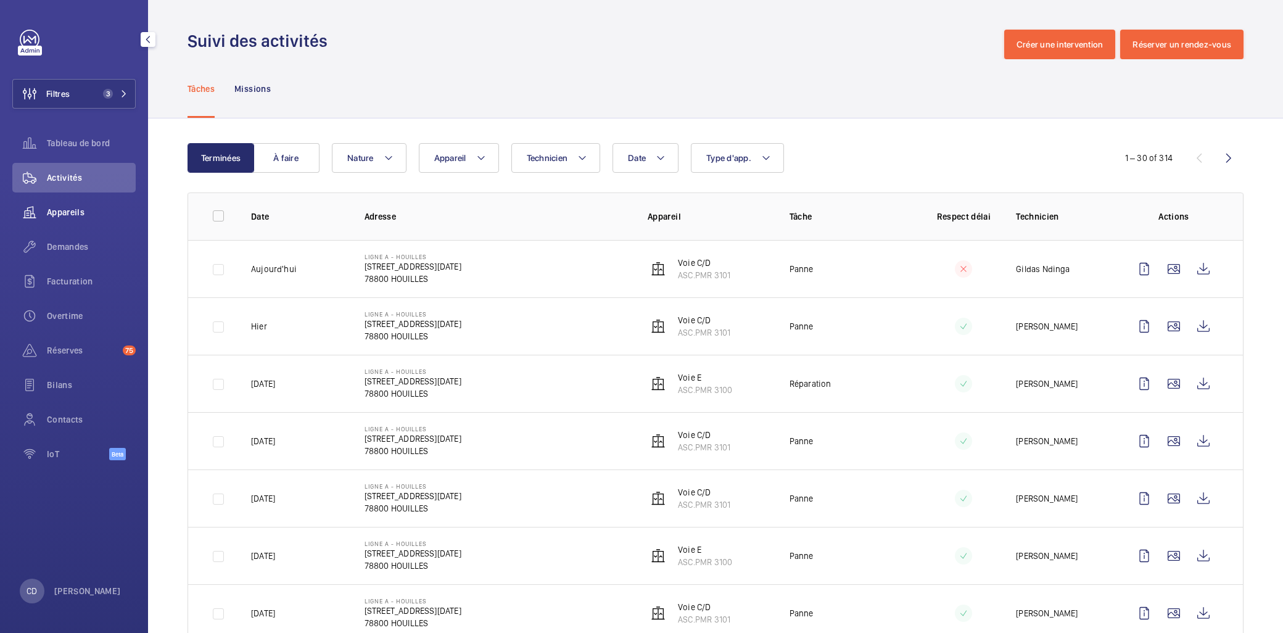
click at [76, 207] on span "Appareils" at bounding box center [91, 212] width 89 height 12
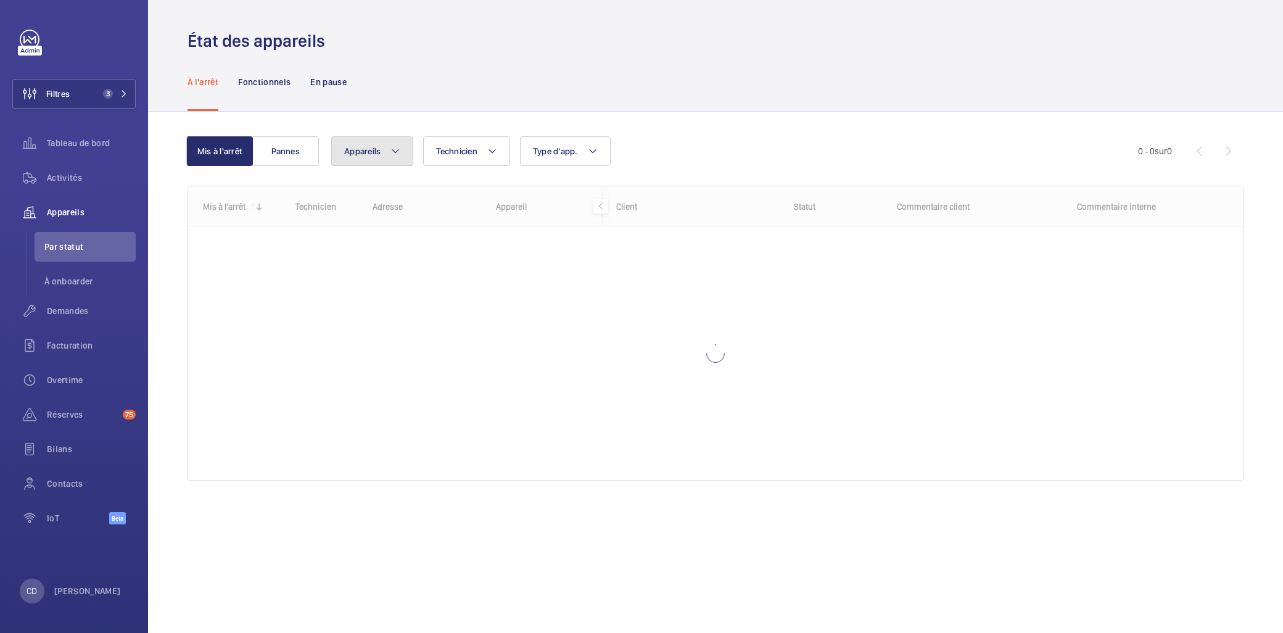
click at [381, 162] on button "Appareils" at bounding box center [372, 151] width 82 height 30
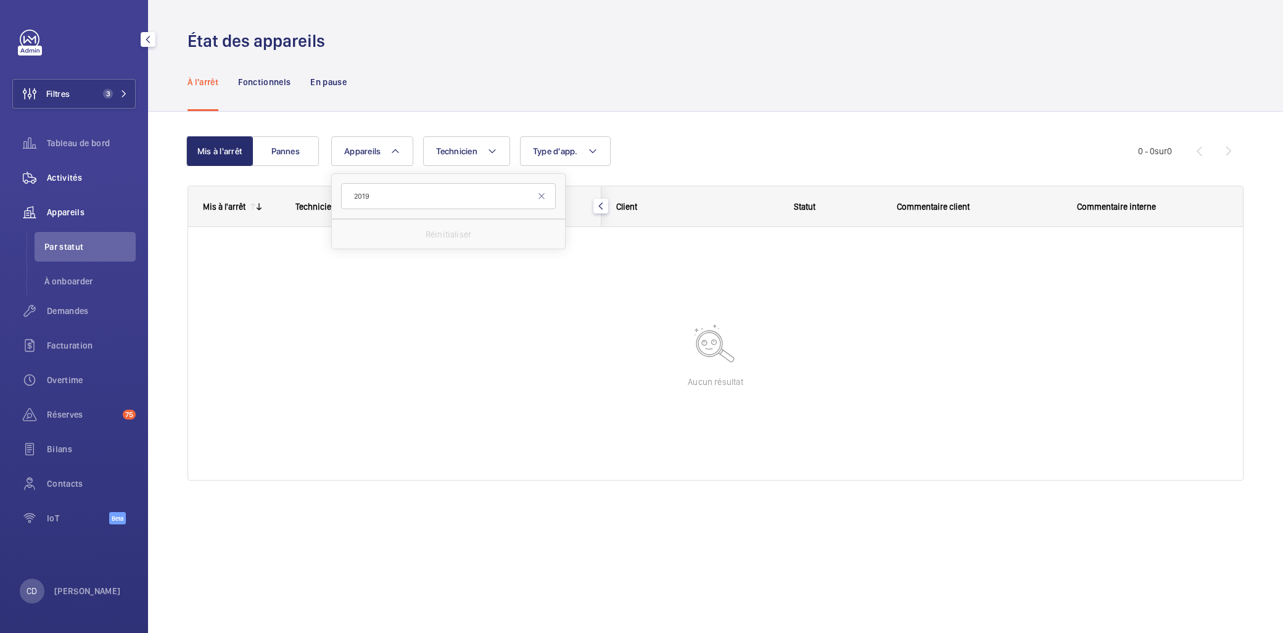
type input "2019"
drag, startPoint x: 66, startPoint y: 171, endPoint x: 85, endPoint y: 176, distance: 19.3
click at [66, 170] on div "Activités" at bounding box center [73, 178] width 123 height 30
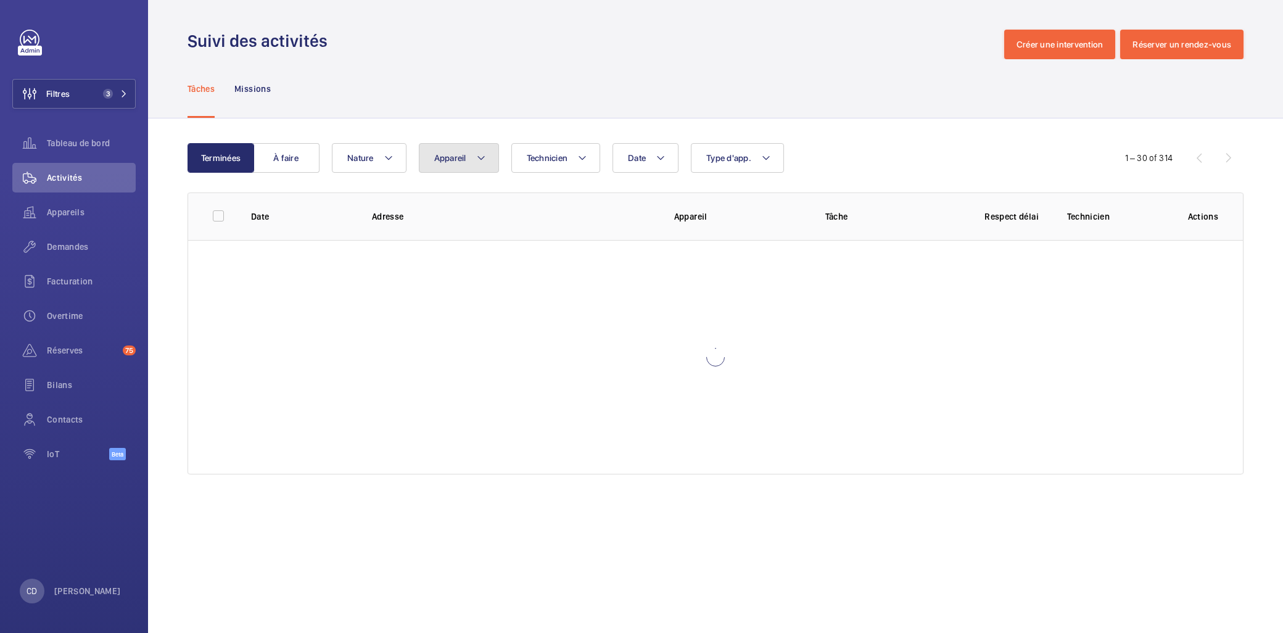
click at [447, 155] on span "Appareil" at bounding box center [450, 158] width 32 height 10
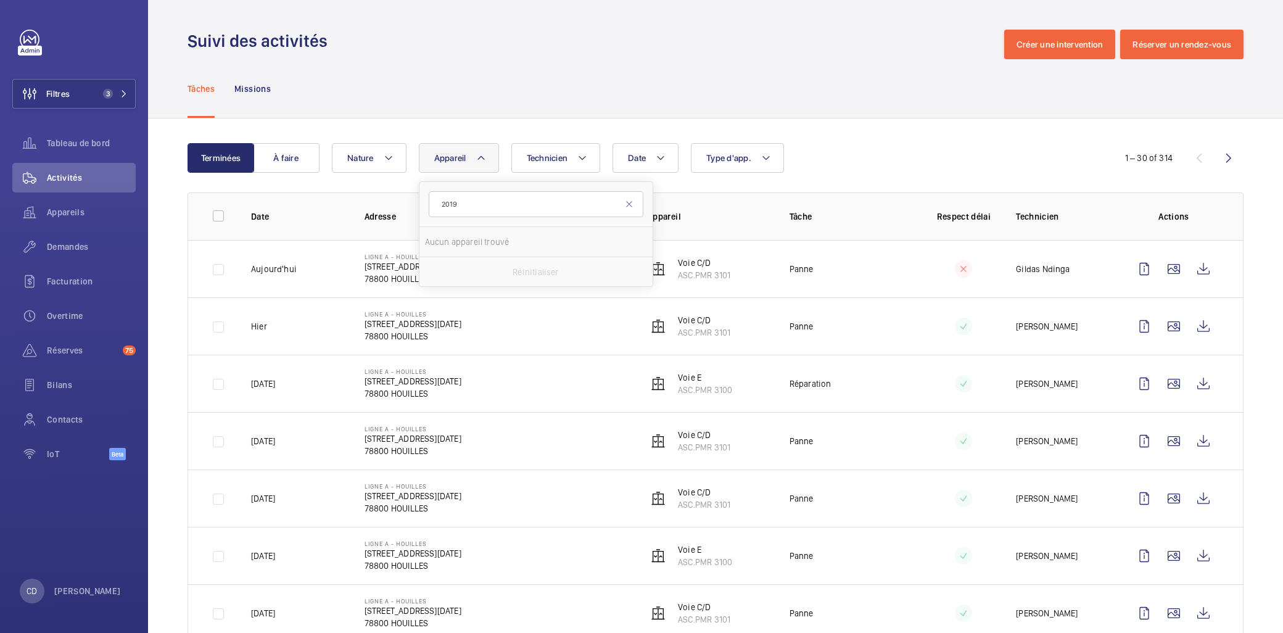
click at [442, 205] on input "2019" at bounding box center [536, 204] width 215 height 26
click at [511, 200] on input "ASC.PMR2019" at bounding box center [536, 204] width 215 height 26
click at [472, 202] on input "ASC.PMR2019" at bounding box center [536, 204] width 215 height 26
click at [440, 206] on input "ASC.PMR 2019" at bounding box center [536, 204] width 215 height 26
click at [496, 201] on input "ASC.PMR 2019" at bounding box center [536, 204] width 215 height 26
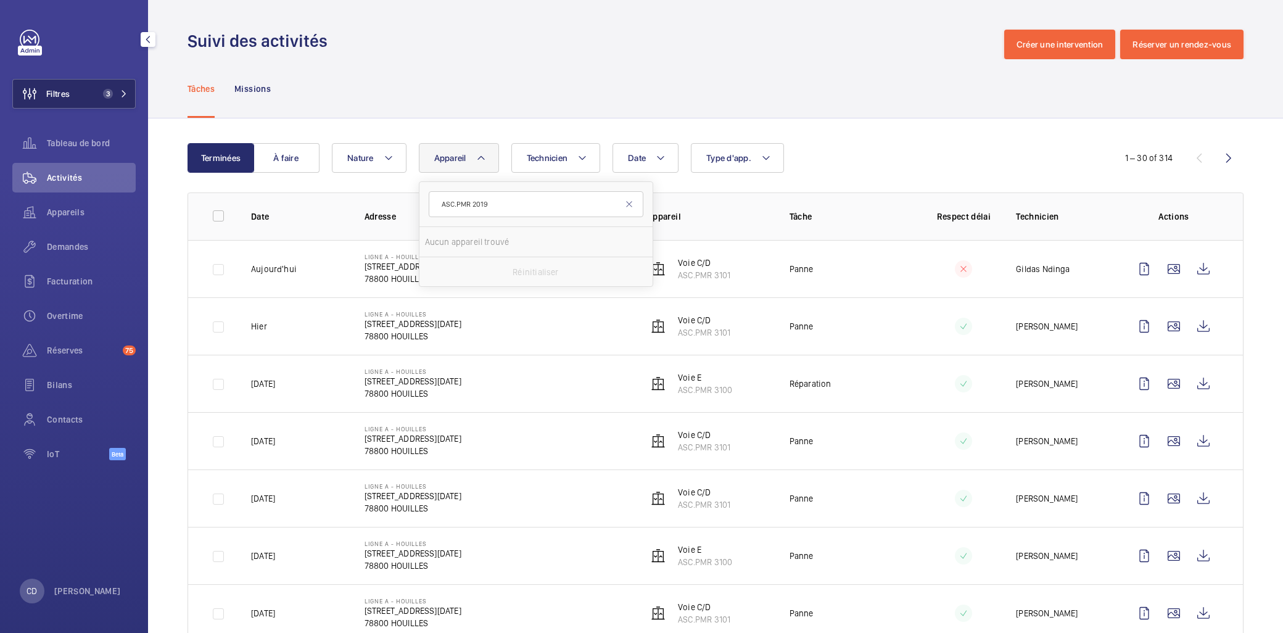
type input "ASC.PMR 2019"
click at [82, 80] on button "Filtres 3" at bounding box center [73, 94] width 123 height 30
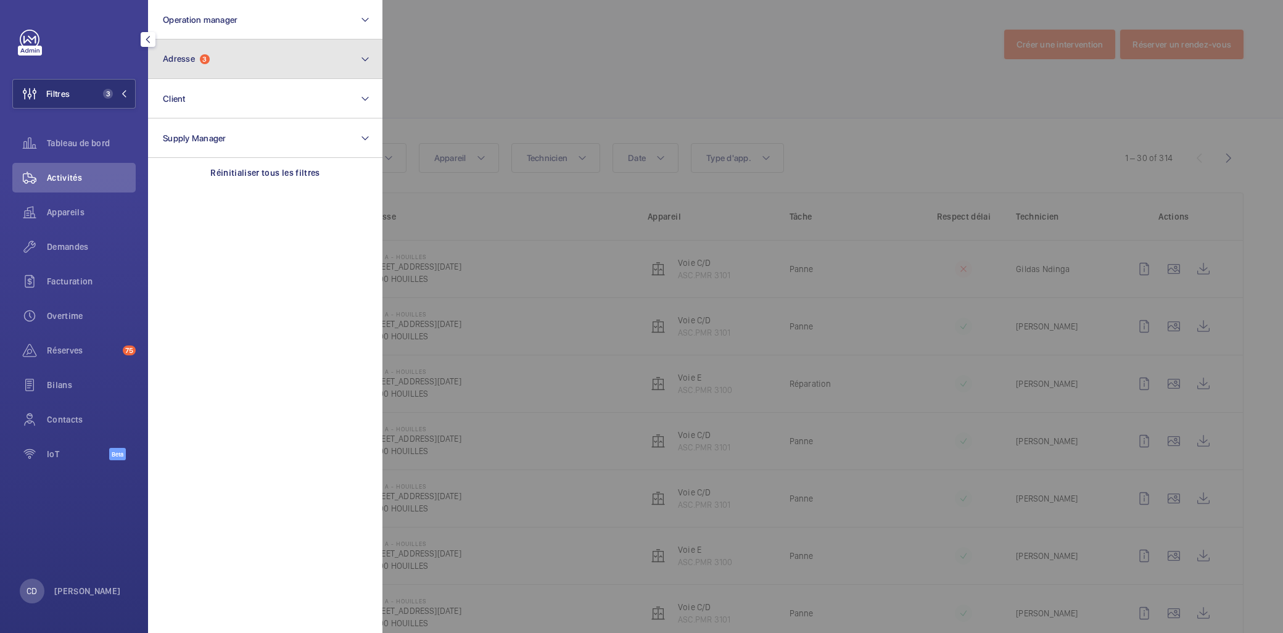
click at [221, 52] on button "Adresse 3" at bounding box center [265, 58] width 234 height 39
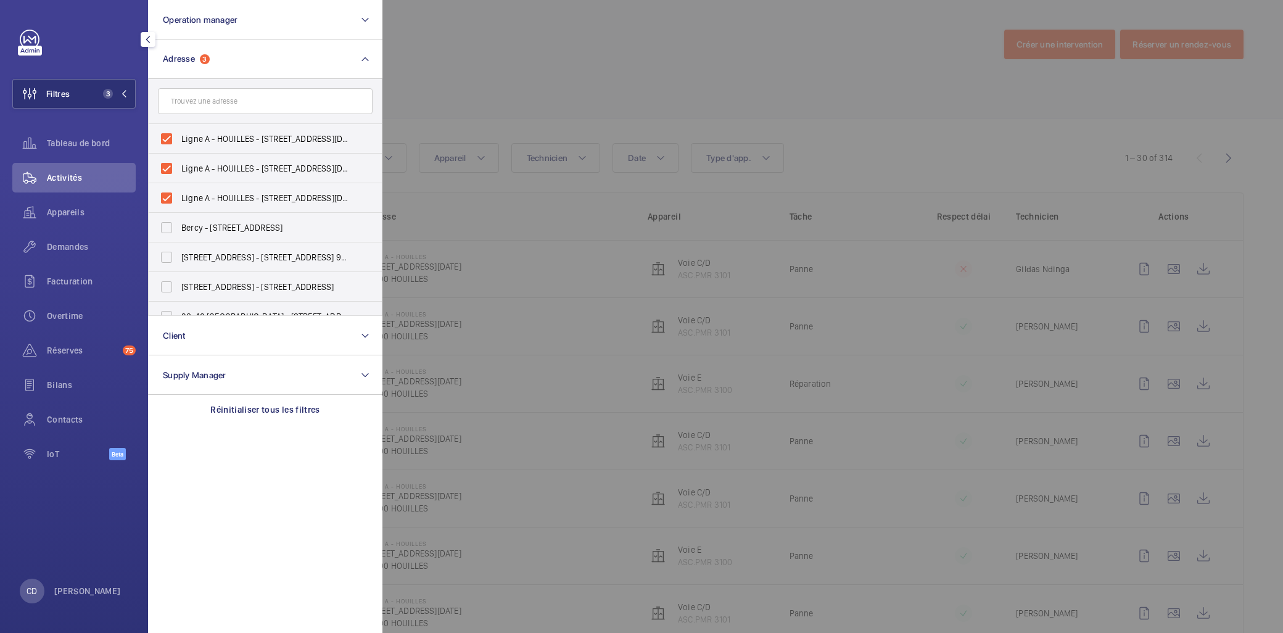
click at [248, 404] on p "Réinitialiser tous les filtres" at bounding box center [265, 409] width 110 height 12
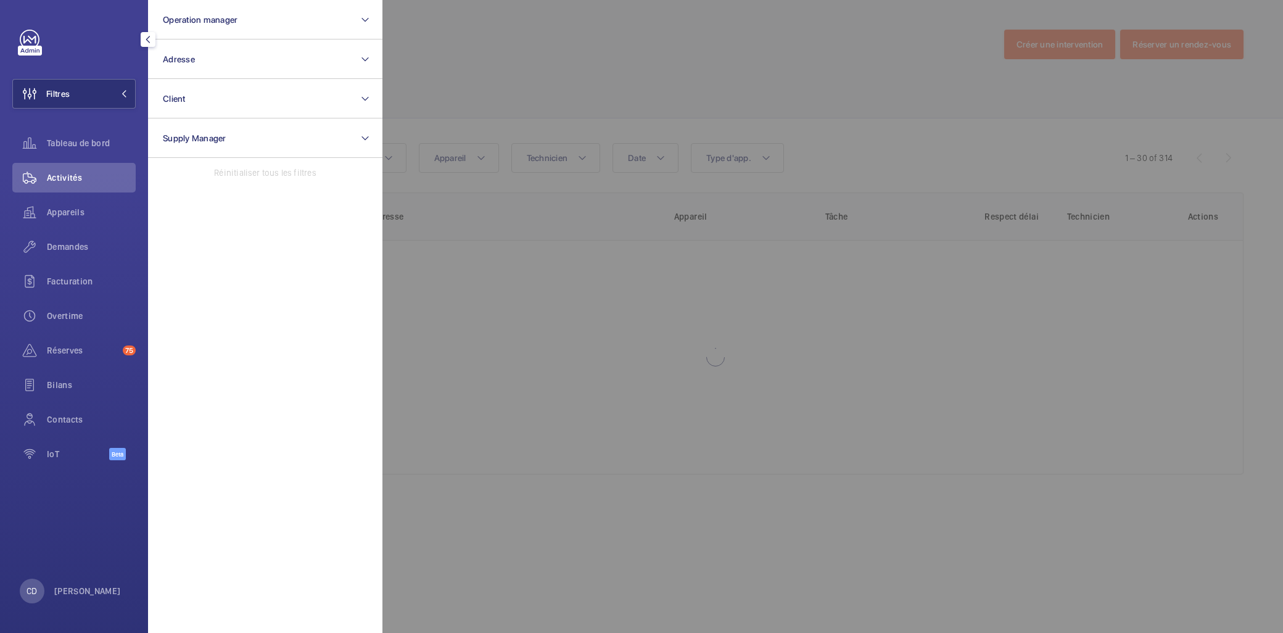
click at [495, 149] on div at bounding box center [1023, 316] width 1283 height 633
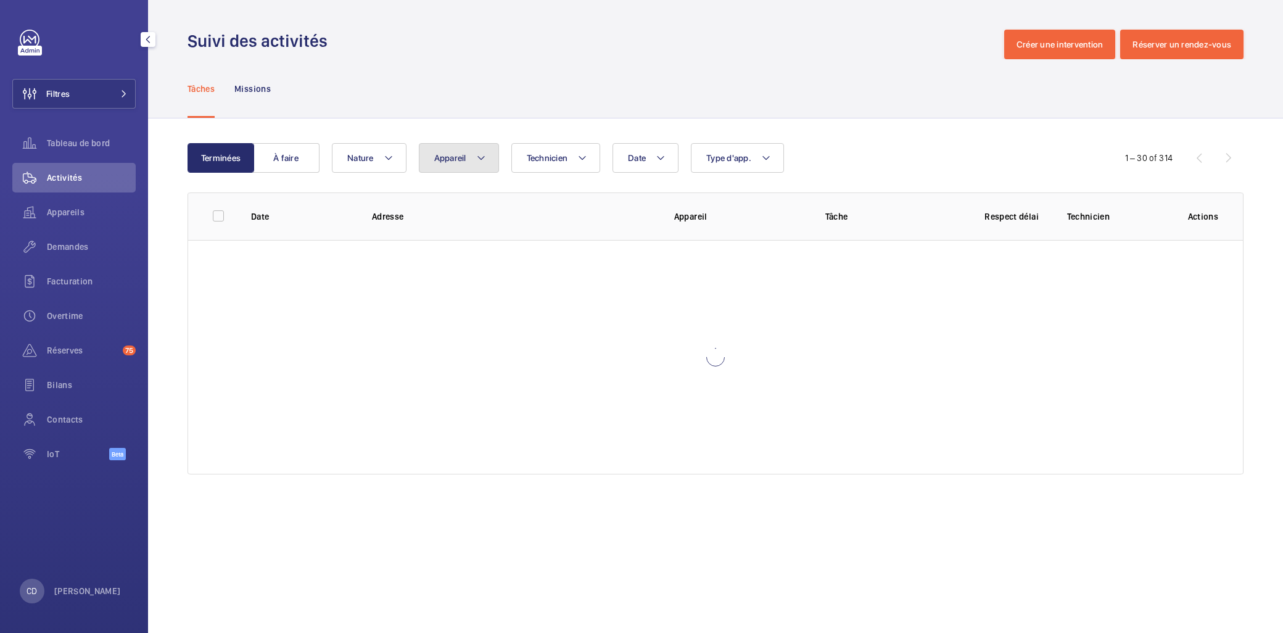
click at [483, 162] on mat-icon at bounding box center [481, 158] width 10 height 15
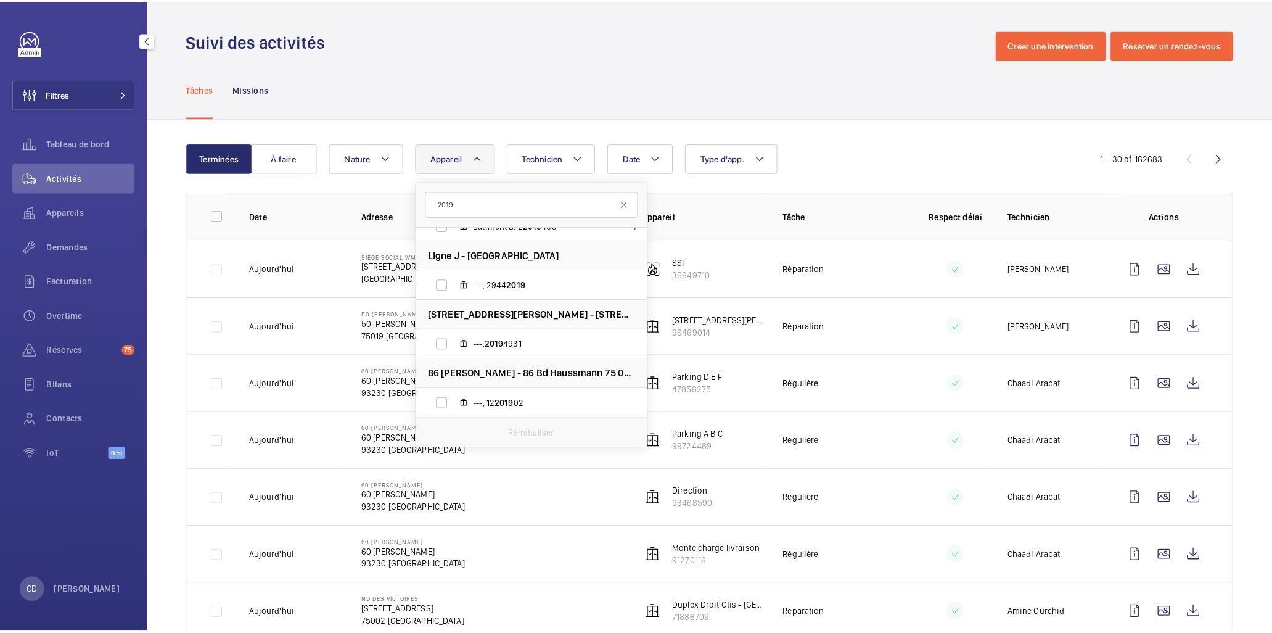
scroll to position [578, 0]
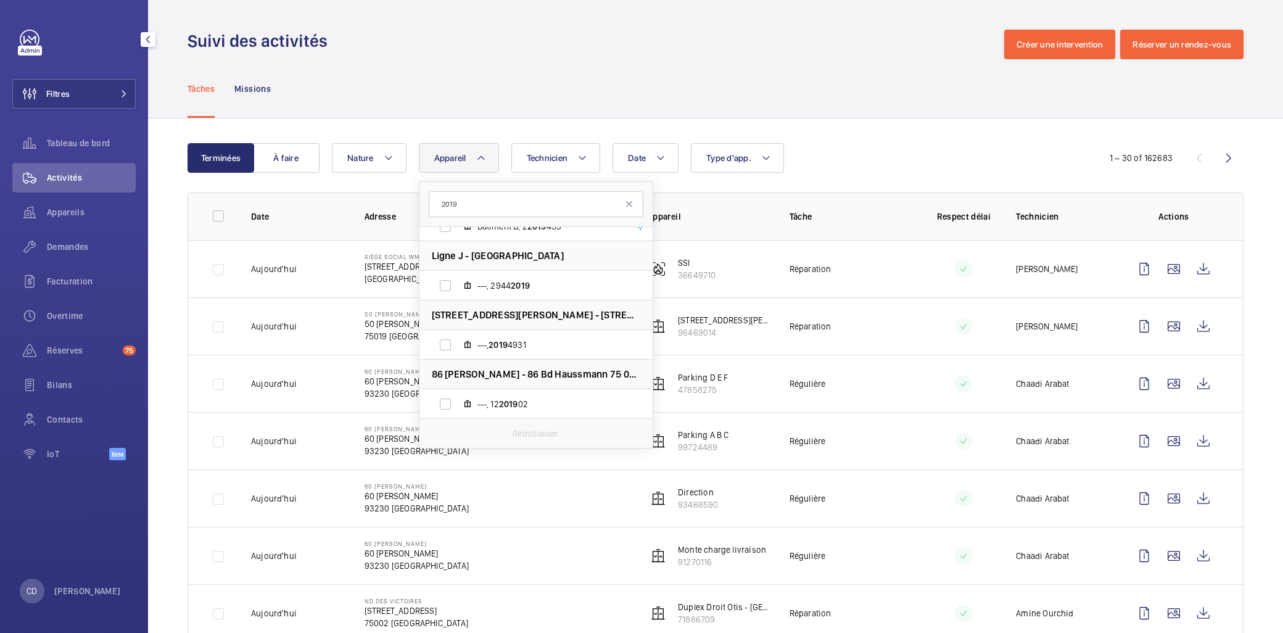
click at [440, 207] on input "2019" at bounding box center [536, 204] width 215 height 26
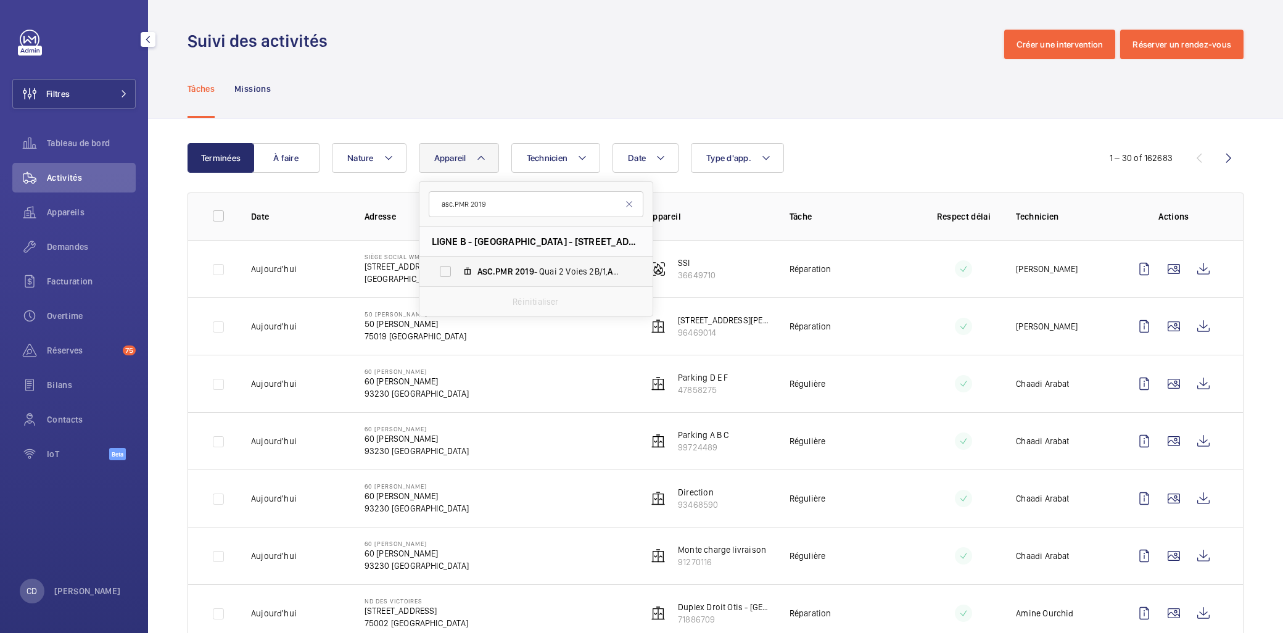
type input "asc.PMR 2019"
click at [474, 262] on label "ASC.PMR 2019 - Quai 2 Voies 2B/1, ASC.PMR 2019" at bounding box center [525, 272] width 213 height 30
click at [458, 262] on input "ASC.PMR 2019 - Quai 2 Voies 2B/1, ASC.PMR 2019" at bounding box center [445, 271] width 25 height 25
checkbox input "true"
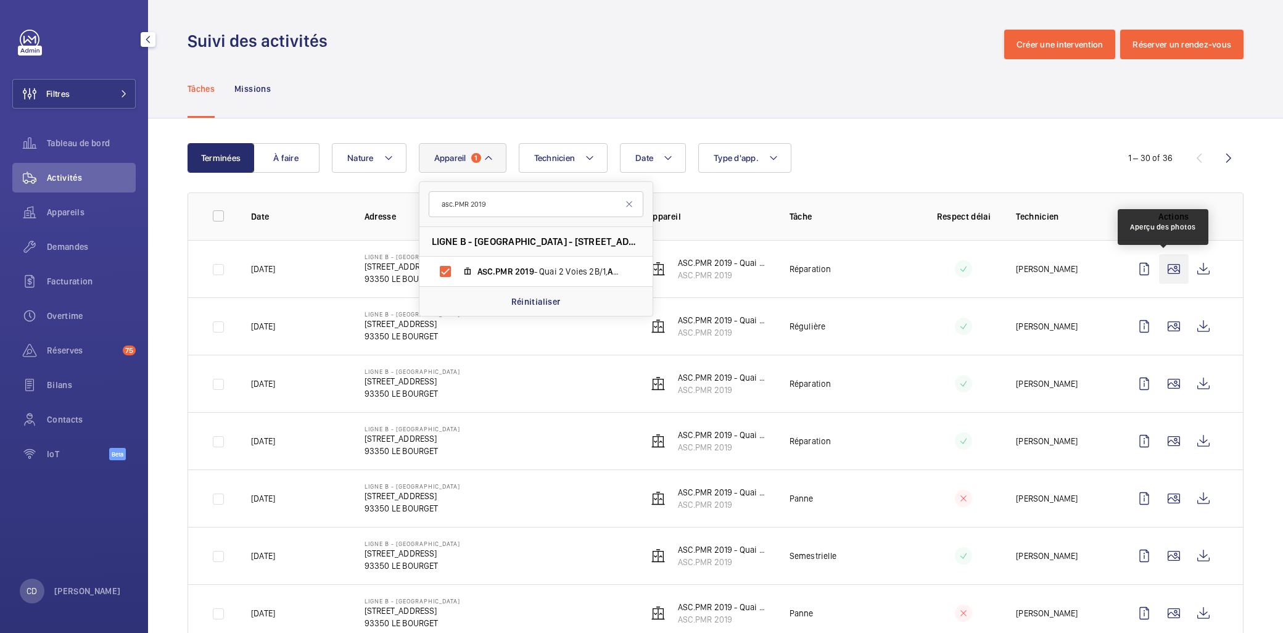
click at [1159, 274] on wm-front-icon-button at bounding box center [1174, 269] width 30 height 30
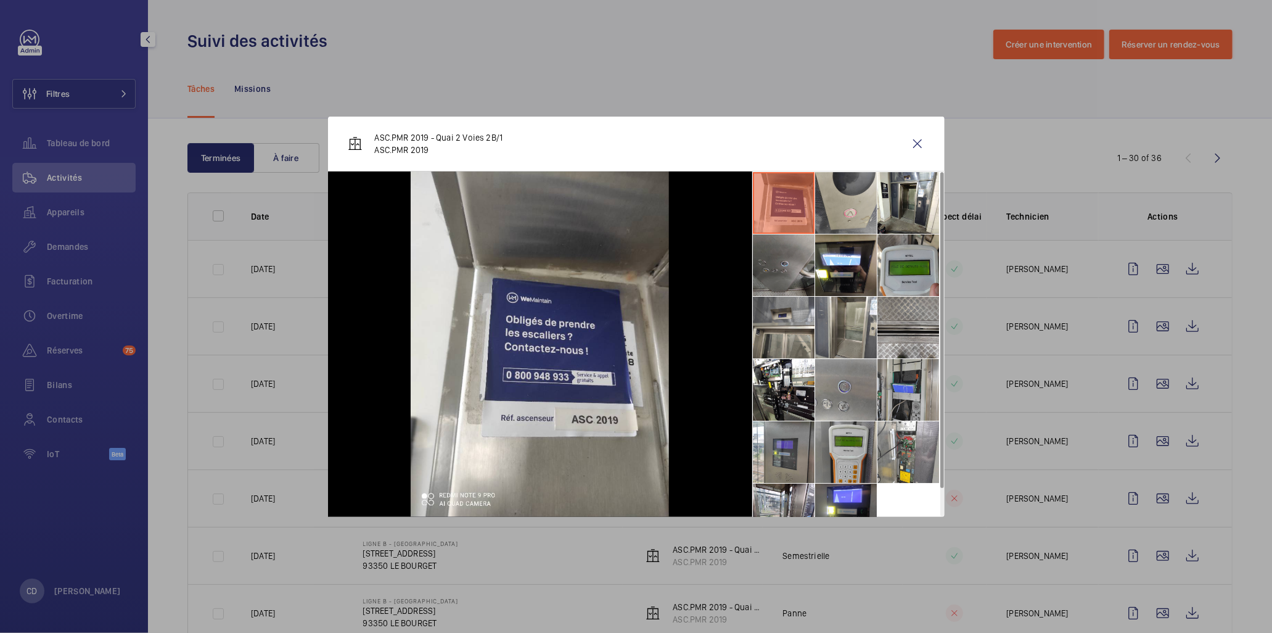
click at [804, 282] on li at bounding box center [784, 265] width 62 height 62
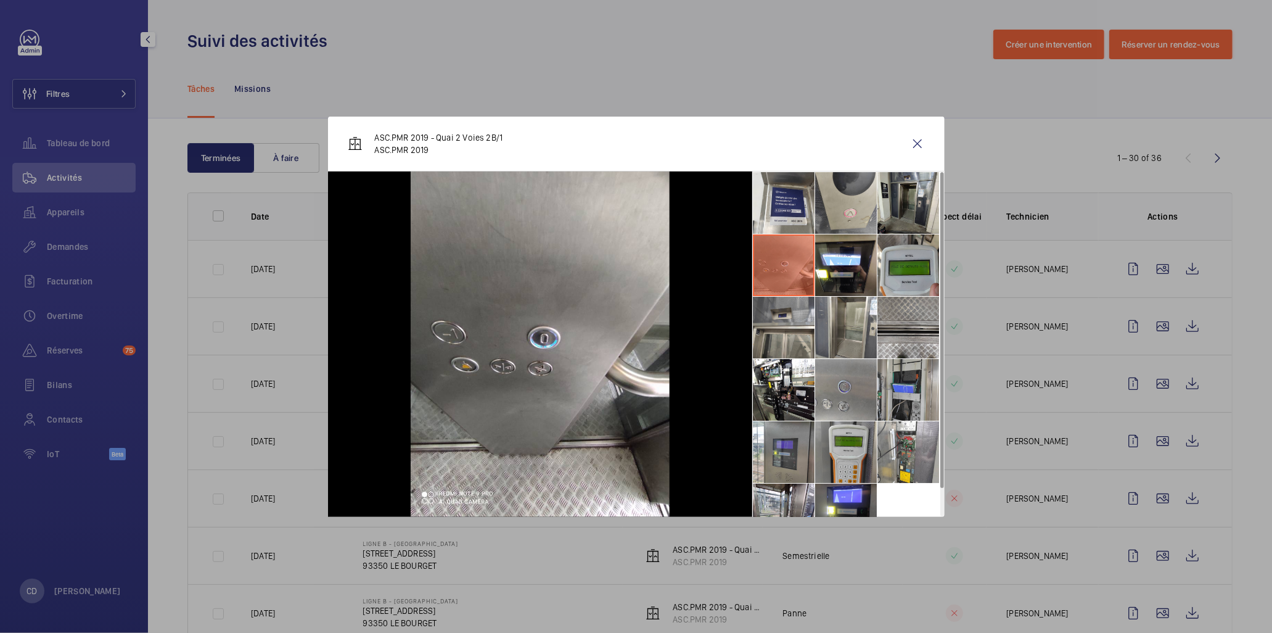
click at [891, 200] on li at bounding box center [909, 203] width 62 height 62
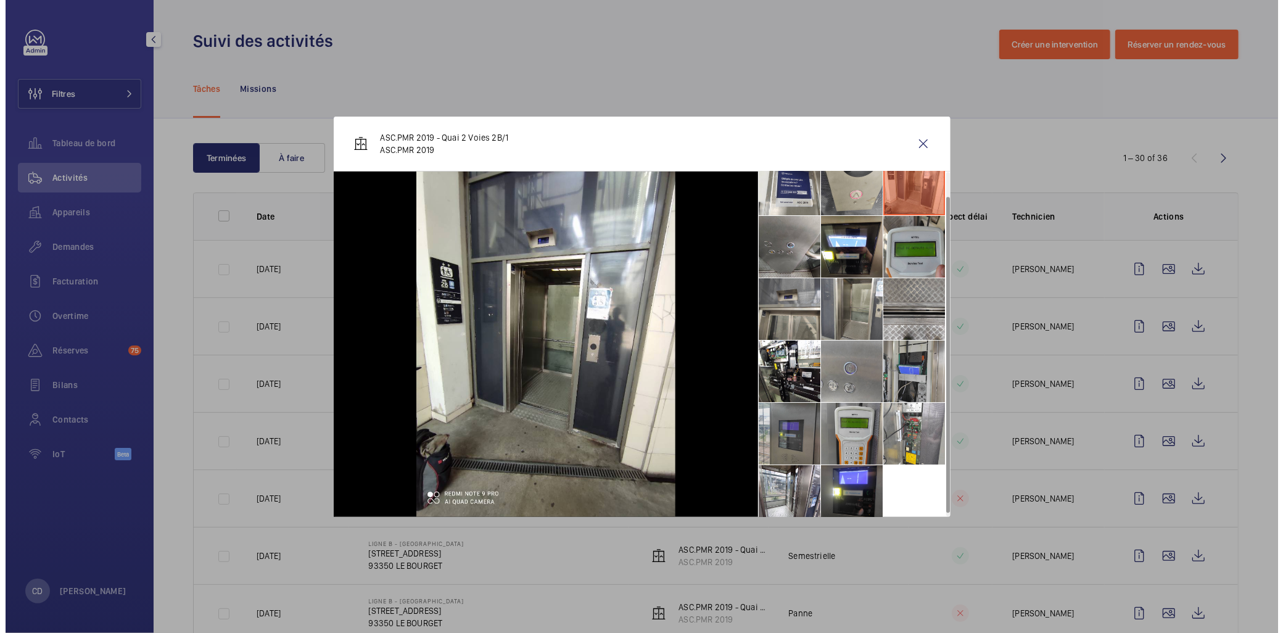
scroll to position [28, 0]
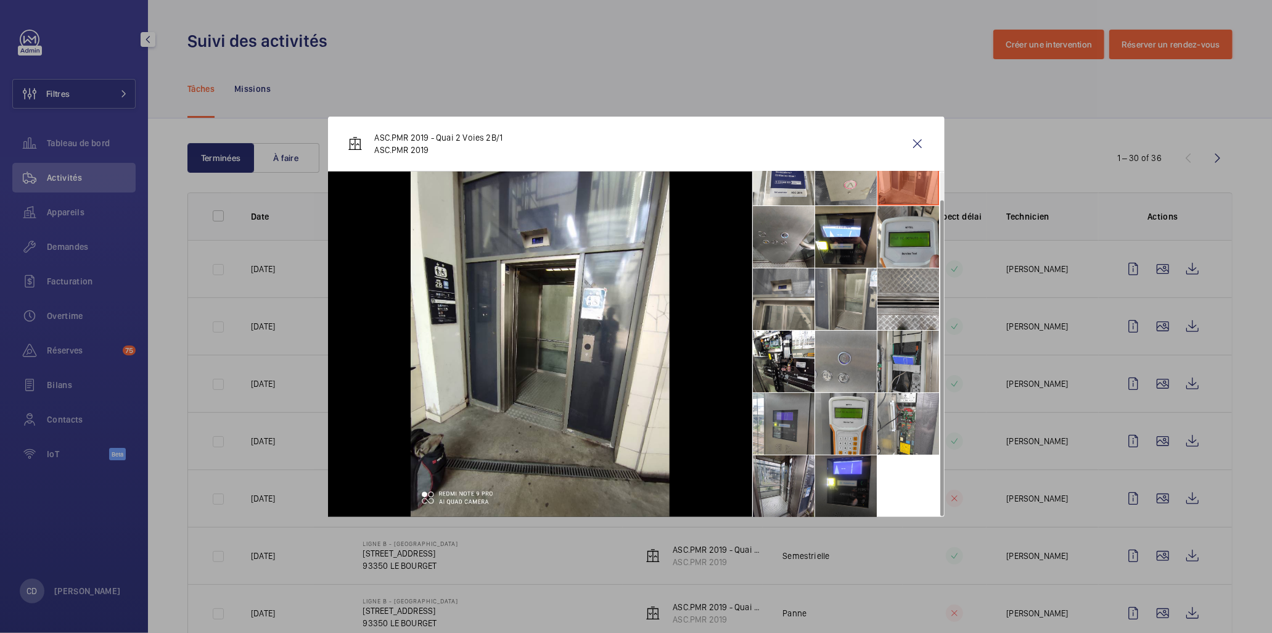
click at [765, 481] on li at bounding box center [784, 486] width 62 height 62
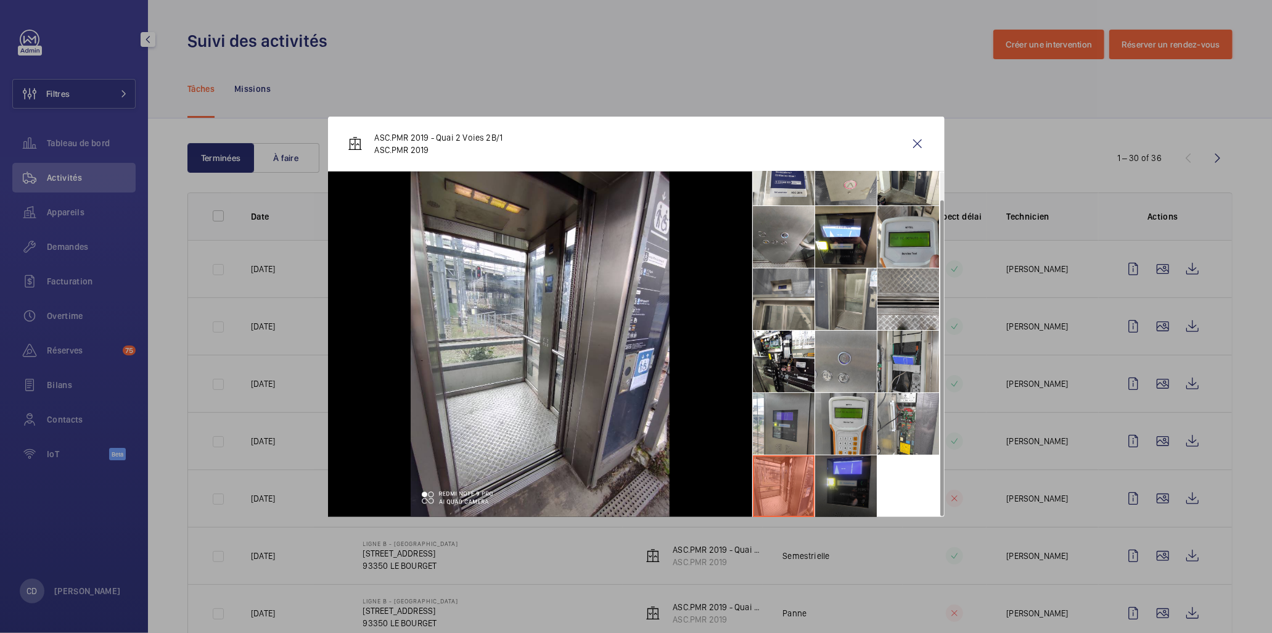
click at [841, 476] on li at bounding box center [846, 486] width 62 height 62
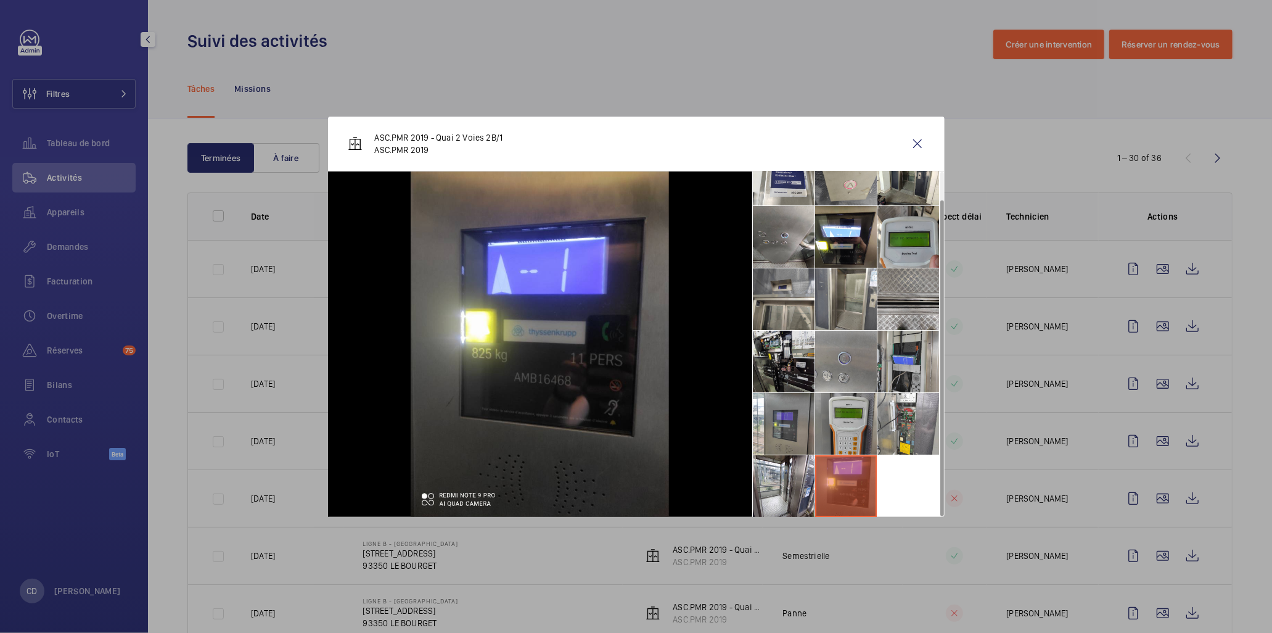
click at [791, 387] on li at bounding box center [784, 362] width 62 height 62
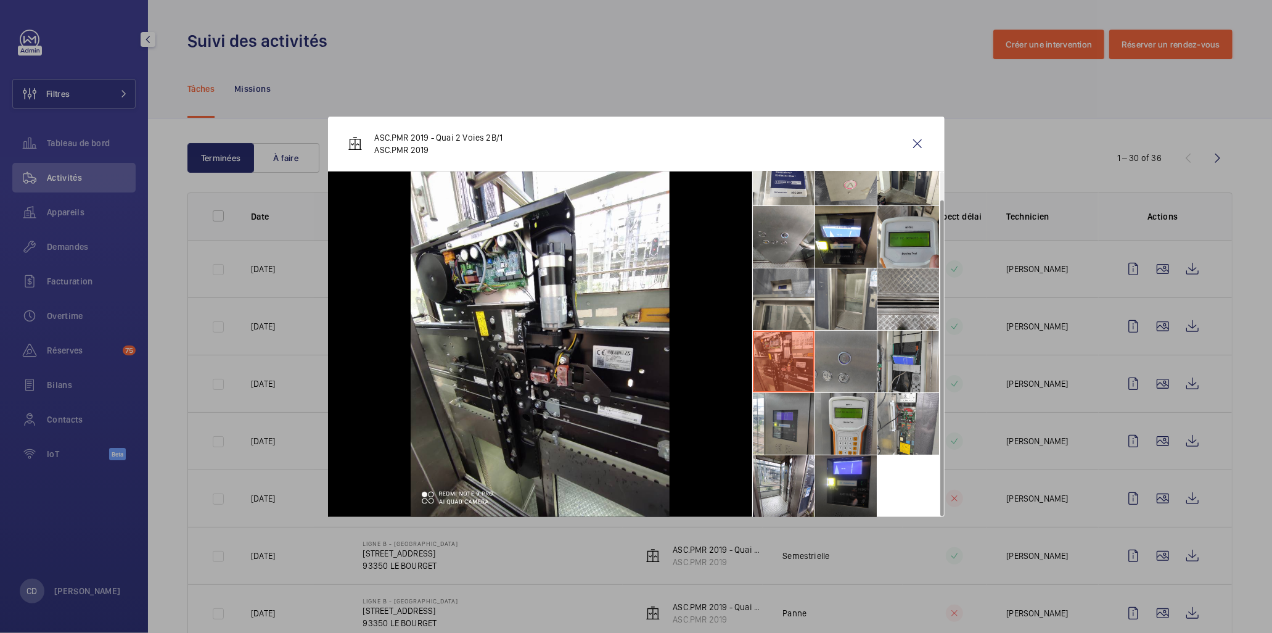
click at [829, 355] on li at bounding box center [846, 362] width 62 height 62
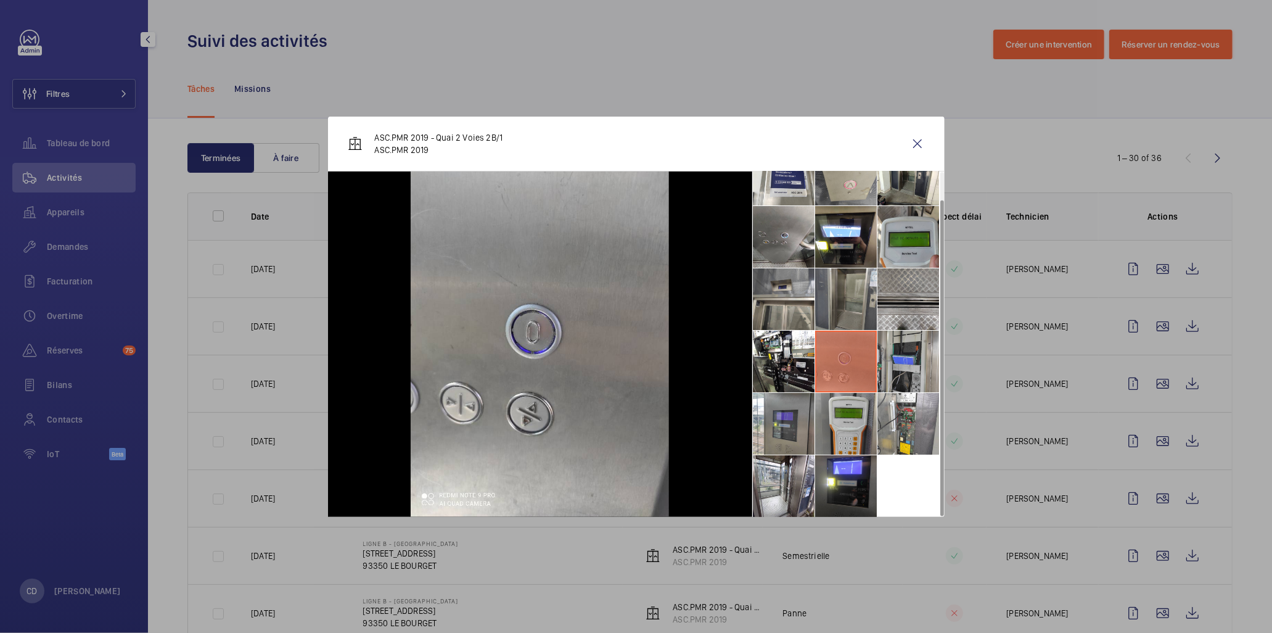
click at [847, 298] on li at bounding box center [846, 299] width 62 height 62
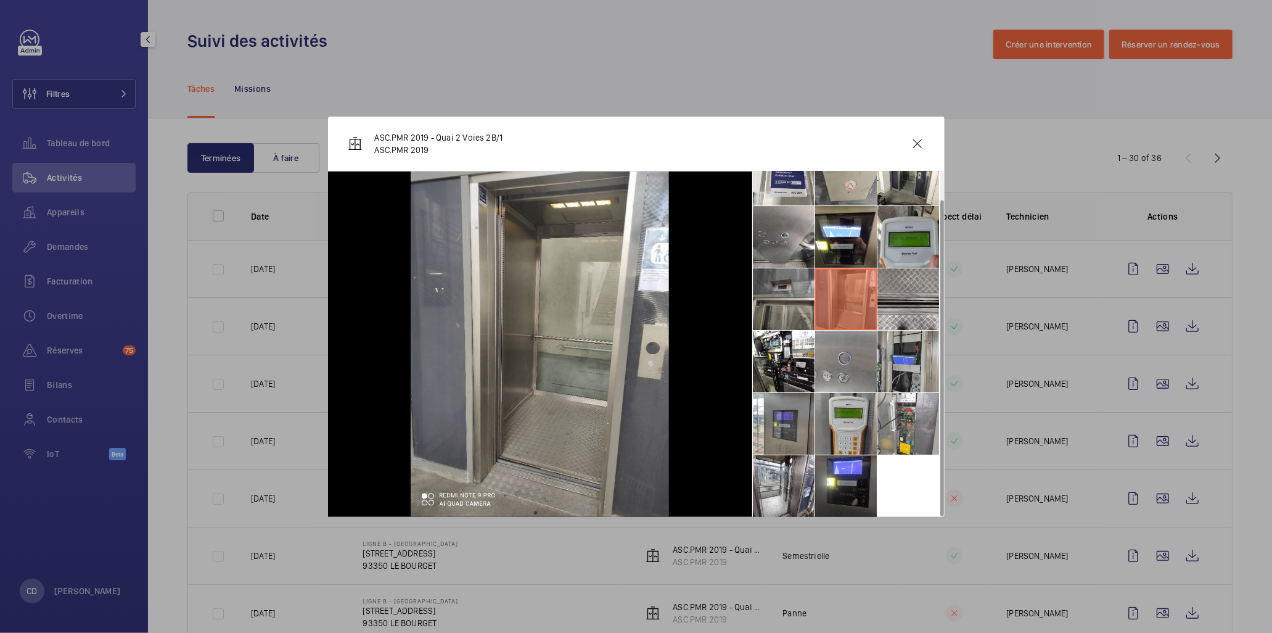
click at [802, 315] on li at bounding box center [784, 299] width 62 height 62
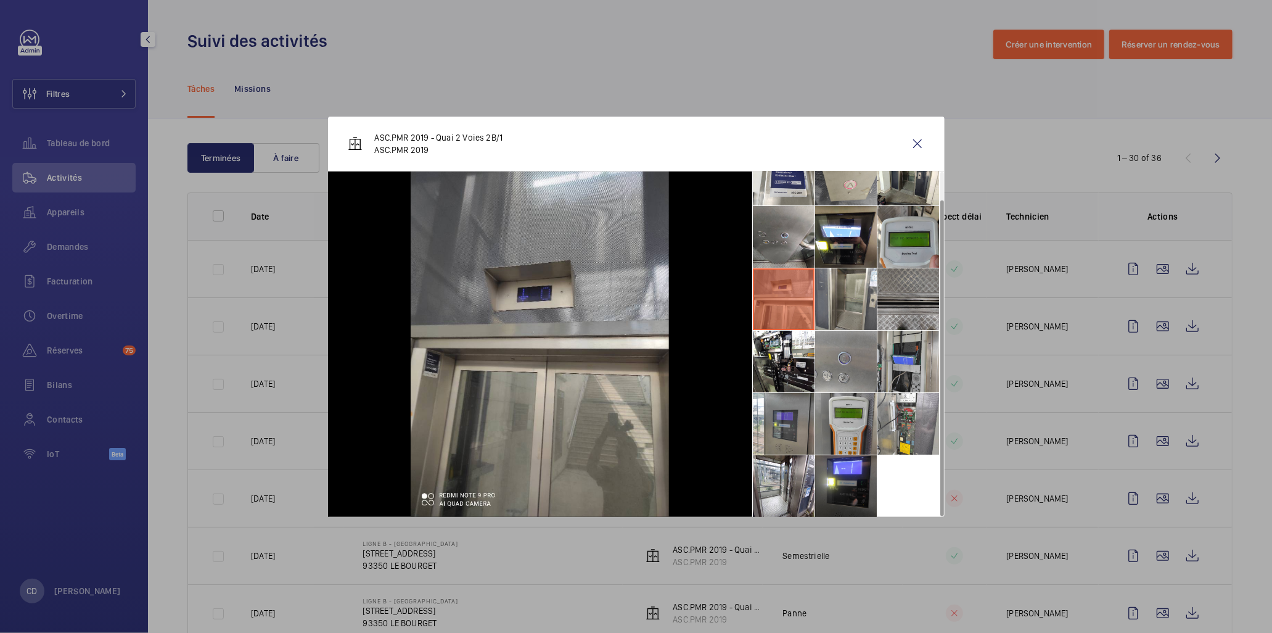
click at [920, 309] on li at bounding box center [909, 299] width 62 height 62
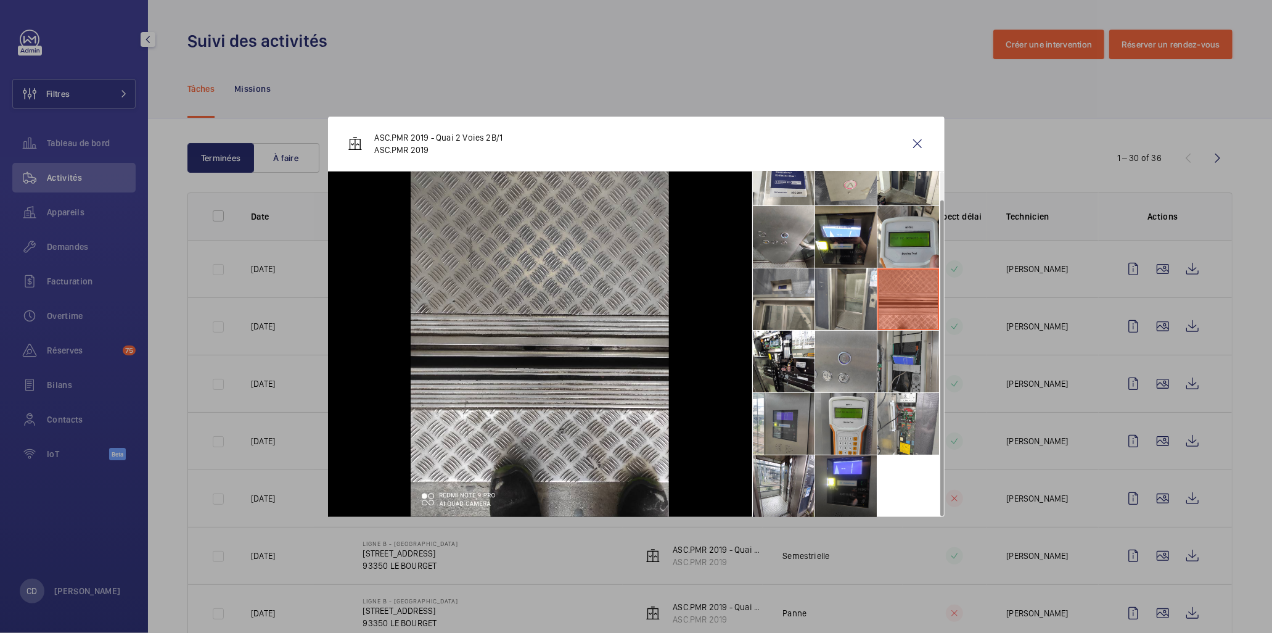
click at [914, 353] on li at bounding box center [909, 362] width 62 height 62
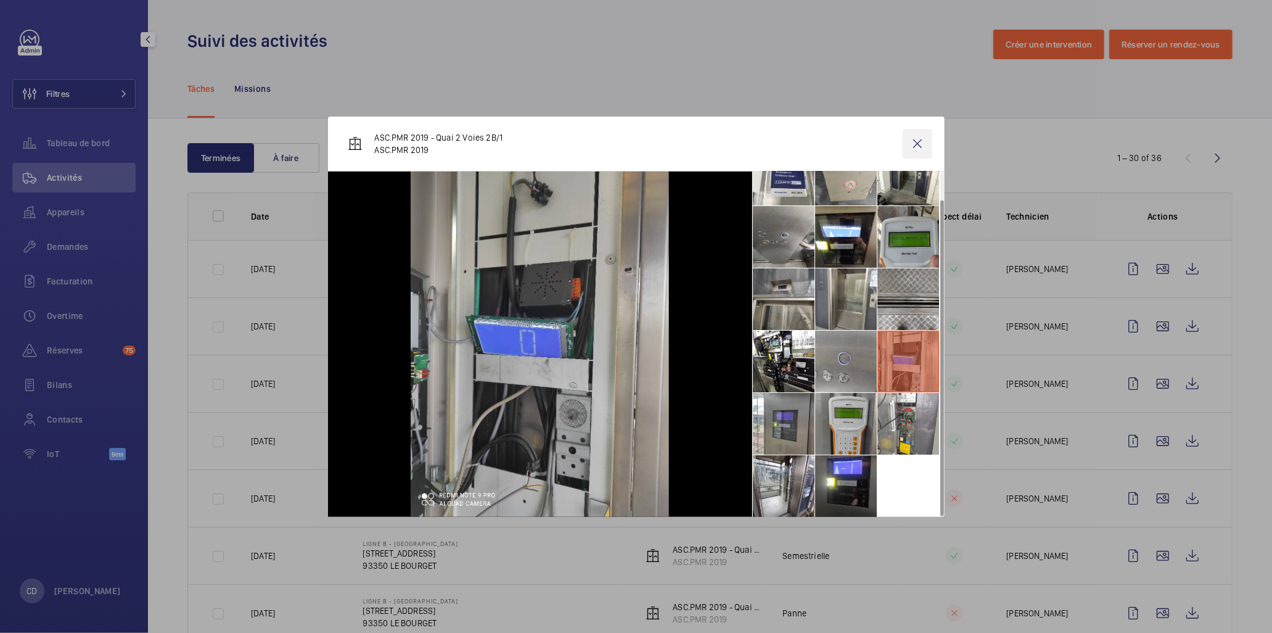
click at [923, 133] on wm-front-icon-button at bounding box center [918, 144] width 30 height 30
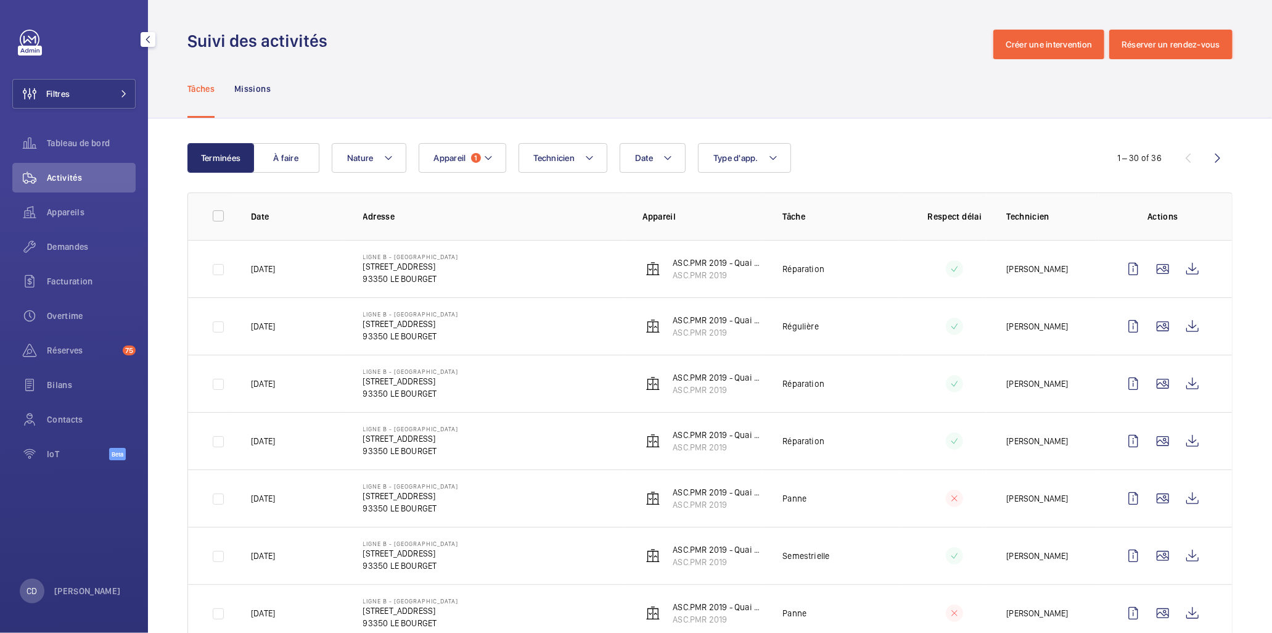
click at [1152, 555] on wm-front-icon-button at bounding box center [1164, 556] width 30 height 30
click at [1152, 556] on wm-front-icon-button at bounding box center [1164, 556] width 30 height 30
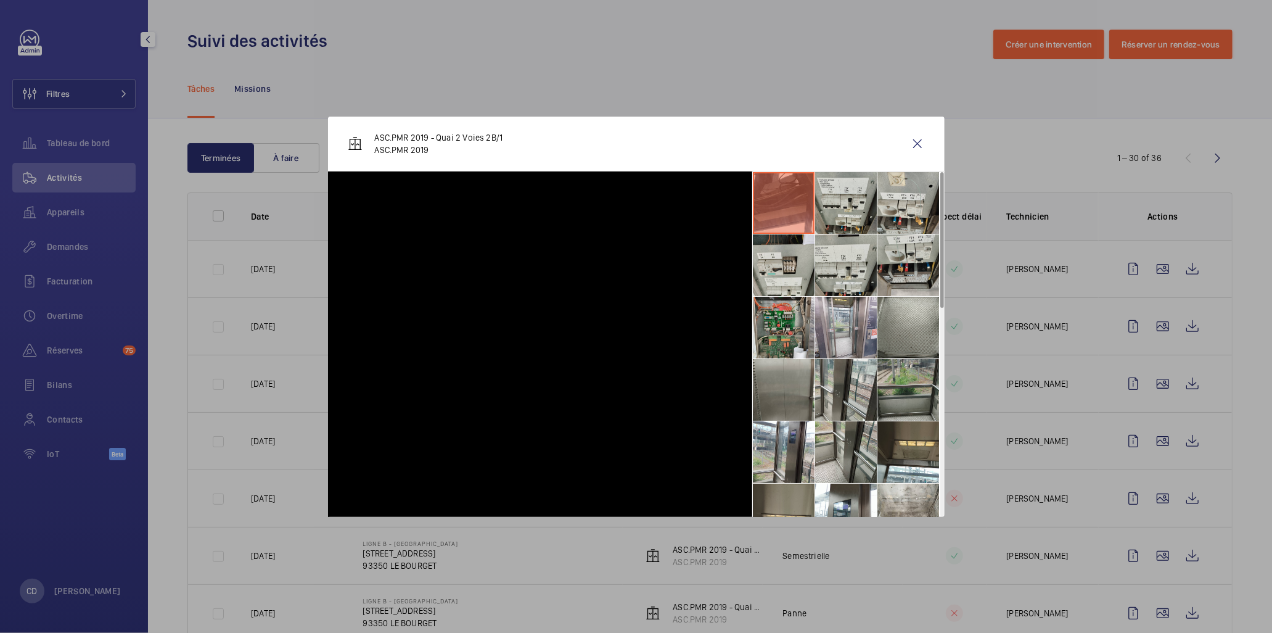
click at [917, 469] on td at bounding box center [945, 497] width 84 height 57
click at [924, 469] on td at bounding box center [945, 497] width 84 height 57
click at [918, 469] on td at bounding box center [945, 497] width 84 height 57
click at [226, 469] on td at bounding box center [209, 497] width 43 height 57
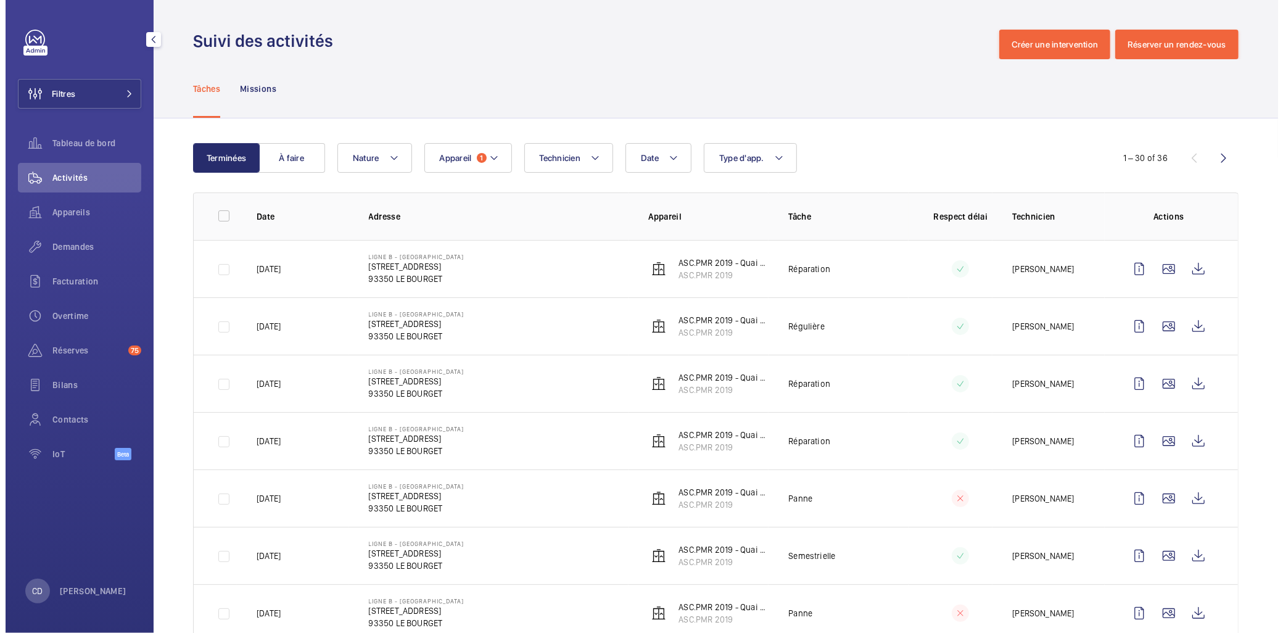
scroll to position [1295, 0]
